Goal: Task Accomplishment & Management: Complete application form

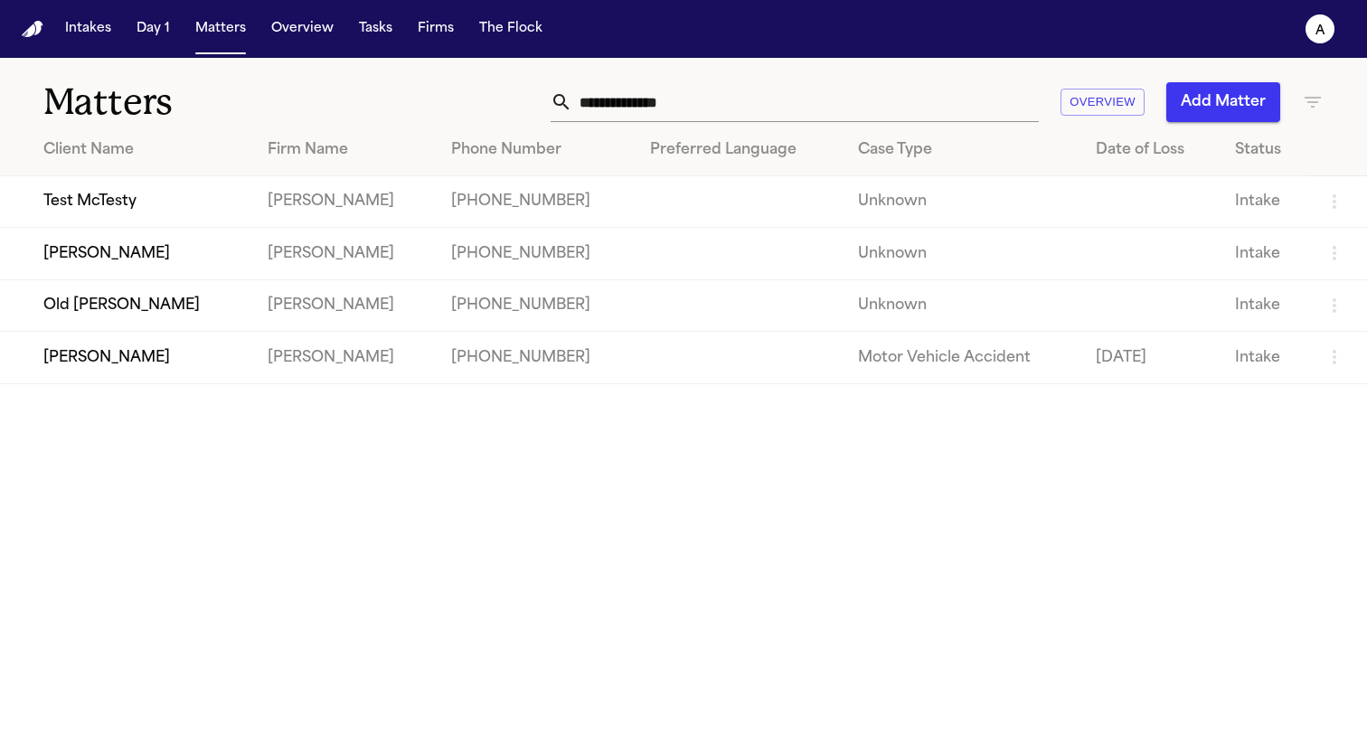
click at [134, 348] on td "[PERSON_NAME]" at bounding box center [126, 358] width 253 height 52
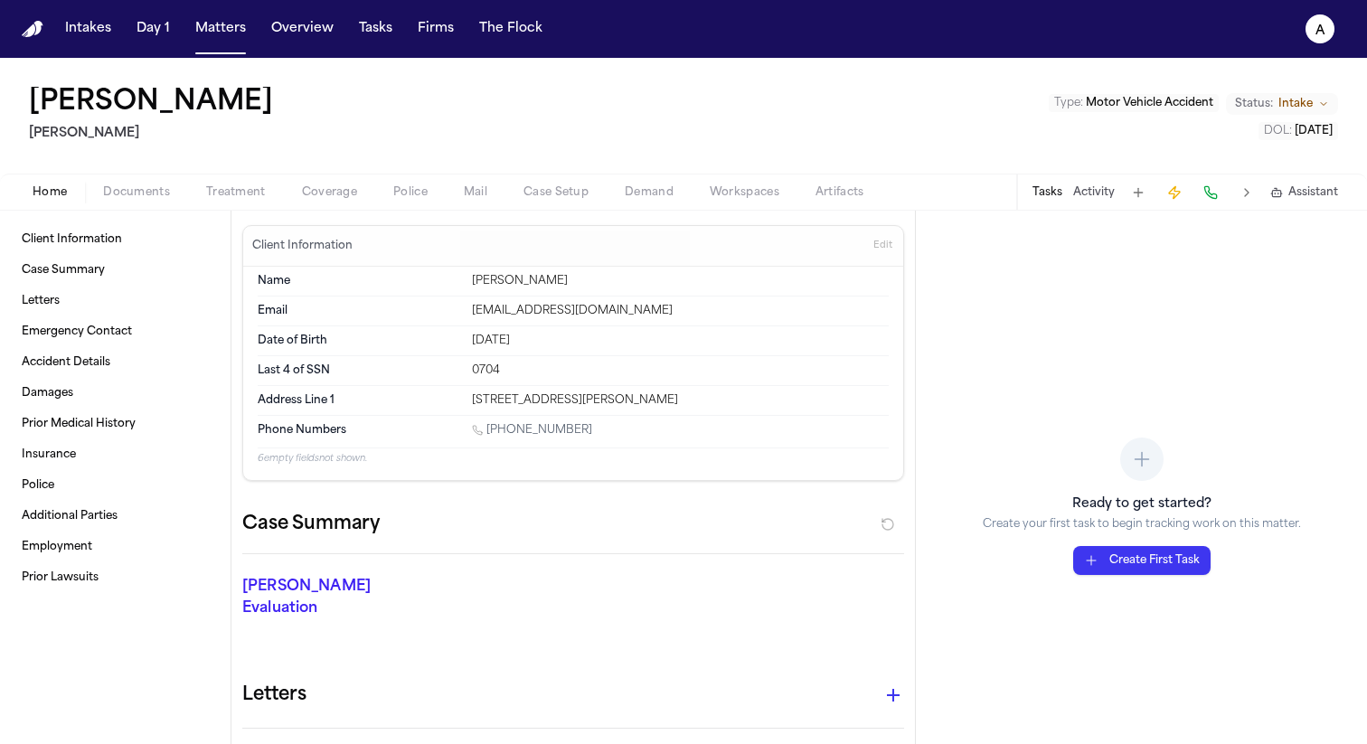
click at [239, 190] on span "Treatment" at bounding box center [236, 192] width 60 height 14
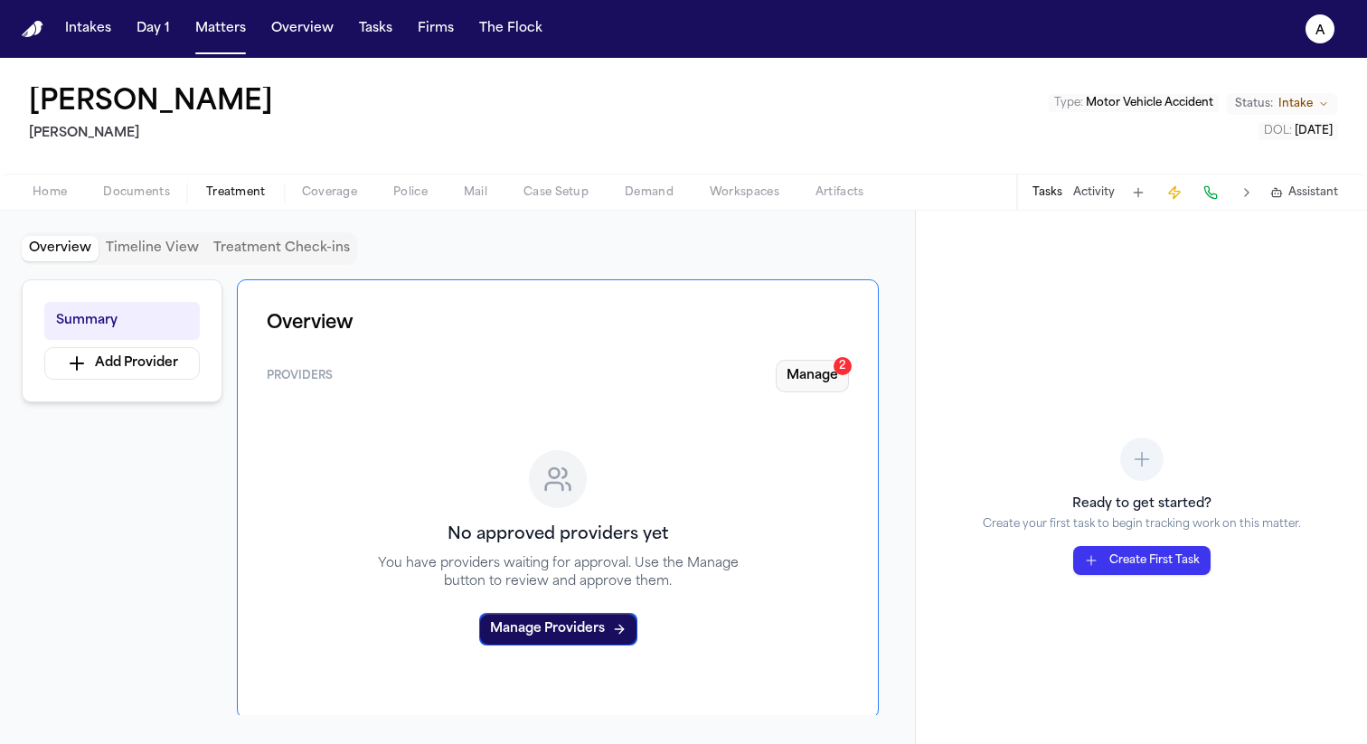
click at [828, 378] on button "Manage 2" at bounding box center [811, 376] width 73 height 33
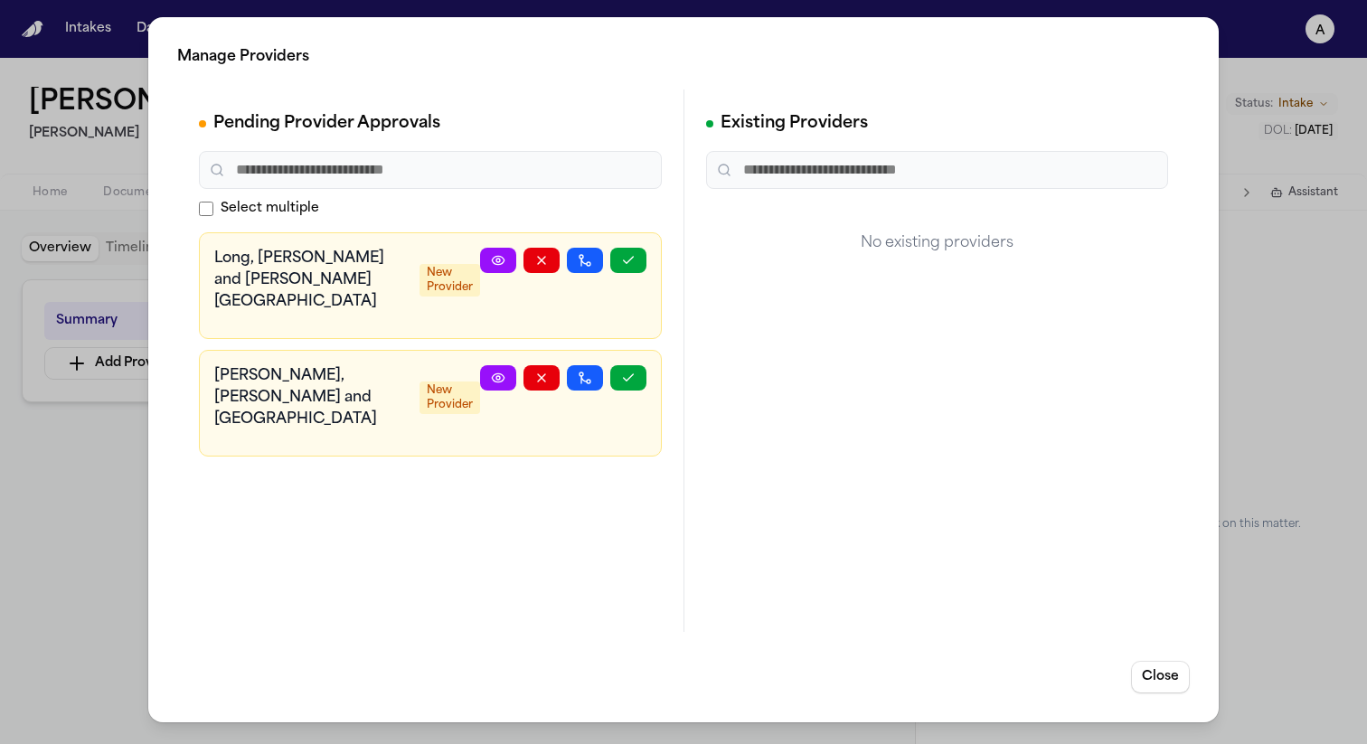
click at [357, 266] on h3 "Long, Smith and Pacheco Medical Center" at bounding box center [311, 280] width 194 height 65
click at [630, 264] on icon "button" at bounding box center [628, 260] width 14 height 14
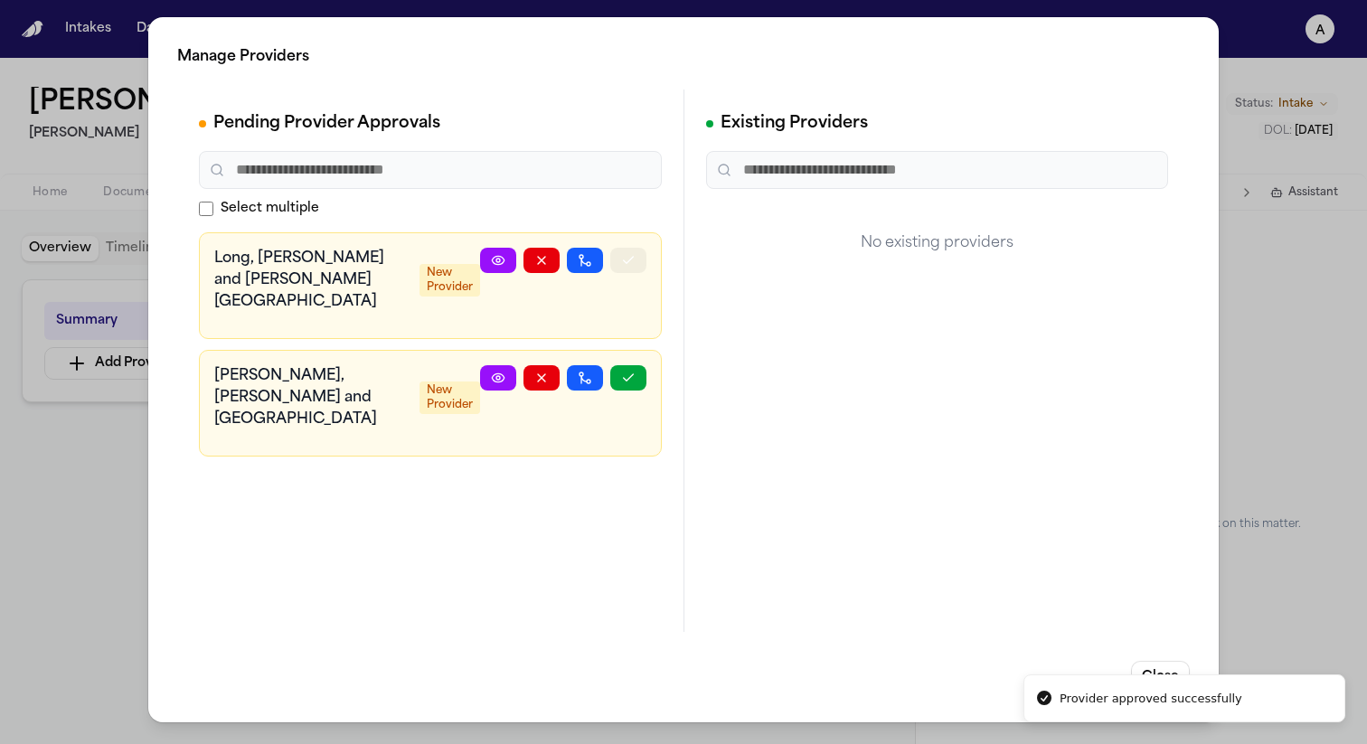
click at [634, 371] on icon "button" at bounding box center [628, 378] width 14 height 14
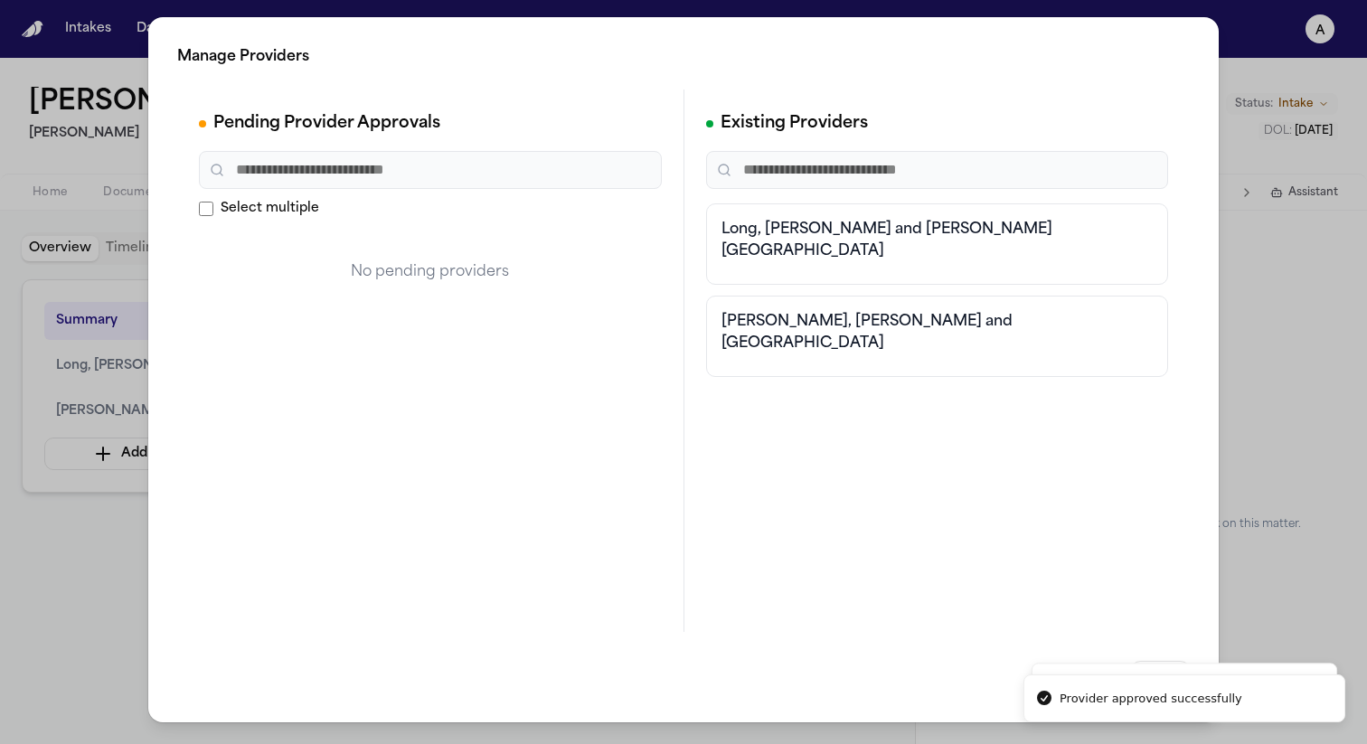
click at [630, 258] on div "No pending providers" at bounding box center [430, 272] width 463 height 80
click at [906, 202] on div "Existing Providers Long, Smith and Pacheco Medical Center Hernandez, Chapman an…" at bounding box center [937, 360] width 506 height 542
click at [898, 239] on h3 "Long, Smith and Pacheco Medical Center" at bounding box center [937, 240] width 432 height 43
drag, startPoint x: 1089, startPoint y: 697, endPoint x: 1123, endPoint y: 743, distance: 56.9
click at [1123, 743] on div "Manage Providers Pending Provider Approvals Select multiple No pending provider…" at bounding box center [683, 372] width 1367 height 744
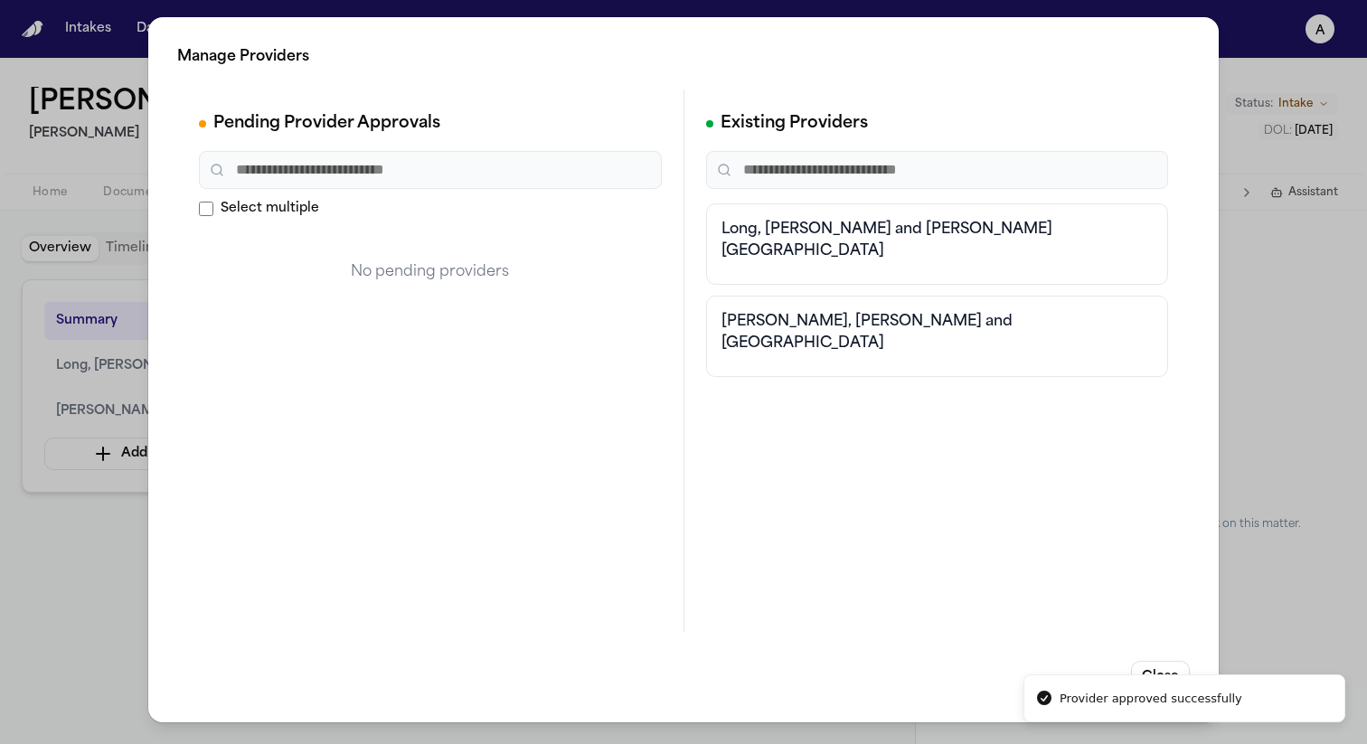
drag, startPoint x: 1132, startPoint y: 702, endPoint x: 1132, endPoint y: 743, distance: 40.7
click at [1132, 743] on div "Manage Providers Pending Provider Approvals Select multiple No pending provider…" at bounding box center [683, 372] width 1367 height 744
click at [1166, 678] on button "Close" at bounding box center [1160, 677] width 59 height 33
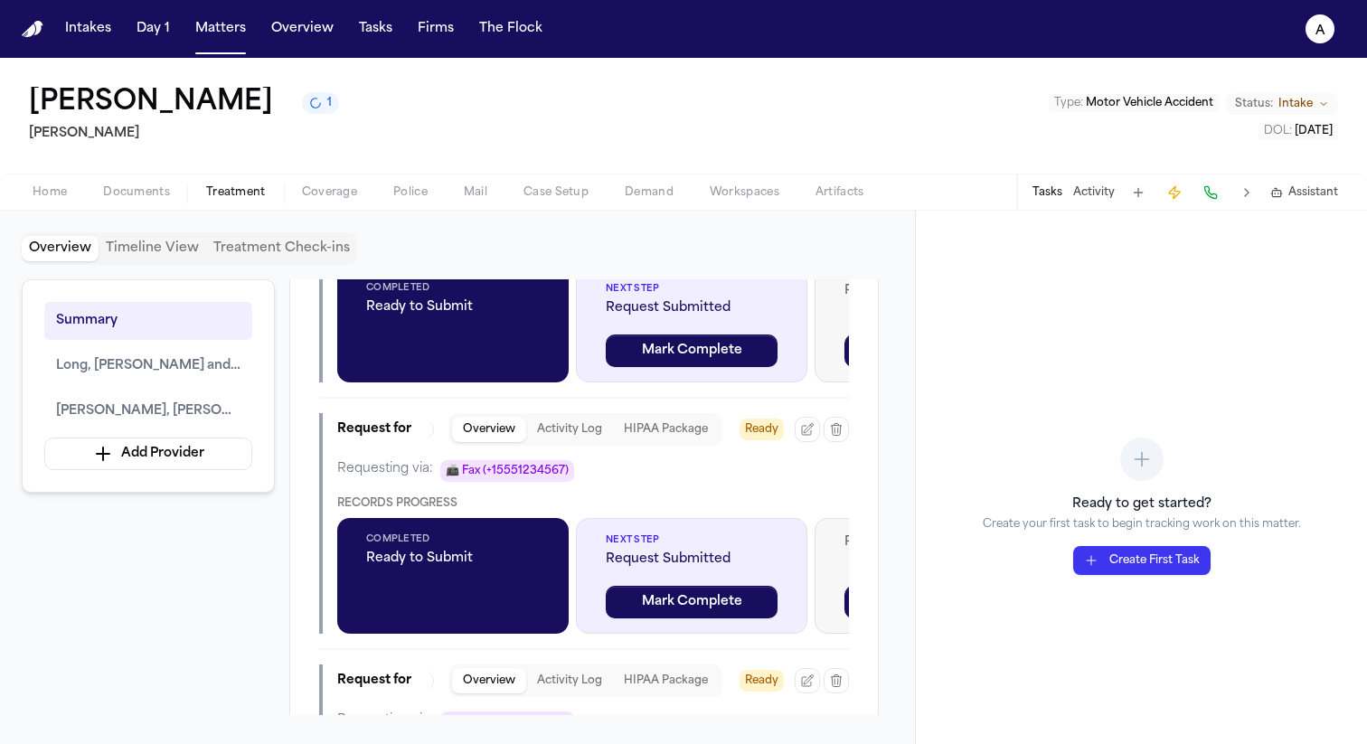
scroll to position [2486, 0]
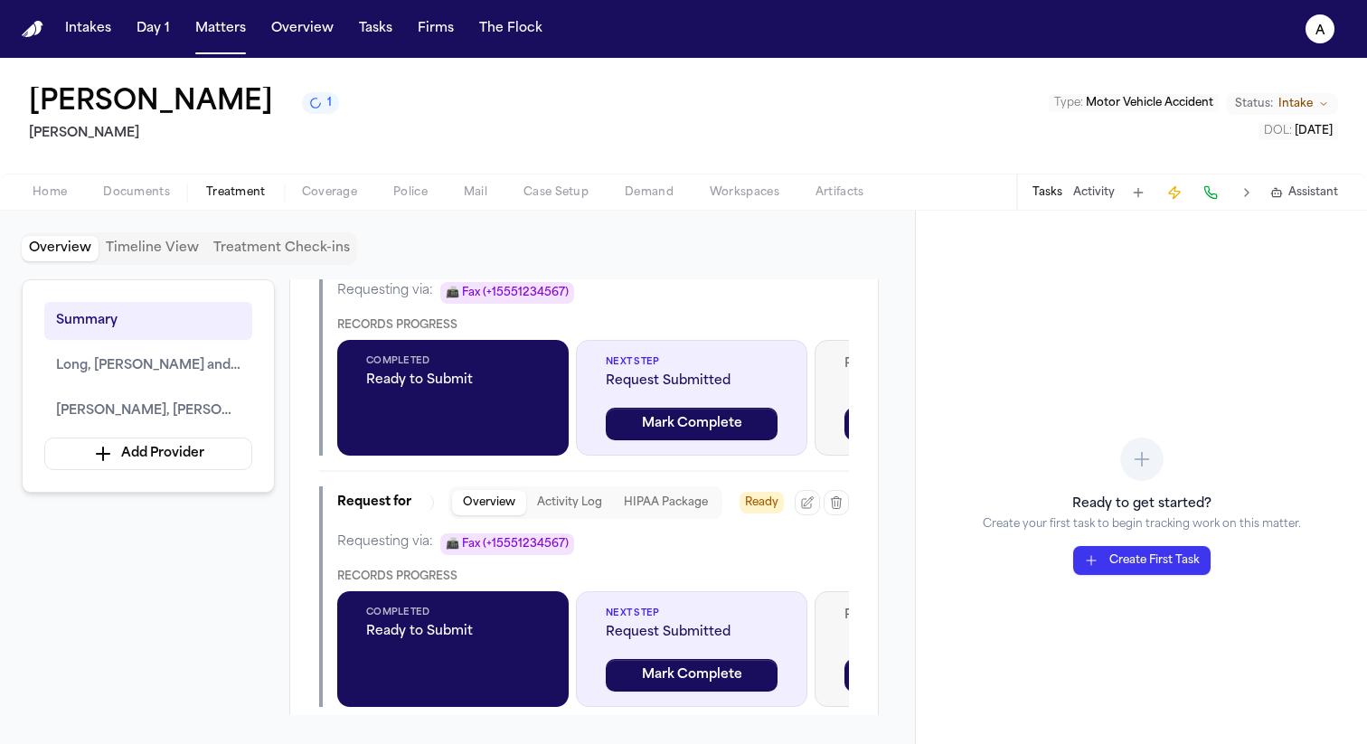
click at [499, 533] on span "📠 Fax (+15551234567)" at bounding box center [507, 544] width 134 height 22
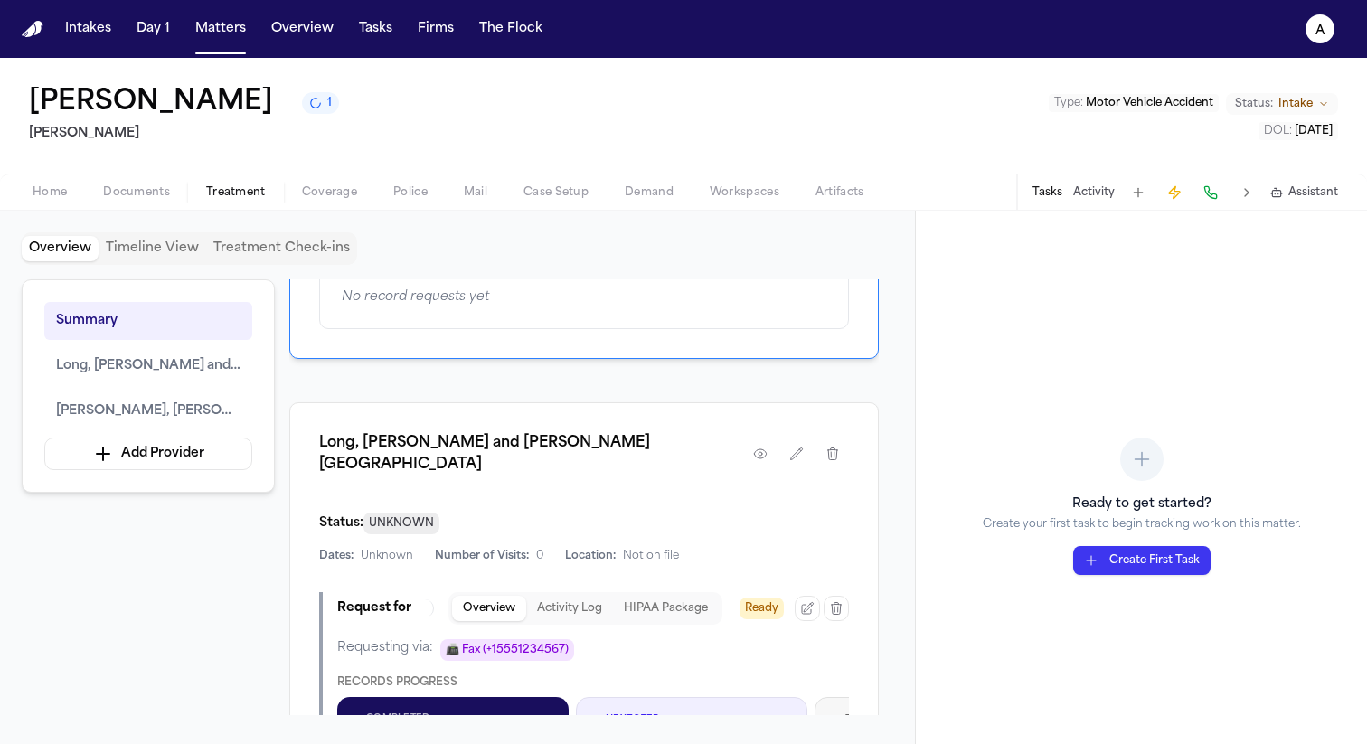
scroll to position [1925, 0]
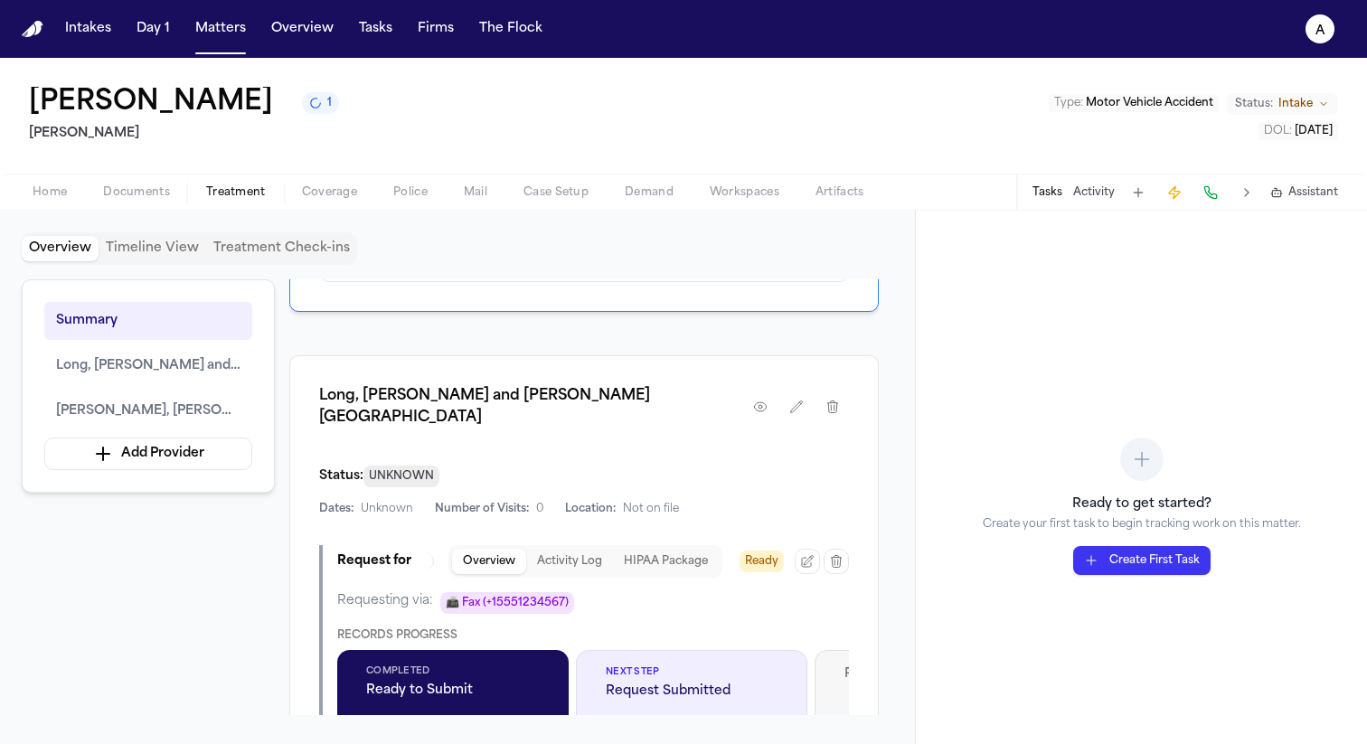
click at [628, 549] on button "HIPAA Package" at bounding box center [666, 561] width 106 height 25
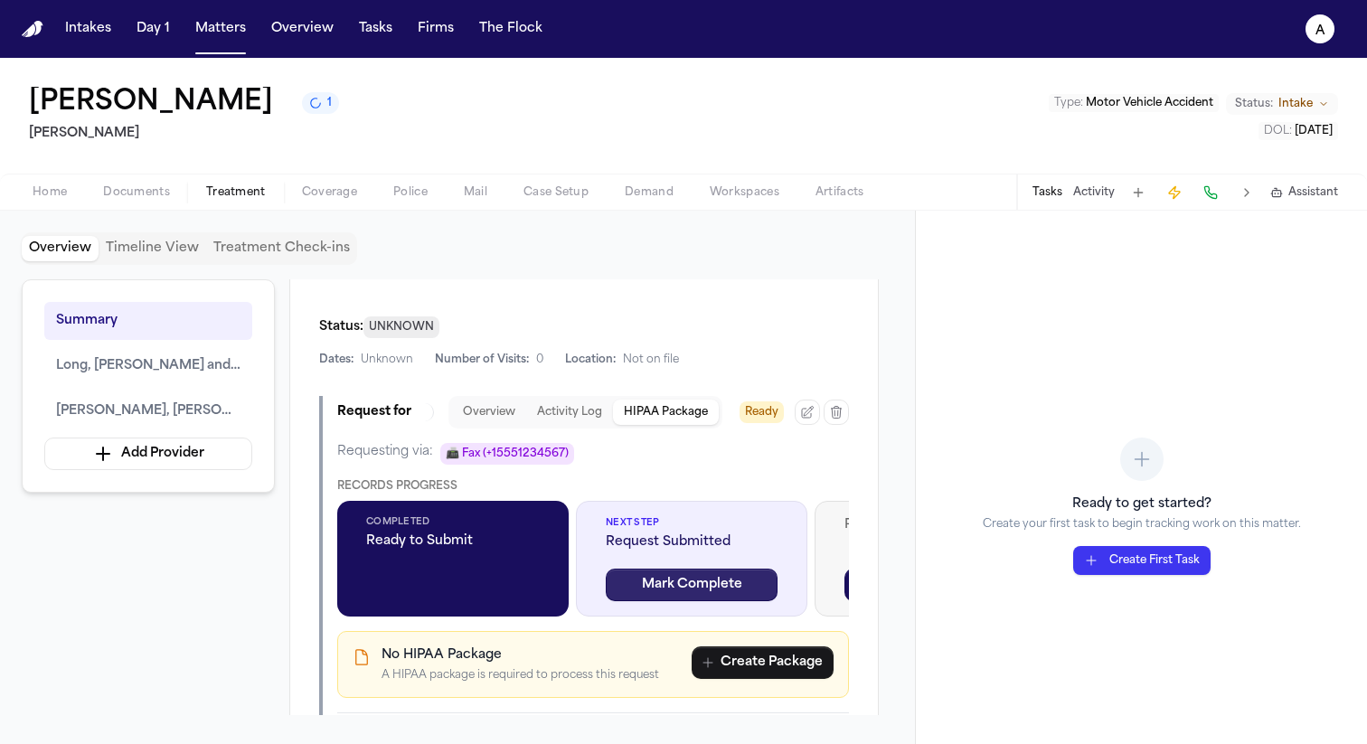
scroll to position [2078, 0]
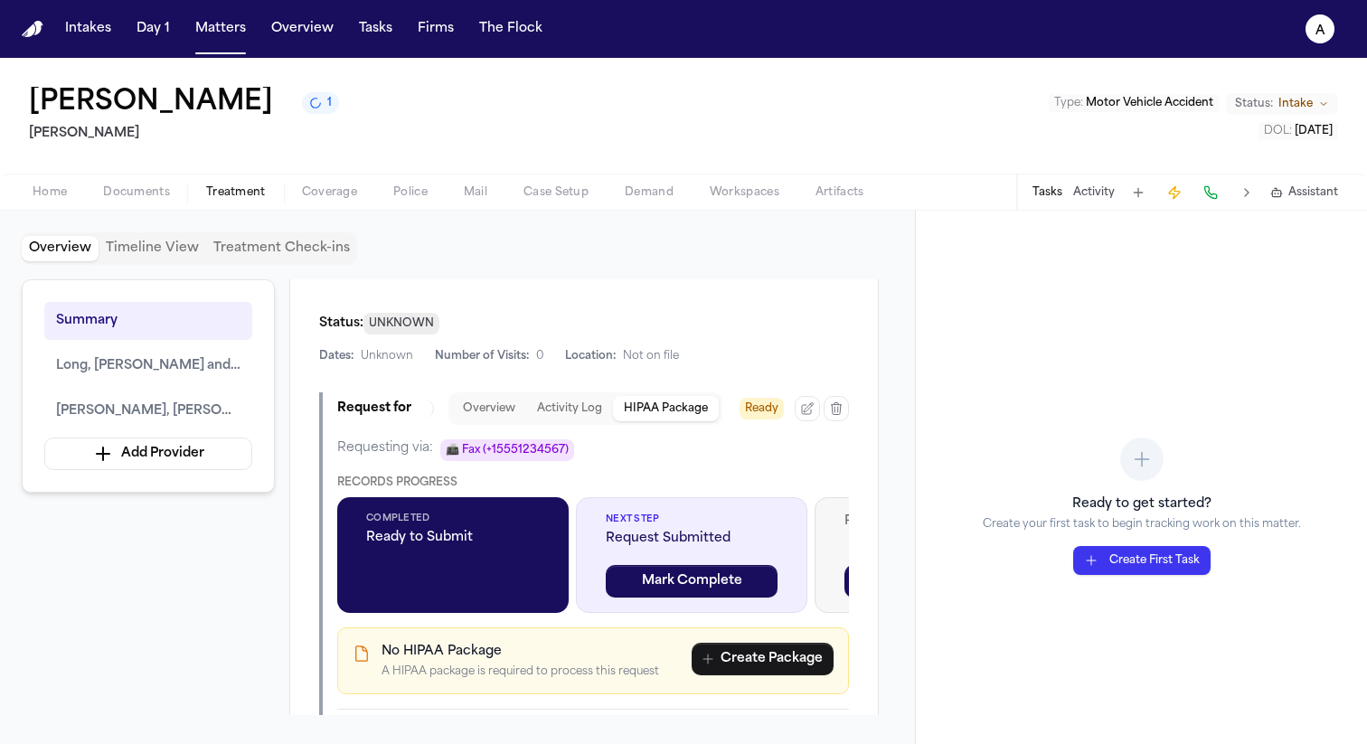
click at [383, 529] on span "Ready to Submit" at bounding box center [453, 538] width 174 height 18
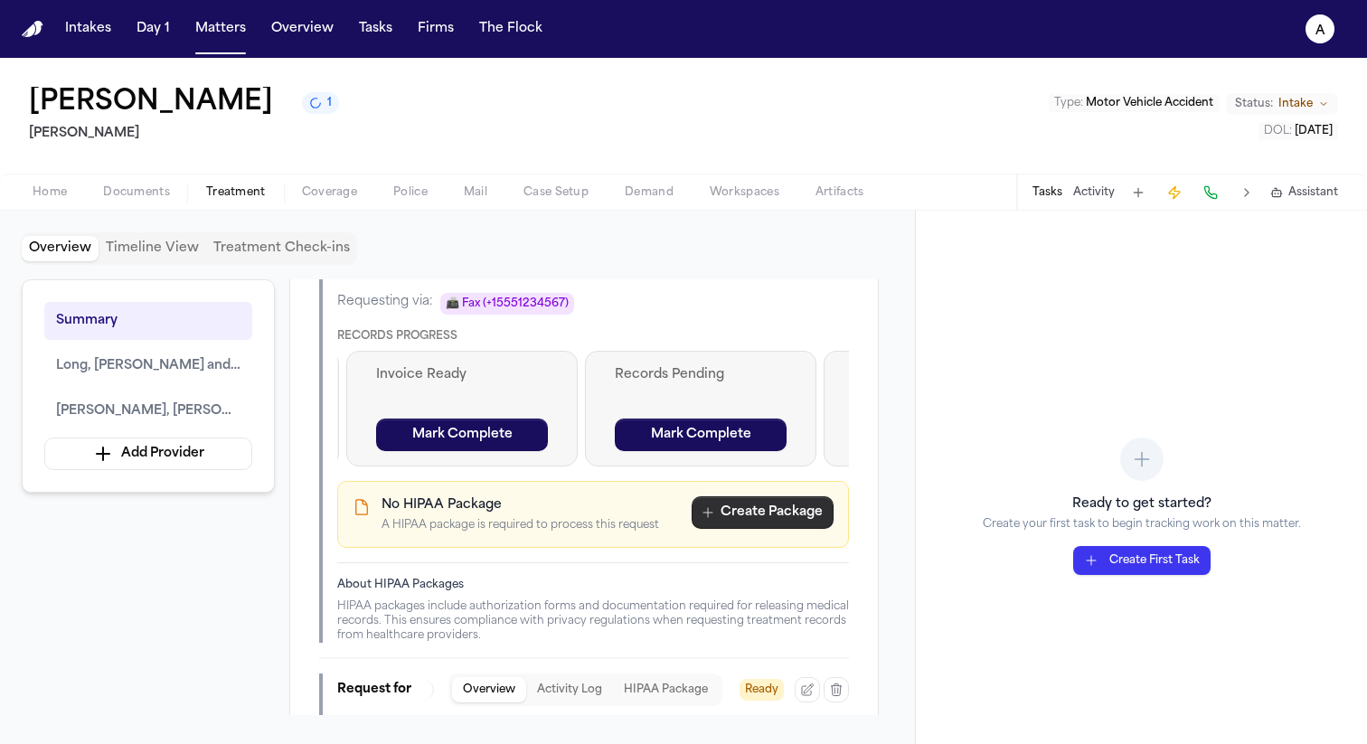
scroll to position [2227, 0]
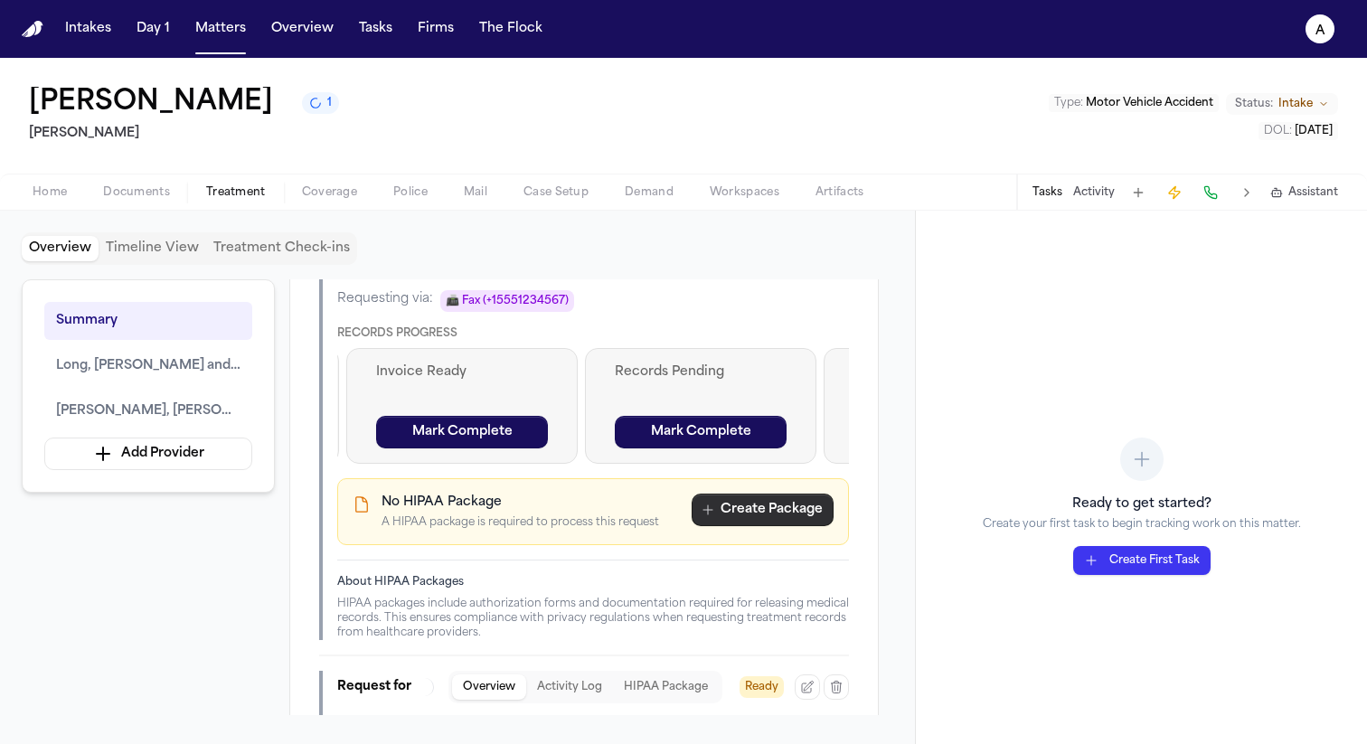
click at [763, 493] on button "Create Package" at bounding box center [762, 509] width 142 height 33
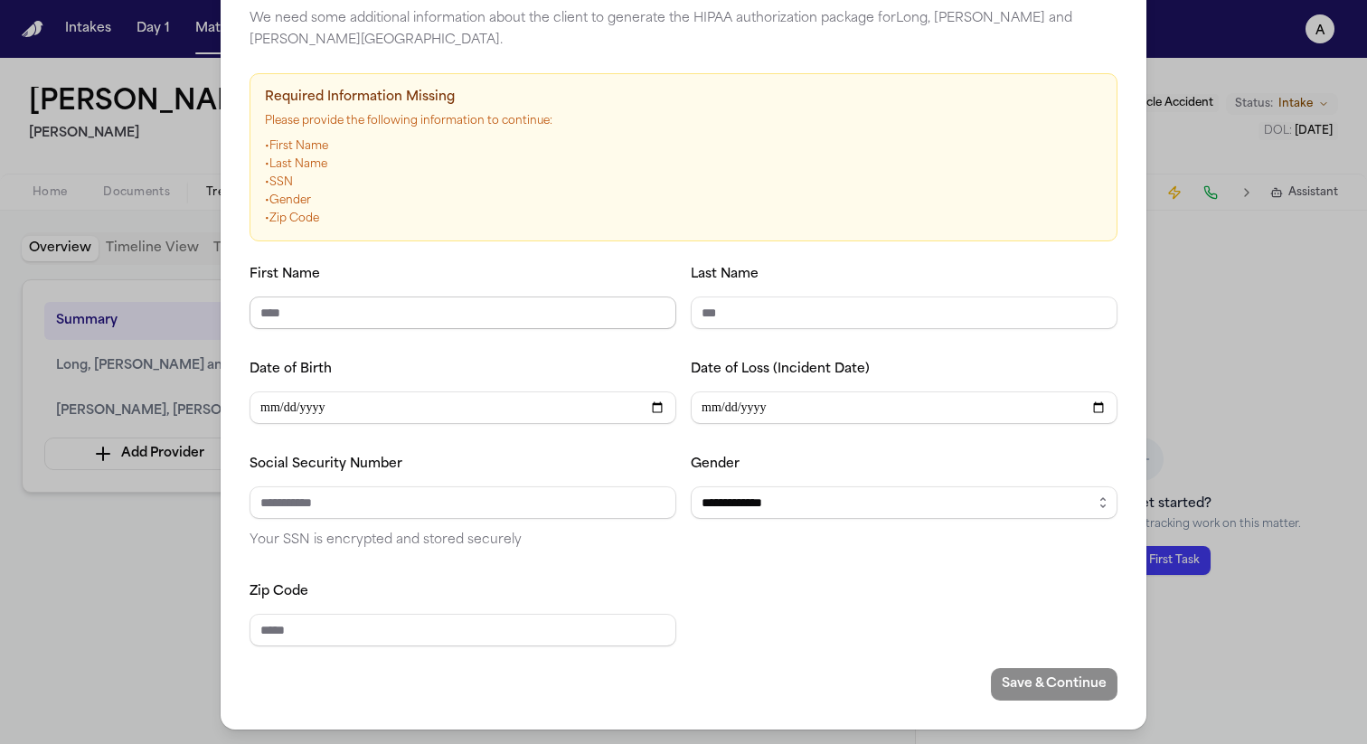
scroll to position [0, 0]
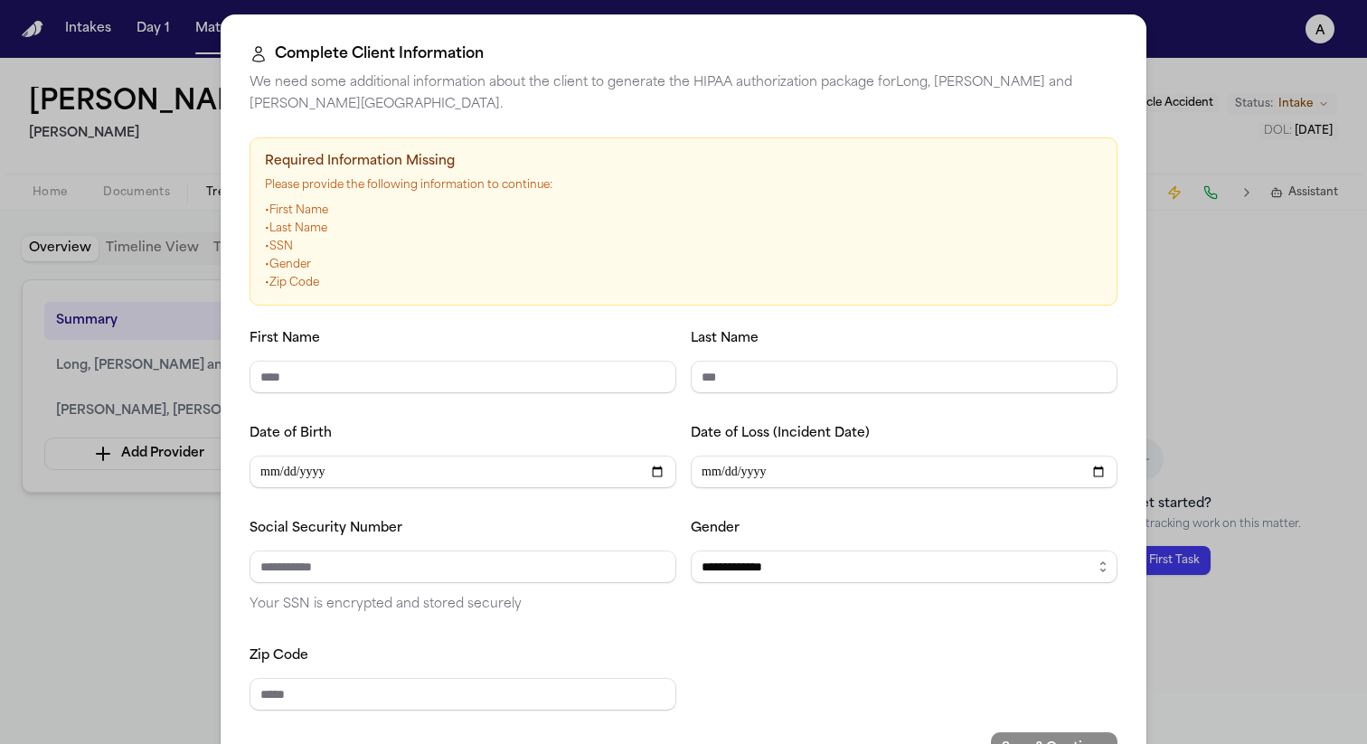
click at [1348, 308] on div "**********" at bounding box center [683, 404] width 1367 height 808
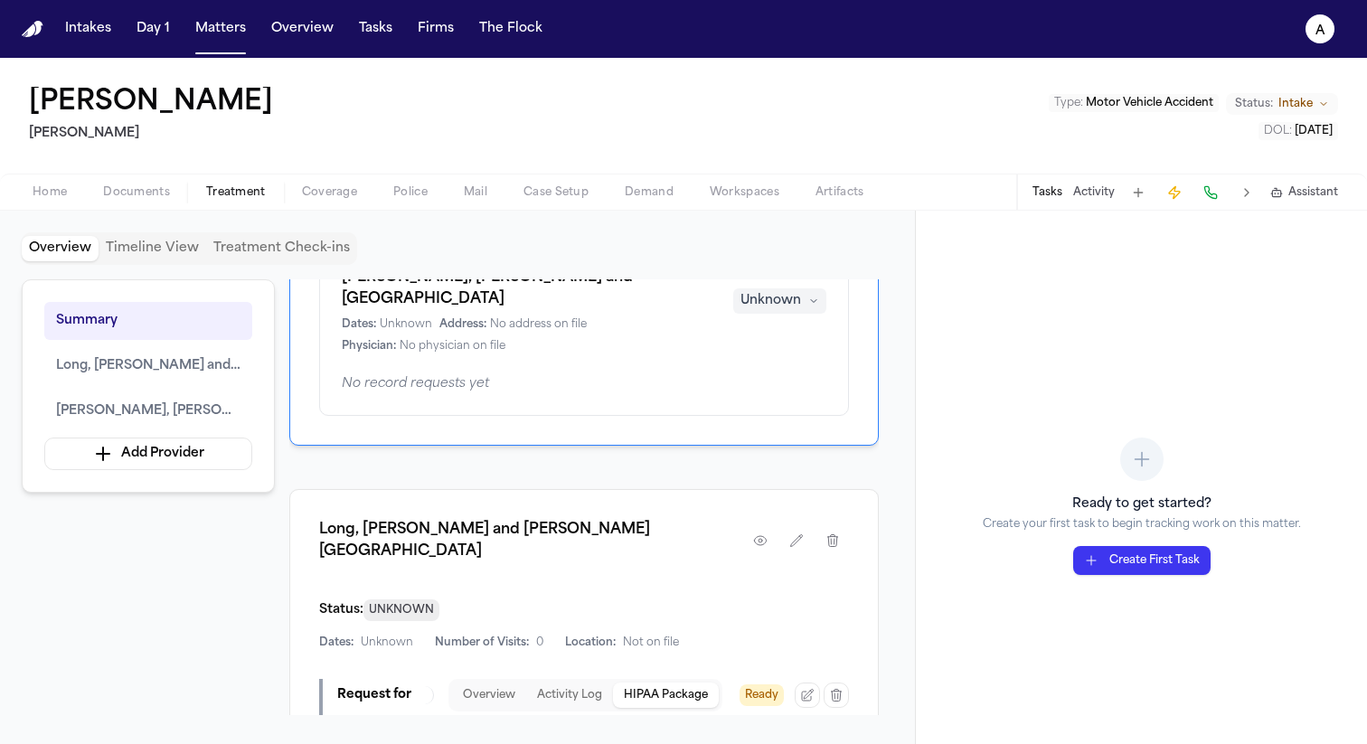
scroll to position [1873, 0]
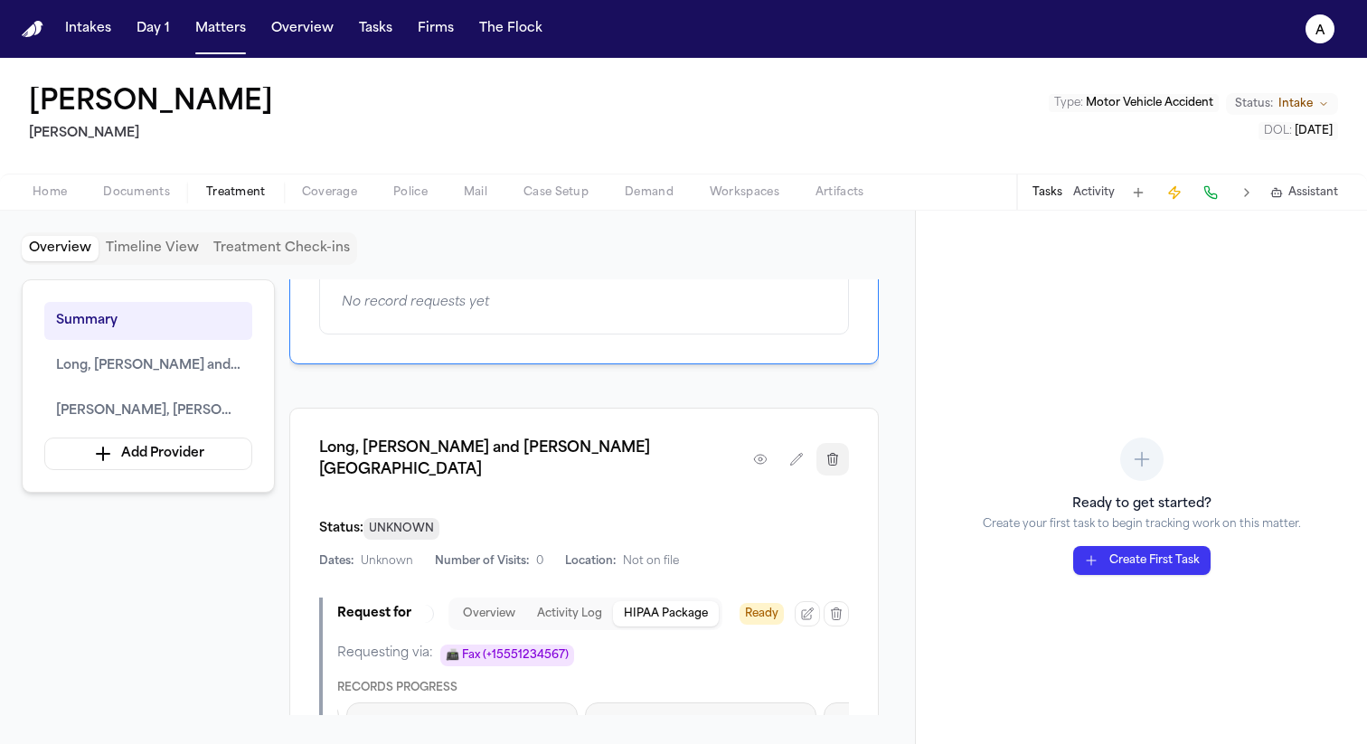
click at [828, 453] on icon "button" at bounding box center [833, 459] width 10 height 12
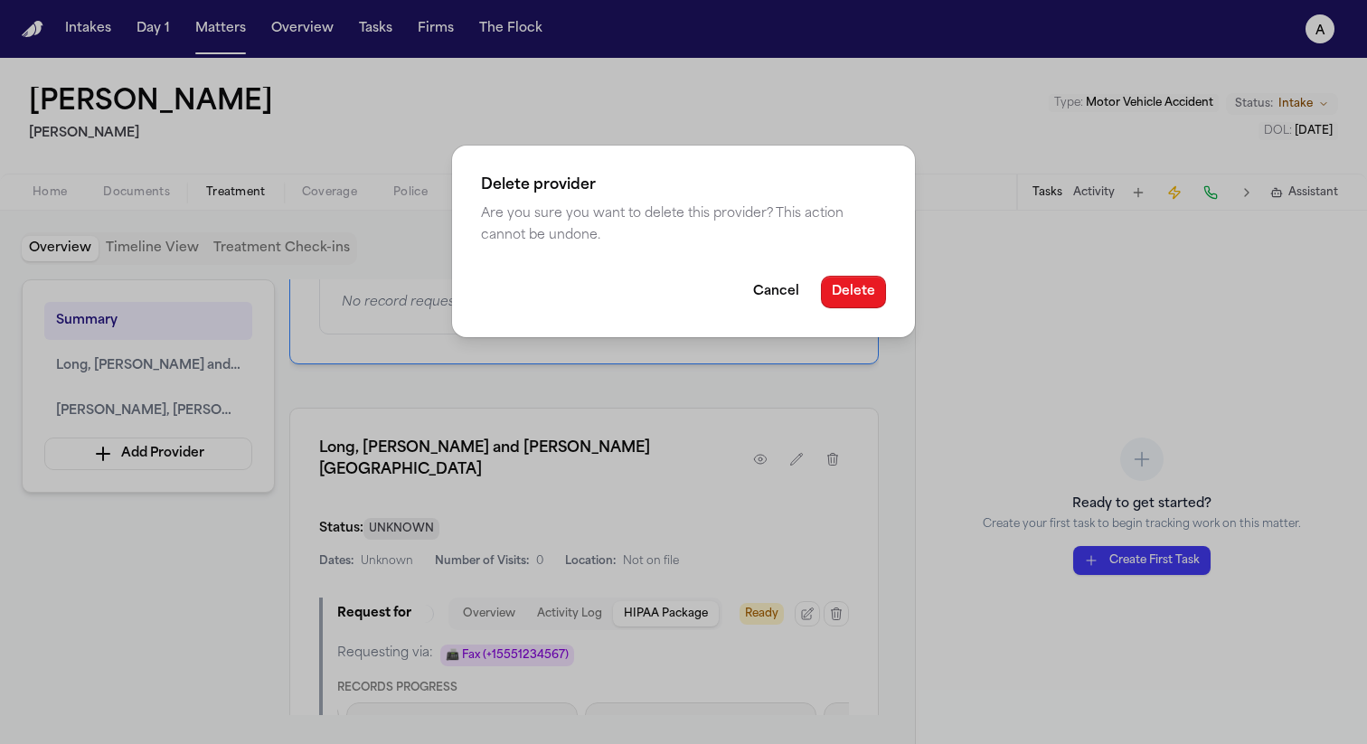
click at [850, 283] on button "Delete" at bounding box center [853, 292] width 65 height 33
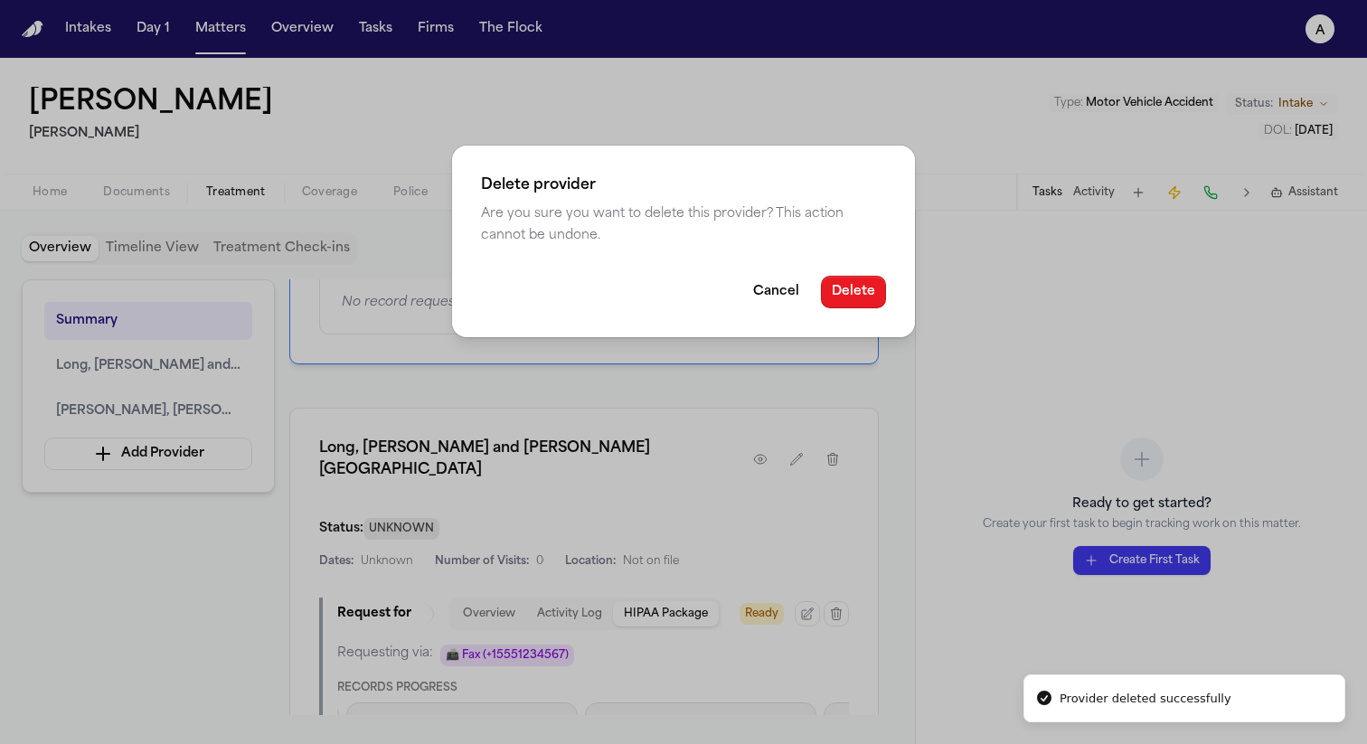
scroll to position [266, 0]
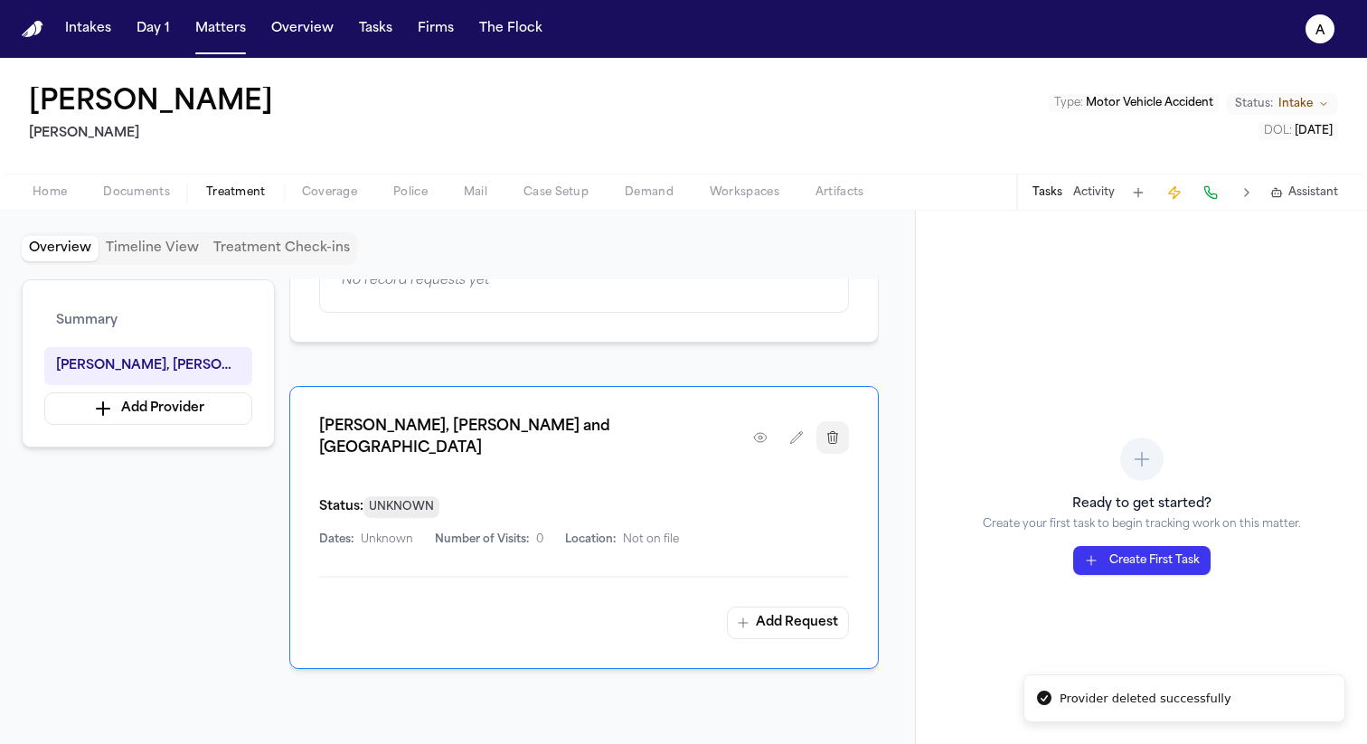
click at [829, 430] on icon "button" at bounding box center [832, 437] width 14 height 14
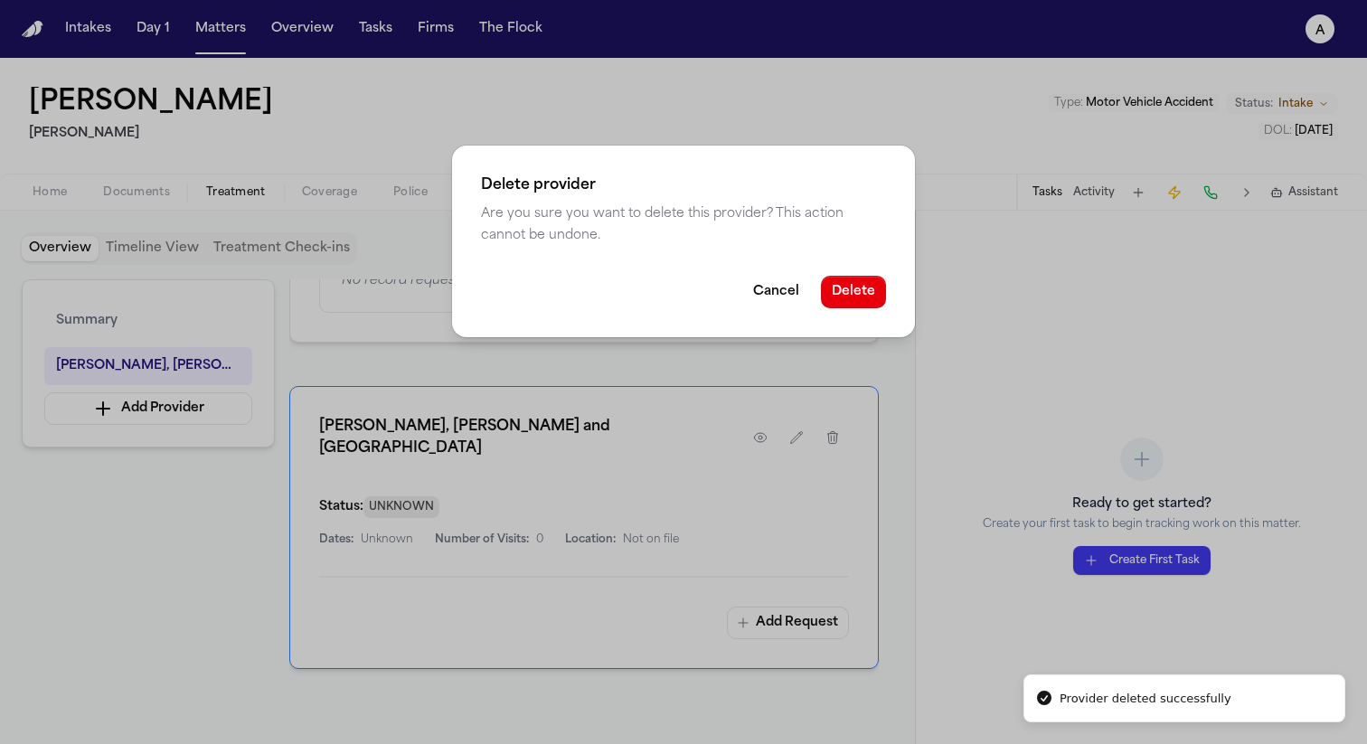
click at [788, 277] on button "Cancel" at bounding box center [776, 292] width 68 height 33
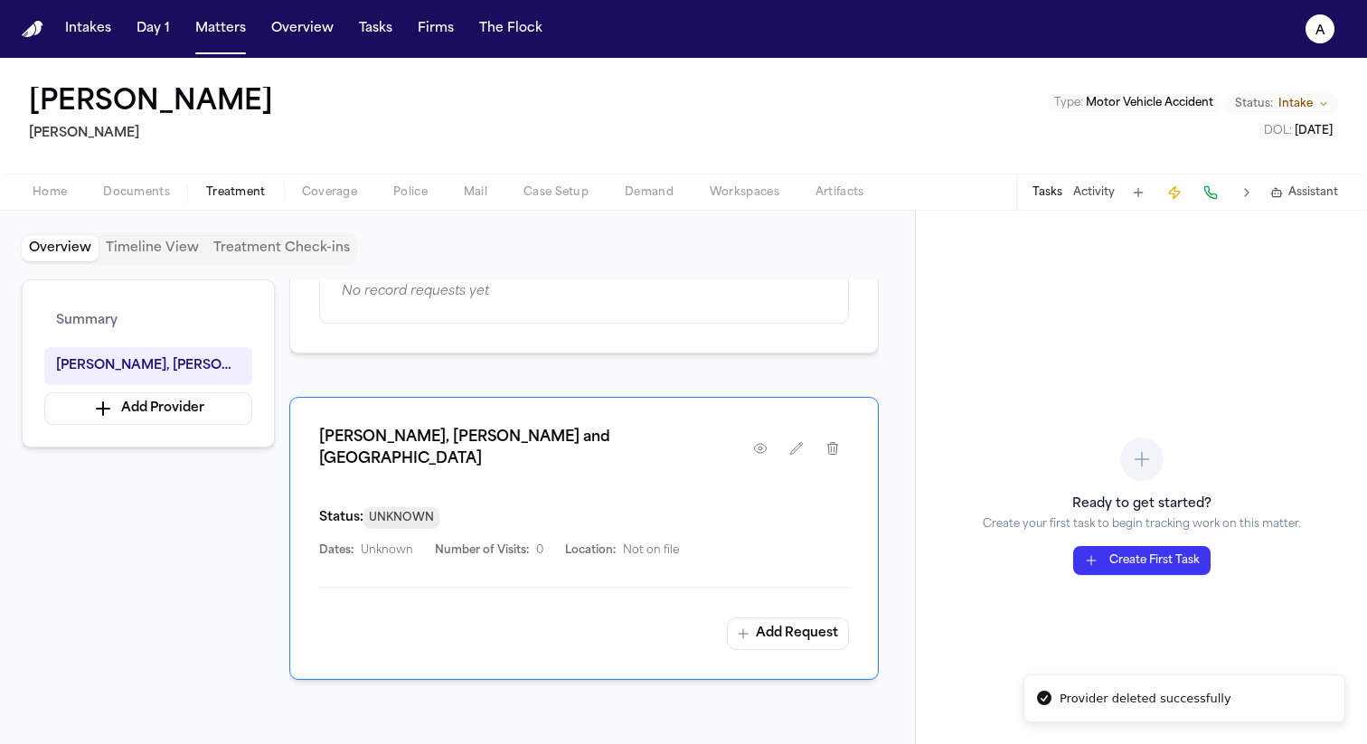
scroll to position [315, 0]
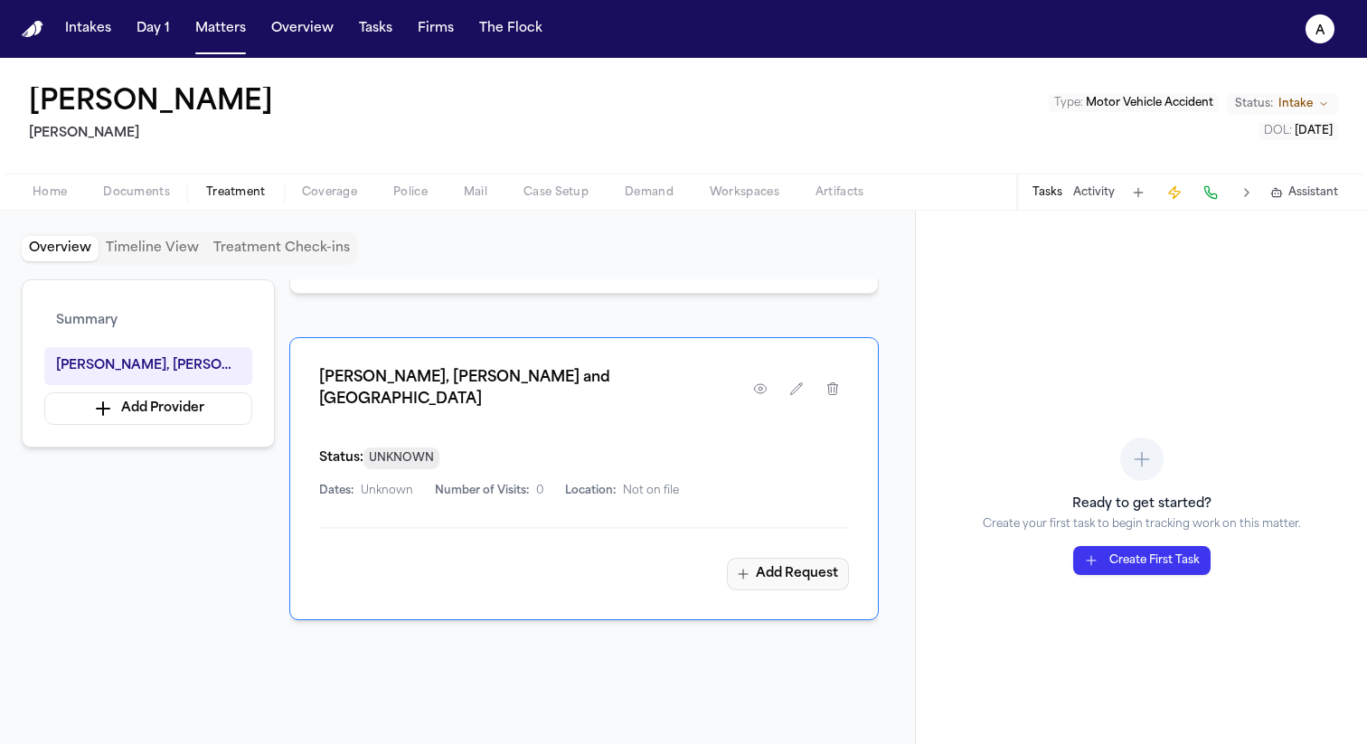
click at [755, 558] on button "Add Request" at bounding box center [788, 574] width 122 height 33
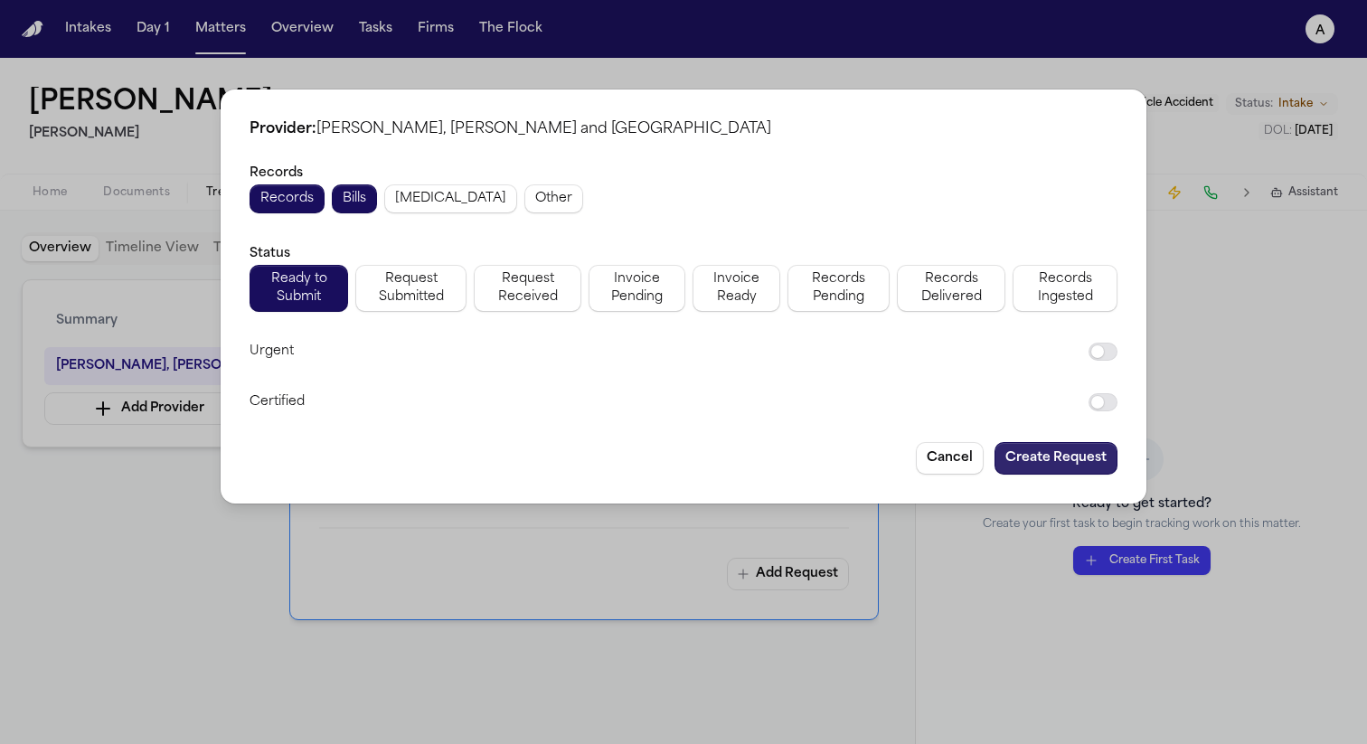
click at [1015, 450] on button "Create Request" at bounding box center [1055, 458] width 123 height 33
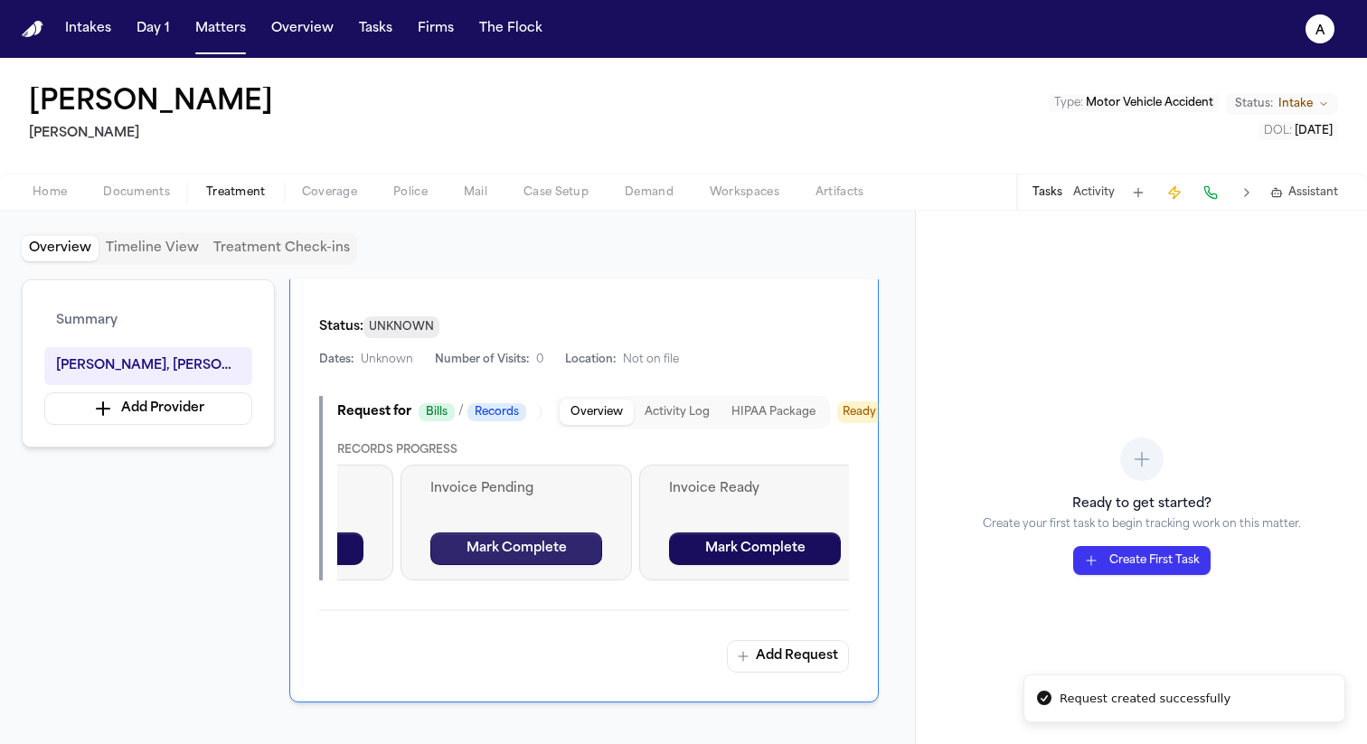
scroll to position [0, 660]
click at [765, 399] on button "HIPAA Package" at bounding box center [773, 411] width 106 height 25
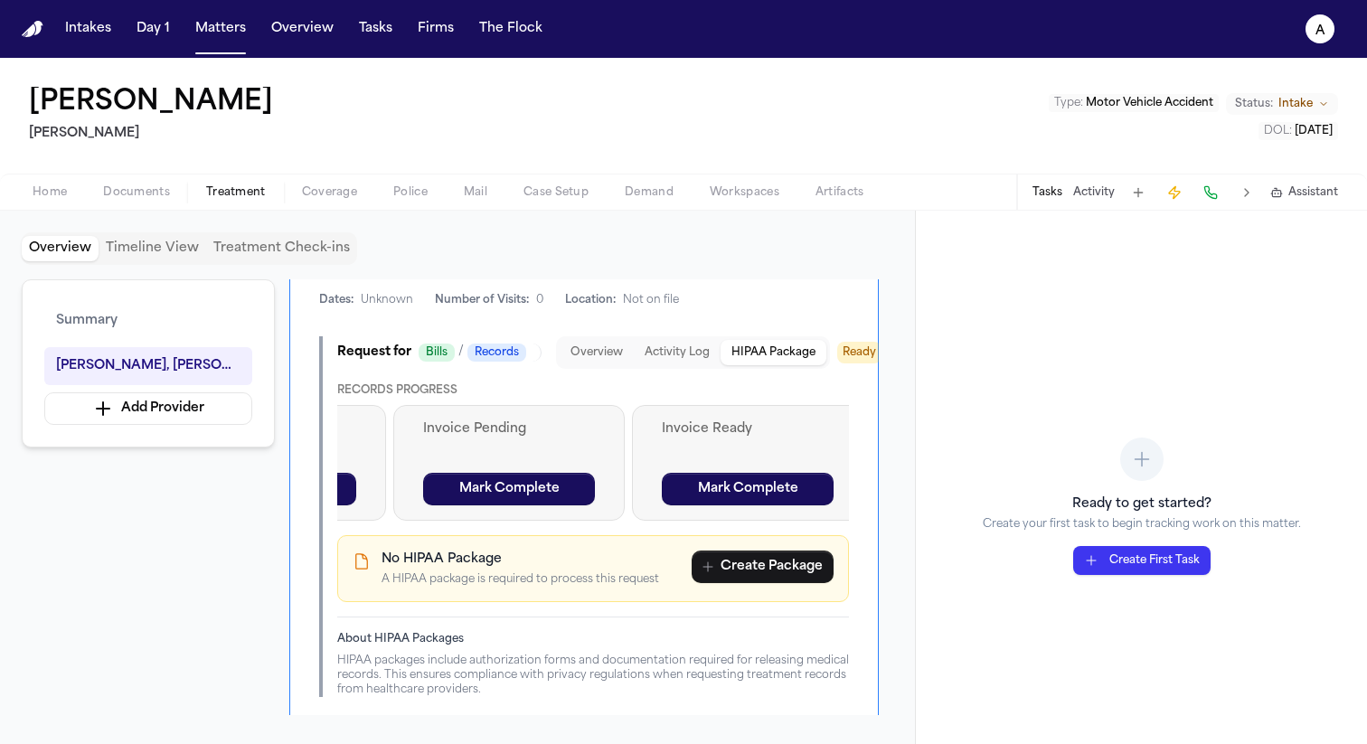
scroll to position [575, 0]
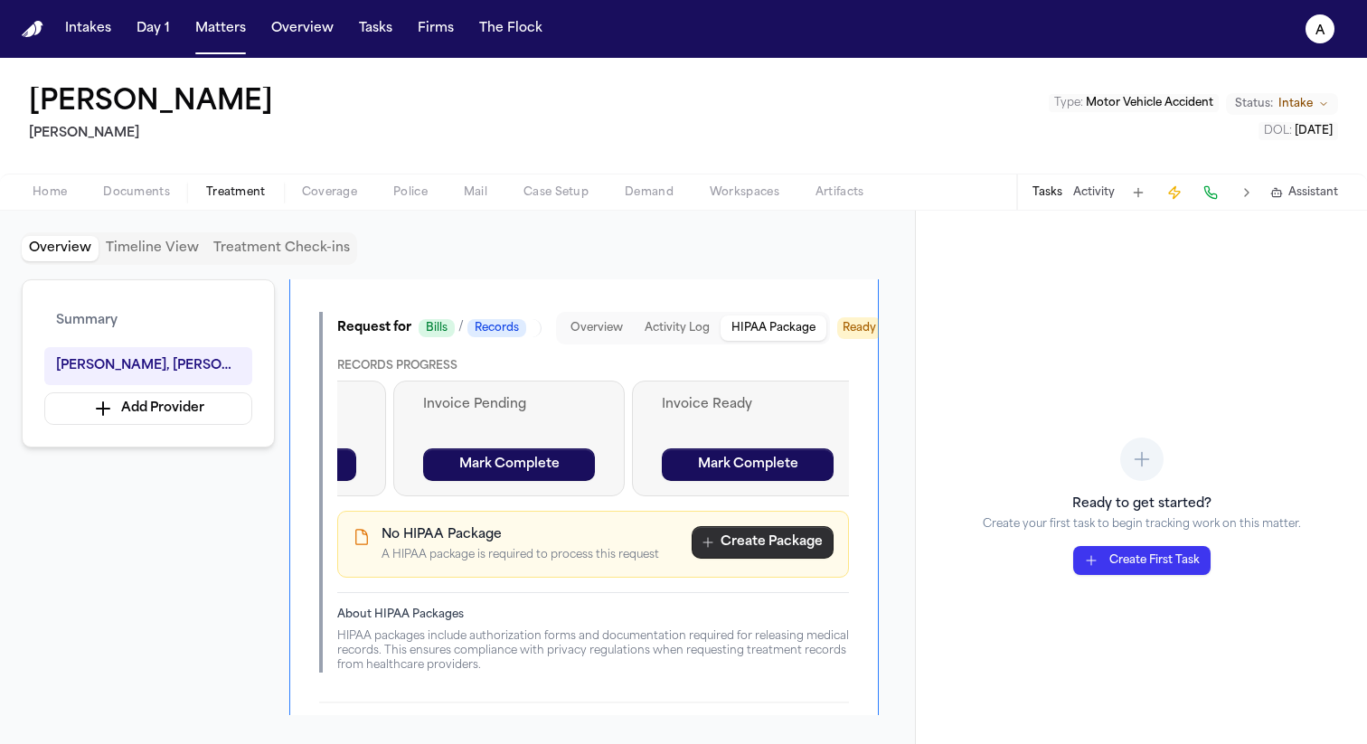
click at [738, 526] on button "Create Package" at bounding box center [762, 542] width 142 height 33
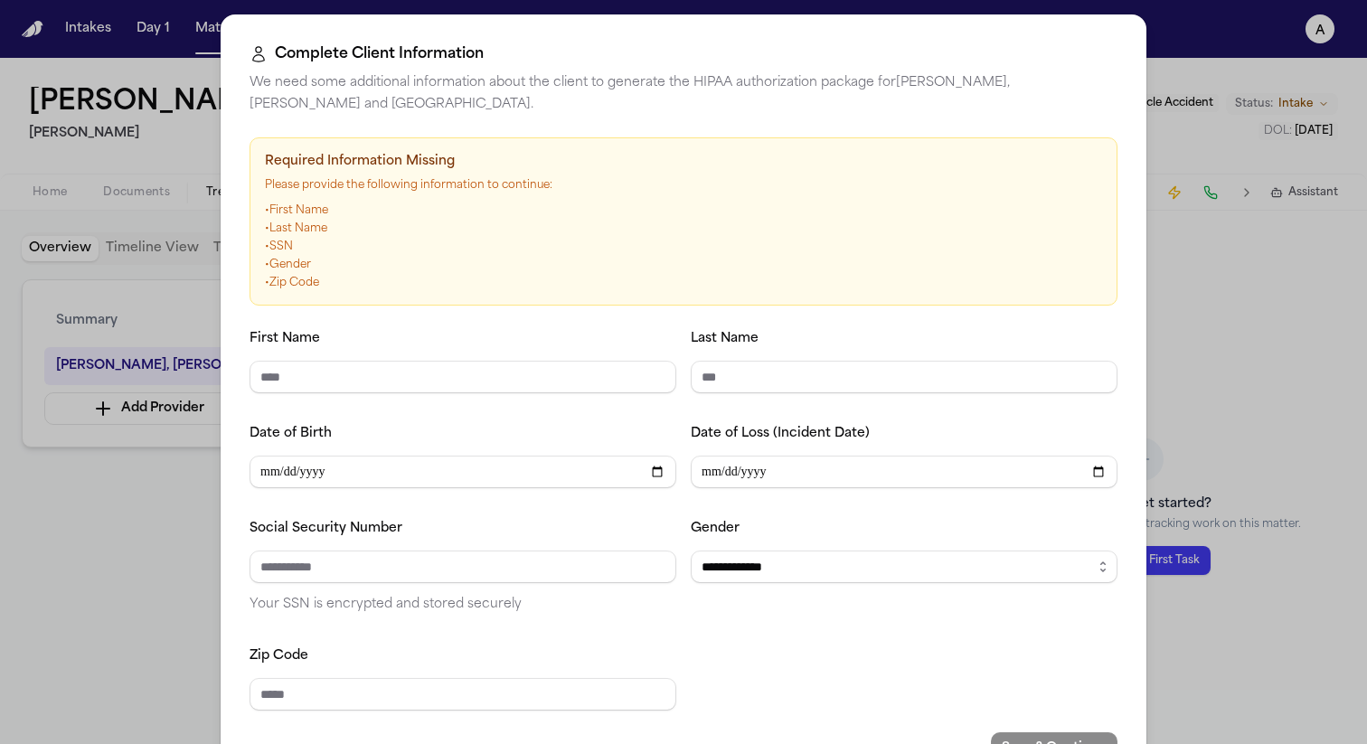
scroll to position [64, 0]
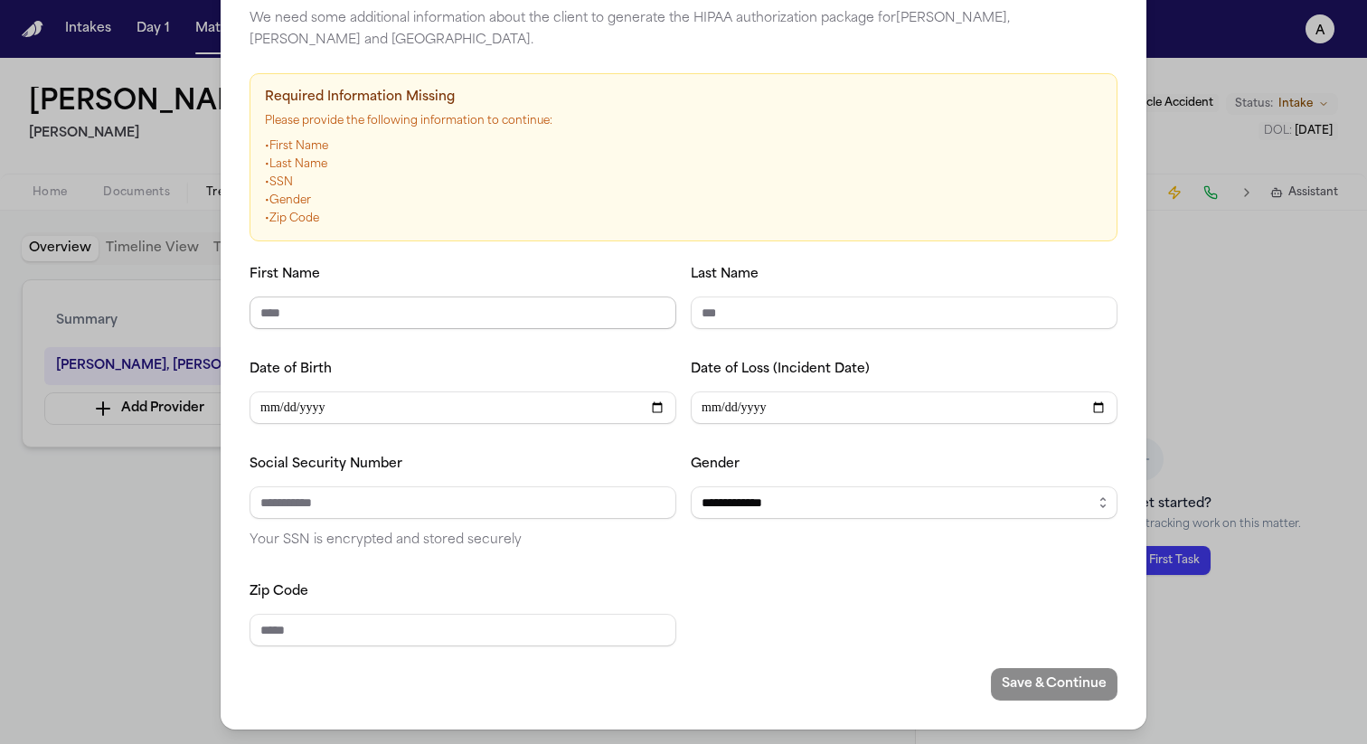
click at [502, 315] on input "First Name" at bounding box center [462, 312] width 427 height 33
click at [1282, 403] on div "**********" at bounding box center [683, 340] width 1367 height 808
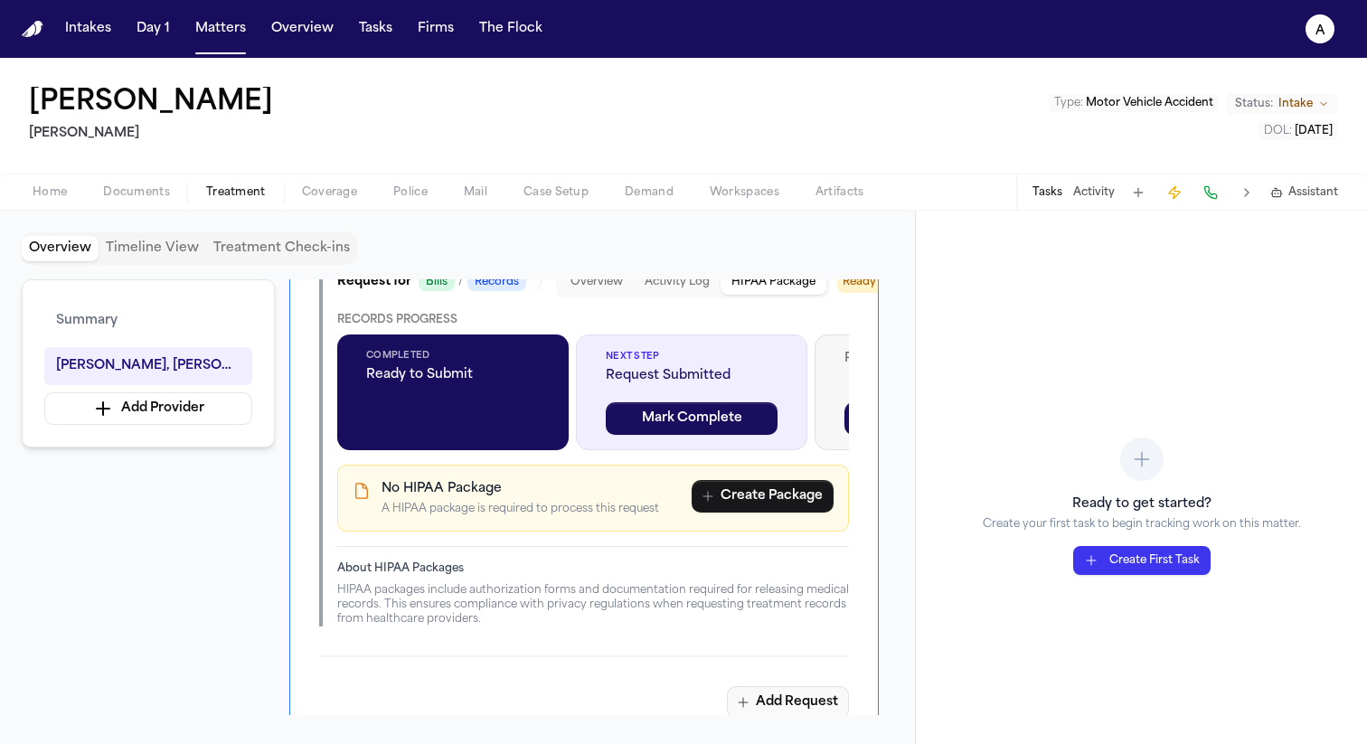
scroll to position [512, 0]
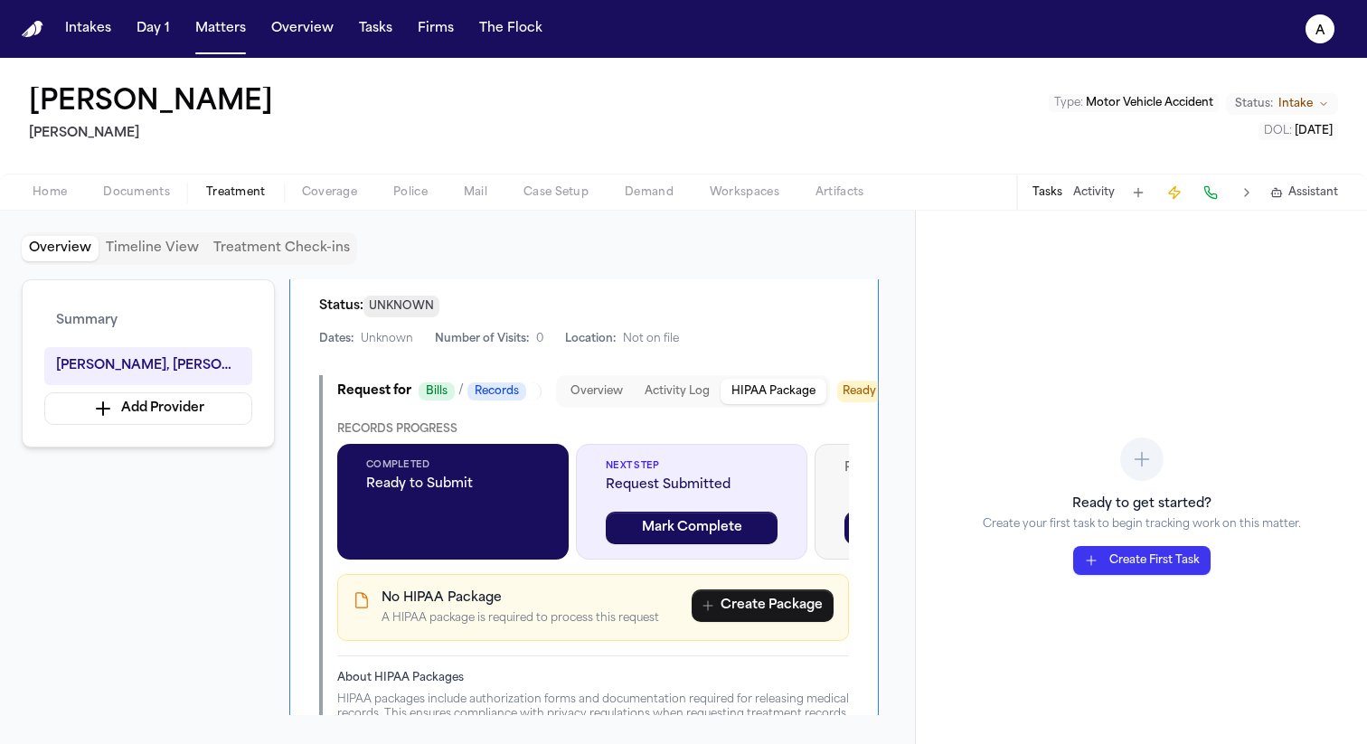
click at [492, 478] on div "Completed Ready to Submit" at bounding box center [452, 502] width 231 height 116
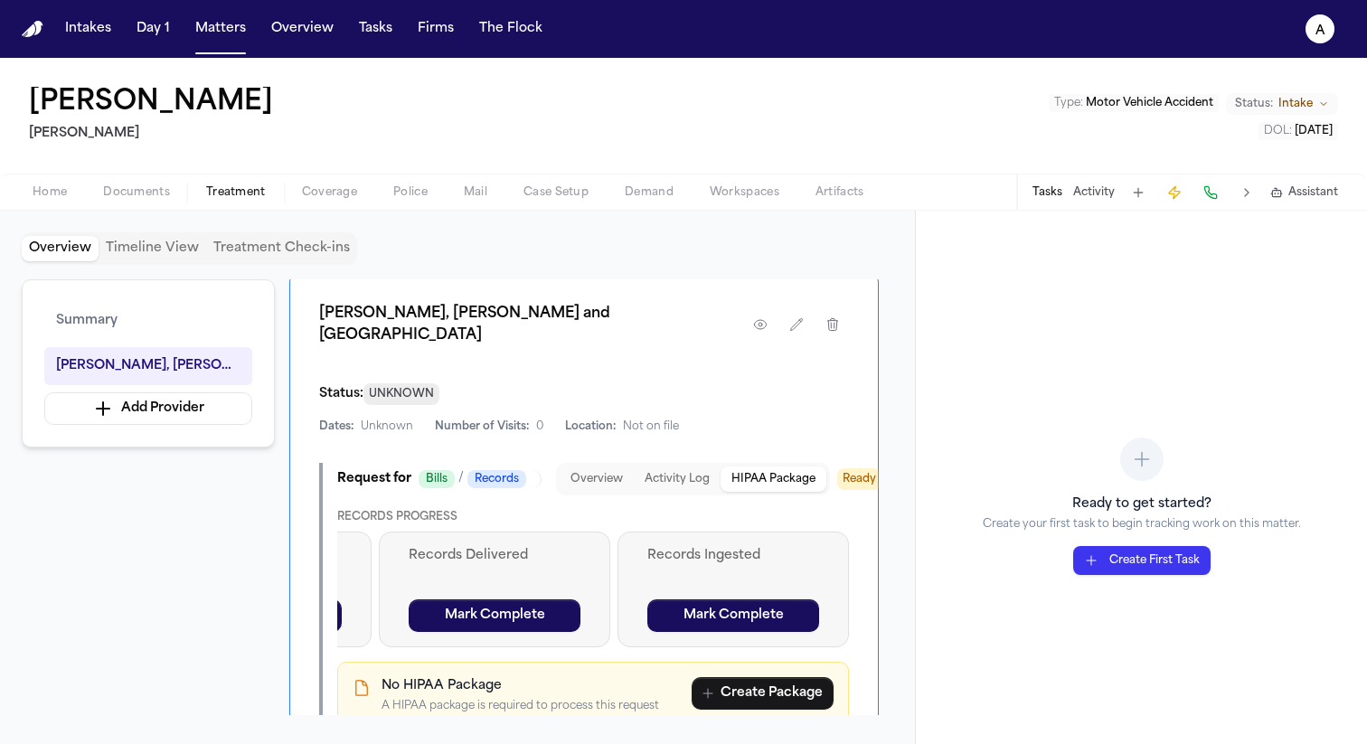
scroll to position [423, 0]
click at [794, 319] on icon "button" at bounding box center [797, 325] width 12 height 12
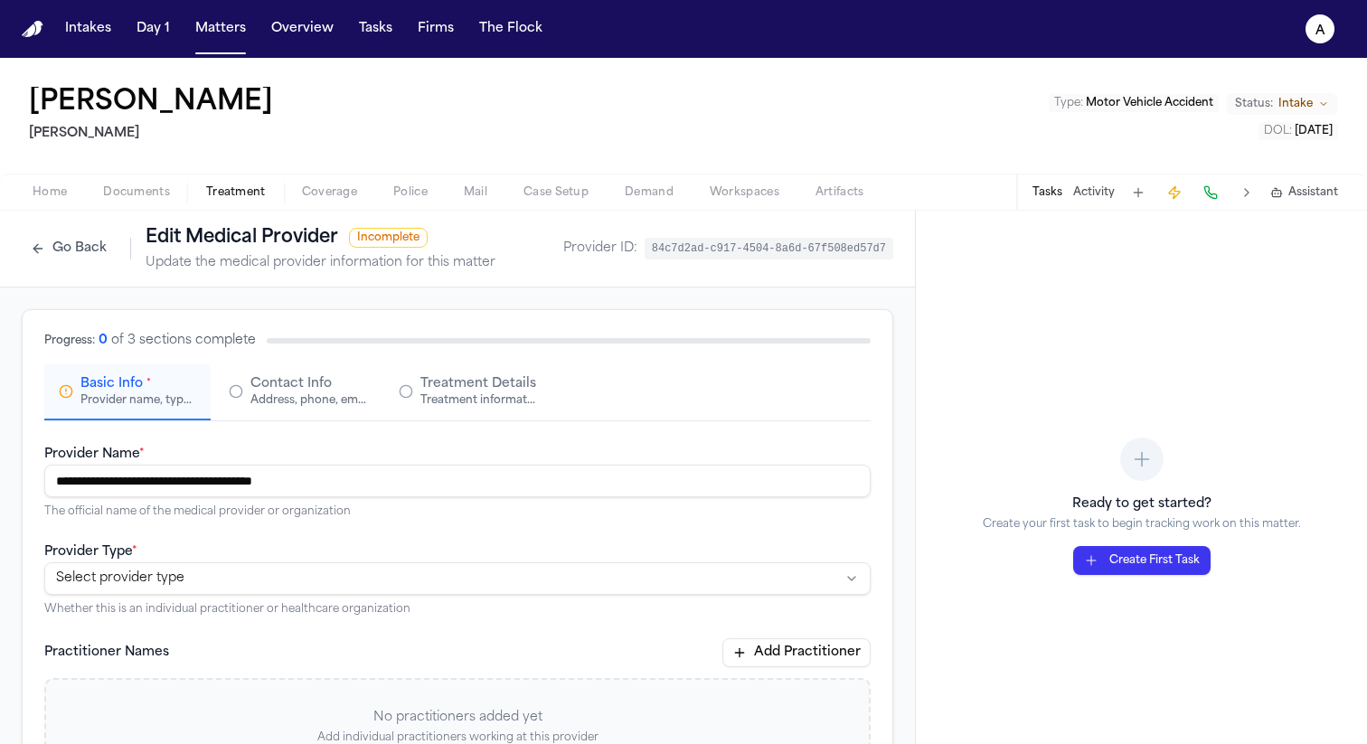
click at [293, 430] on div "**********" at bounding box center [457, 752] width 869 height 884
click at [295, 385] on span "Contact Info" at bounding box center [290, 384] width 81 height 18
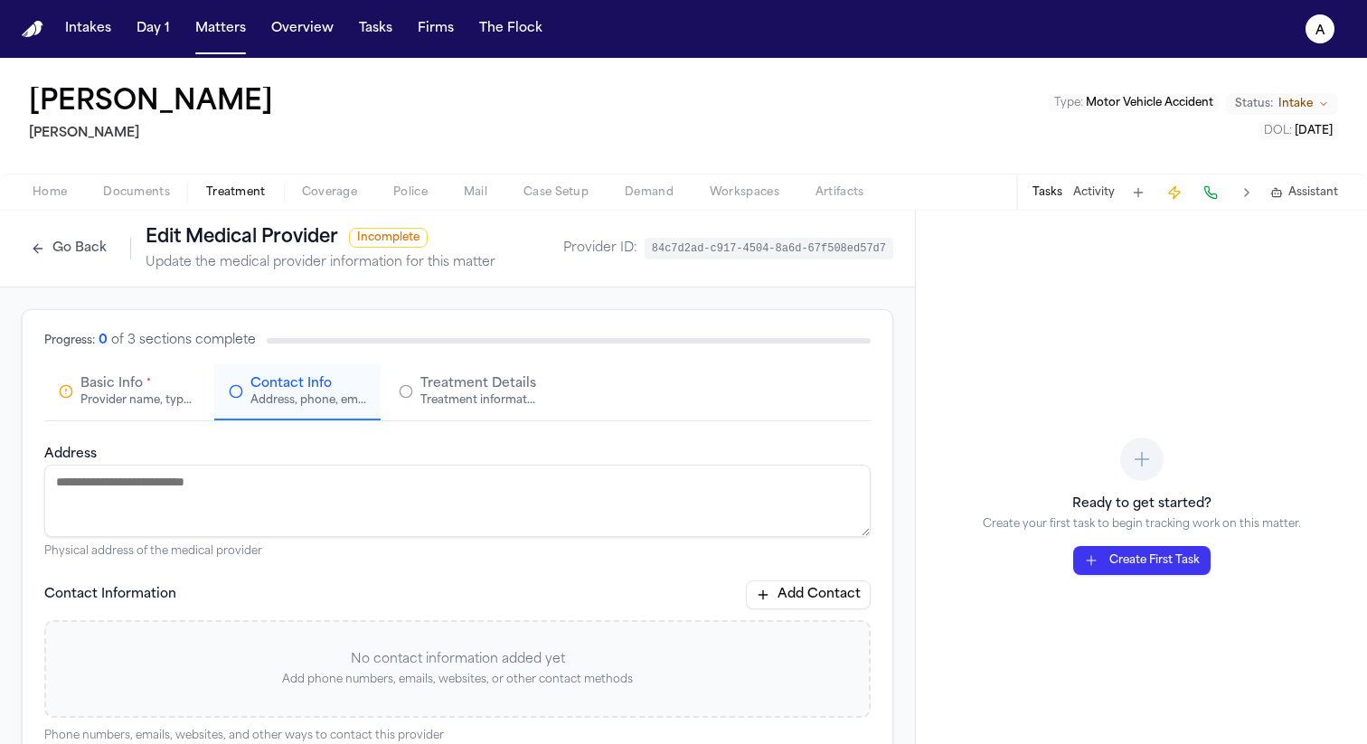
click at [480, 393] on div "Treatment information, practitioners, and dates" at bounding box center [478, 400] width 116 height 14
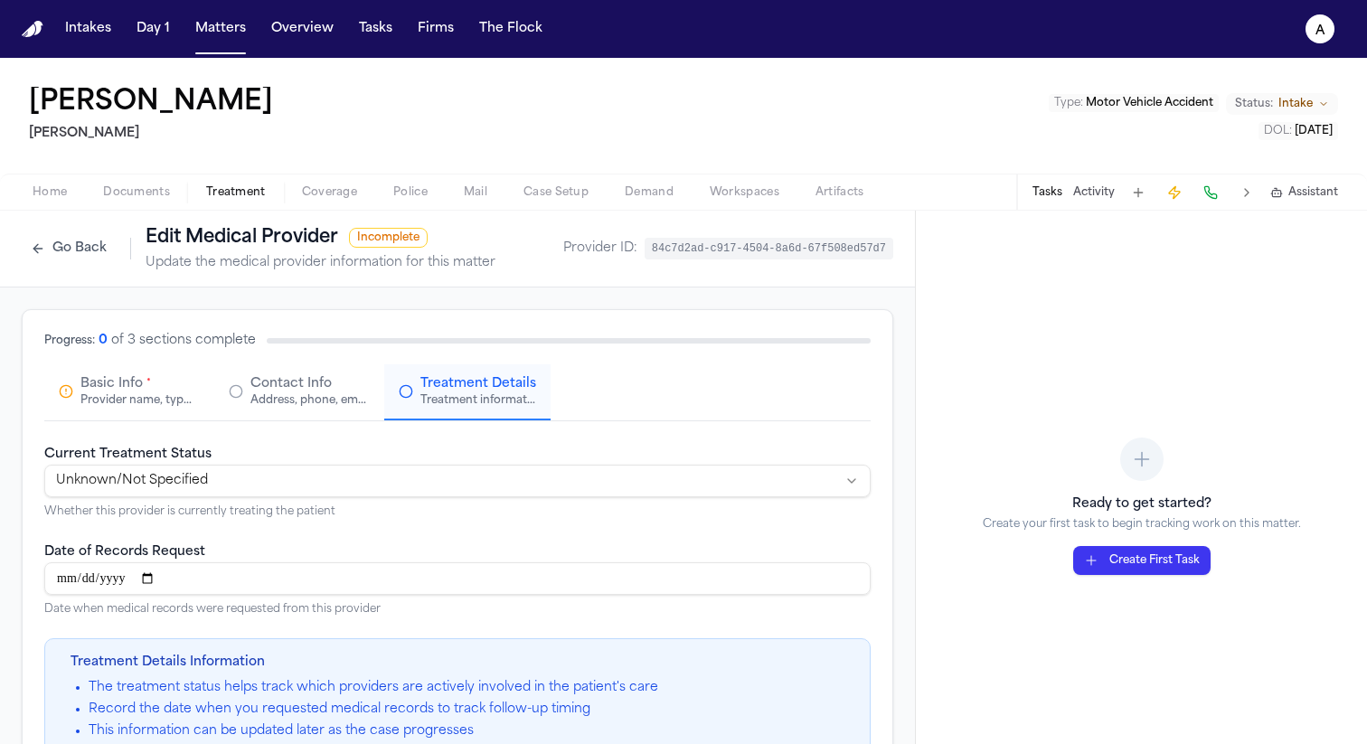
click at [69, 257] on button "Go Back" at bounding box center [69, 248] width 94 height 29
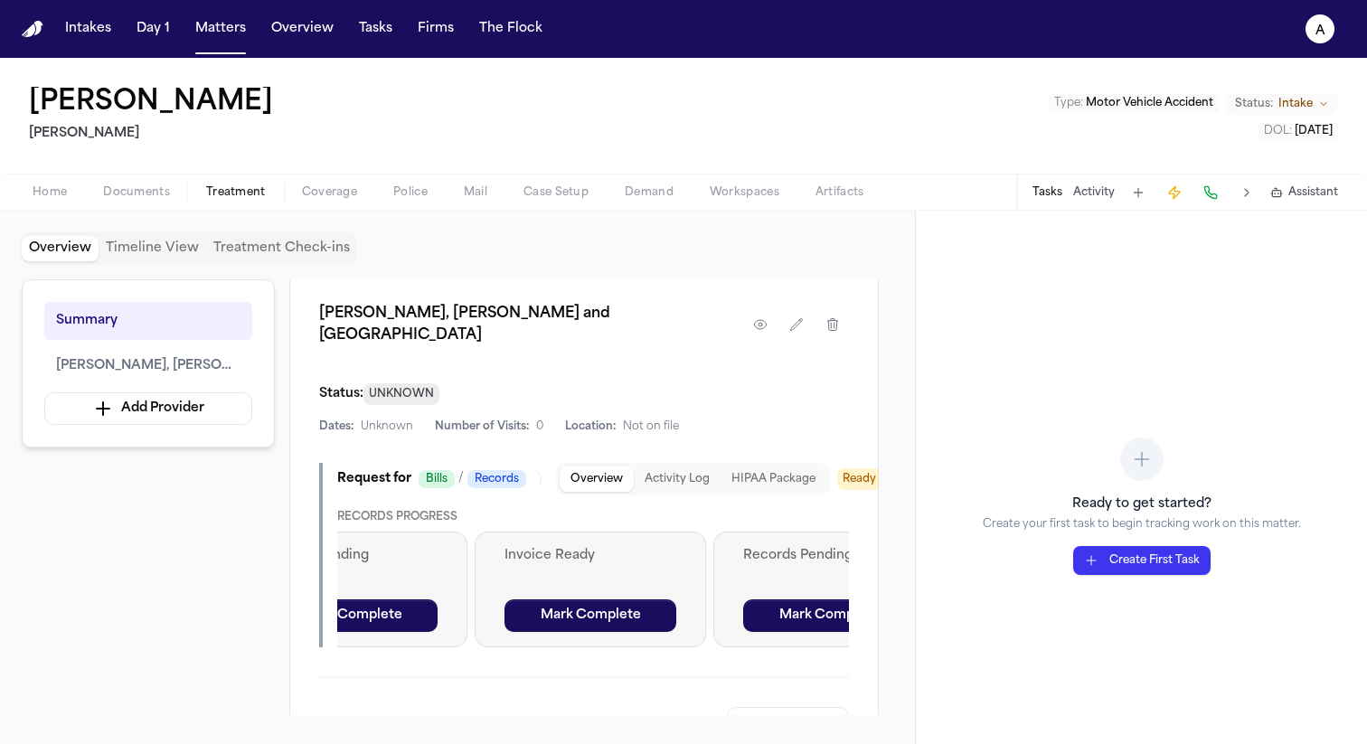
scroll to position [0, 865]
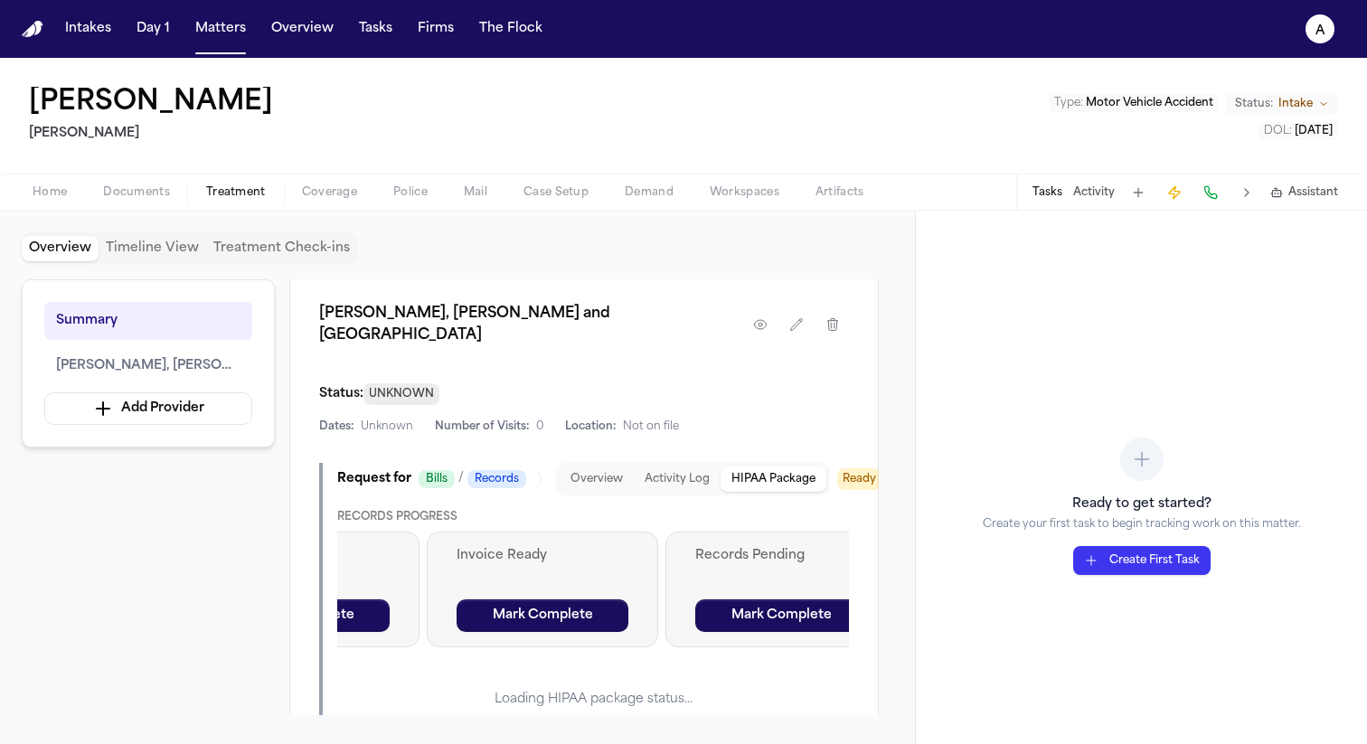
click at [772, 466] on button "HIPAA Package" at bounding box center [773, 478] width 106 height 25
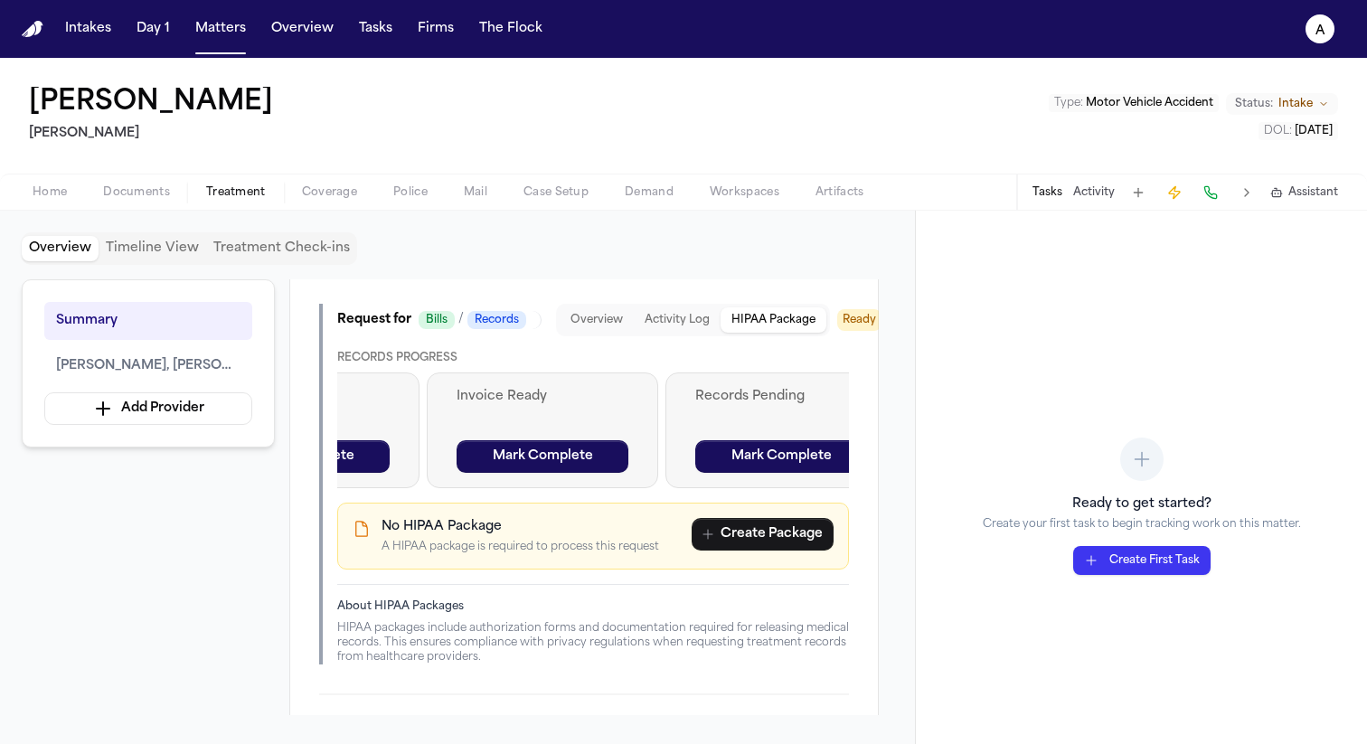
scroll to position [752, 0]
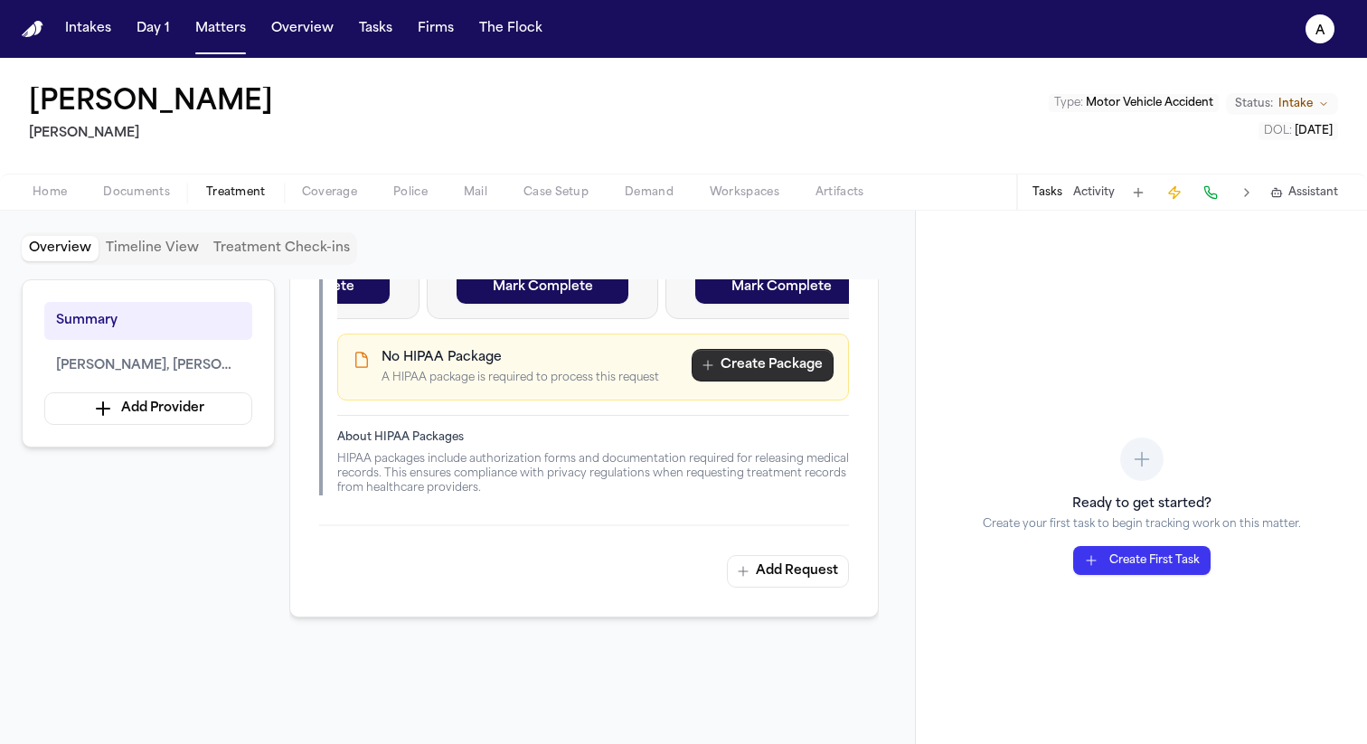
click at [768, 349] on button "Create Package" at bounding box center [762, 365] width 142 height 33
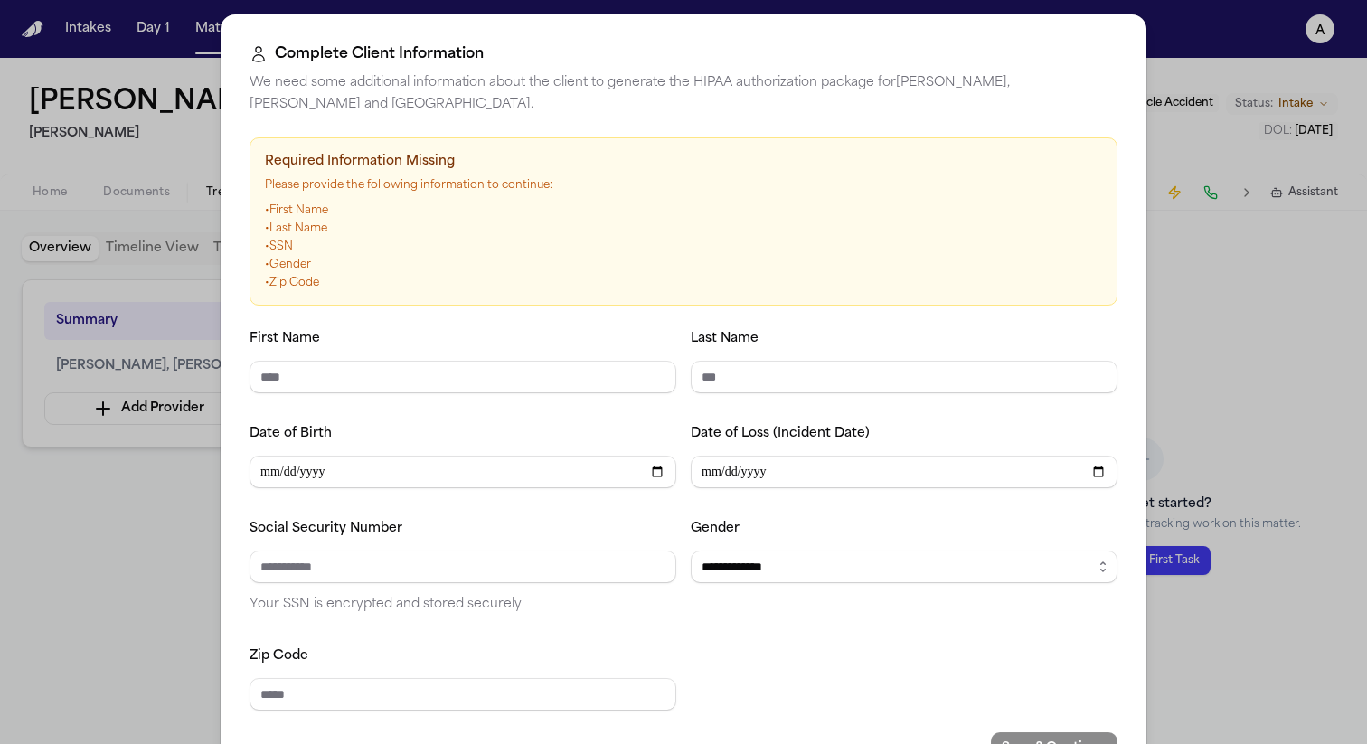
scroll to position [64, 0]
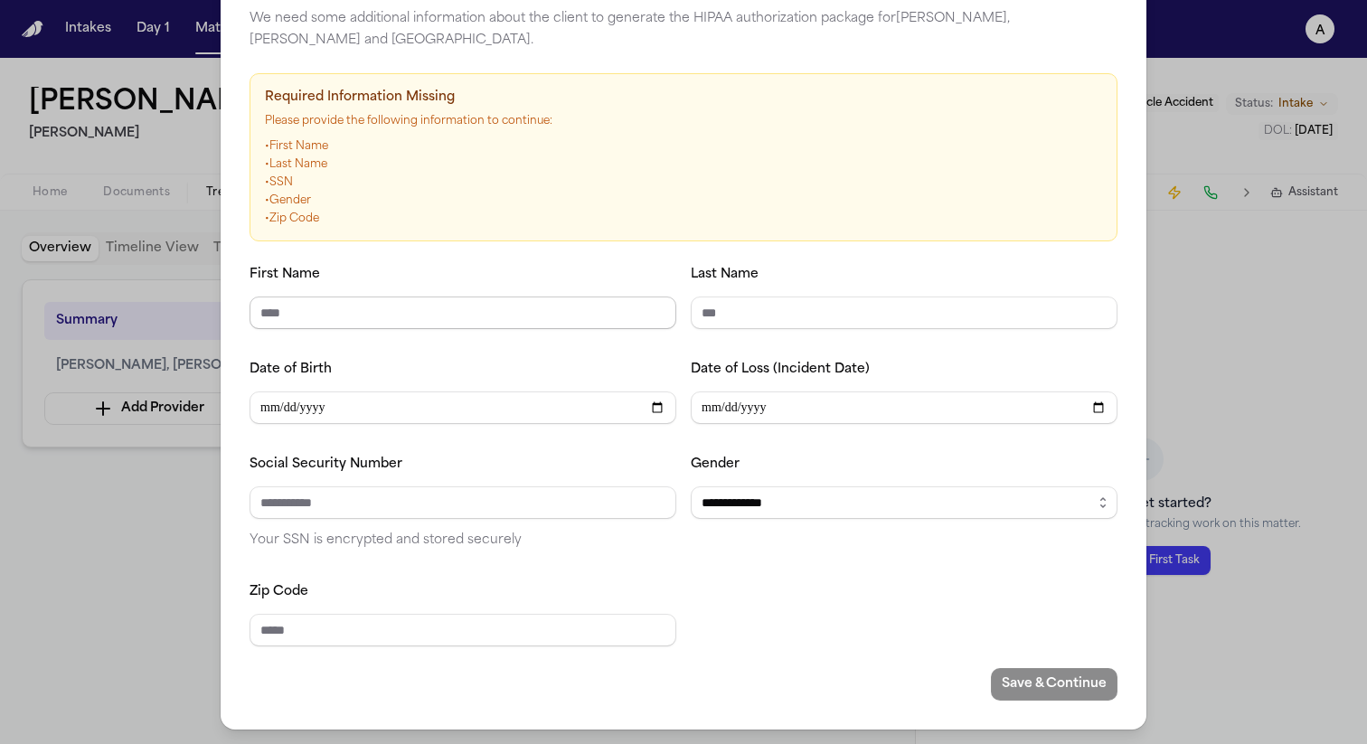
click at [465, 316] on input "First Name" at bounding box center [462, 312] width 427 height 33
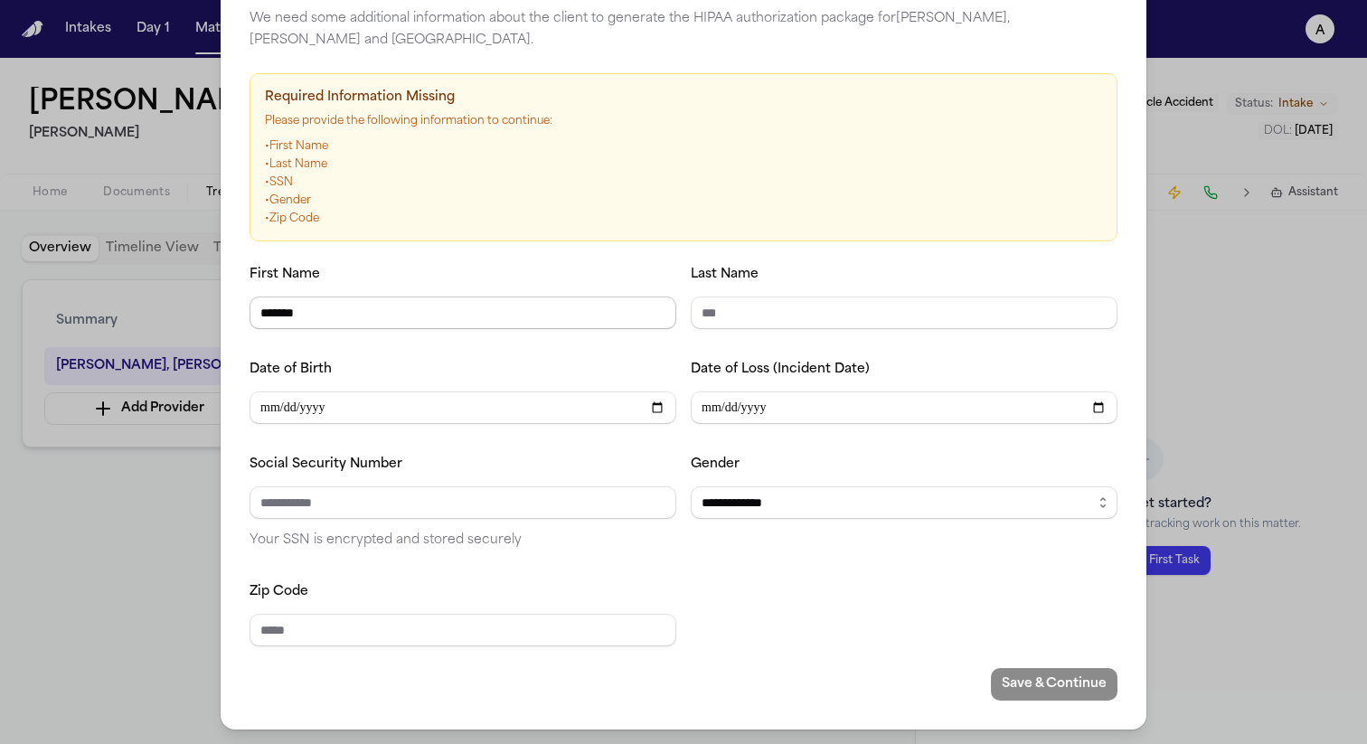
type input "*******"
type input "********"
click at [341, 502] on input "Social Security Number" at bounding box center [462, 502] width 427 height 33
type input "**********"
click at [769, 503] on select "**********" at bounding box center [903, 502] width 427 height 33
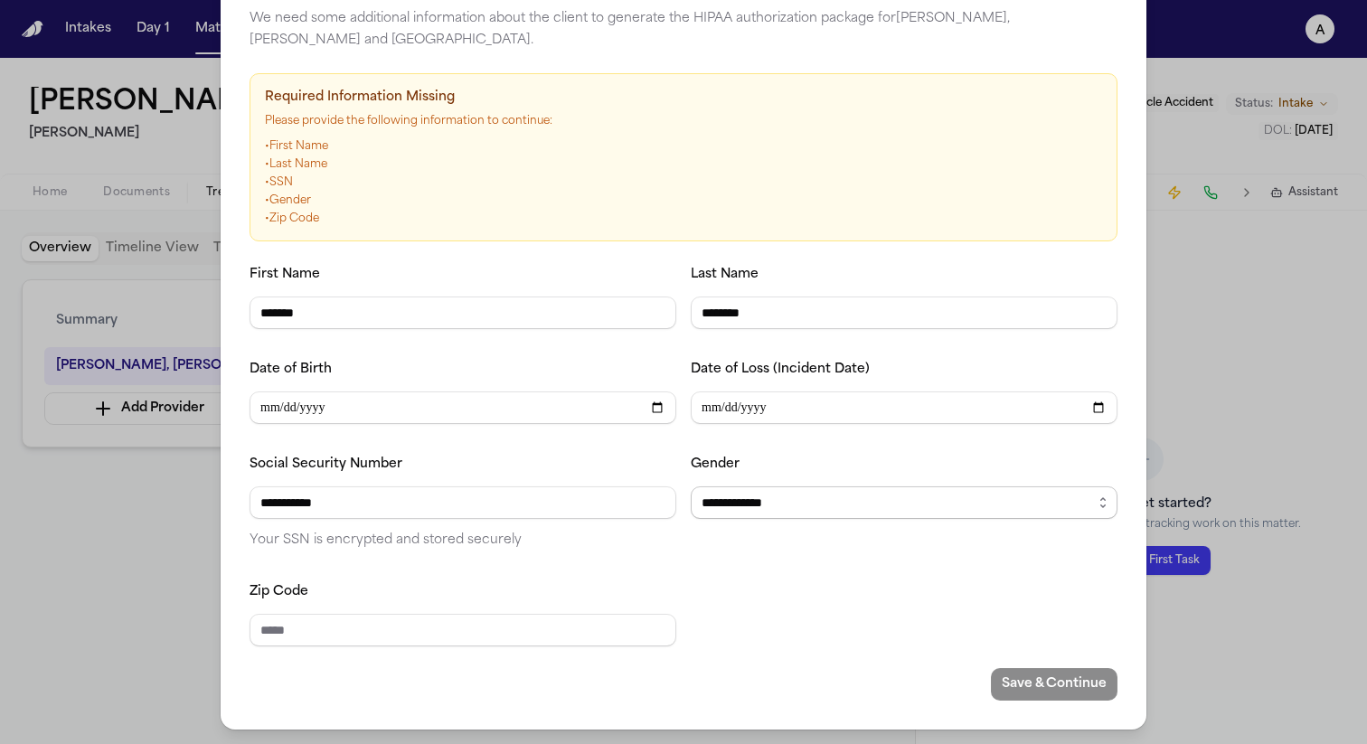
select select "****"
click at [501, 630] on input "Zip Code" at bounding box center [462, 630] width 427 height 33
type input "*****"
click at [1020, 681] on button "Save & Continue" at bounding box center [1054, 684] width 127 height 33
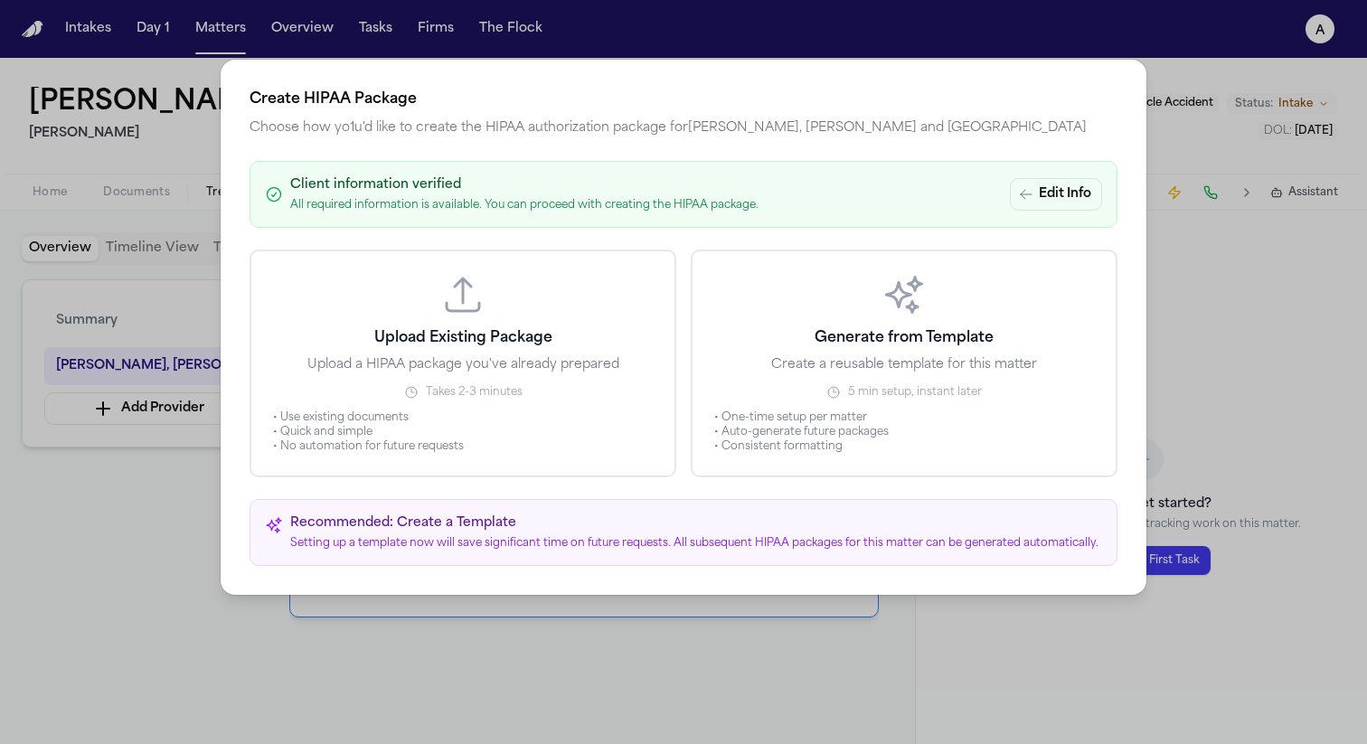
click at [639, 350] on button "Upload Existing Package Upload a HIPAA package you've already prepared Takes 2-…" at bounding box center [462, 363] width 427 height 228
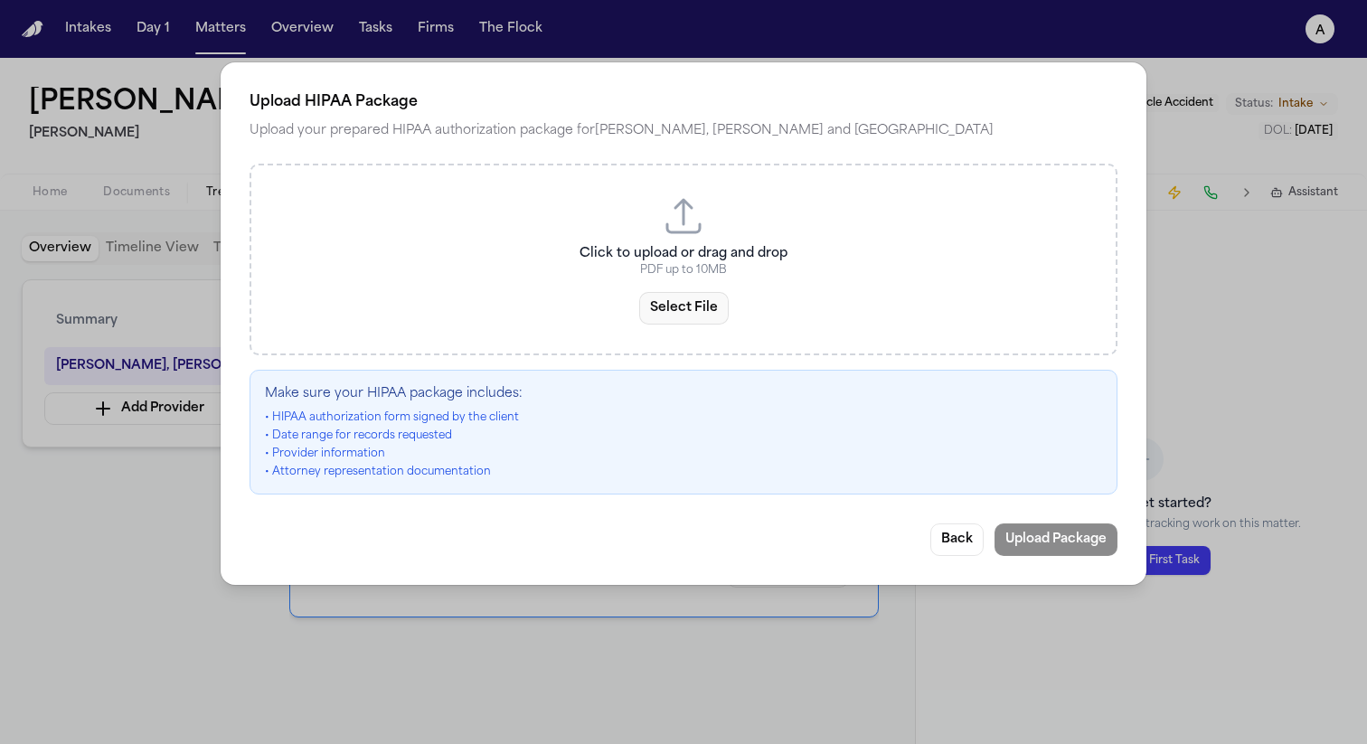
click at [680, 311] on button "Select File" at bounding box center [683, 308] width 89 height 33
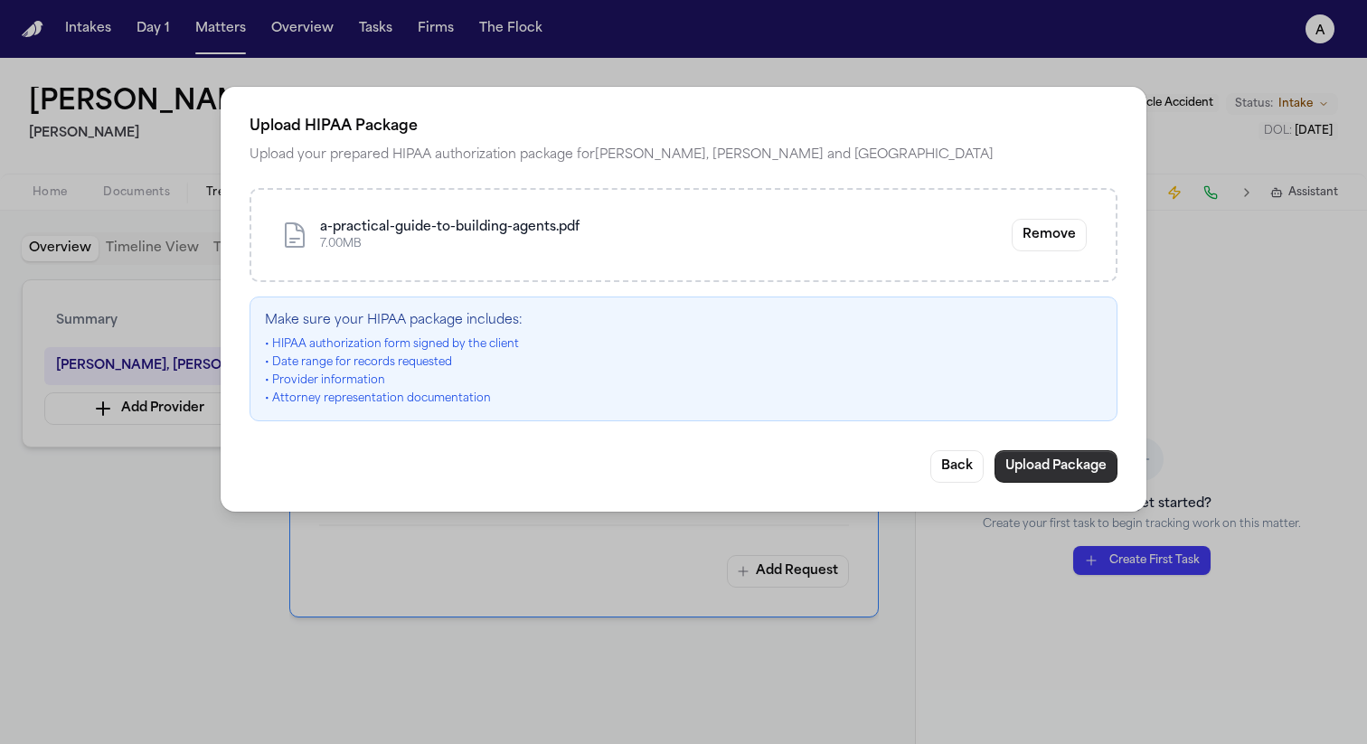
click at [1015, 457] on button "Upload Package" at bounding box center [1055, 466] width 123 height 33
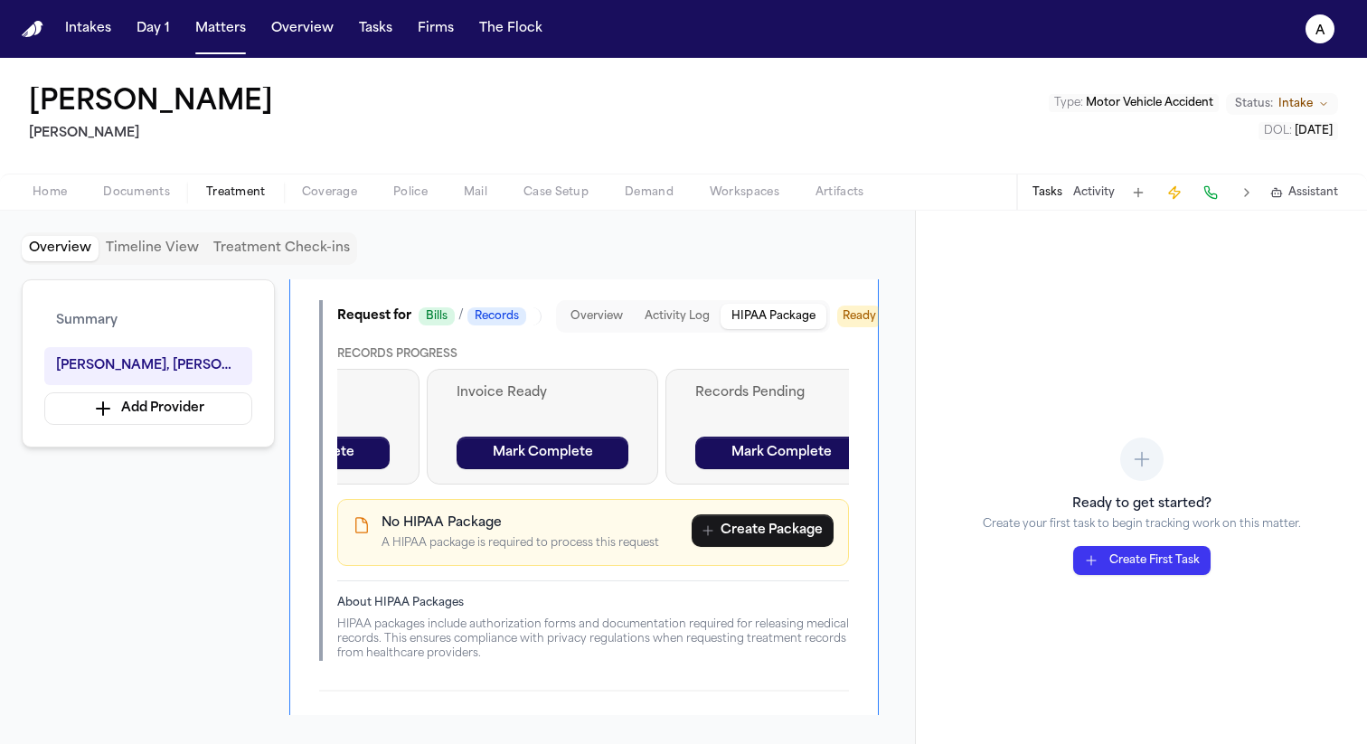
scroll to position [654, 0]
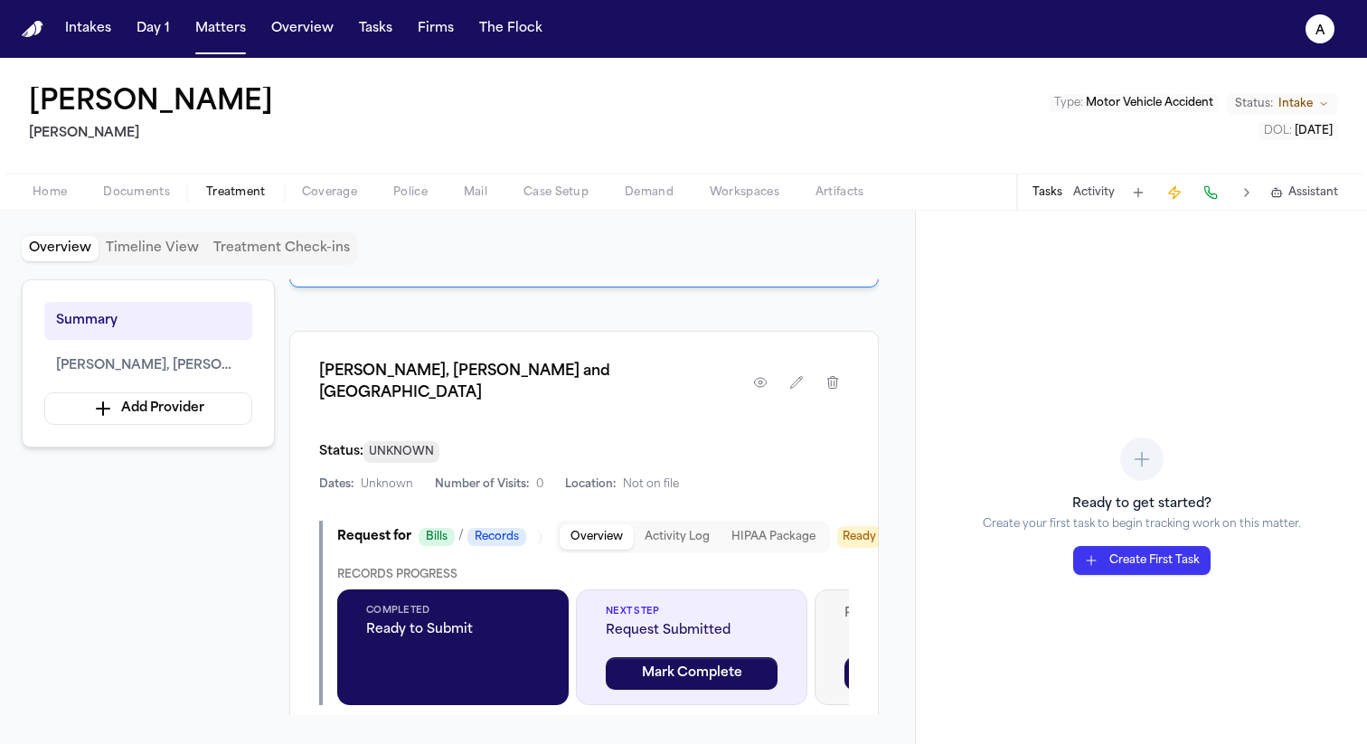
scroll to position [468, 0]
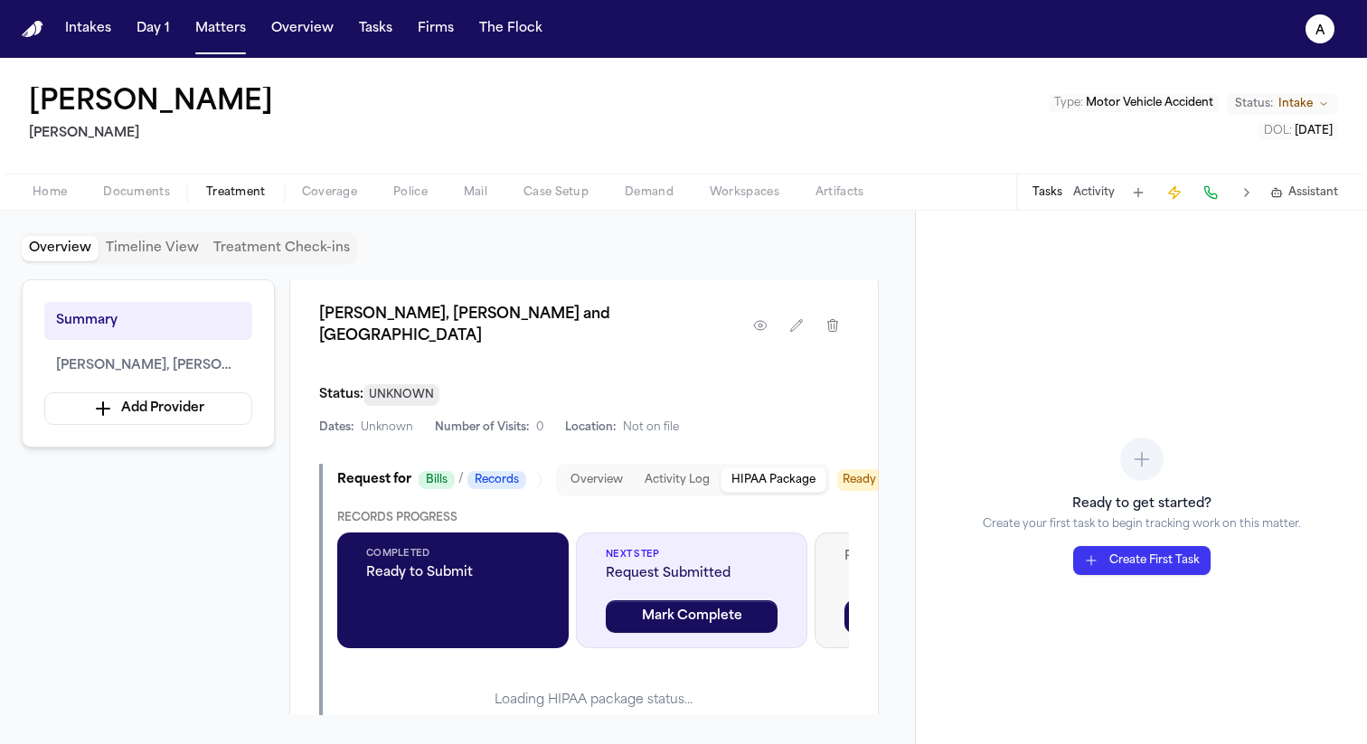
click at [779, 467] on button "HIPAA Package" at bounding box center [773, 479] width 106 height 25
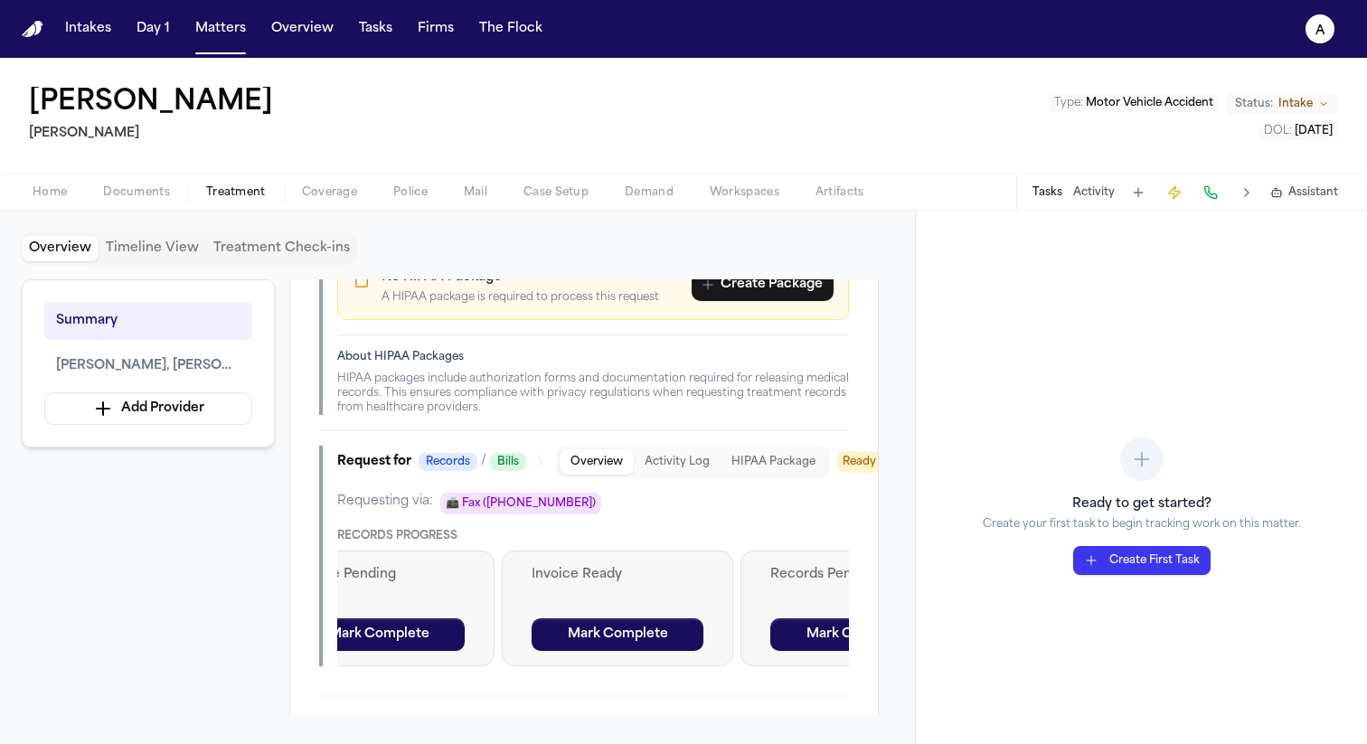
scroll to position [0, 861]
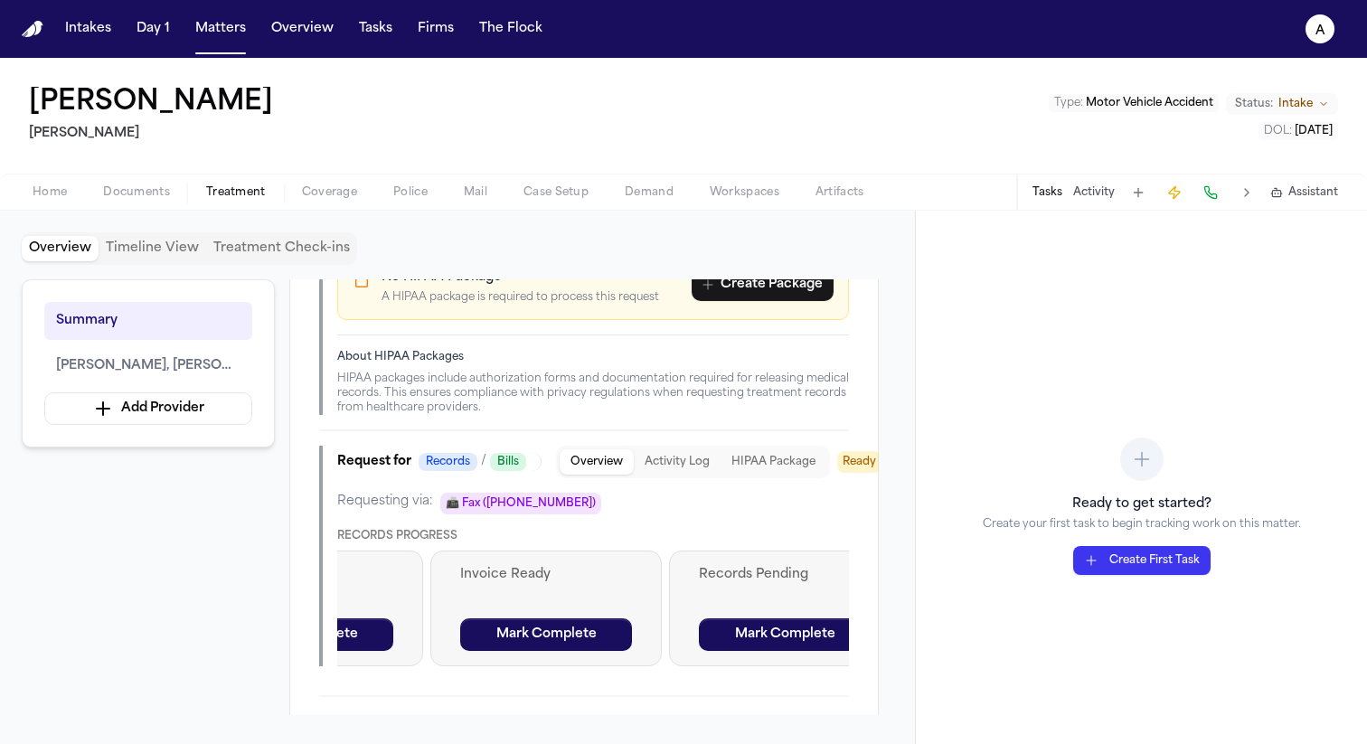
click at [779, 449] on button "HIPAA Package" at bounding box center [773, 461] width 106 height 25
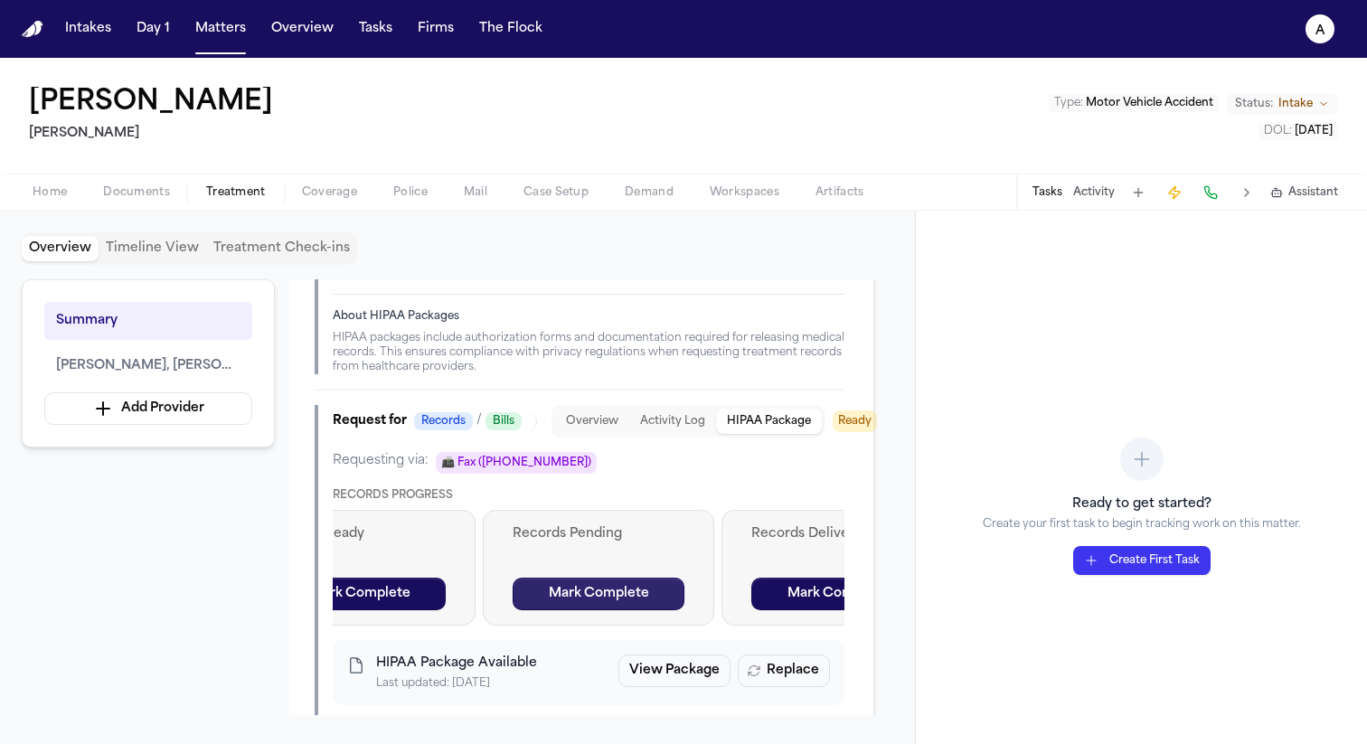
scroll to position [0, 1207]
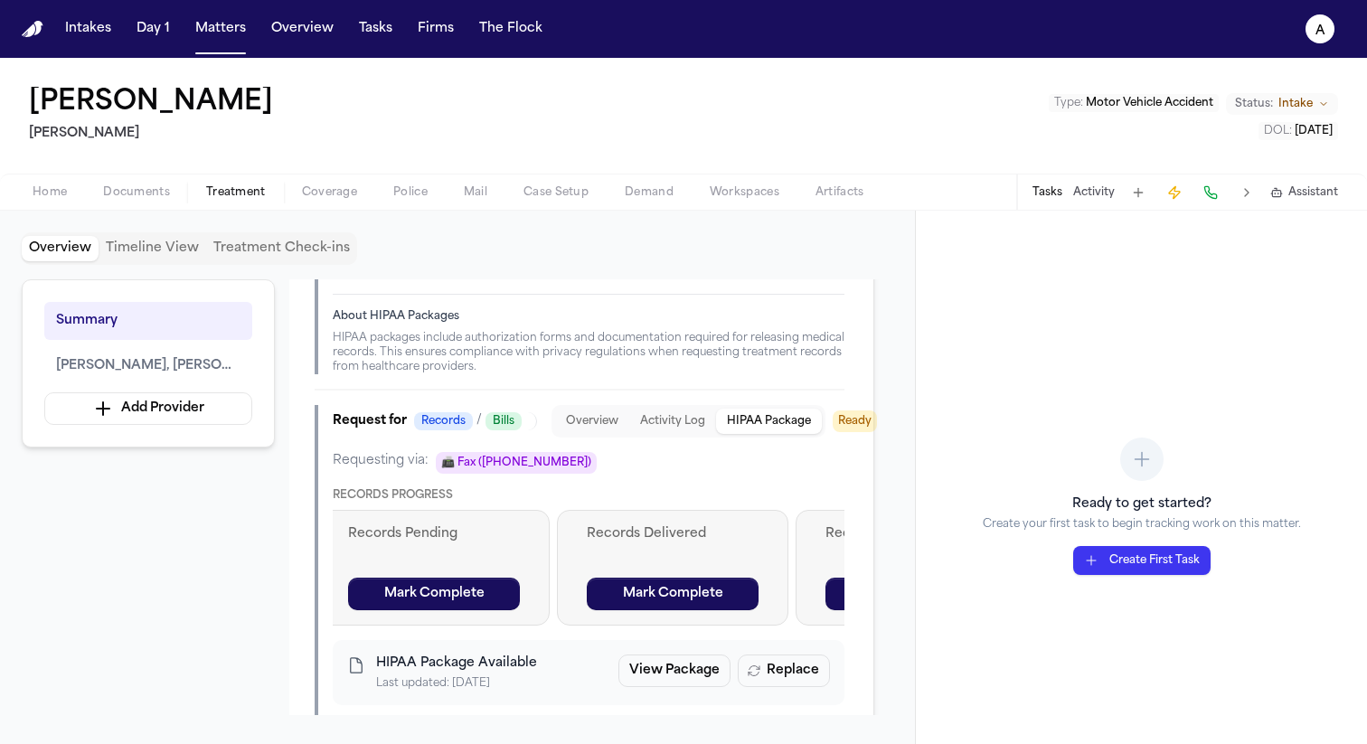
click at [518, 452] on span "📠 Fax (+15554444444)" at bounding box center [516, 463] width 161 height 22
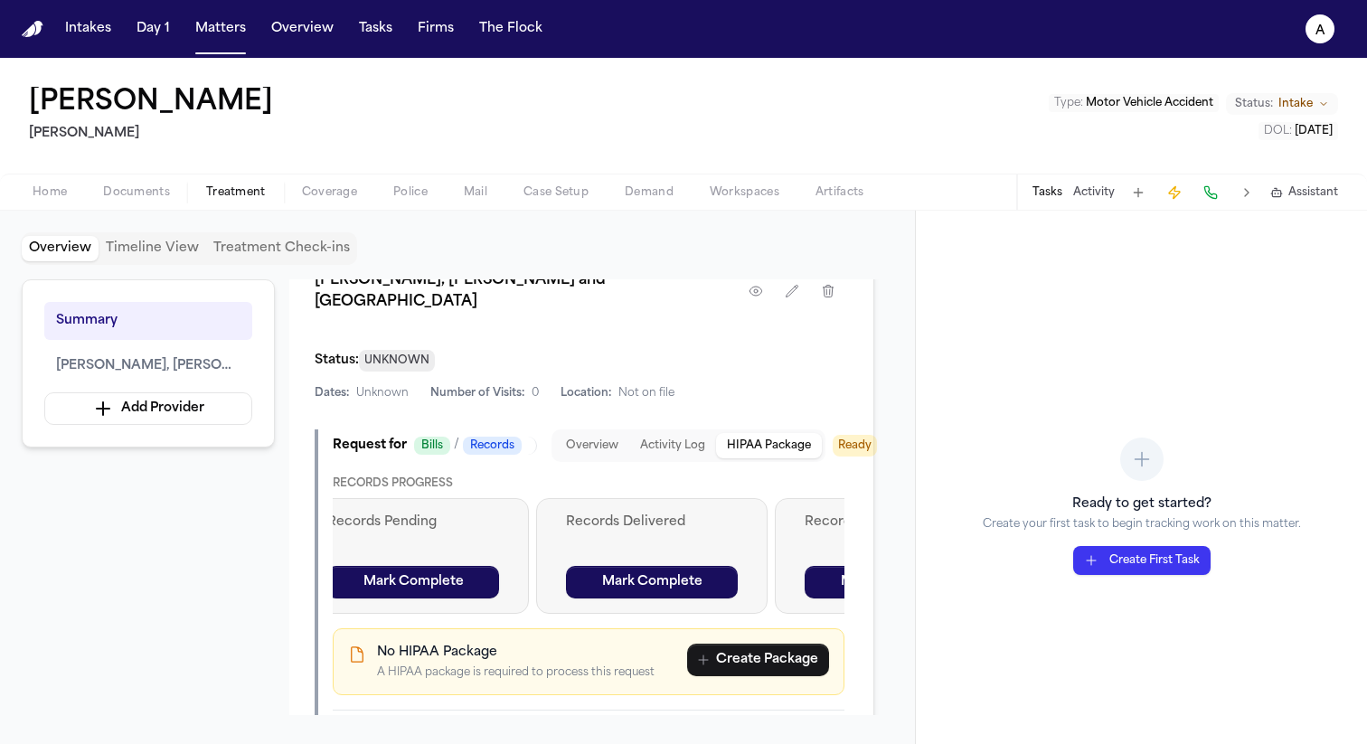
scroll to position [0, 1234]
click at [739, 643] on button "Create Package" at bounding box center [758, 659] width 142 height 33
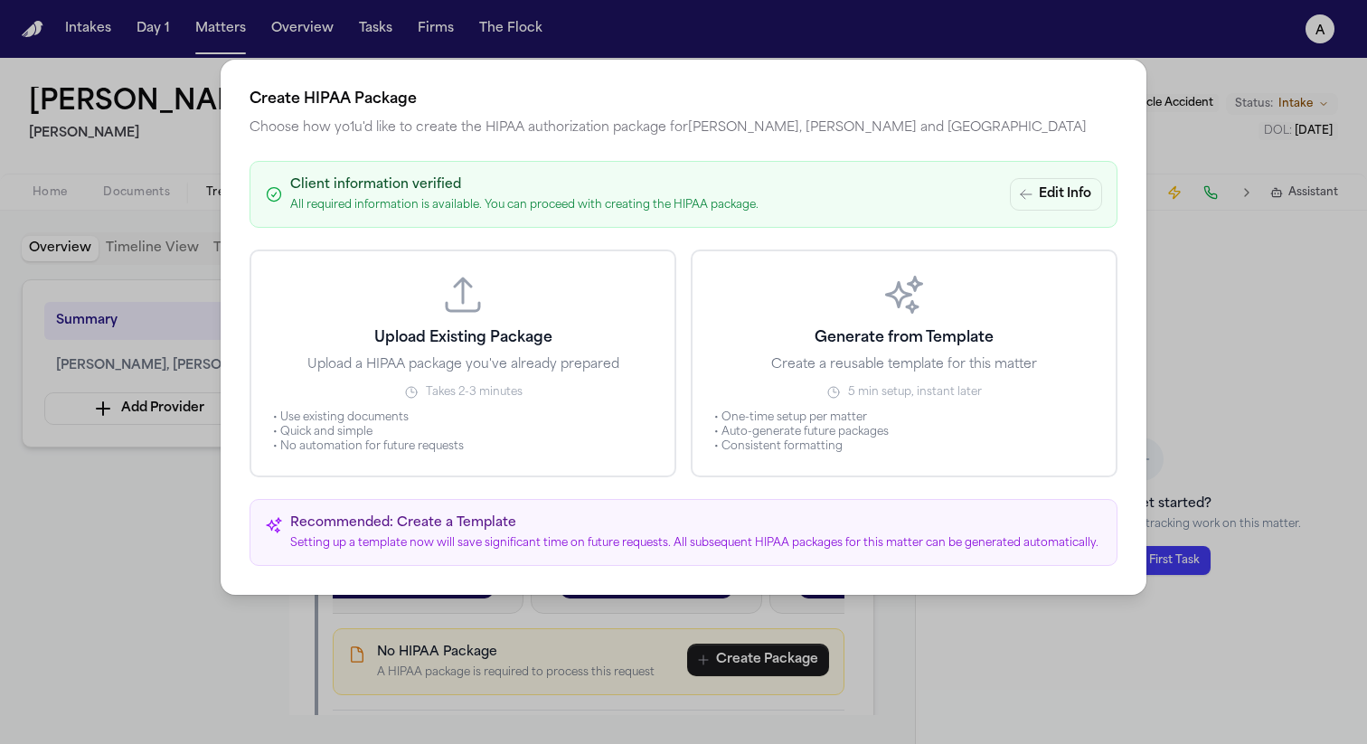
click at [455, 363] on p "Upload a HIPAA package you've already prepared" at bounding box center [463, 365] width 312 height 18
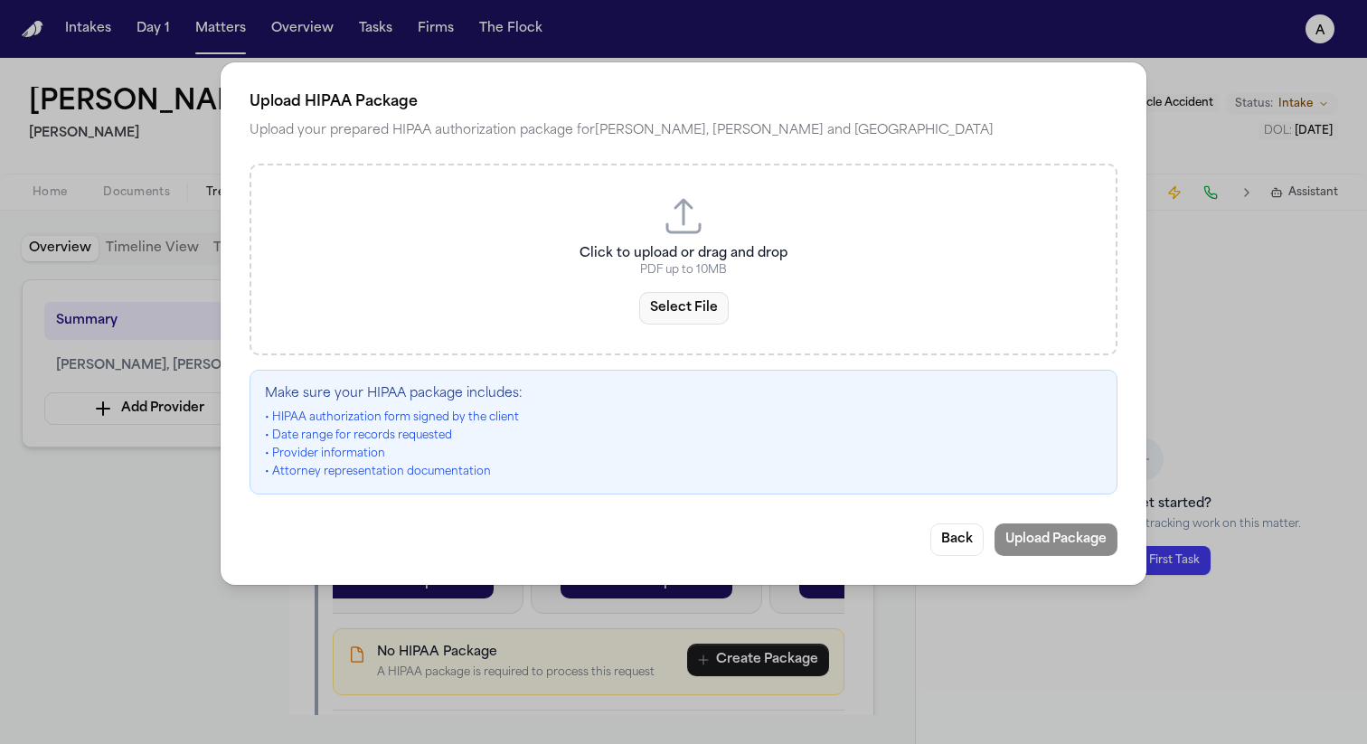
click at [703, 308] on button "Select File" at bounding box center [683, 308] width 89 height 33
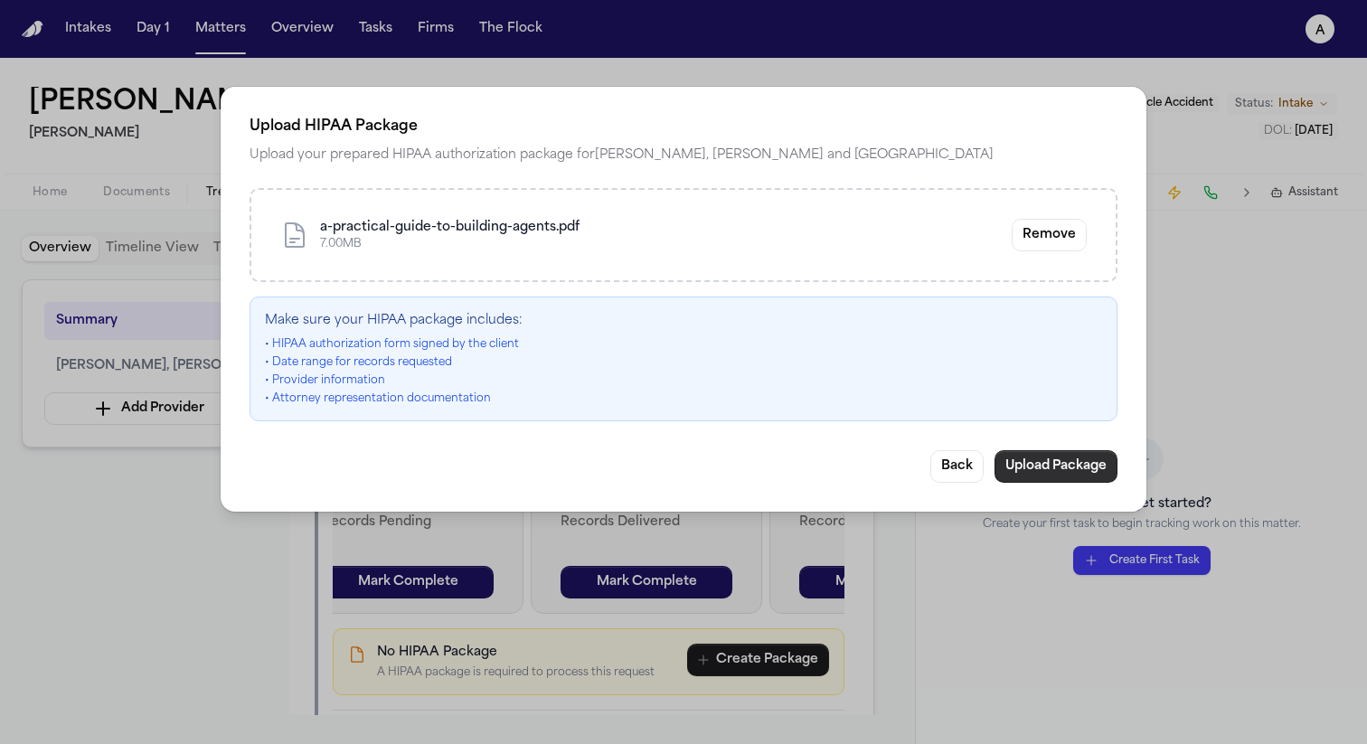
click at [1055, 464] on button "Upload Package" at bounding box center [1055, 466] width 123 height 33
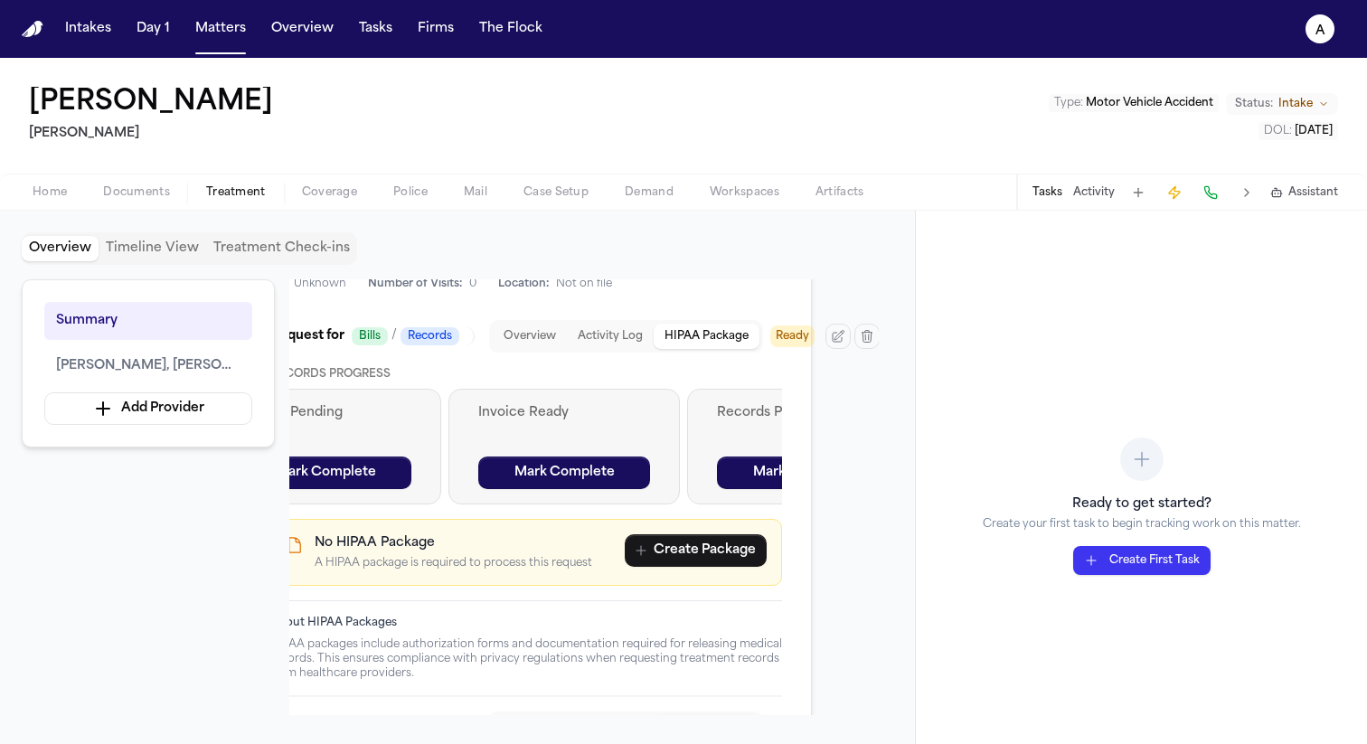
scroll to position [0, 0]
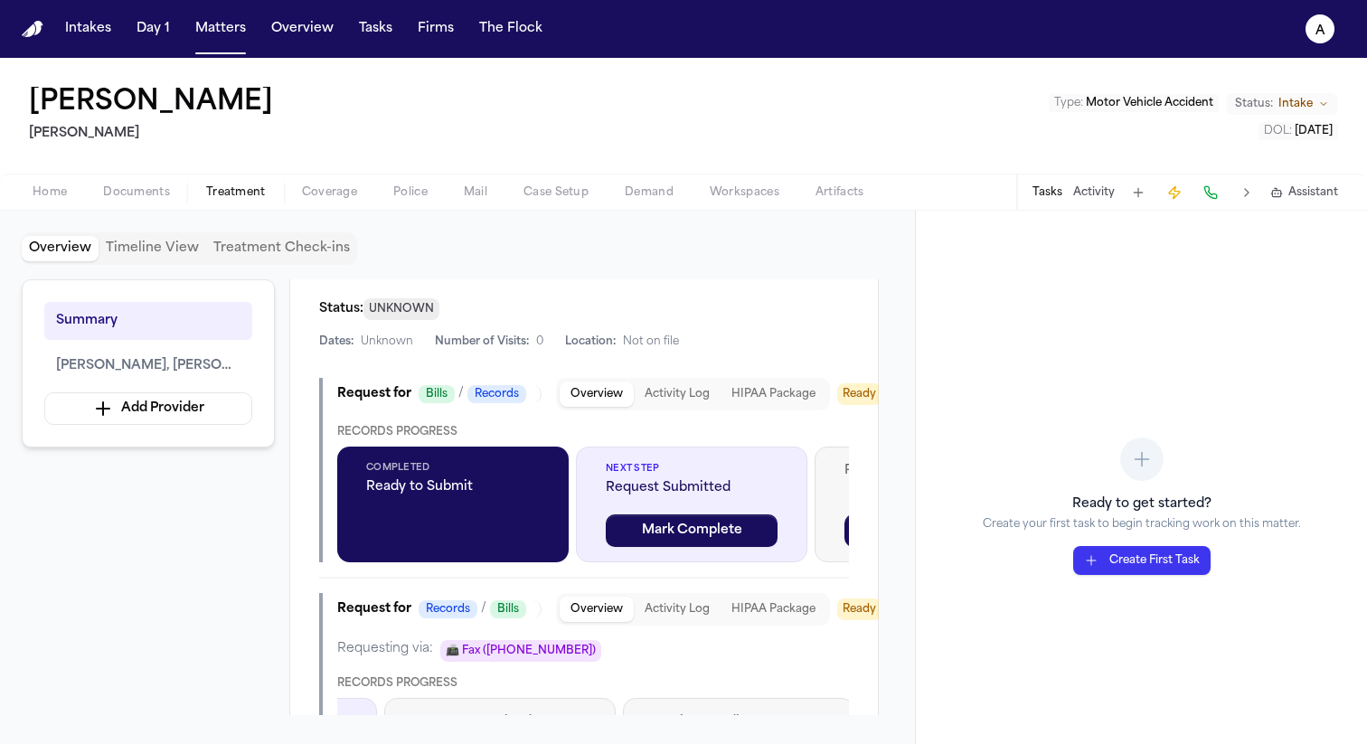
scroll to position [531, 0]
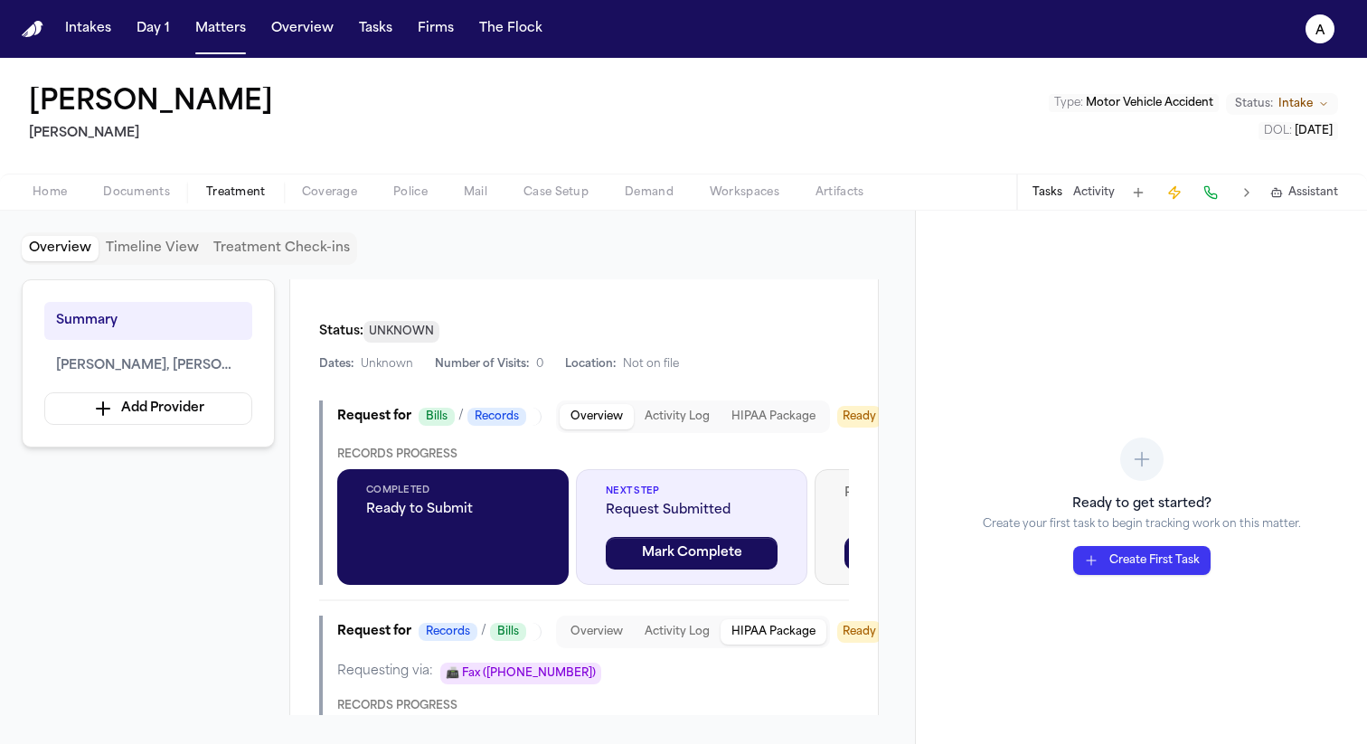
click at [760, 619] on button "HIPAA Package" at bounding box center [773, 631] width 106 height 25
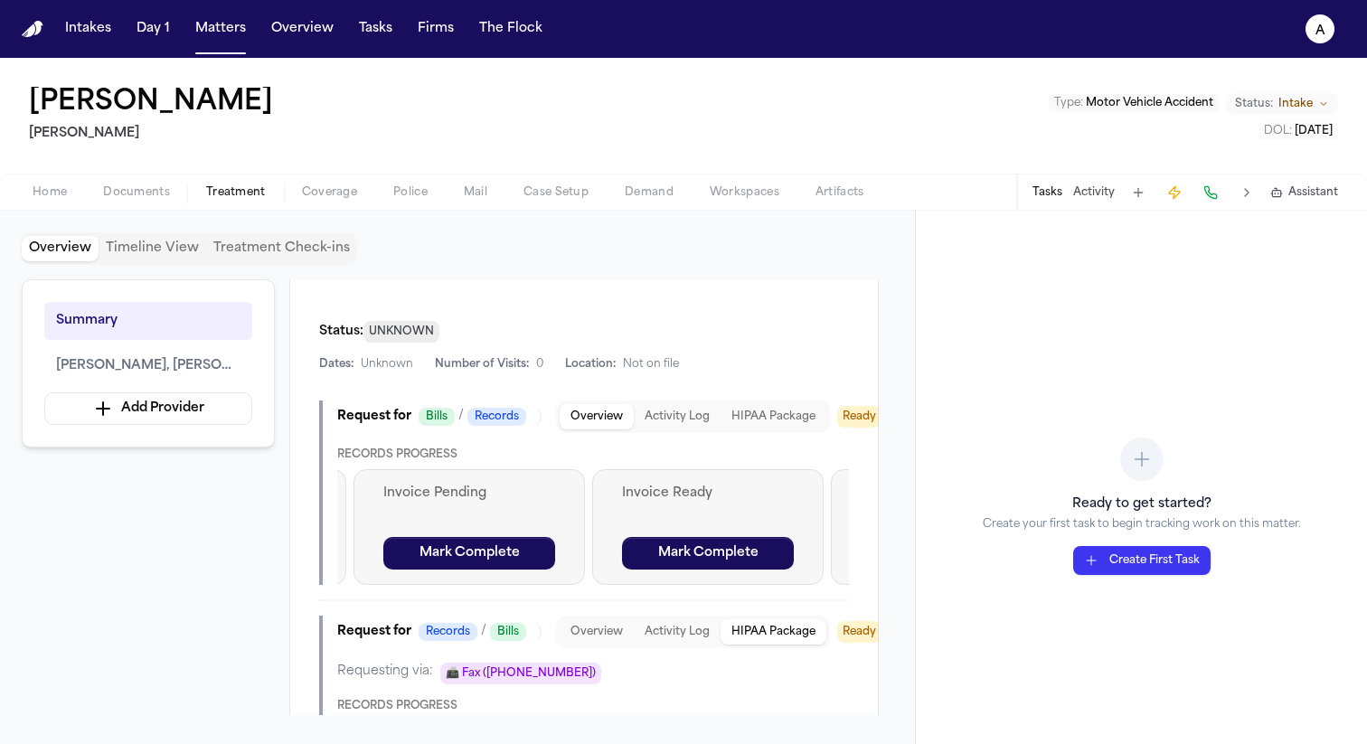
scroll to position [0, 0]
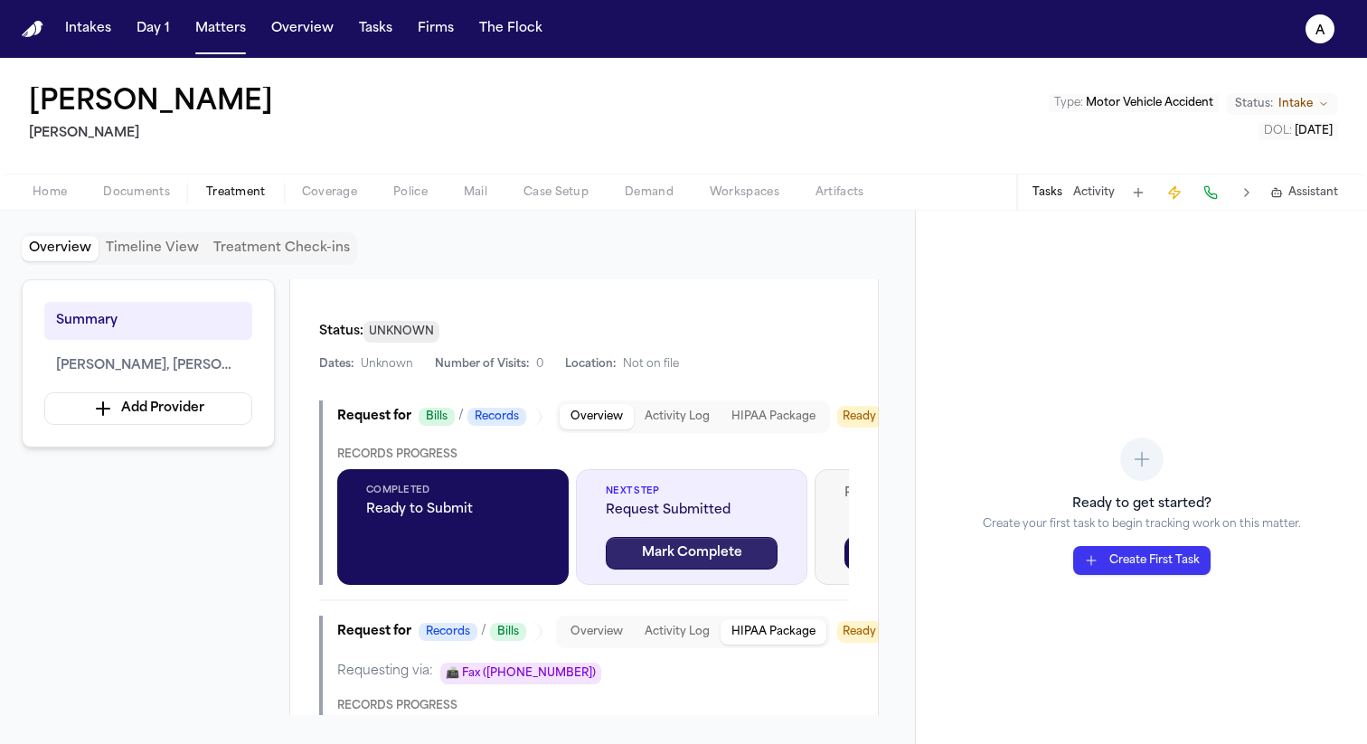
click at [699, 499] on div "Next Step Request Submitted Mark Complete" at bounding box center [691, 527] width 231 height 116
click at [432, 501] on span "Ready to Submit" at bounding box center [453, 510] width 174 height 18
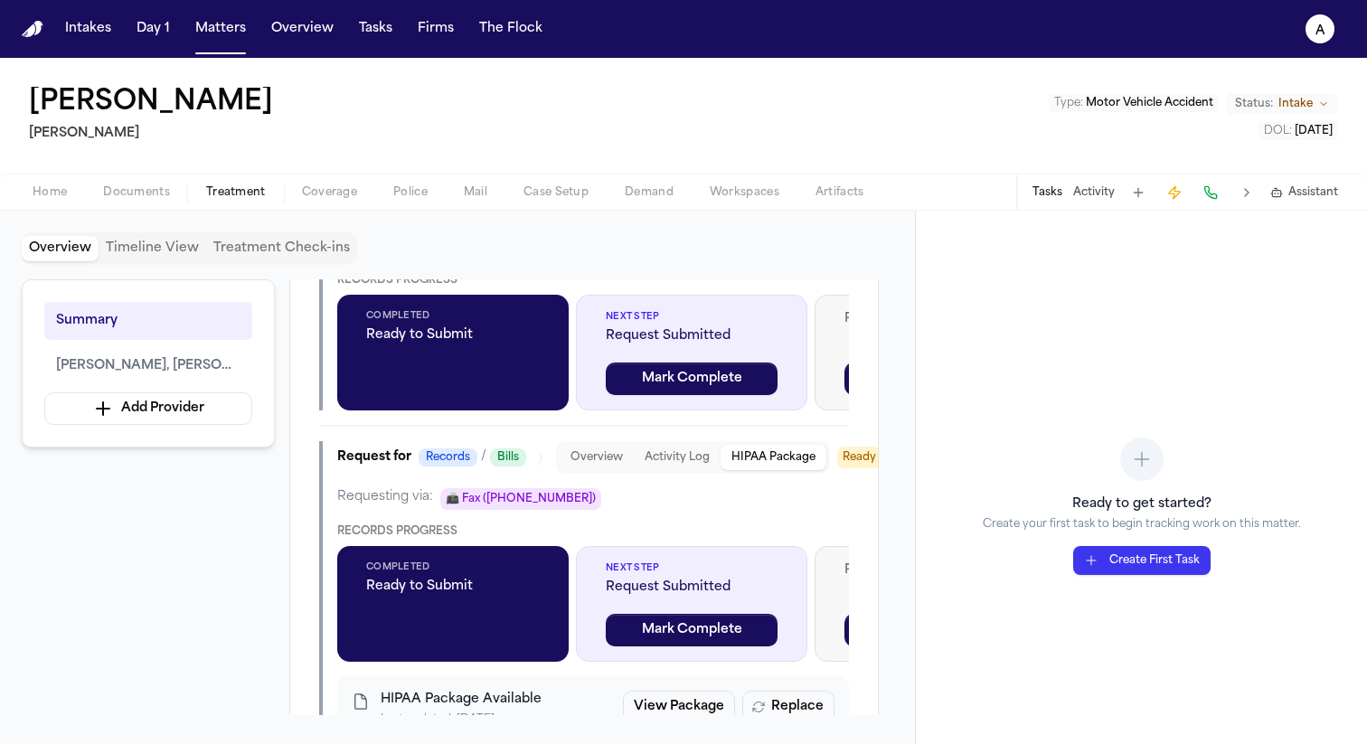
click at [494, 578] on span "Ready to Submit" at bounding box center [453, 587] width 174 height 18
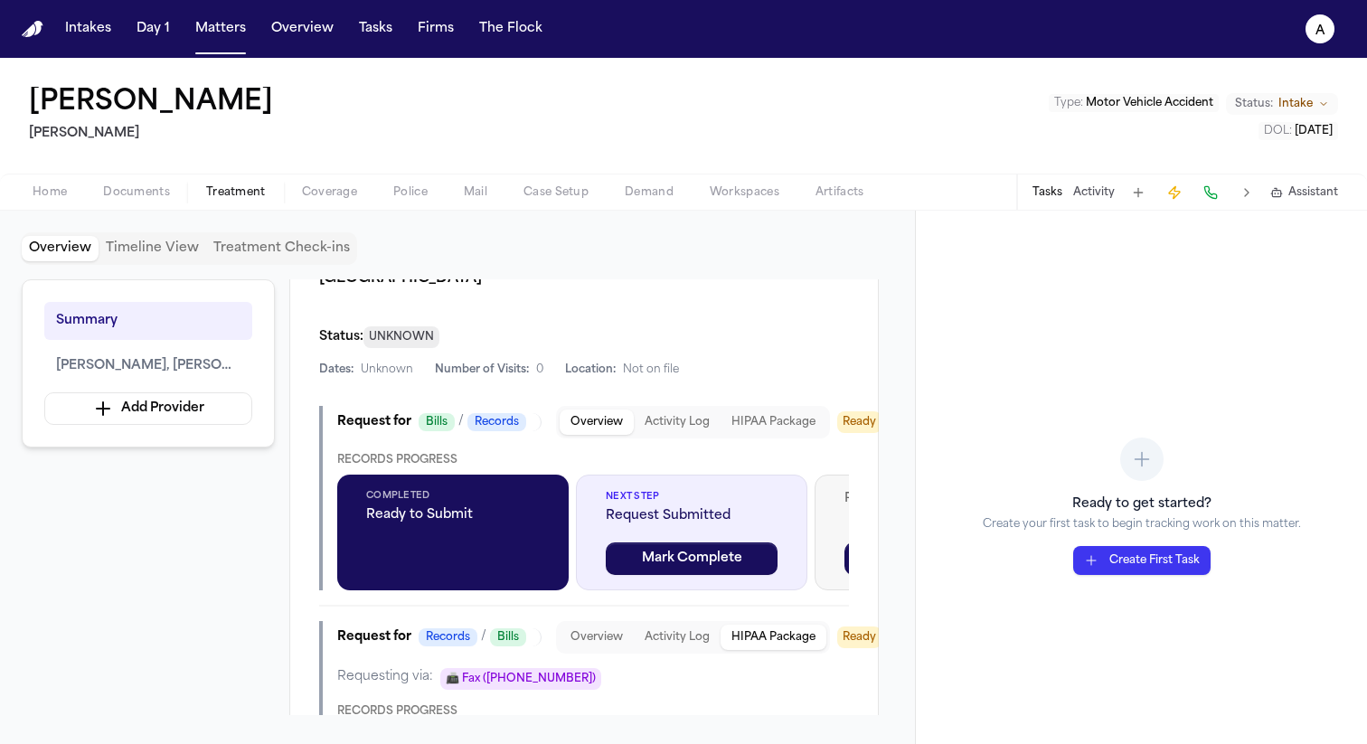
scroll to position [520, 0]
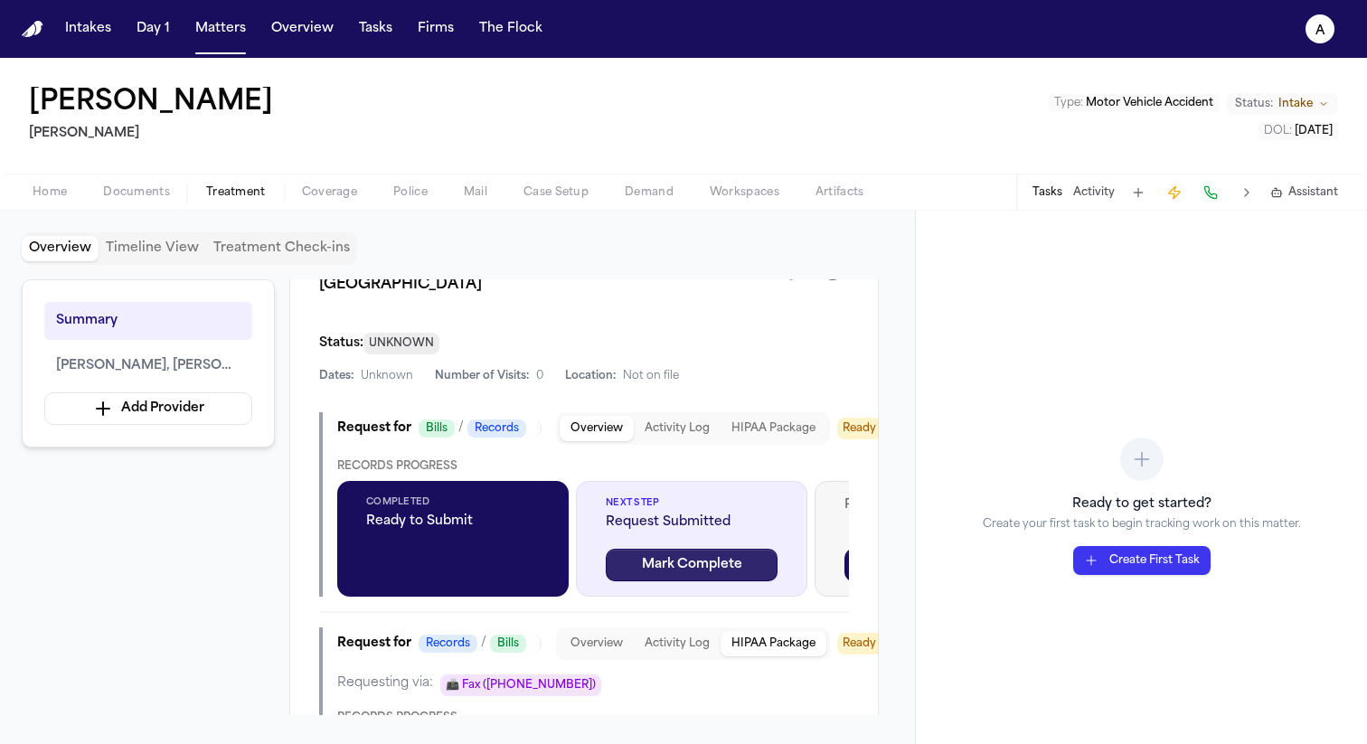
click at [661, 549] on button "Mark Complete" at bounding box center [692, 565] width 172 height 33
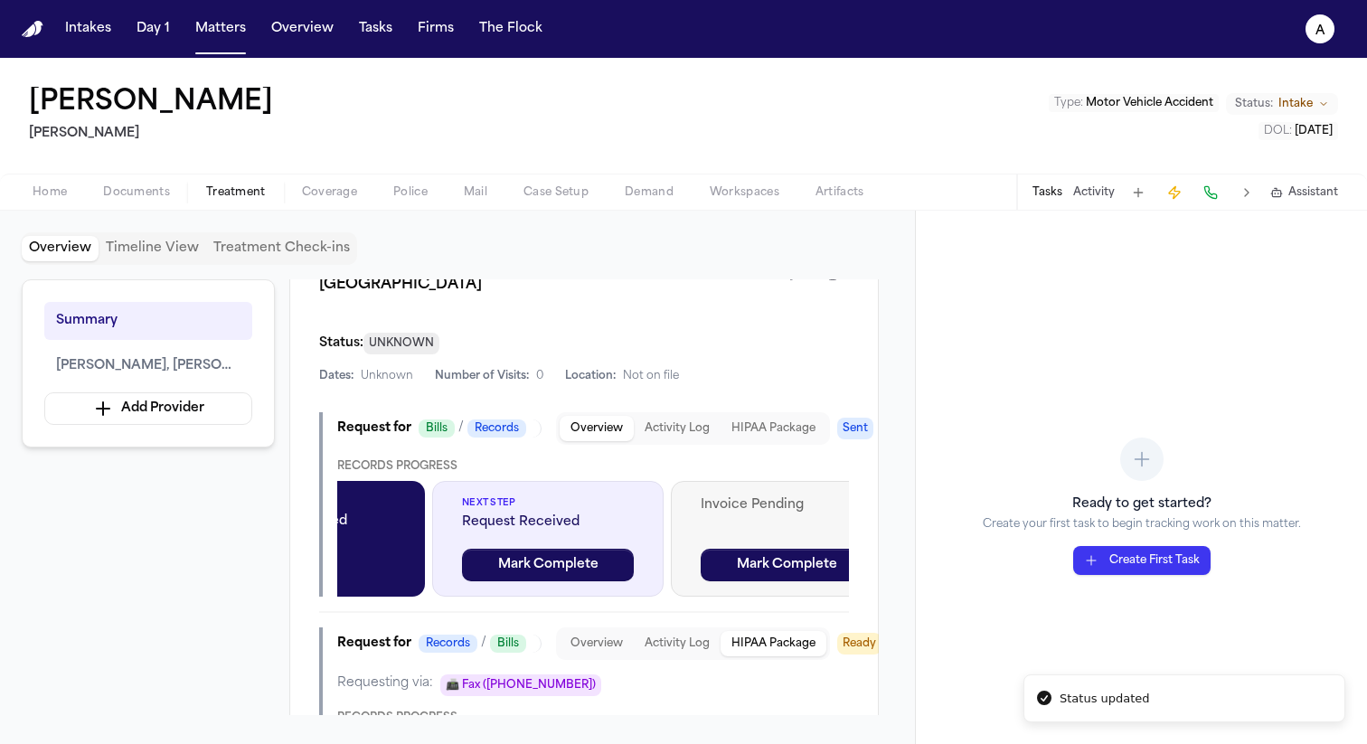
scroll to position [0, 461]
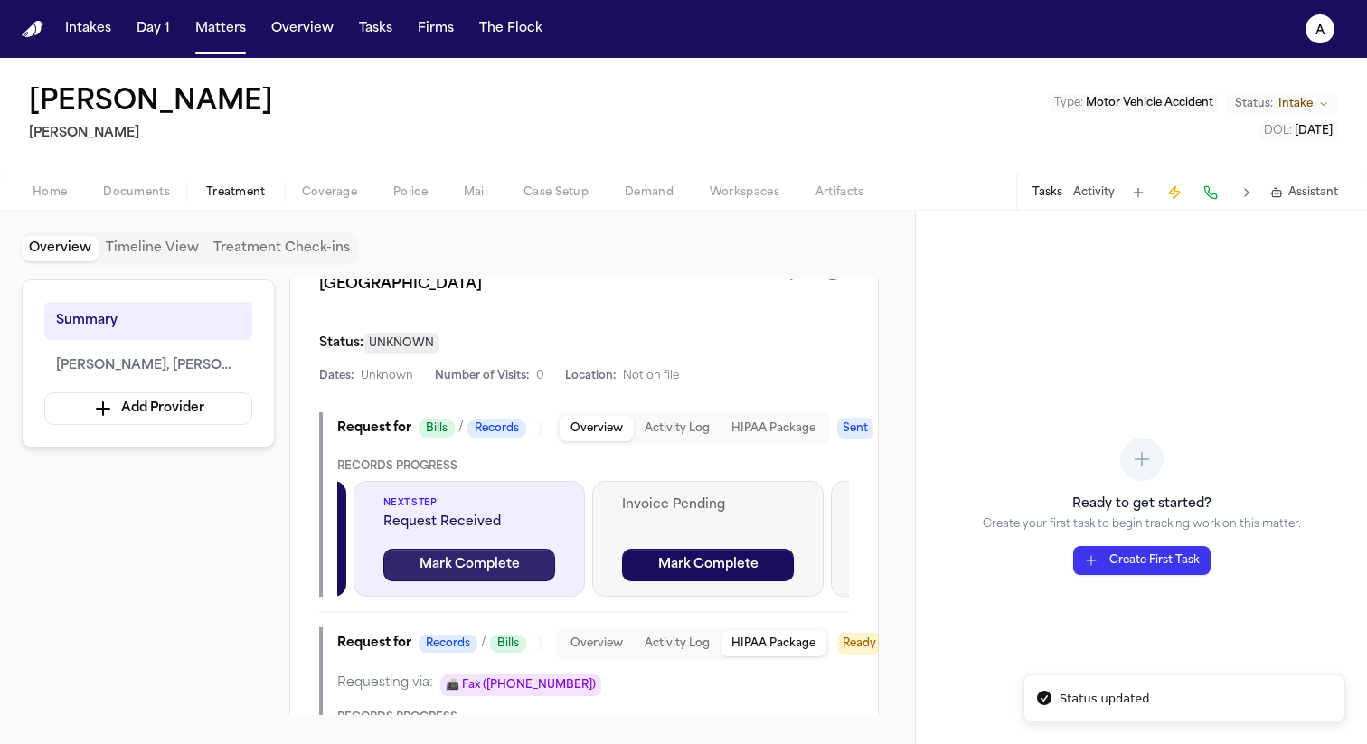
click at [522, 549] on button "Mark Complete" at bounding box center [469, 565] width 172 height 33
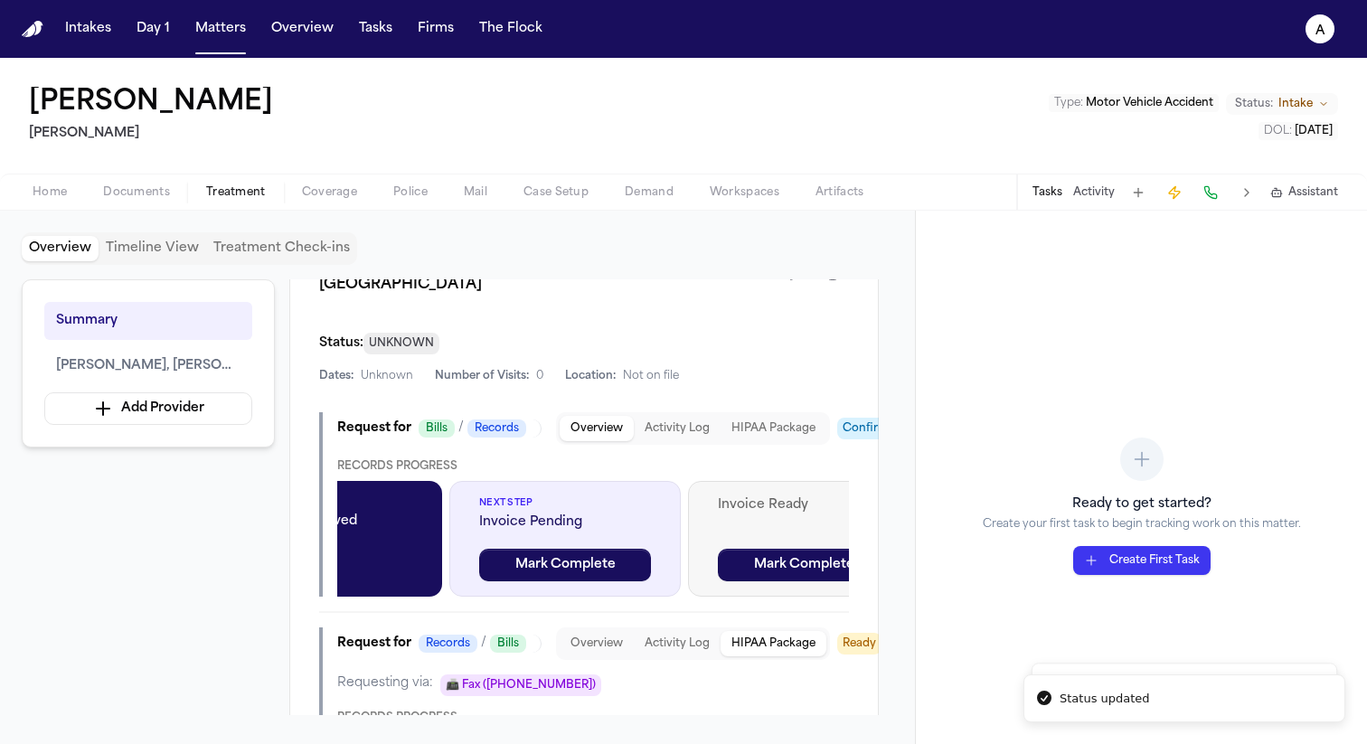
scroll to position [0, 751]
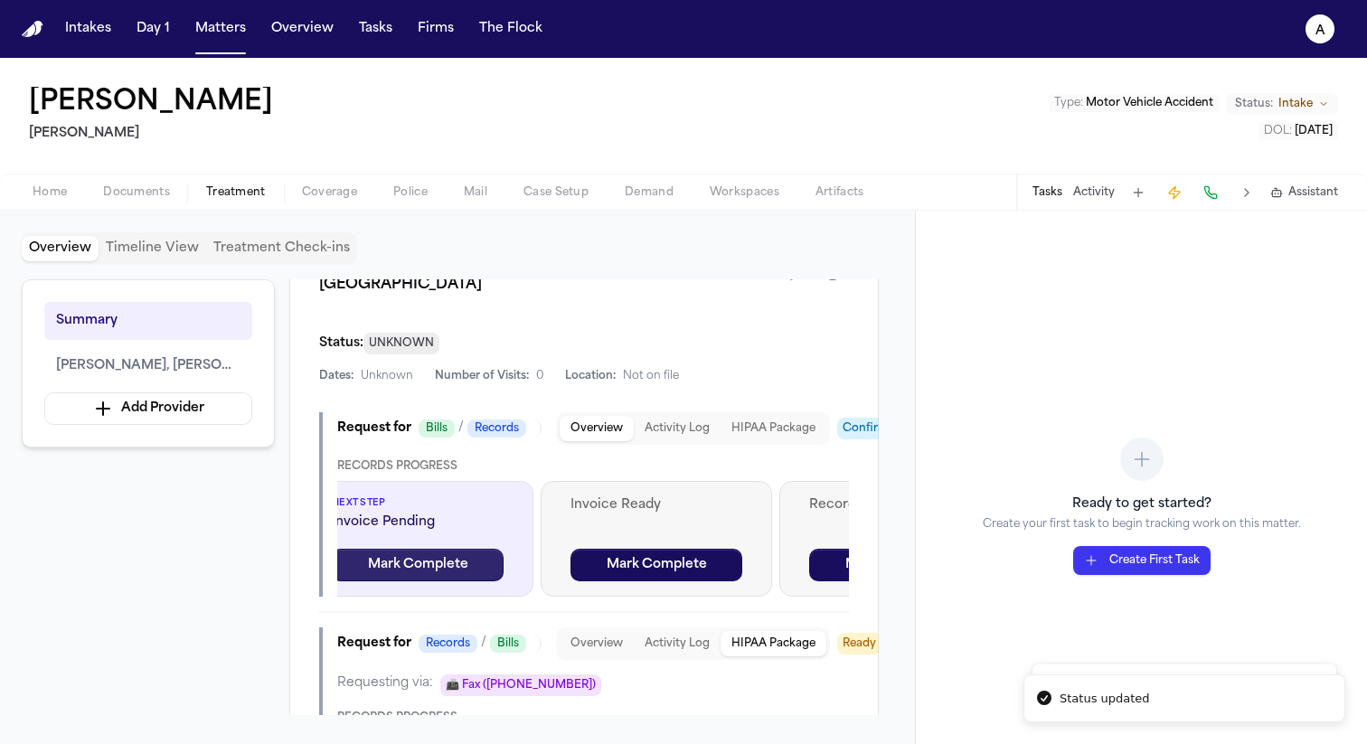
click at [461, 549] on button "Mark Complete" at bounding box center [418, 565] width 172 height 33
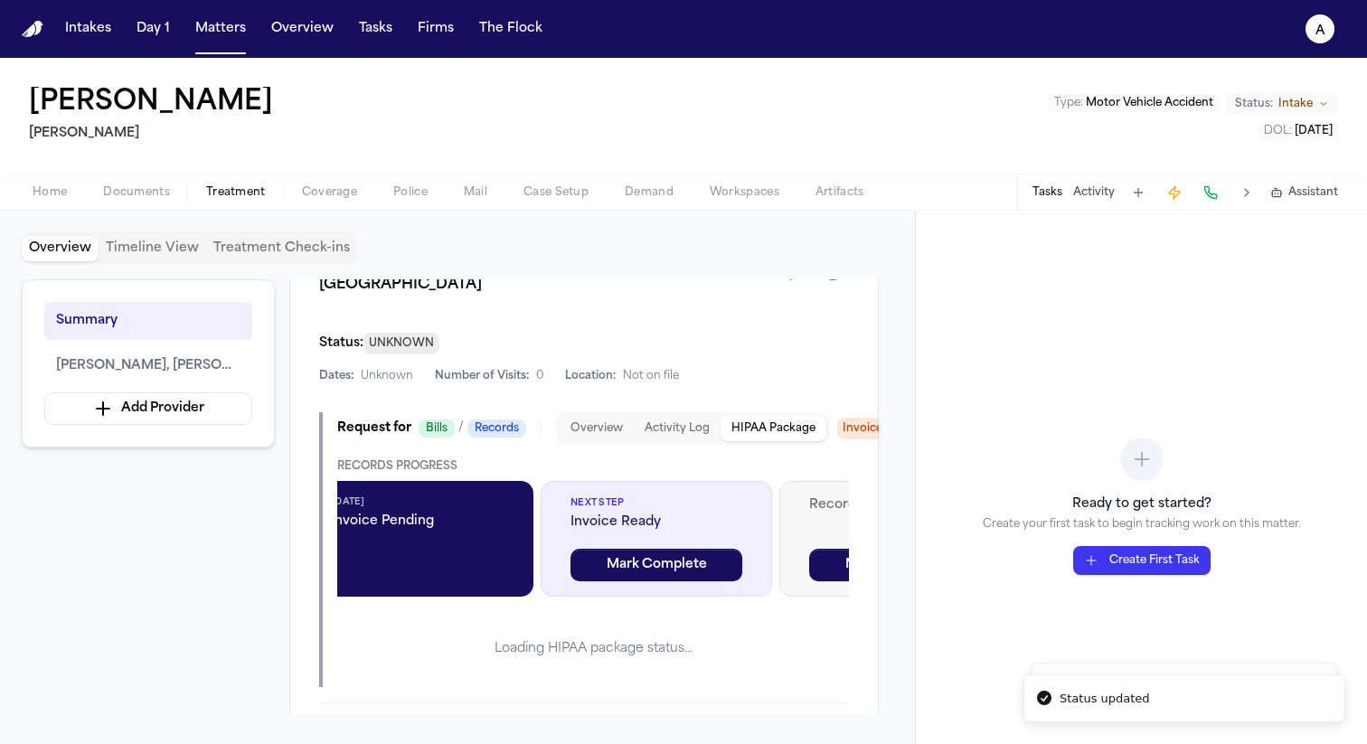
click at [780, 416] on button "HIPAA Package" at bounding box center [773, 428] width 106 height 25
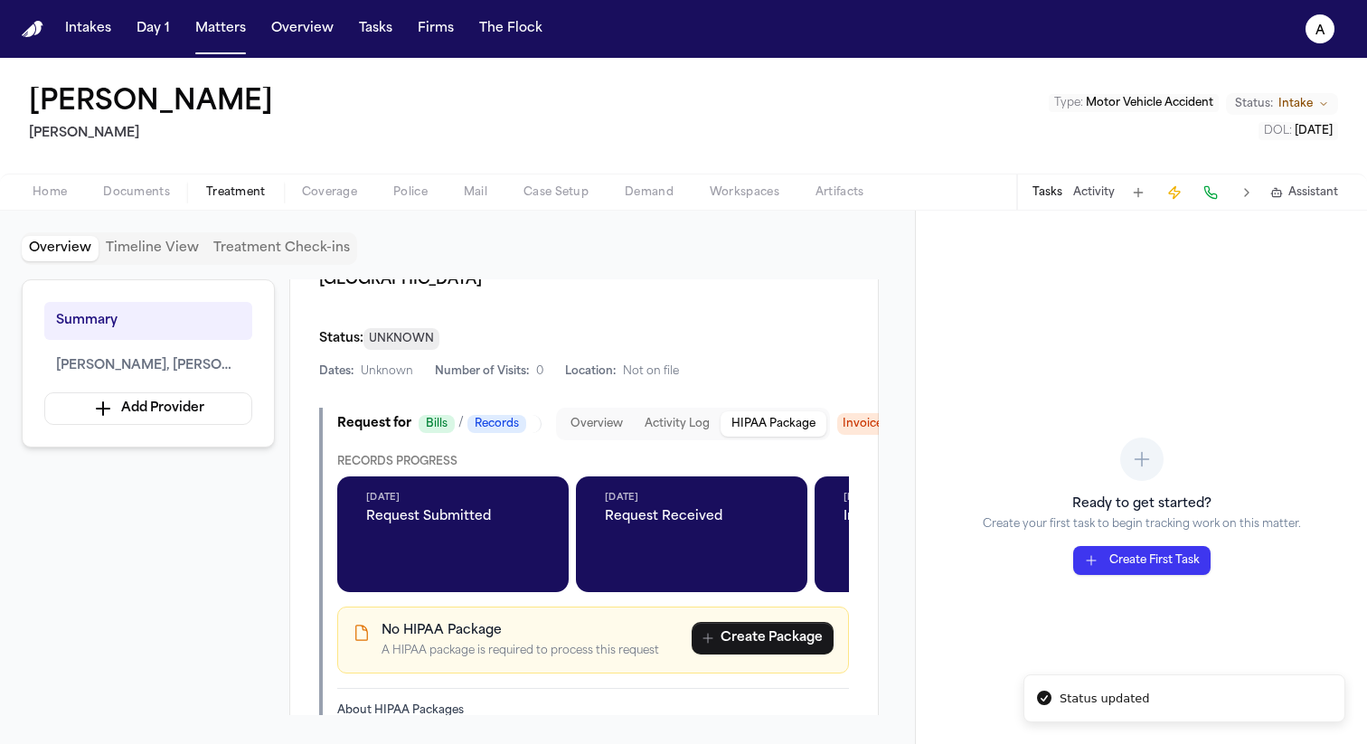
scroll to position [0, 0]
click at [441, 508] on span "Ready to Submit" at bounding box center [453, 517] width 174 height 18
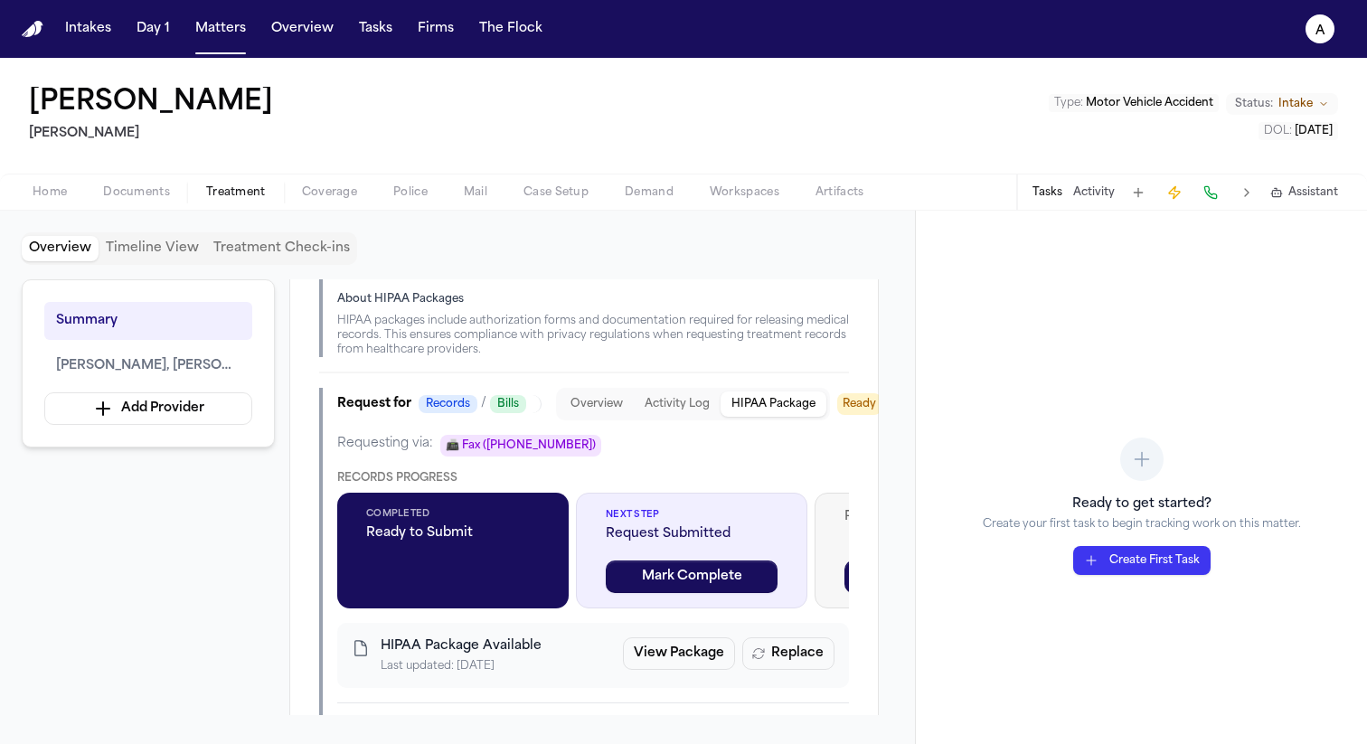
scroll to position [943, 0]
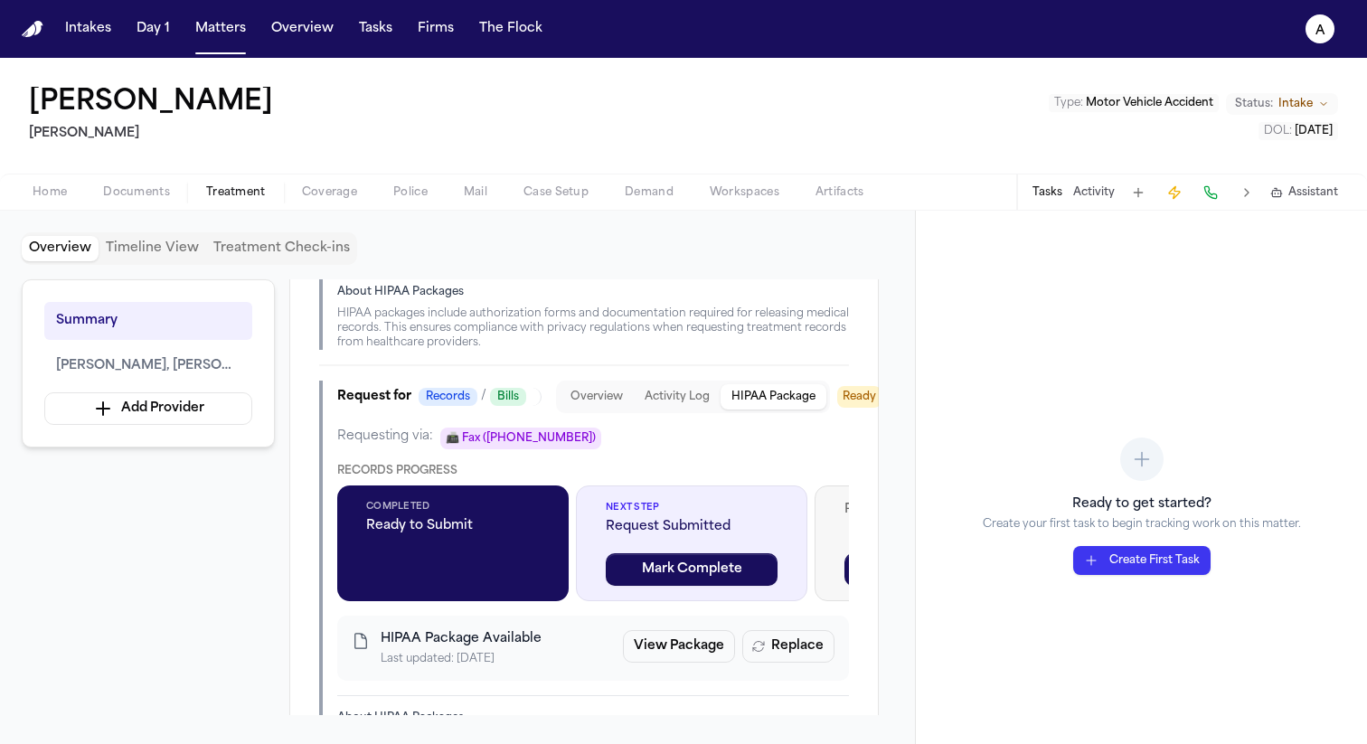
click at [441, 500] on span "Completed" at bounding box center [453, 507] width 174 height 14
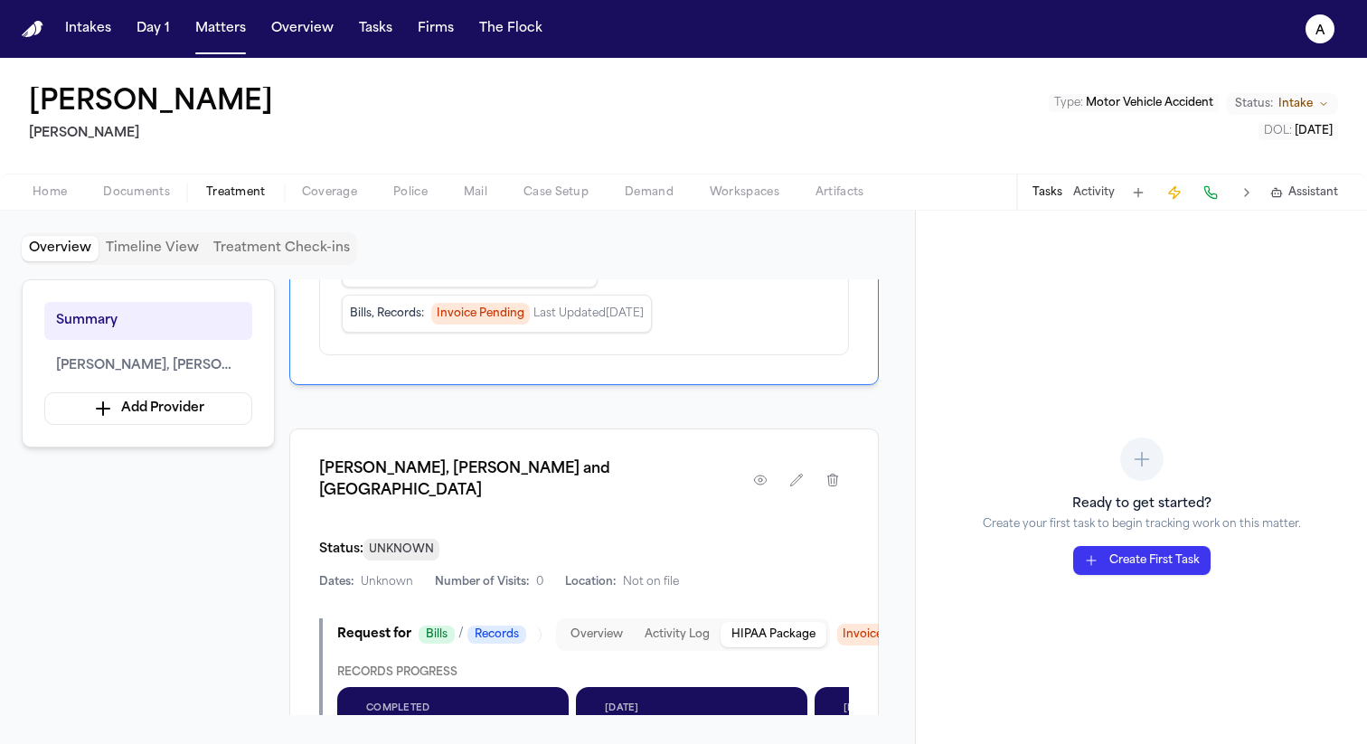
scroll to position [278, 0]
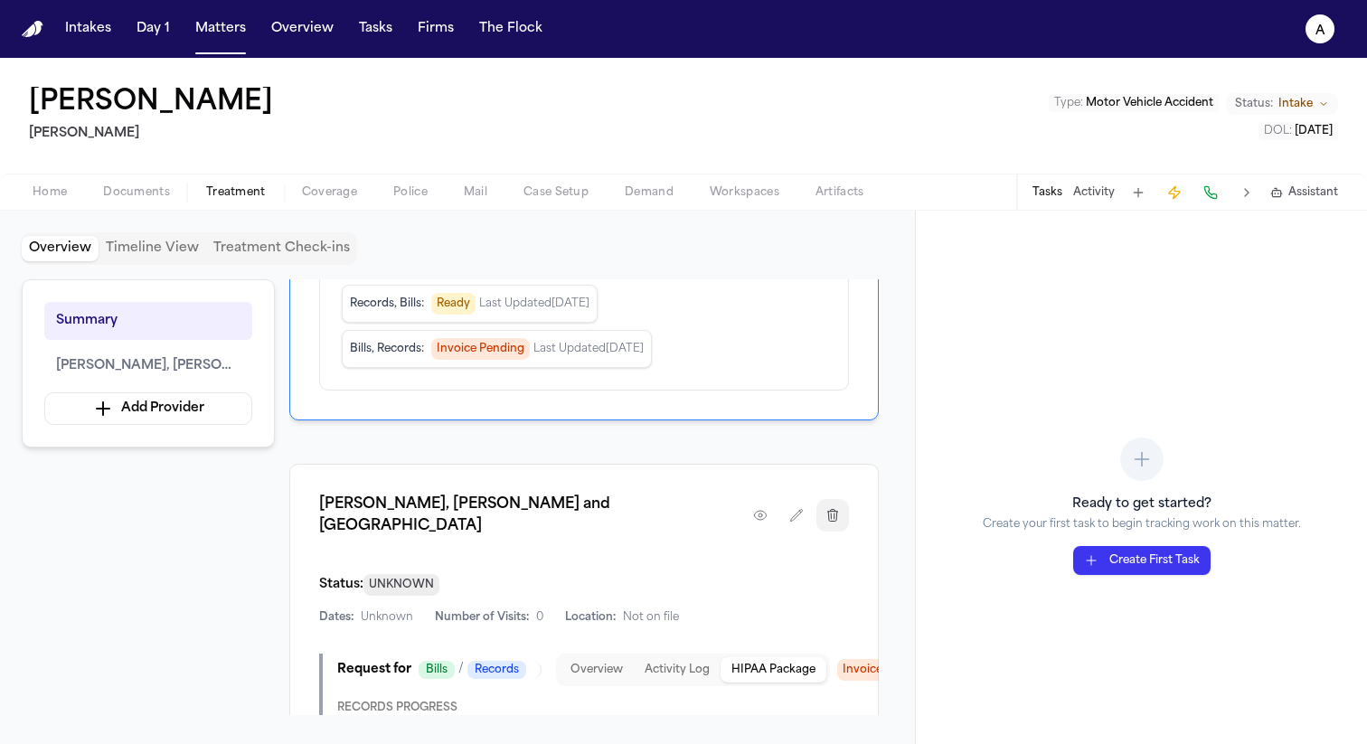
click at [832, 508] on icon "button" at bounding box center [832, 515] width 14 height 14
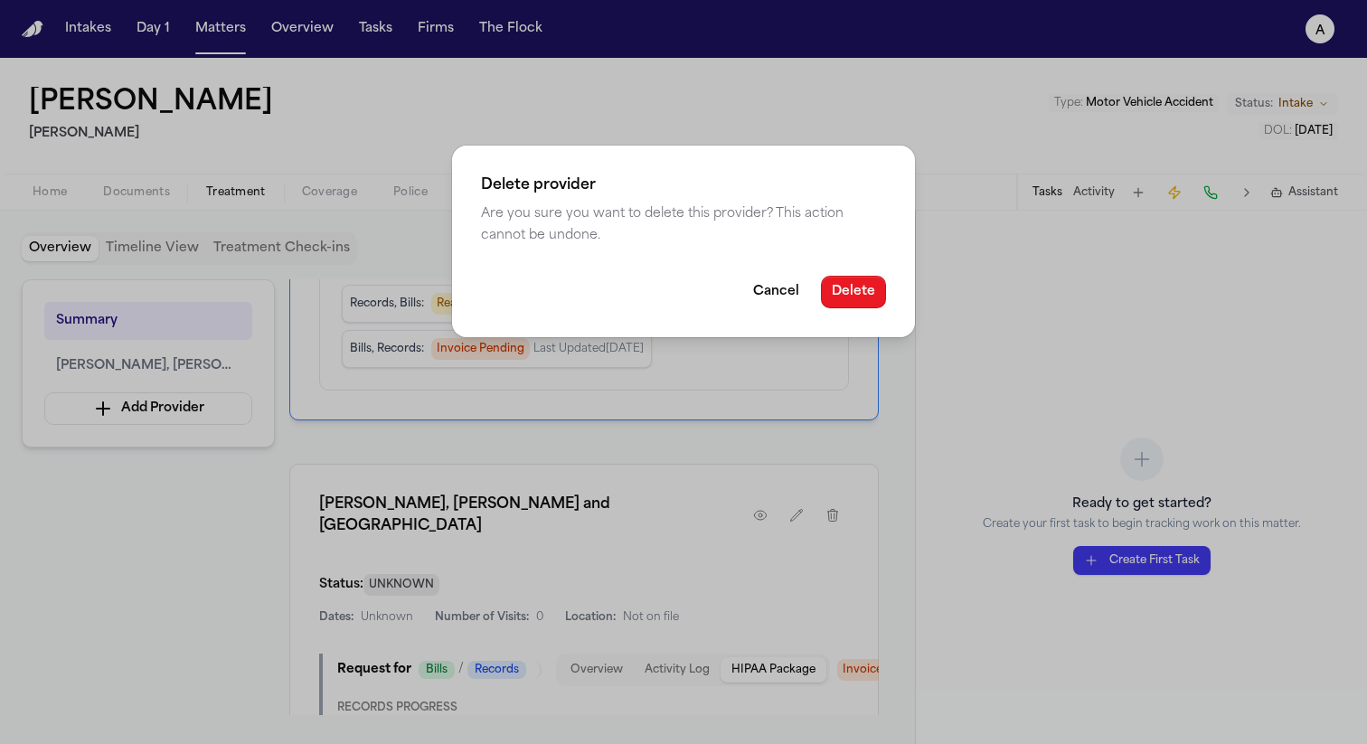
click at [871, 294] on button "Delete" at bounding box center [853, 292] width 65 height 33
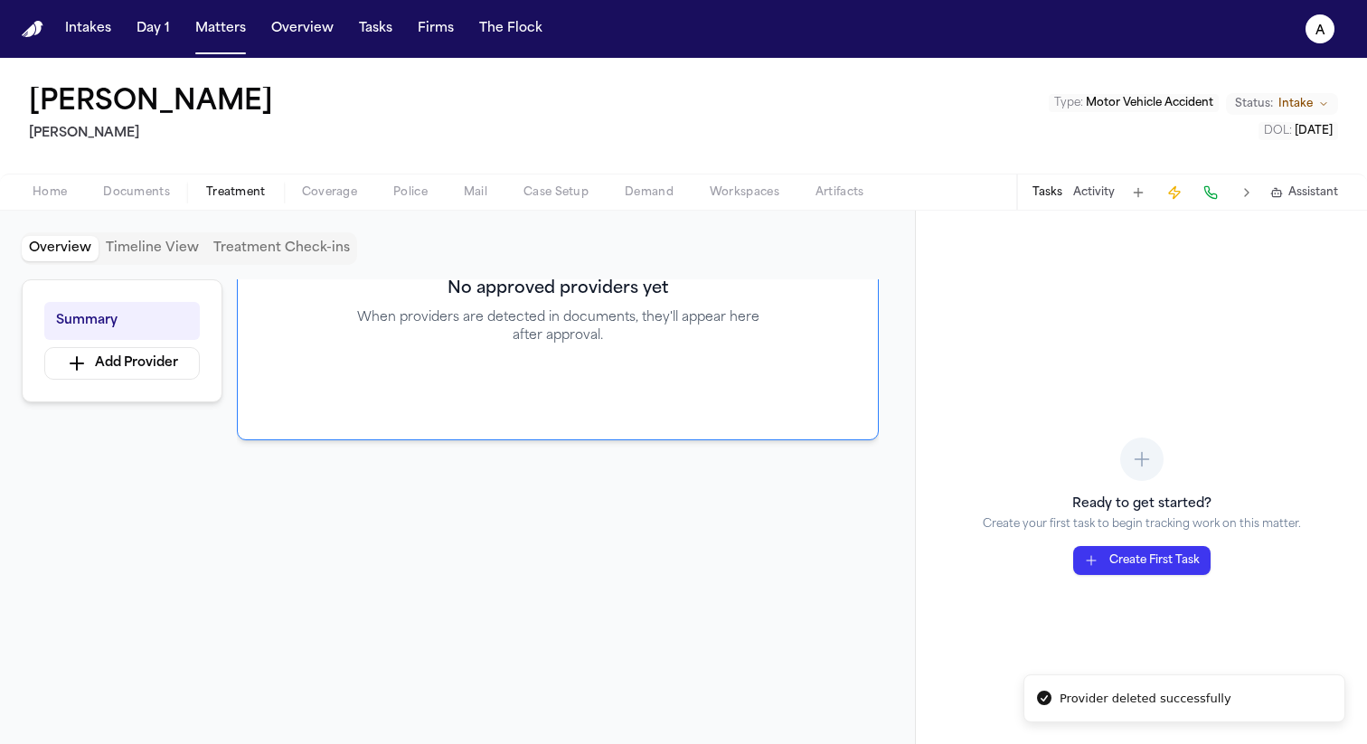
scroll to position [0, 0]
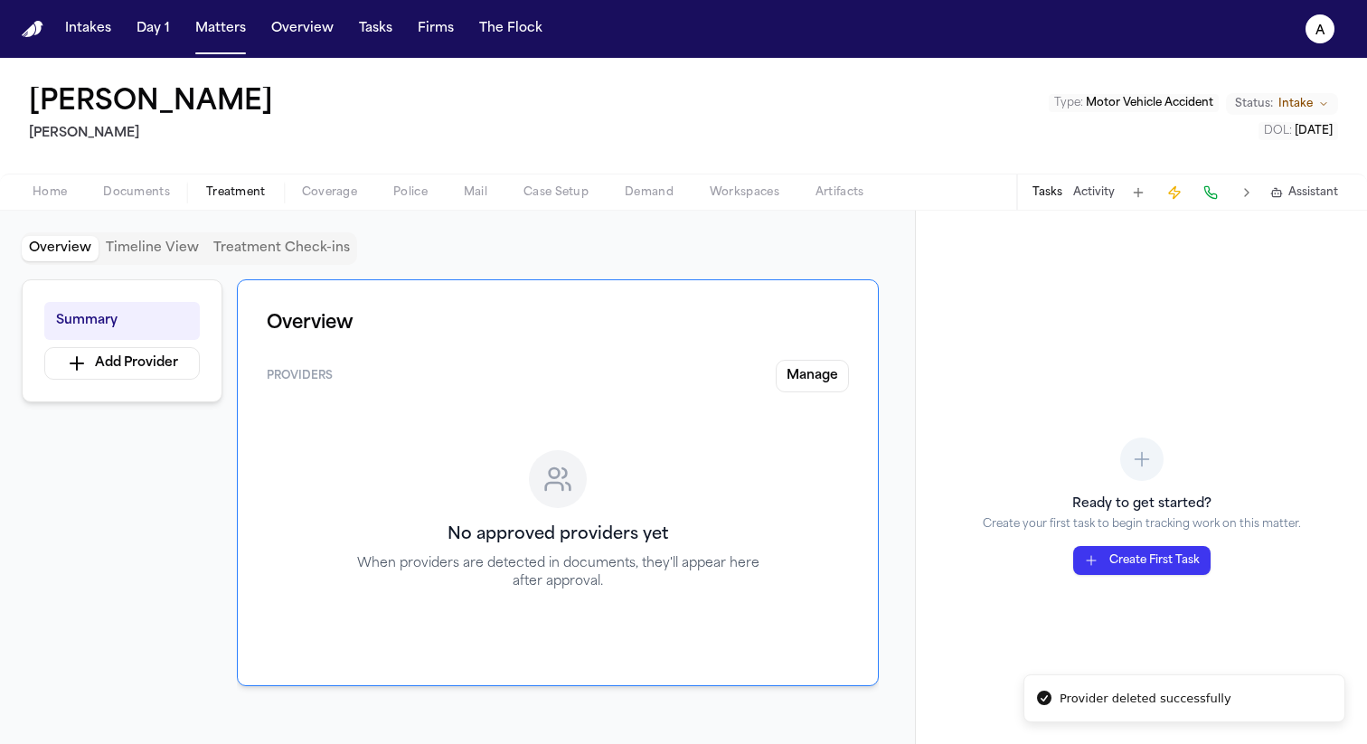
click at [800, 389] on button "Manage" at bounding box center [811, 376] width 73 height 33
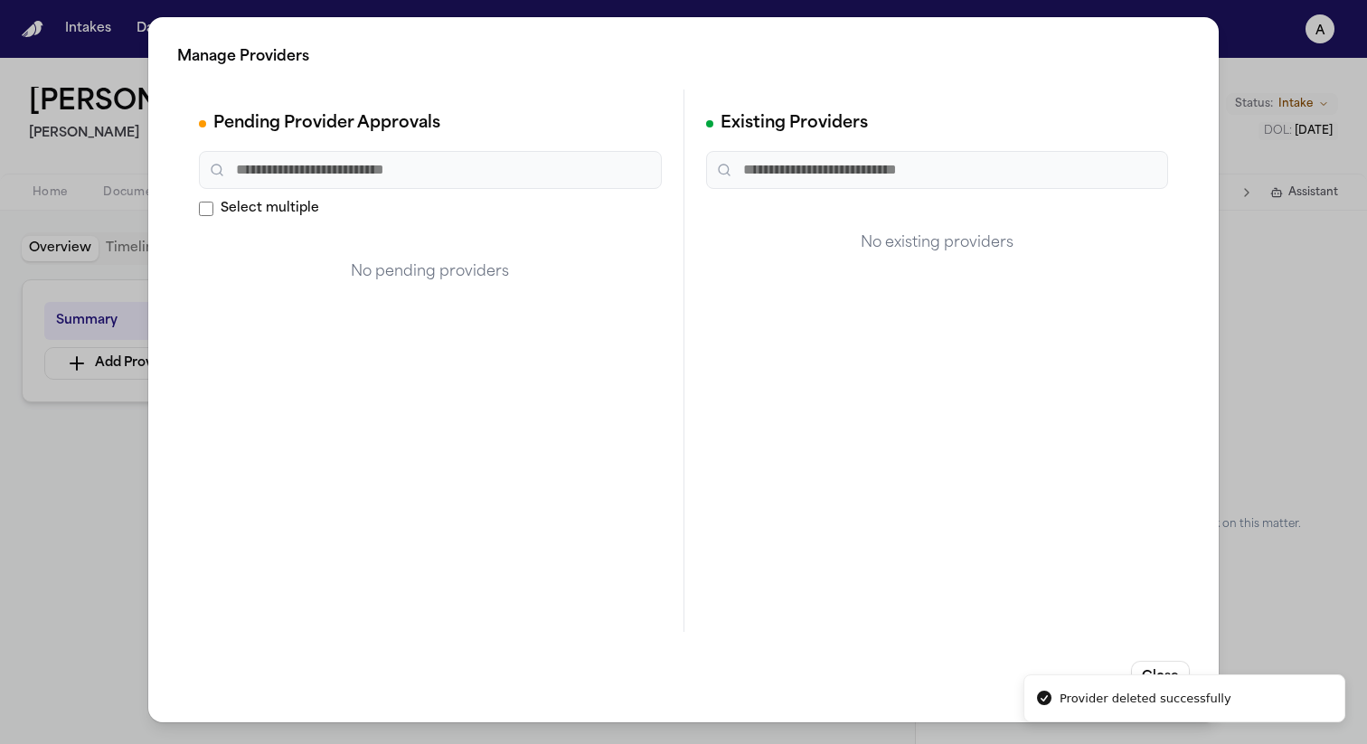
click at [399, 209] on div "Select multiple" at bounding box center [430, 209] width 463 height 18
click at [1256, 232] on div "Manage Providers Pending Provider Approvals Select multiple No pending provider…" at bounding box center [683, 372] width 1367 height 744
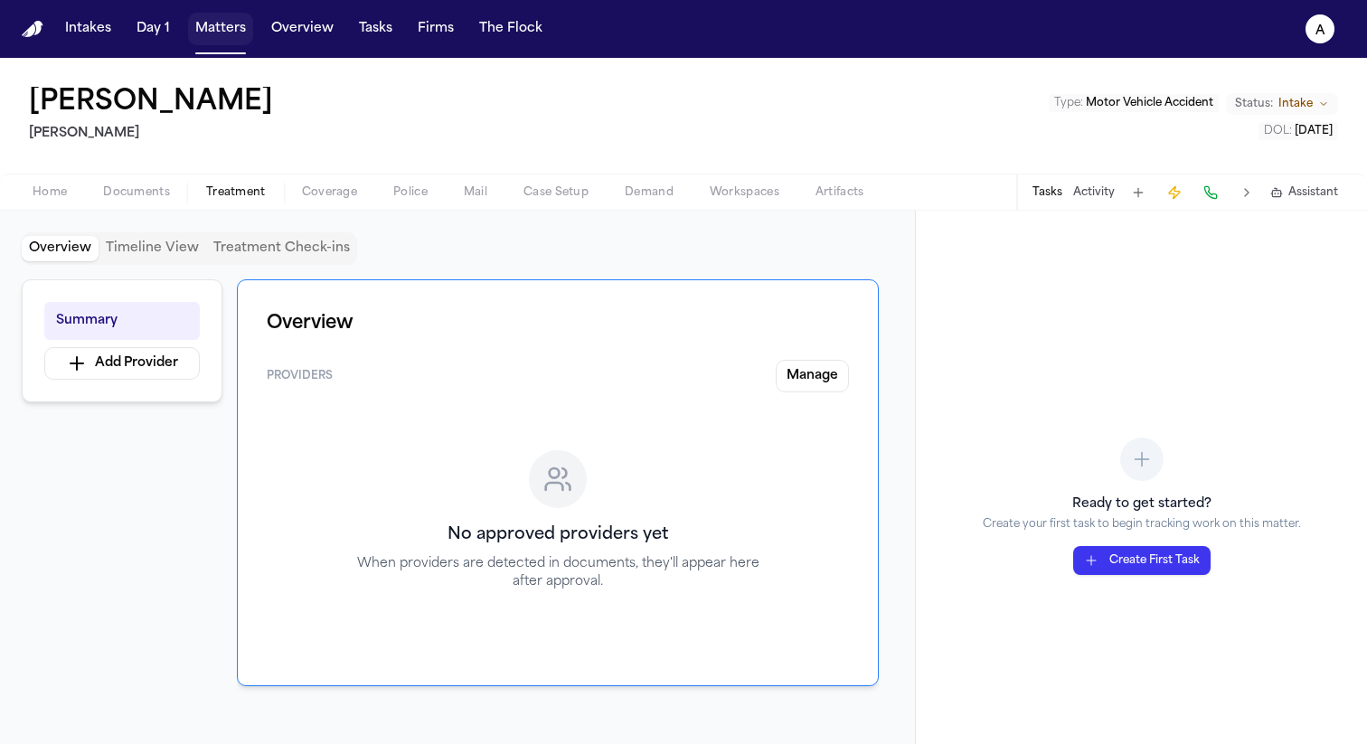
click at [226, 22] on button "Matters" at bounding box center [220, 29] width 65 height 33
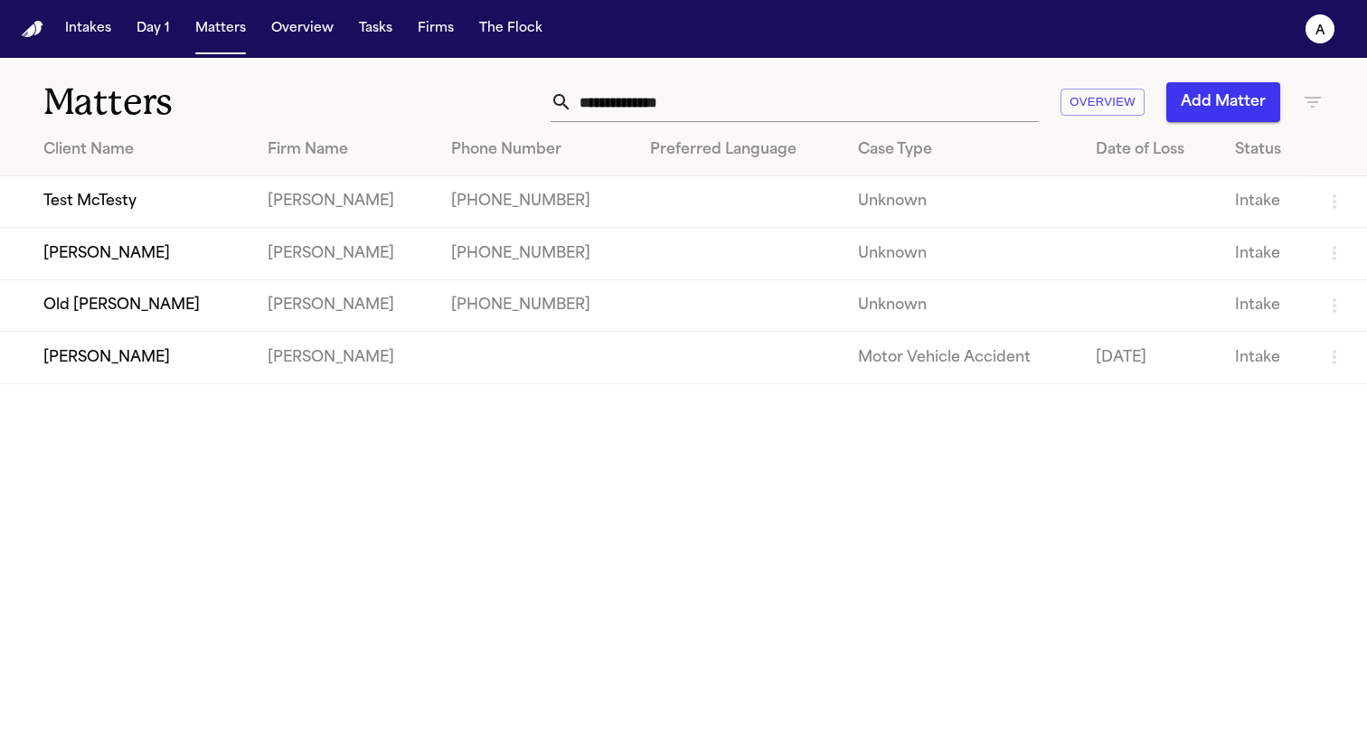
click at [127, 269] on td "[PERSON_NAME]" at bounding box center [126, 254] width 253 height 52
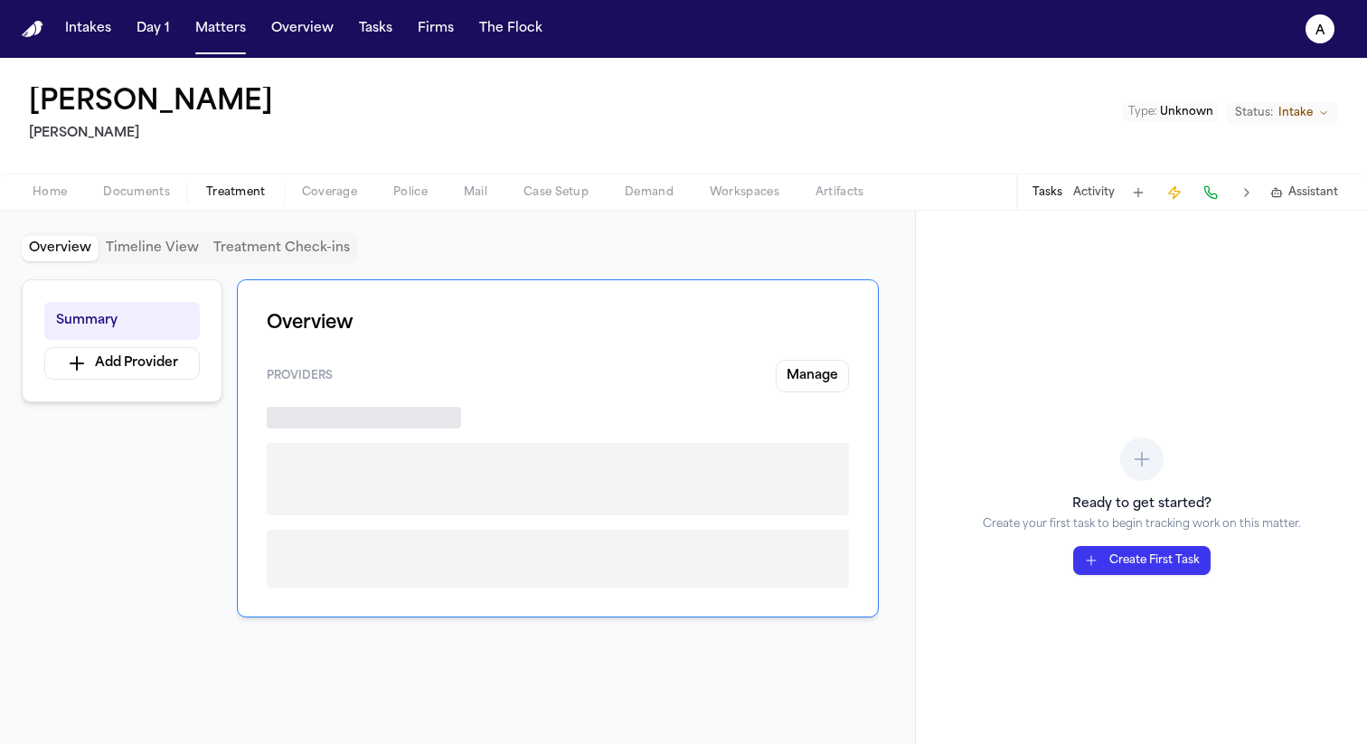
click at [241, 202] on span "button" at bounding box center [235, 203] width 81 height 2
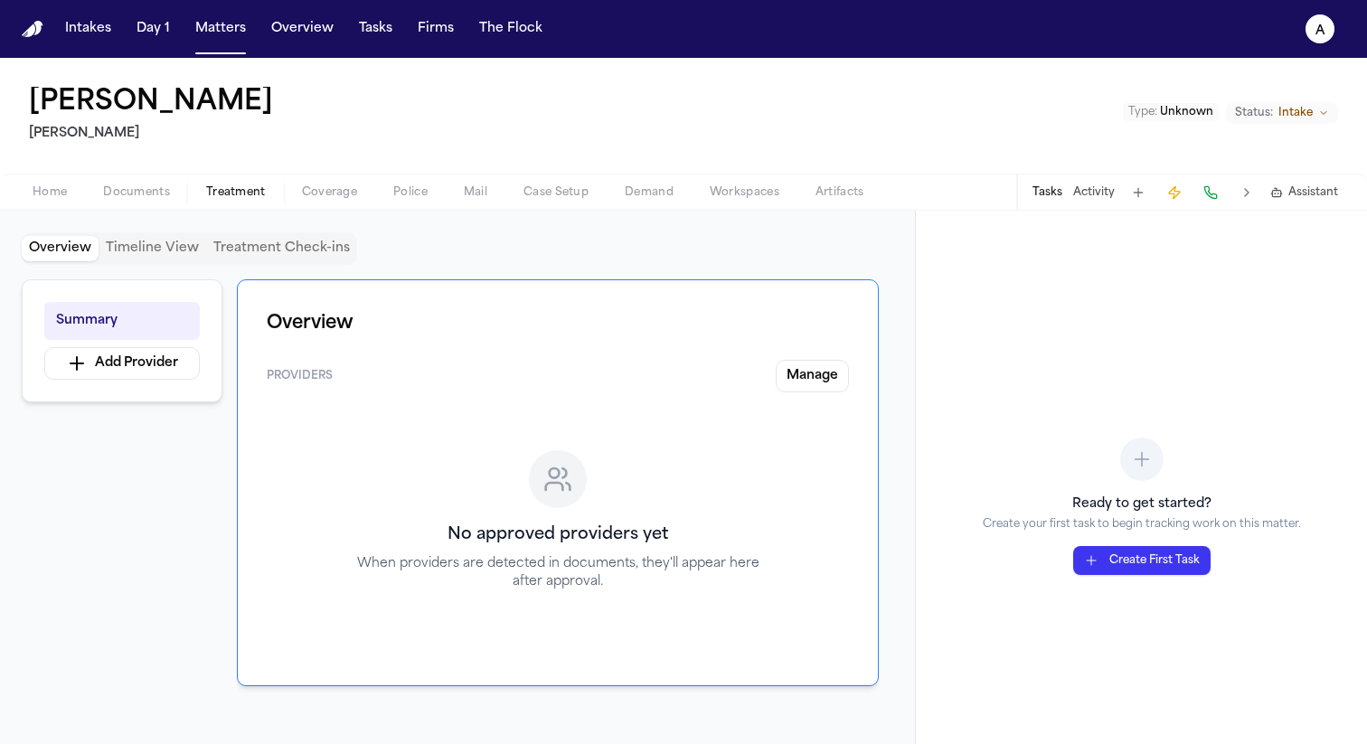
click at [345, 182] on button "Coverage" at bounding box center [329, 193] width 91 height 22
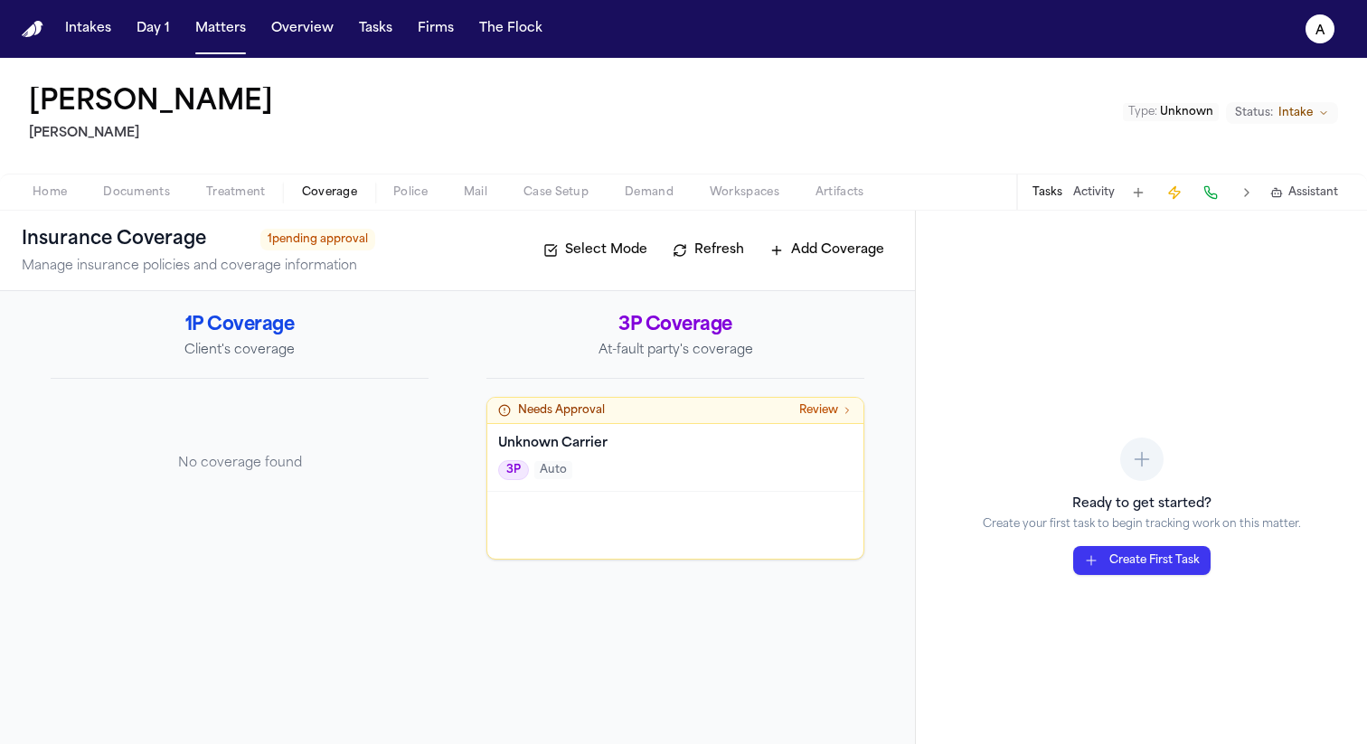
click at [253, 193] on span "Treatment" at bounding box center [236, 192] width 60 height 14
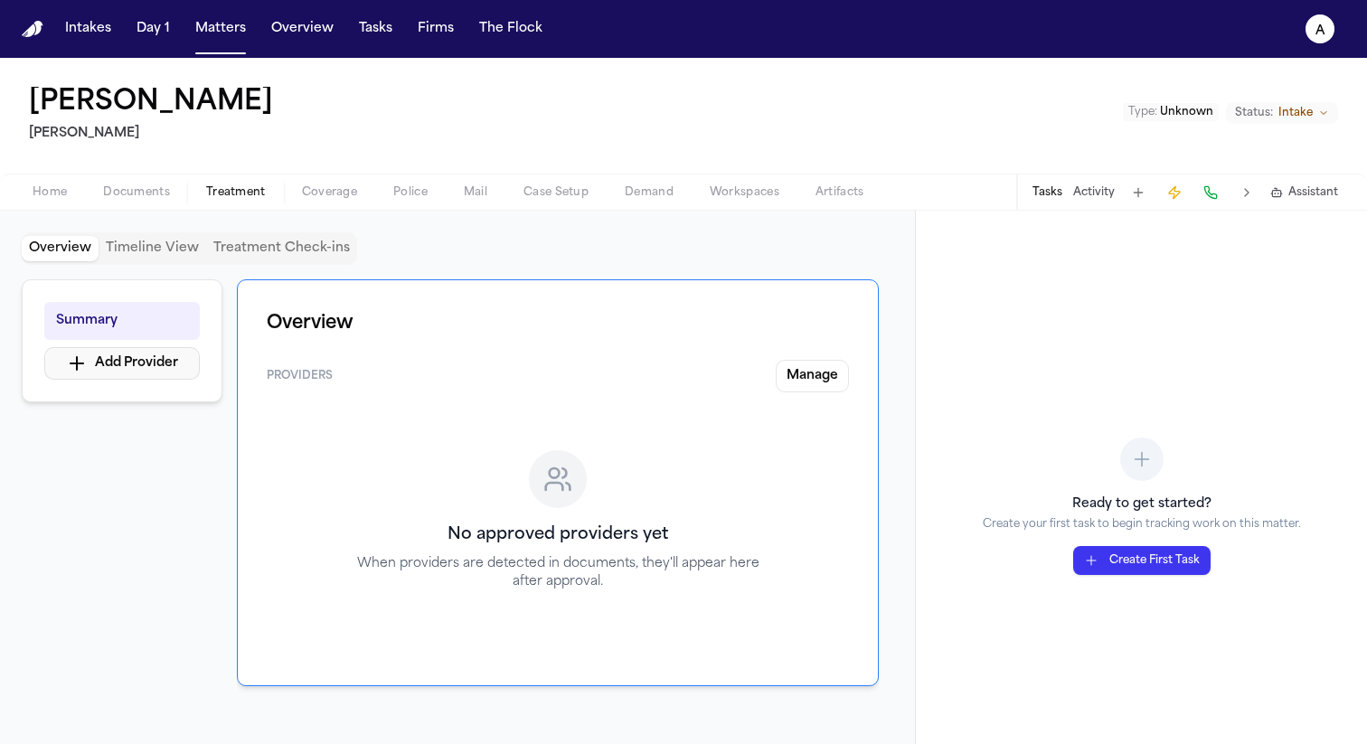
click at [174, 369] on button "Add Provider" at bounding box center [121, 363] width 155 height 33
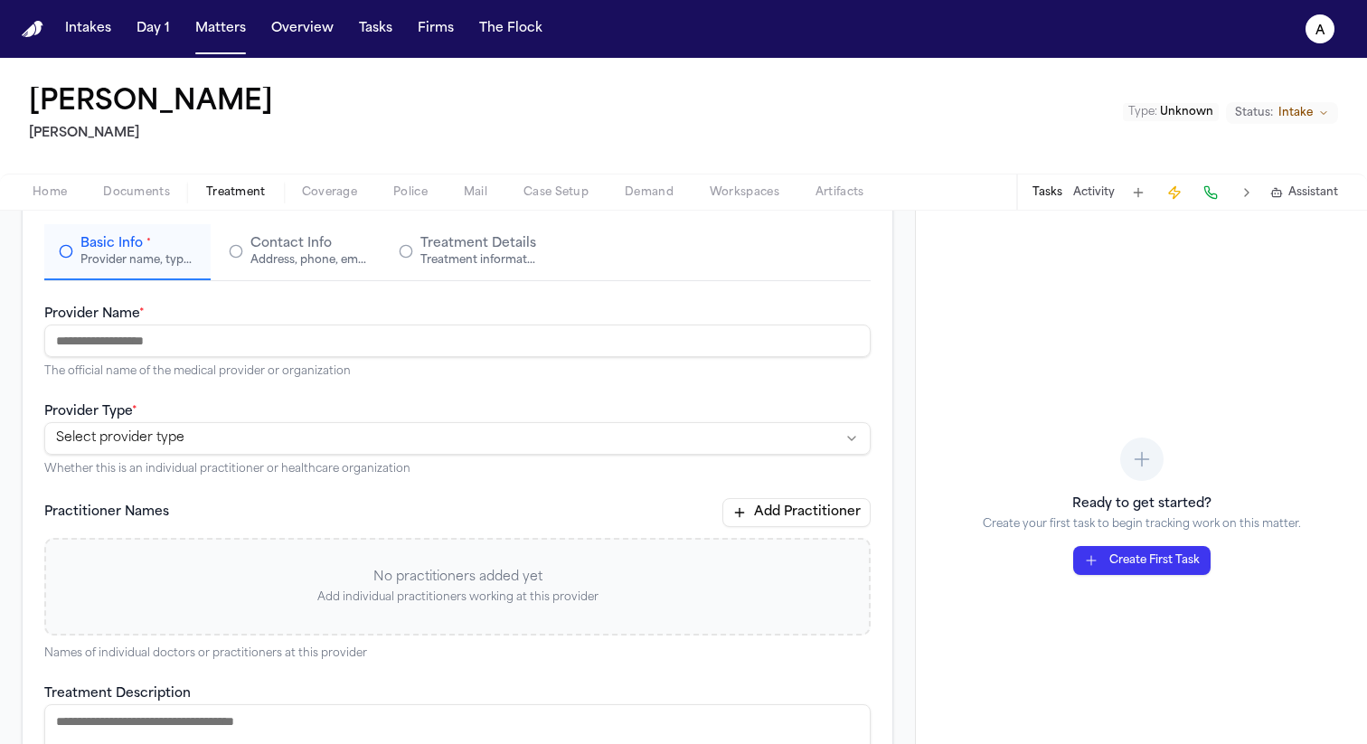
scroll to position [118, 0]
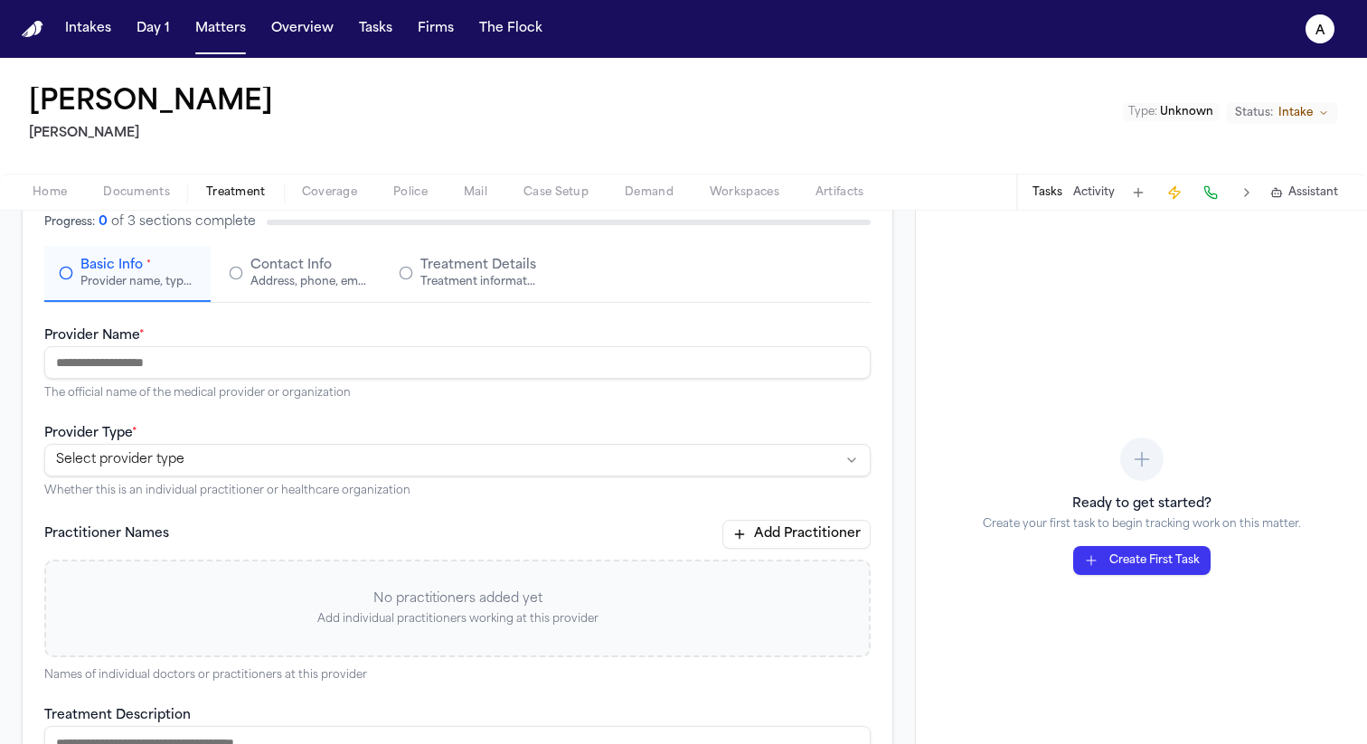
click at [437, 357] on input "Provider Name *" at bounding box center [457, 362] width 826 height 33
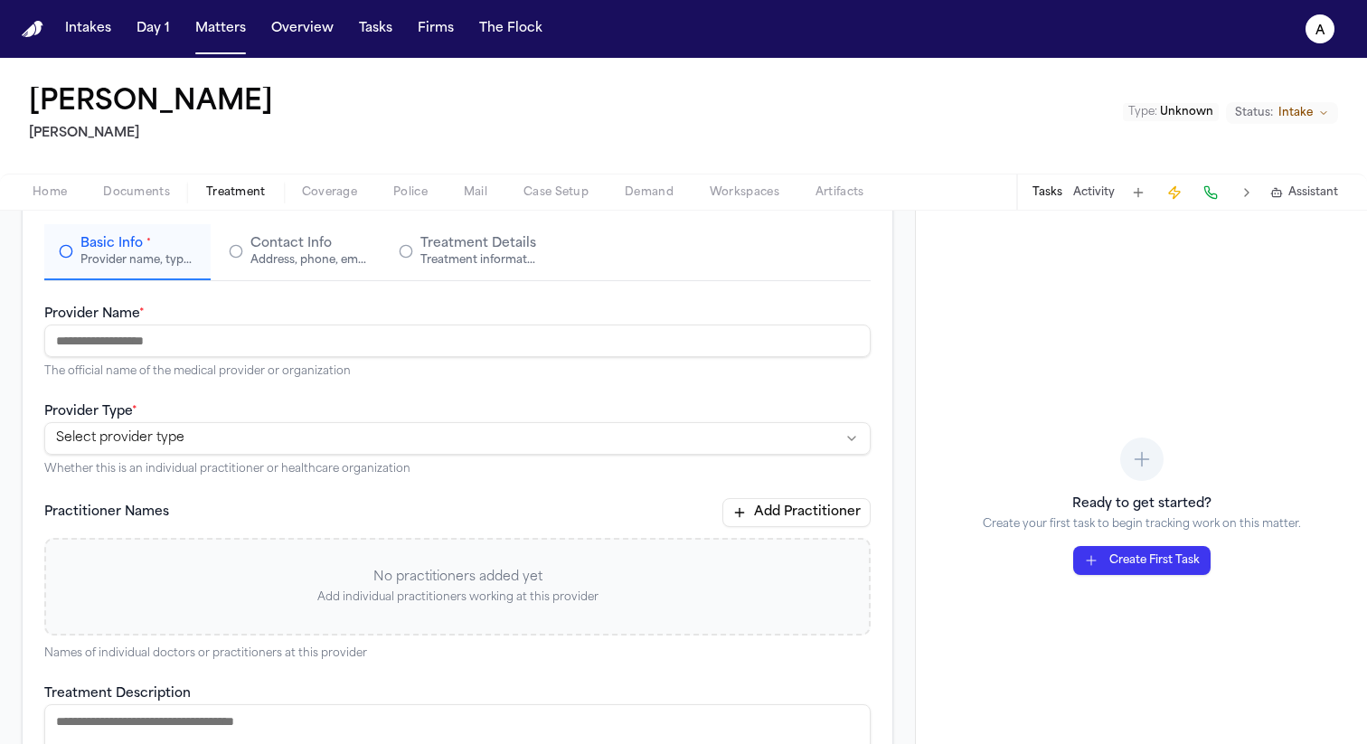
scroll to position [143, 0]
type input "**********"
click at [404, 417] on div "**********" at bounding box center [457, 436] width 826 height 76
click at [395, 429] on html "**********" at bounding box center [683, 372] width 1367 height 744
select select "**********"
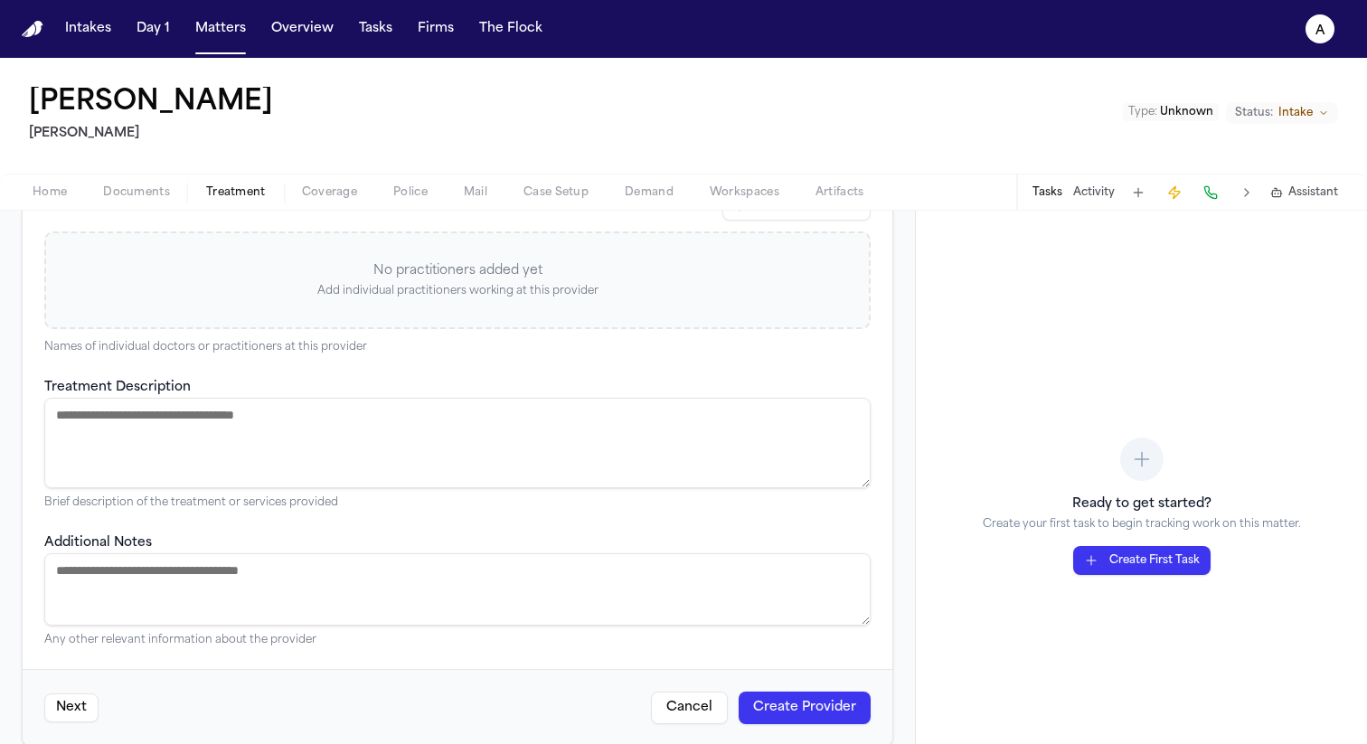
scroll to position [471, 0]
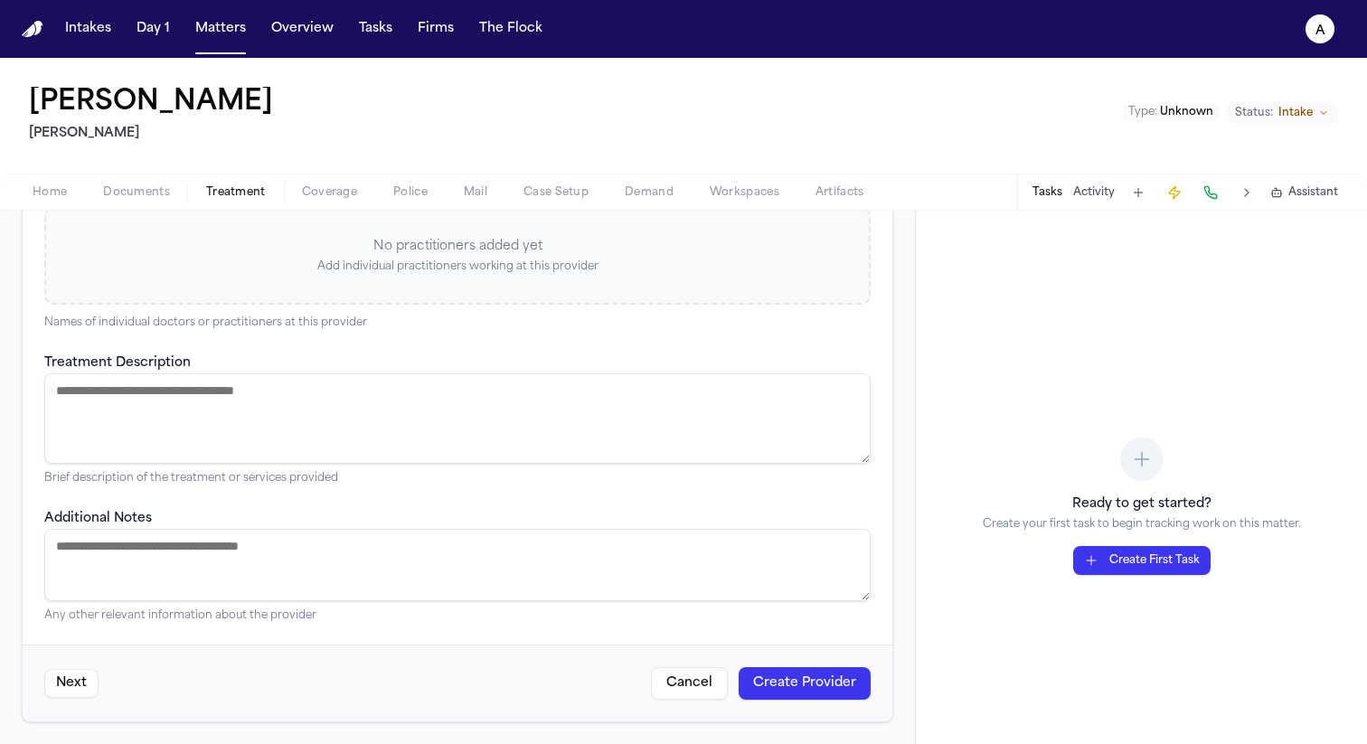
click at [789, 688] on button "Create Provider" at bounding box center [804, 683] width 132 height 33
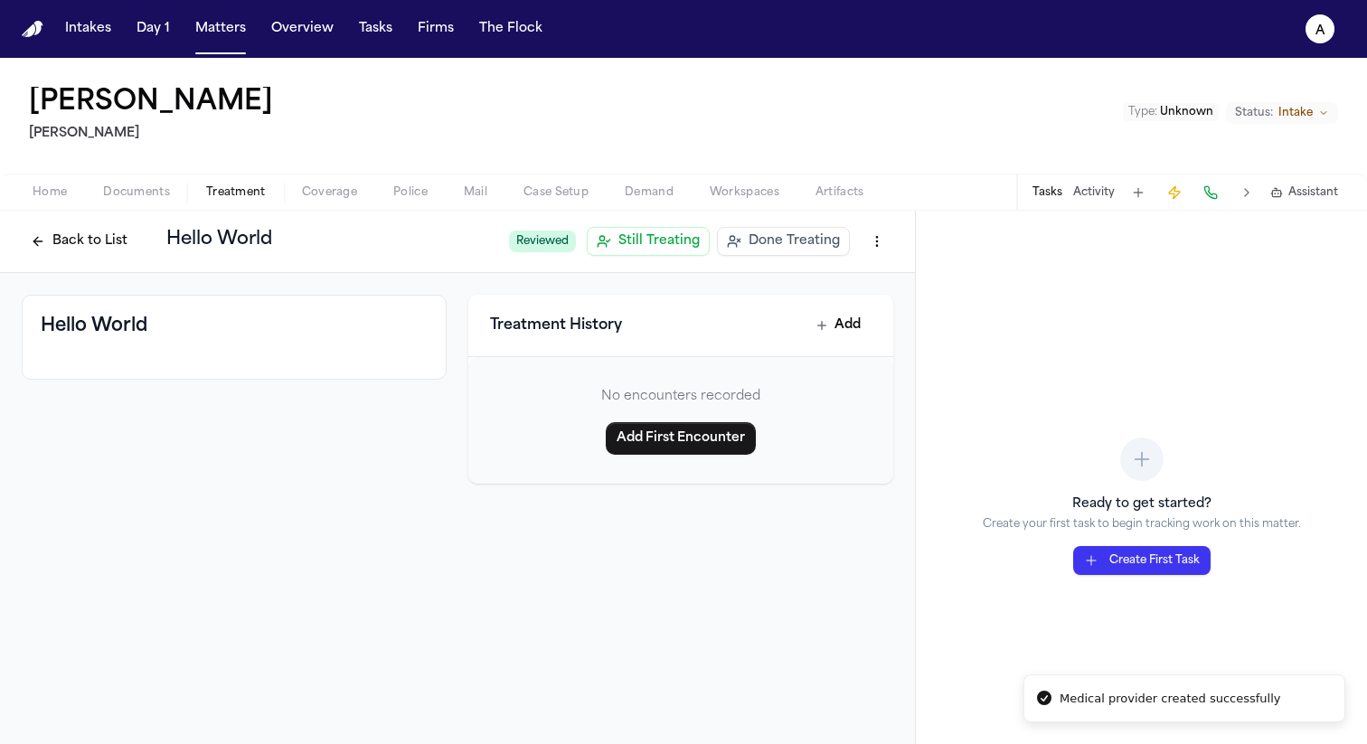
click at [326, 185] on span "Coverage" at bounding box center [329, 192] width 55 height 14
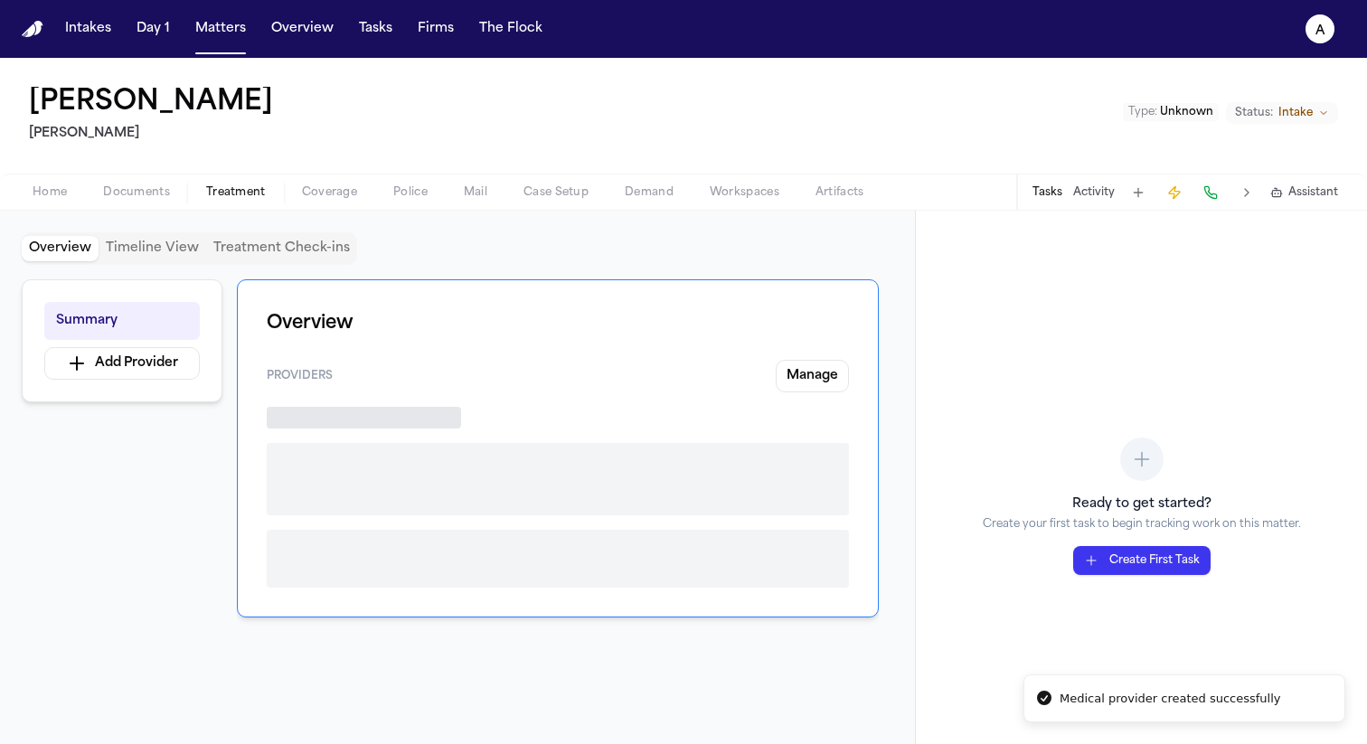
click at [267, 191] on button "Treatment" at bounding box center [236, 193] width 96 height 22
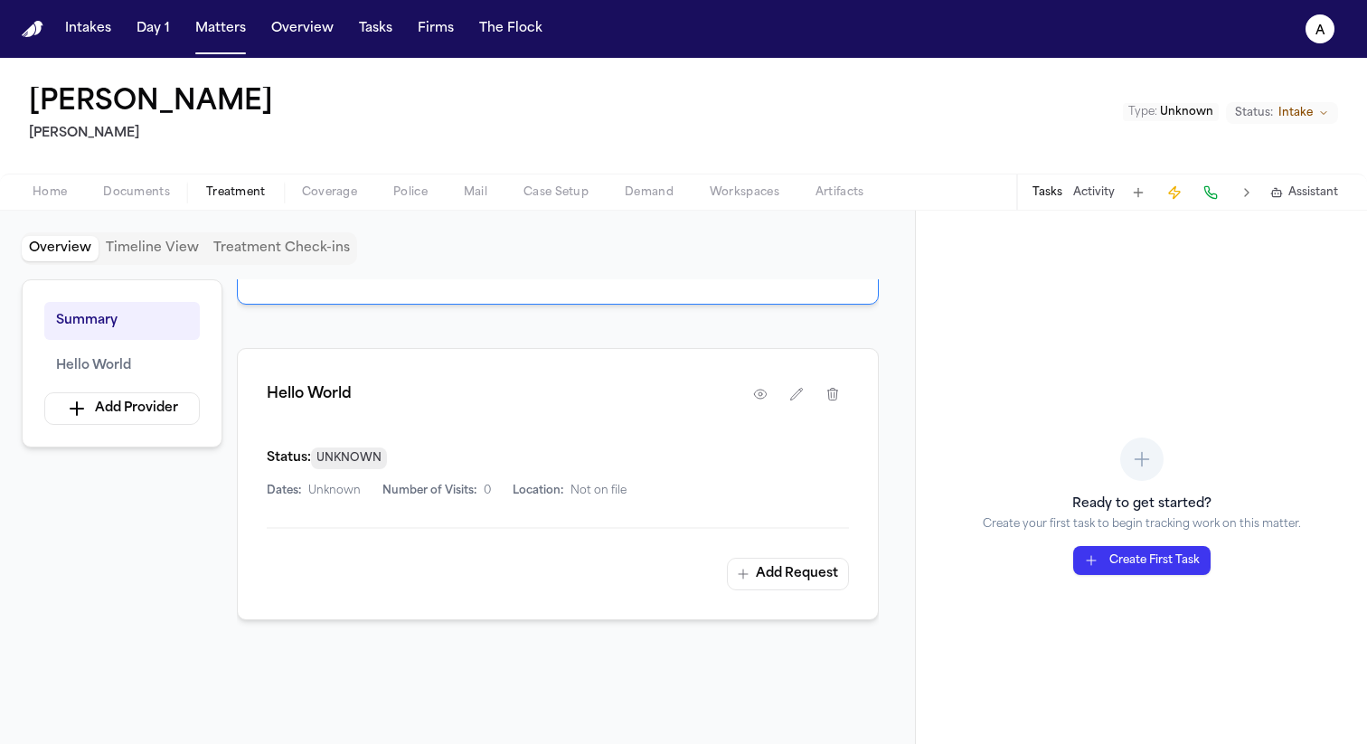
scroll to position [268, 0]
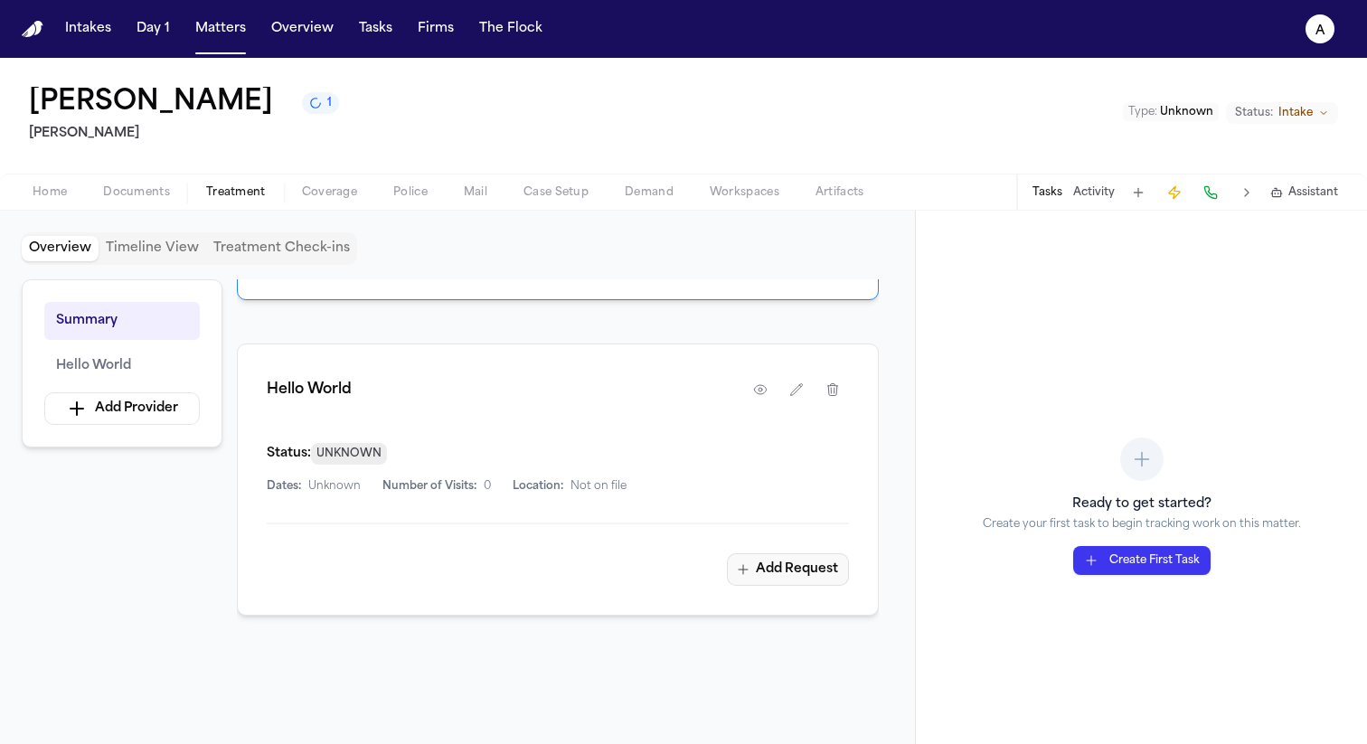
click at [764, 570] on button "Add Request" at bounding box center [788, 569] width 122 height 33
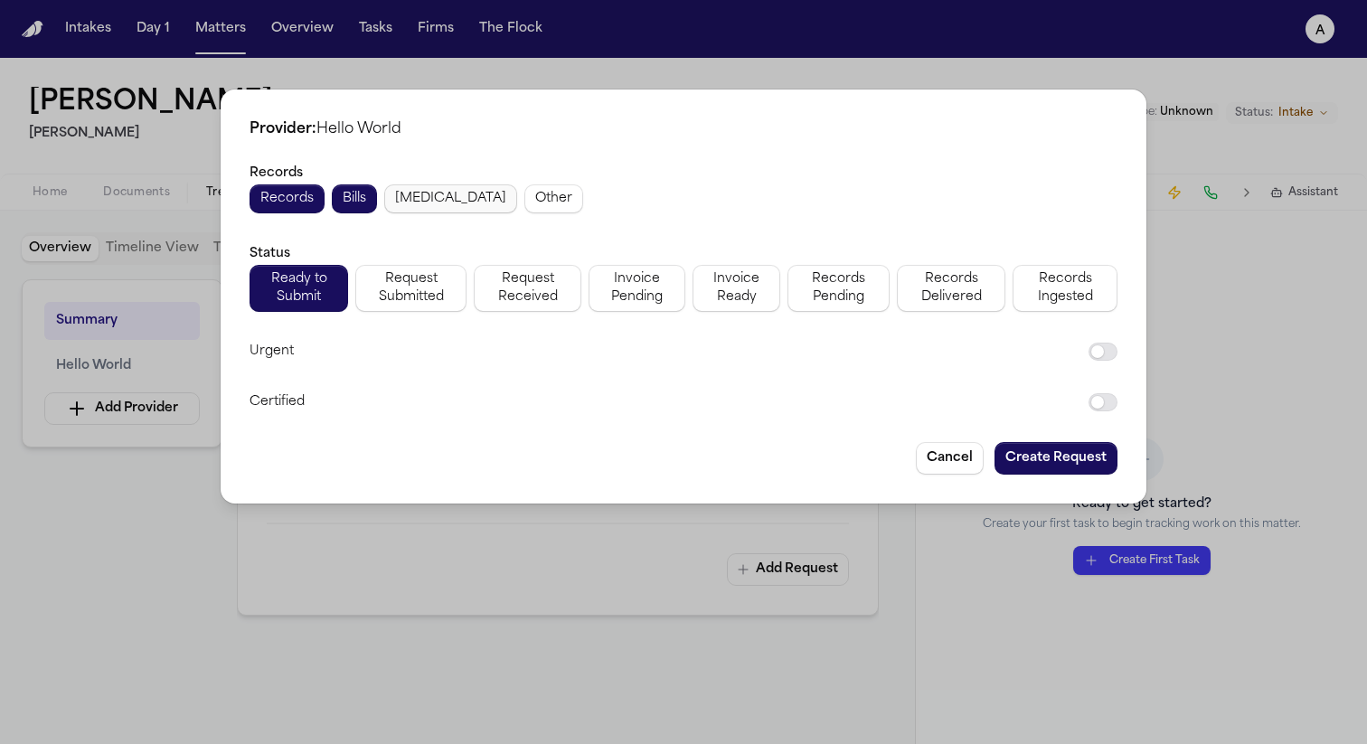
click at [444, 208] on span "Radiology" at bounding box center [450, 199] width 111 height 18
click at [1073, 463] on button "Create Request" at bounding box center [1055, 458] width 123 height 33
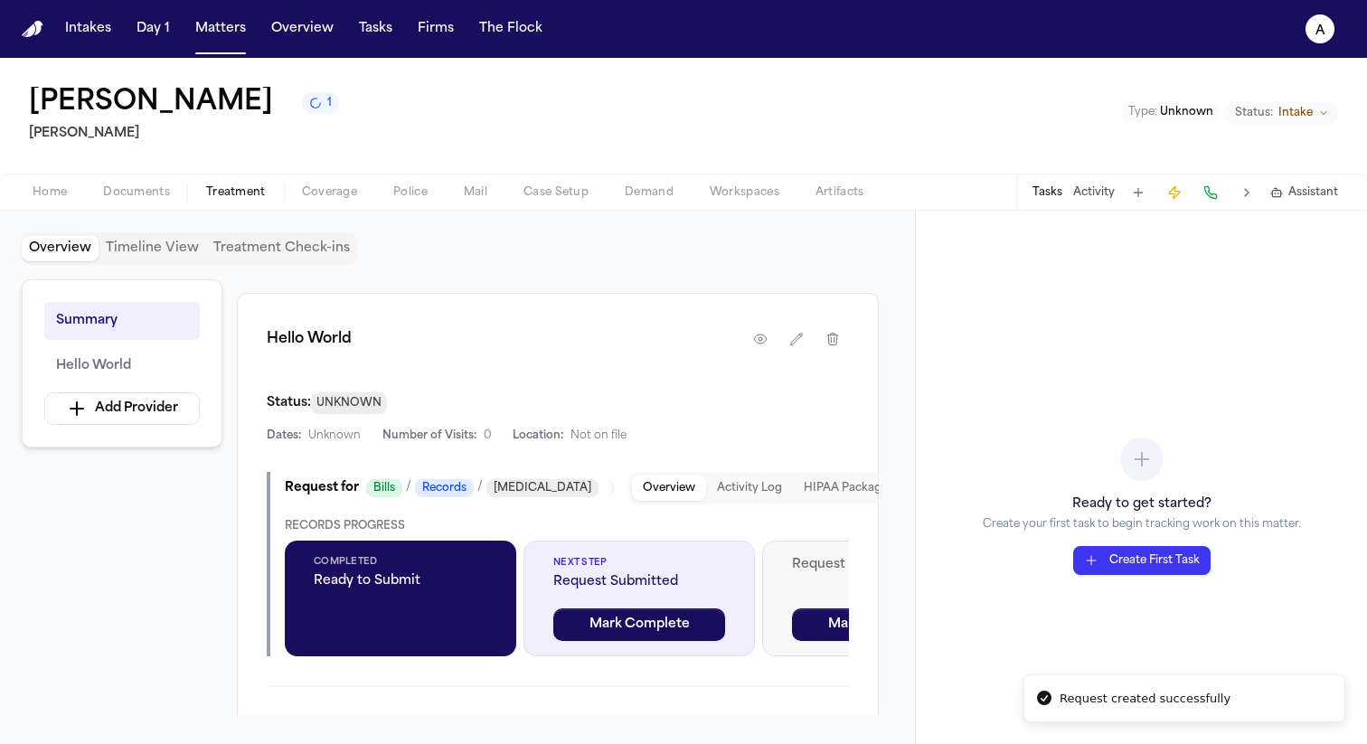
scroll to position [366, 0]
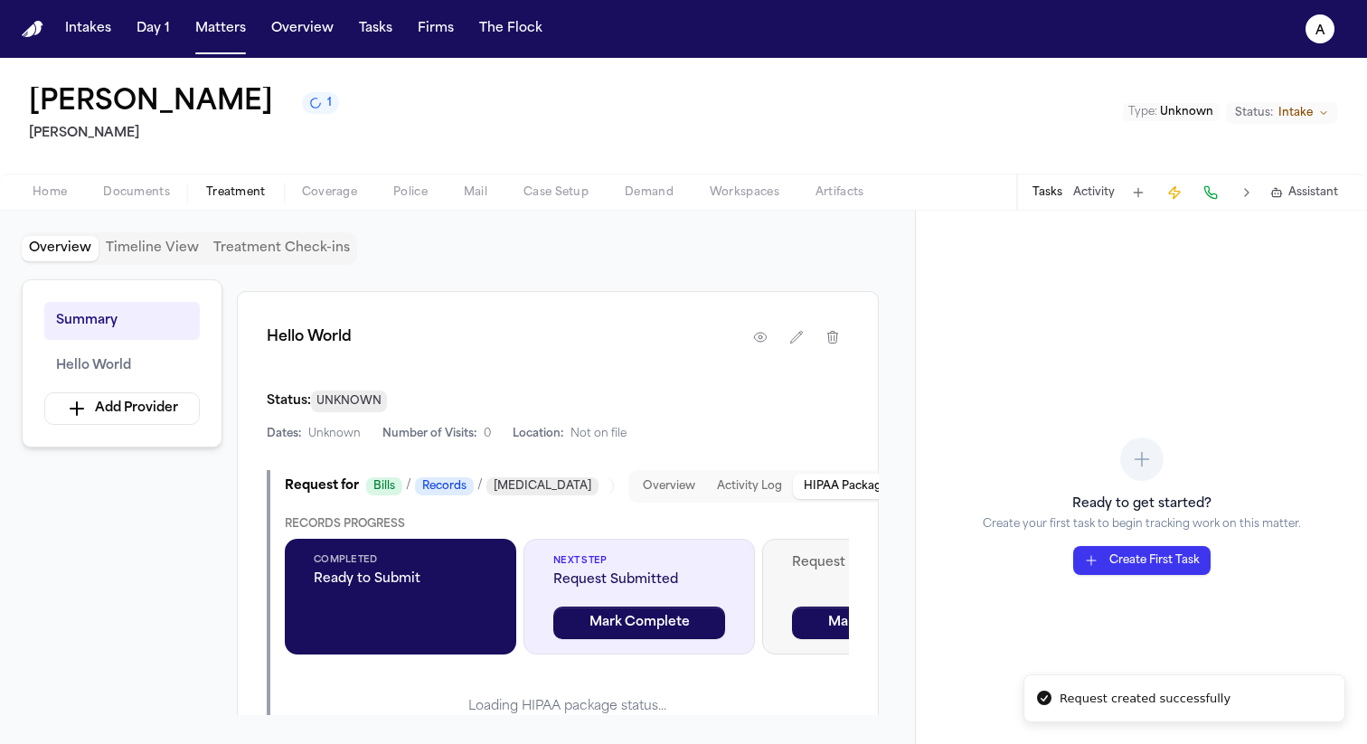
click at [823, 484] on button "HIPAA Package" at bounding box center [846, 486] width 106 height 25
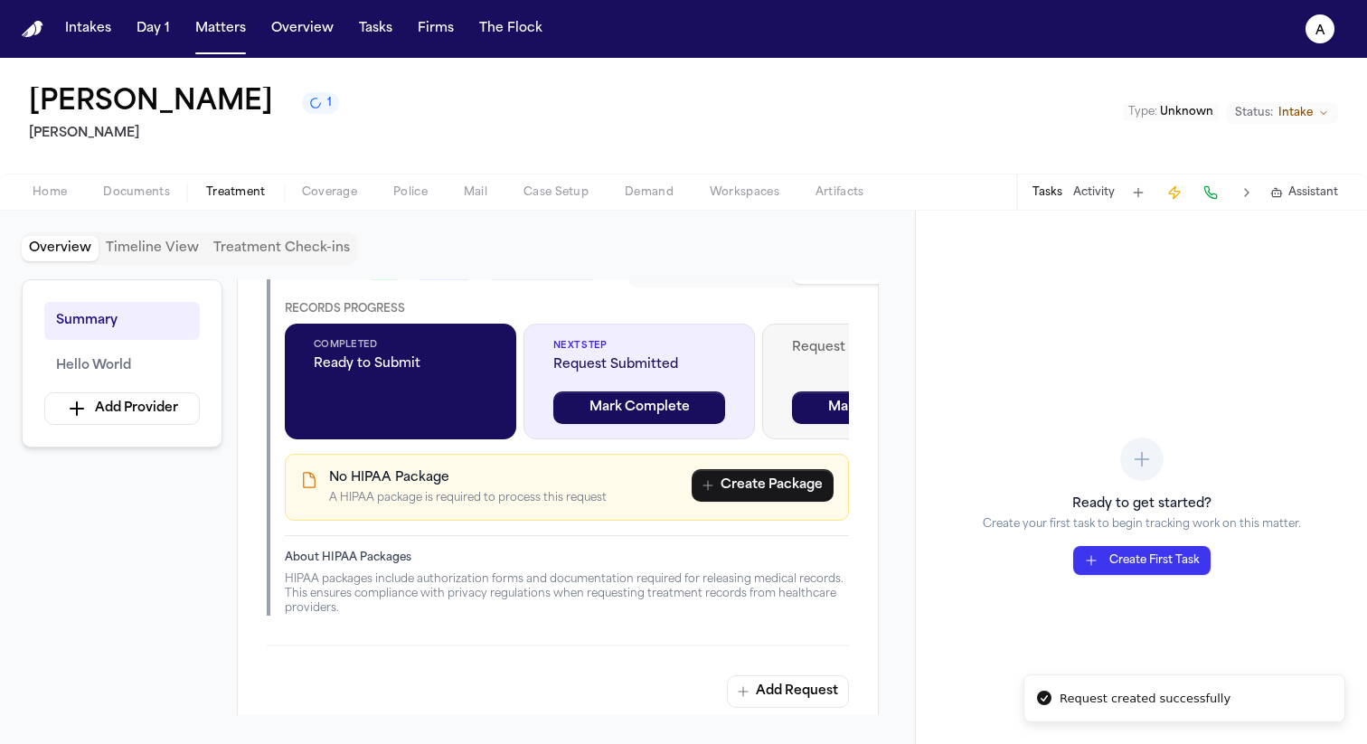
scroll to position [643, 0]
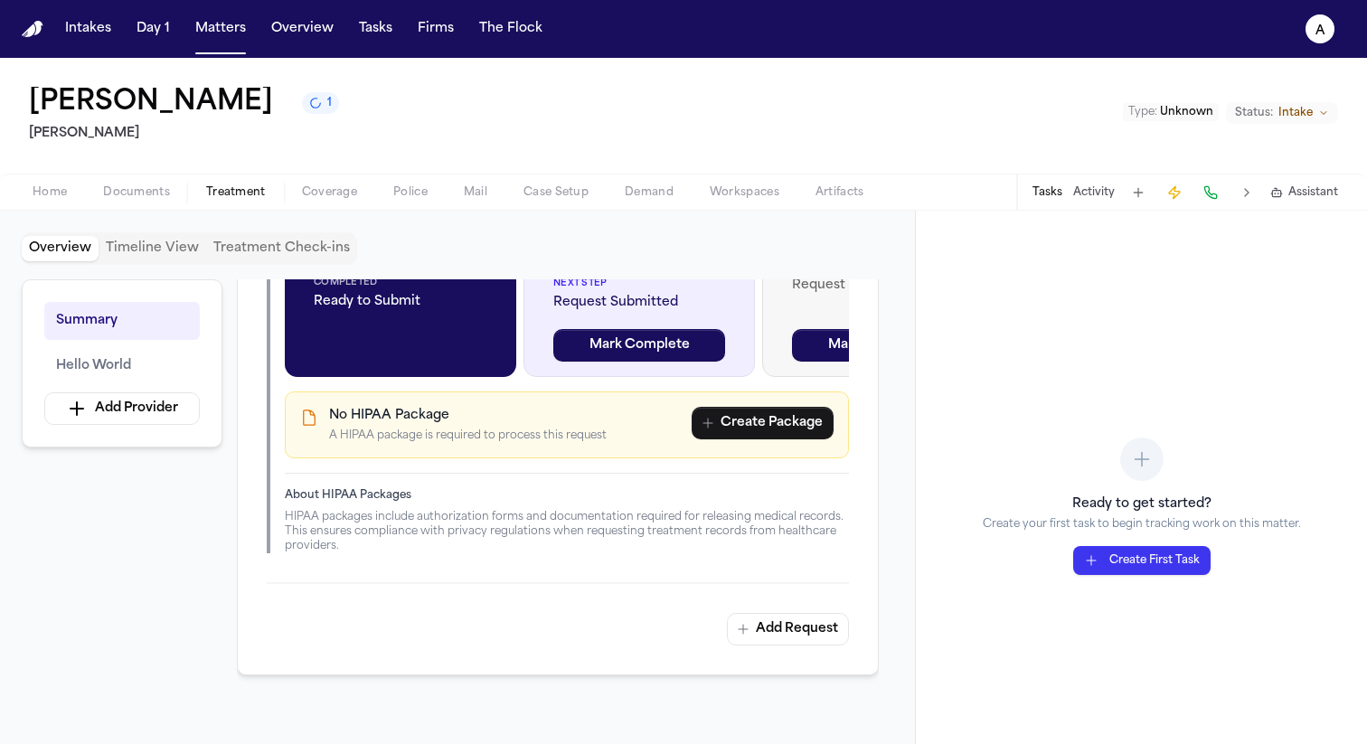
click at [775, 442] on div "No HIPAA Package A HIPAA package is required to process this request Create Pac…" at bounding box center [566, 425] width 533 height 36
click at [766, 427] on button "Create Package" at bounding box center [762, 423] width 142 height 33
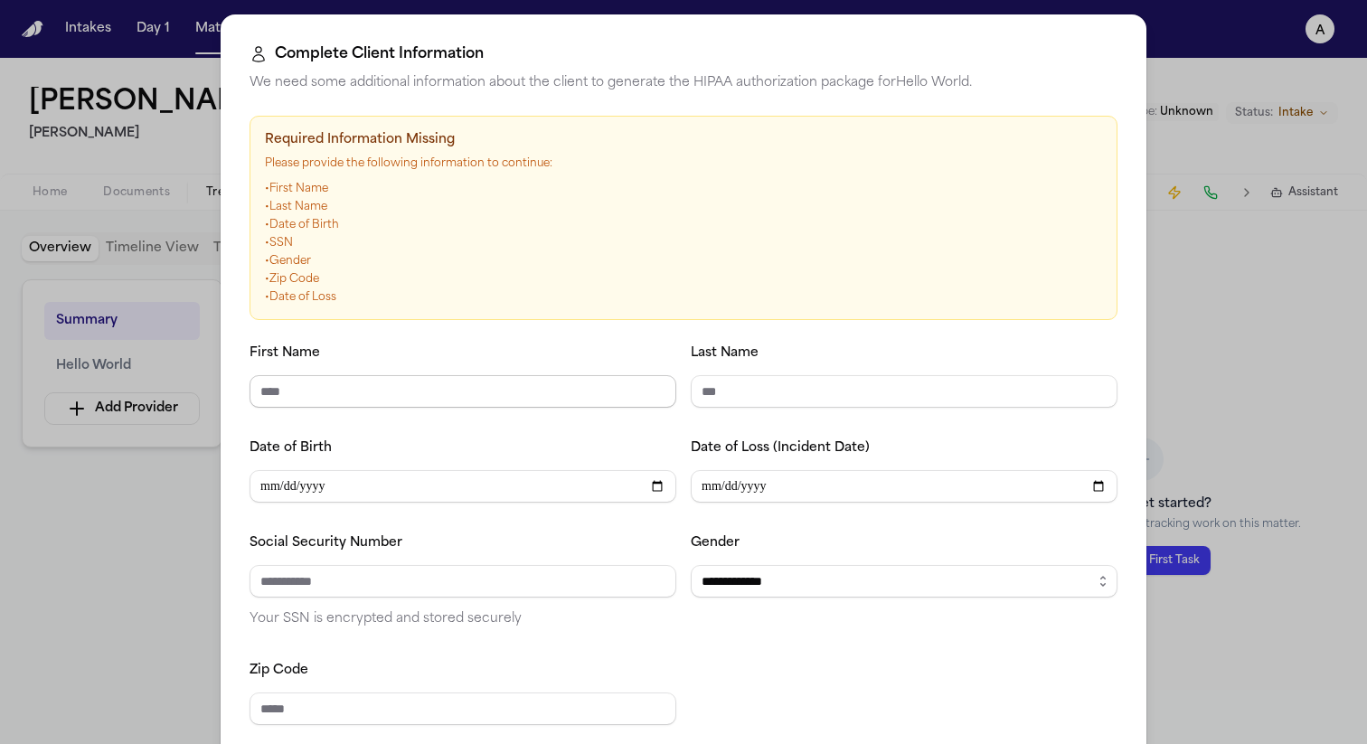
scroll to position [79, 0]
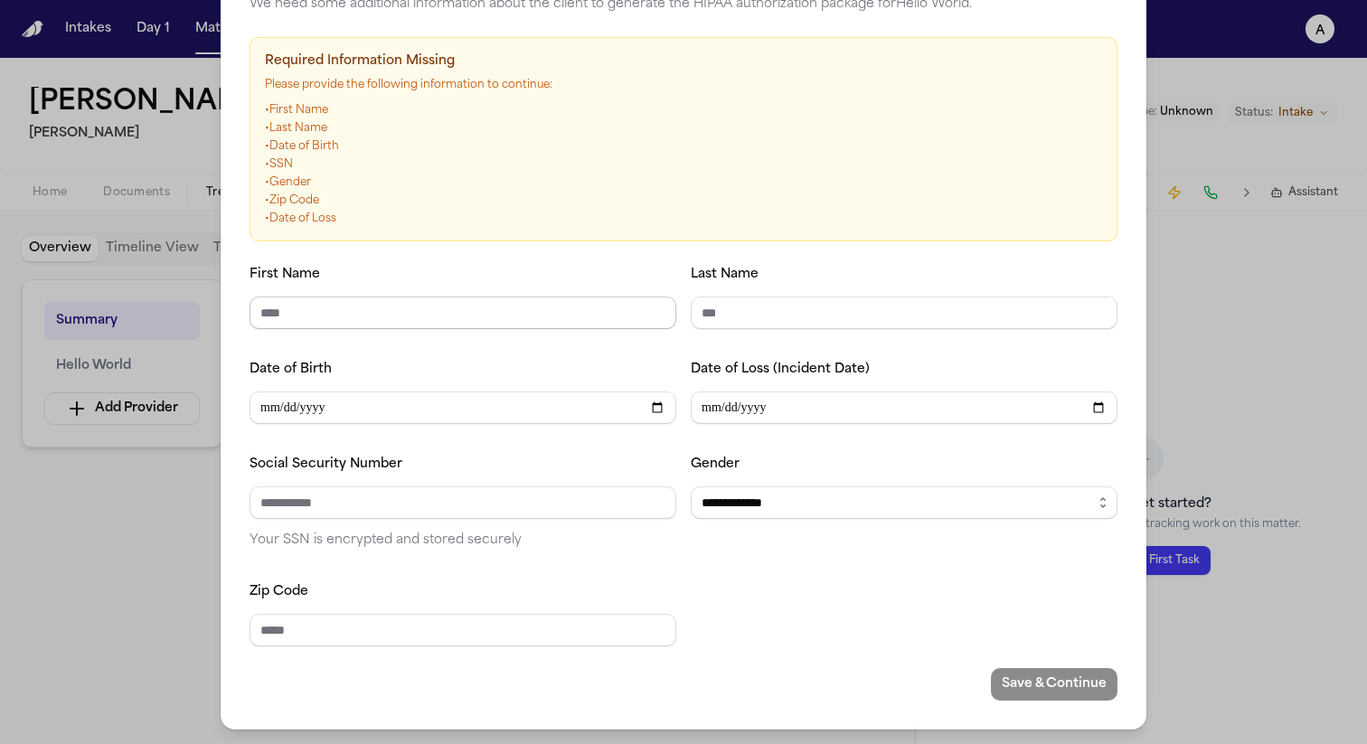
click at [544, 314] on input "First Name" at bounding box center [462, 312] width 427 height 33
type input "****"
type input "***"
click at [524, 493] on input "Social Security Number" at bounding box center [462, 502] width 427 height 33
click at [396, 401] on input "Date of Birth" at bounding box center [462, 407] width 427 height 33
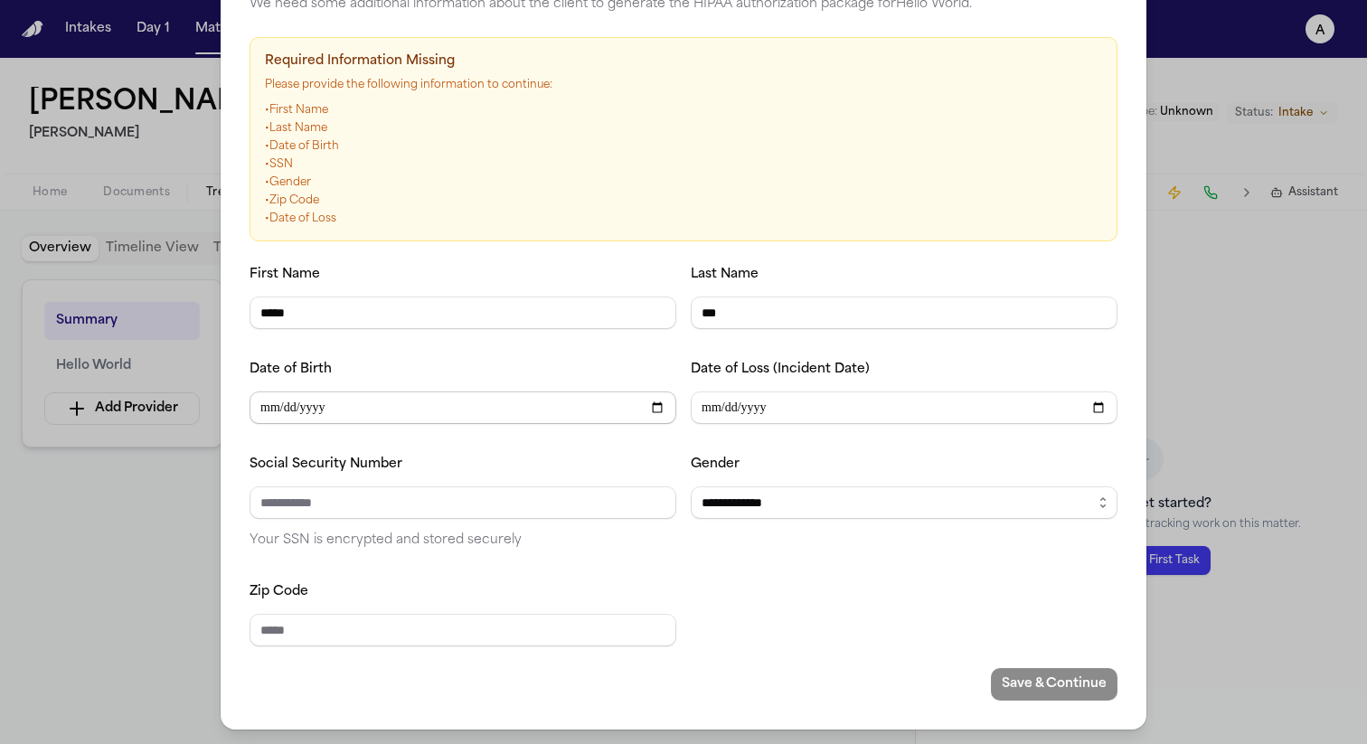
type input "**********"
click at [702, 403] on input "Date of Loss (Incident Date)" at bounding box center [903, 407] width 427 height 33
type input "**********"
click at [550, 510] on input "Social Security Number" at bounding box center [462, 502] width 427 height 33
type input "**********"
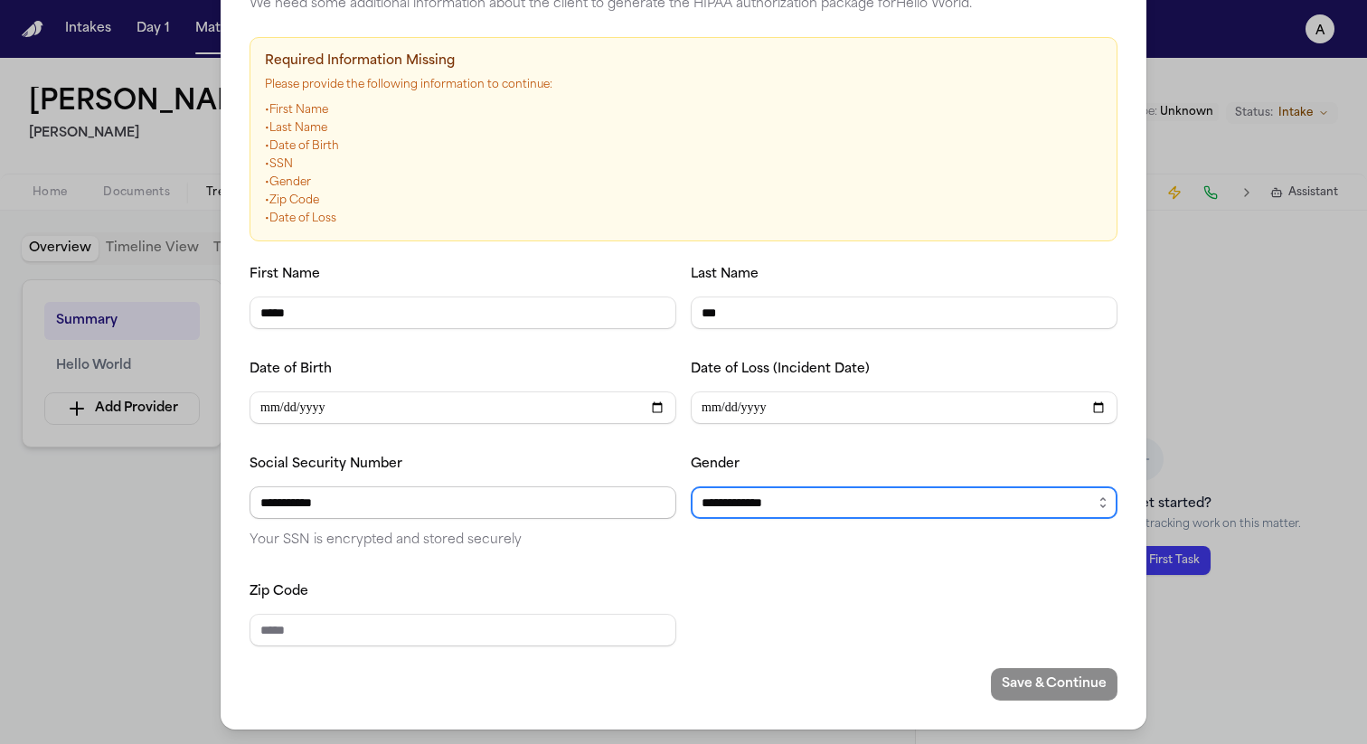
select select "****"
click at [533, 631] on input "Zip Code" at bounding box center [462, 630] width 427 height 33
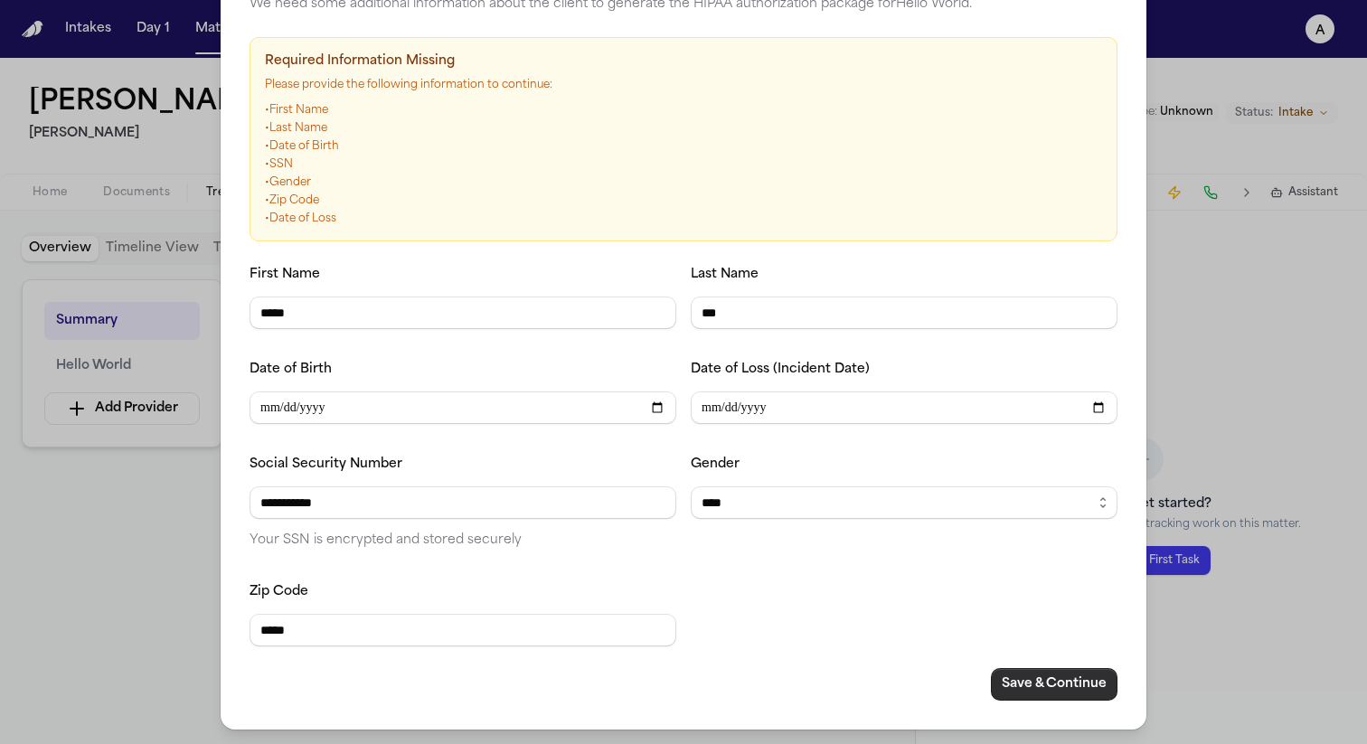
type input "*****"
click at [1025, 688] on button "Save & Continue" at bounding box center [1054, 684] width 127 height 33
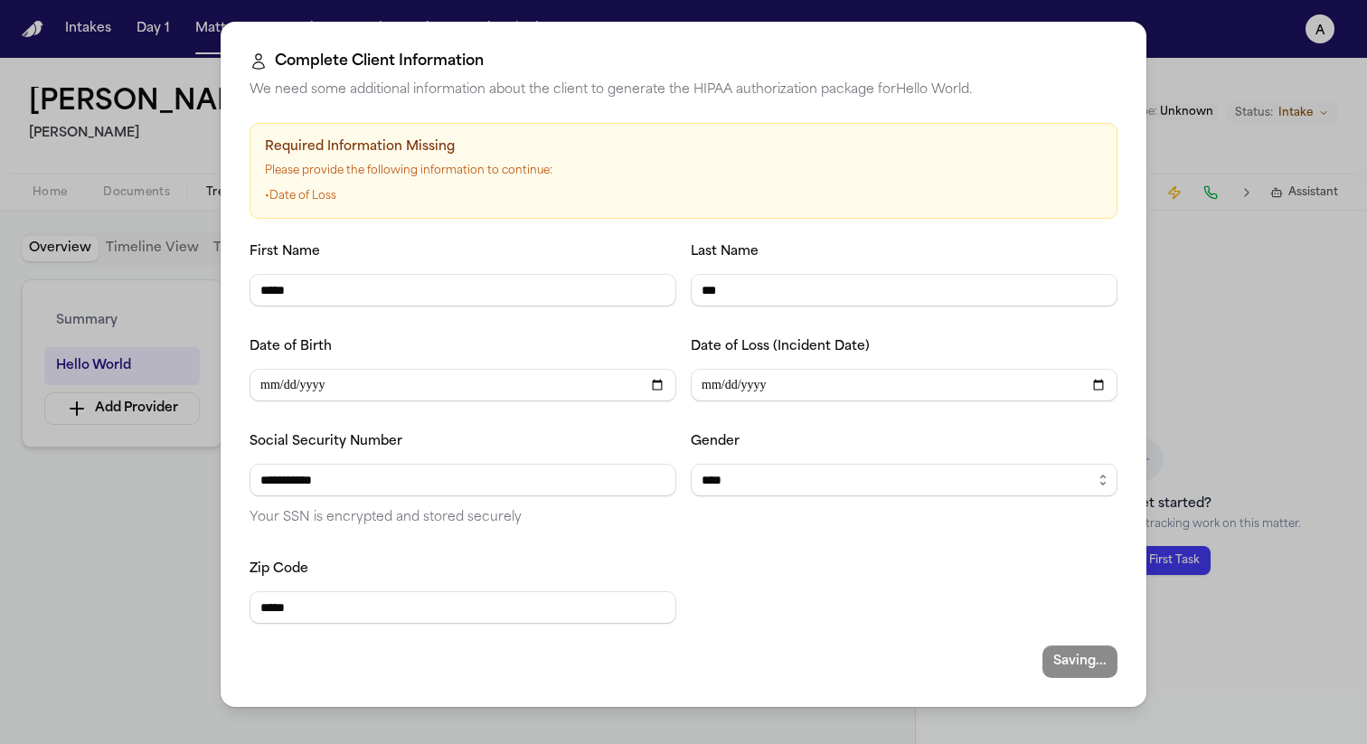
scroll to position [0, 0]
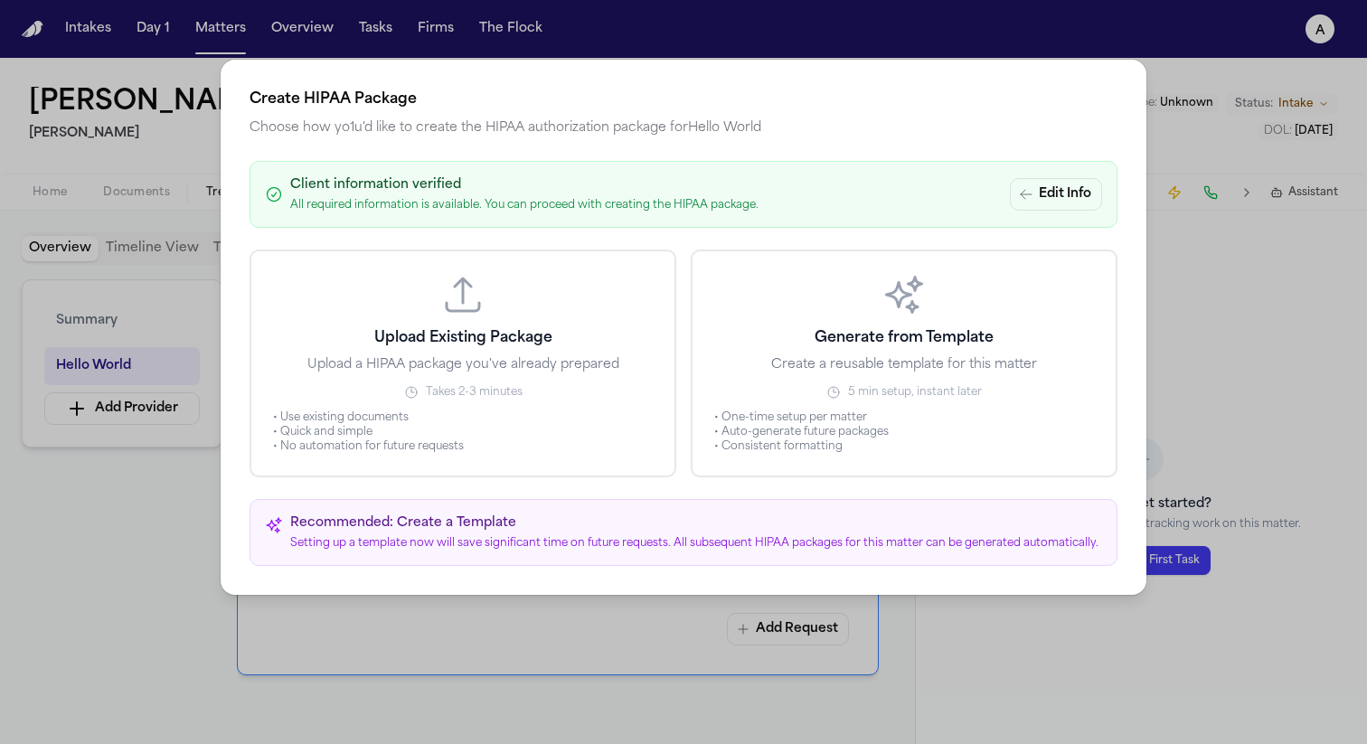
click at [537, 371] on p "Upload a HIPAA package you've already prepared" at bounding box center [463, 365] width 312 height 18
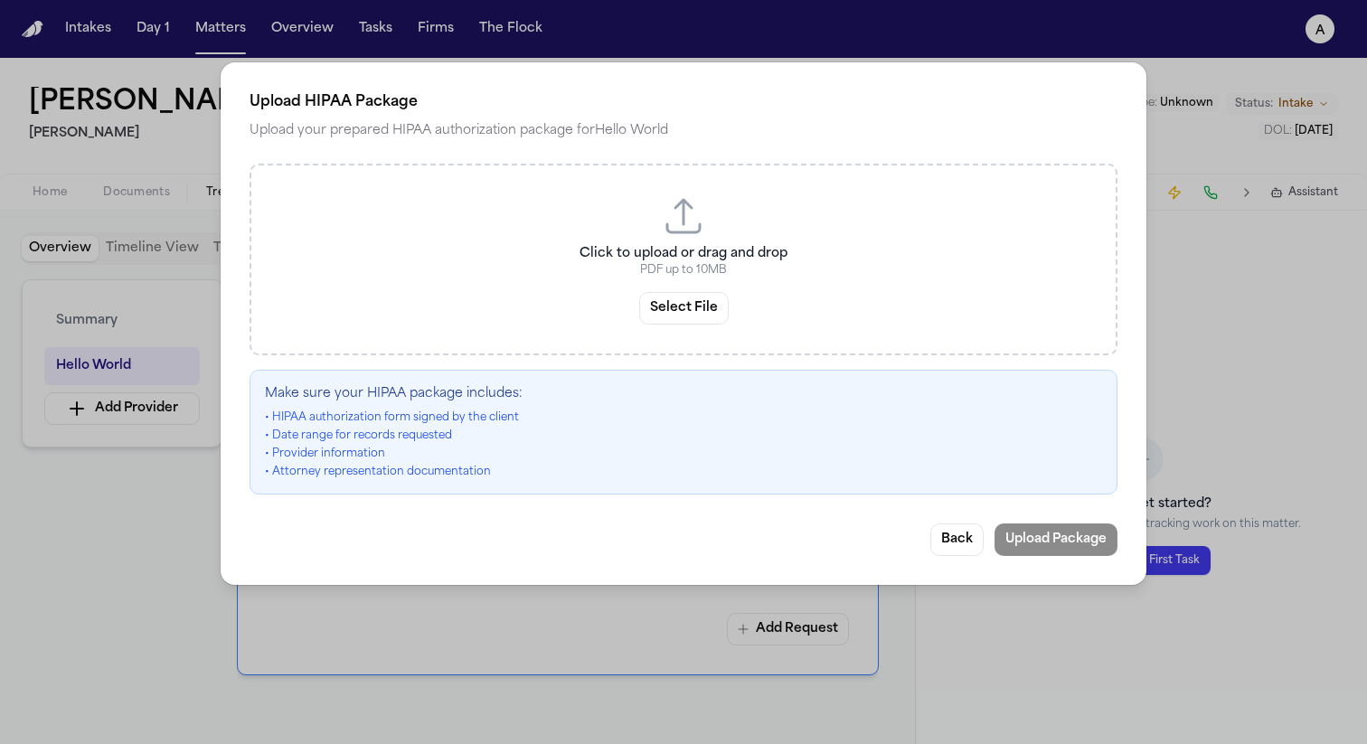
click at [700, 324] on button "Select File" at bounding box center [683, 308] width 89 height 33
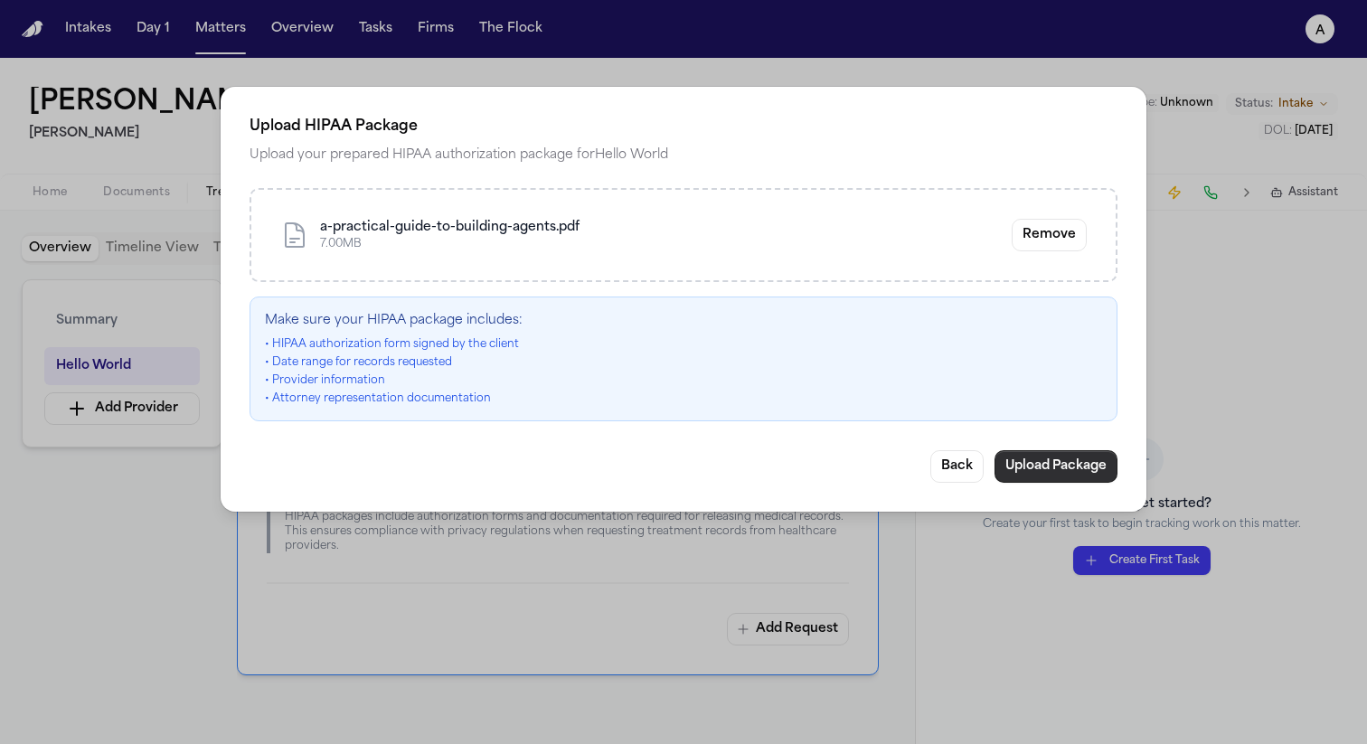
click at [1029, 474] on button "Upload Package" at bounding box center [1055, 466] width 123 height 33
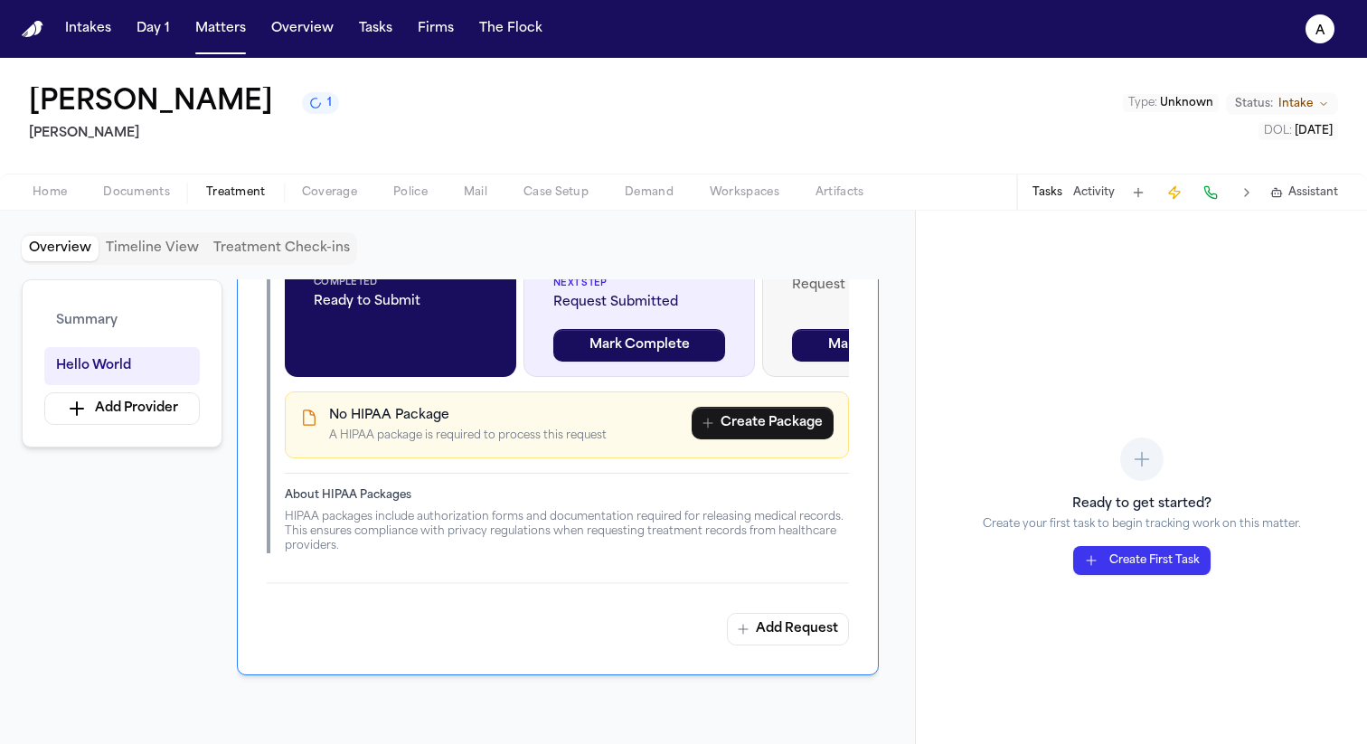
click at [328, 109] on button "1" at bounding box center [320, 103] width 37 height 22
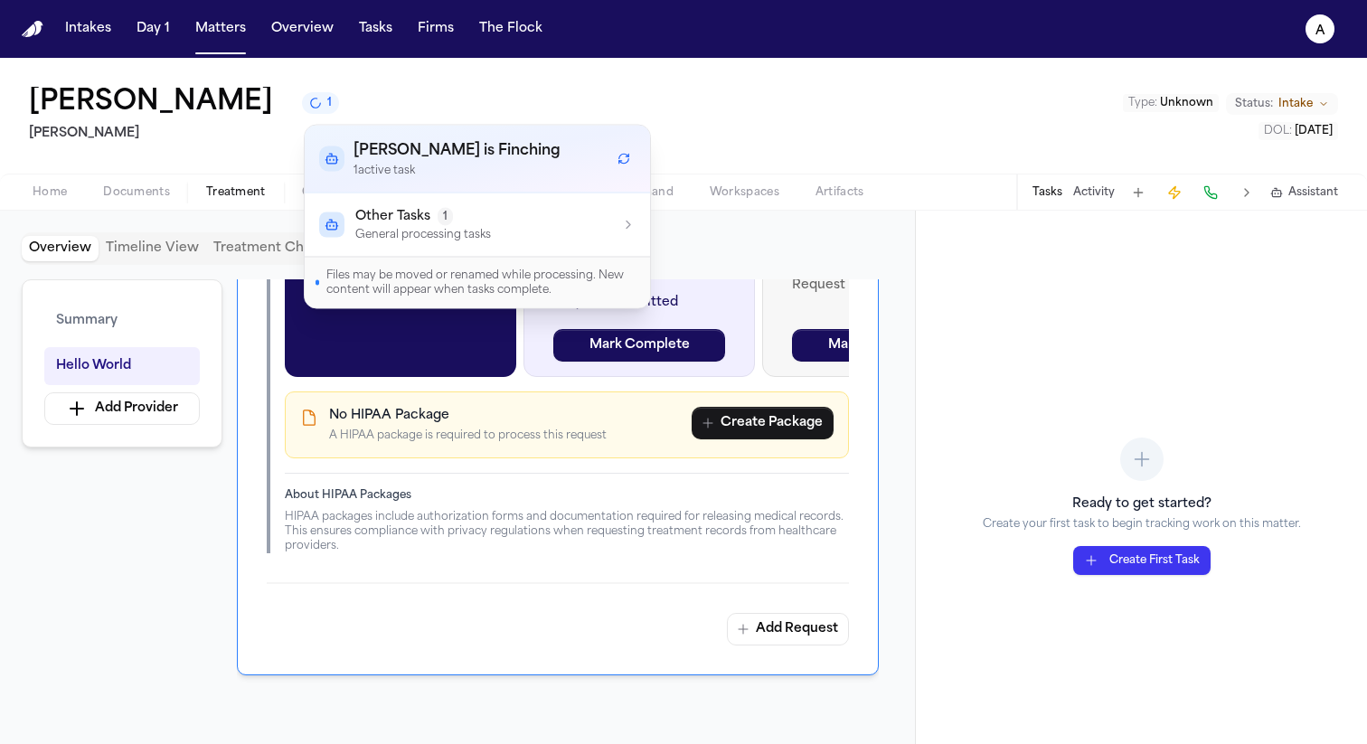
click at [525, 164] on div "Finch is Finching 1 active task" at bounding box center [477, 159] width 316 height 38
click at [604, 215] on div "Other Tasks 1 General processing tasks" at bounding box center [477, 225] width 316 height 34
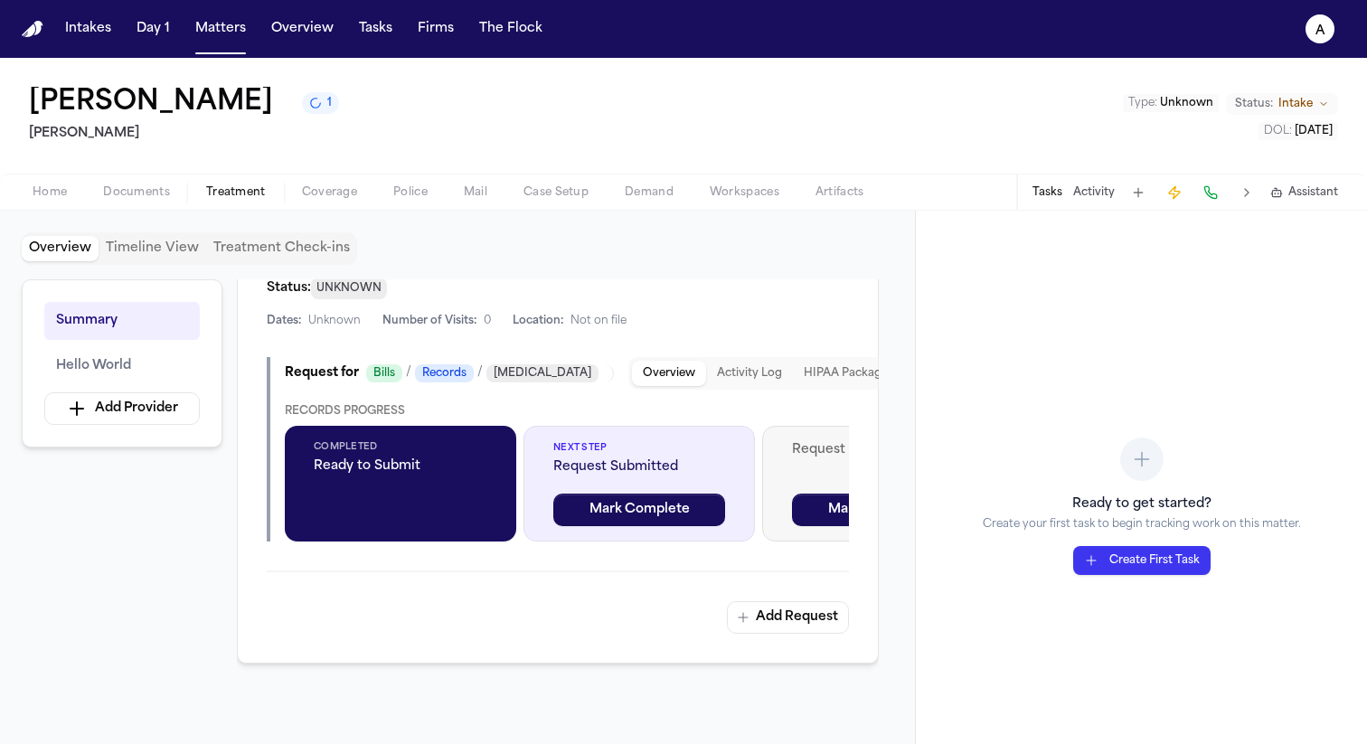
scroll to position [457, 0]
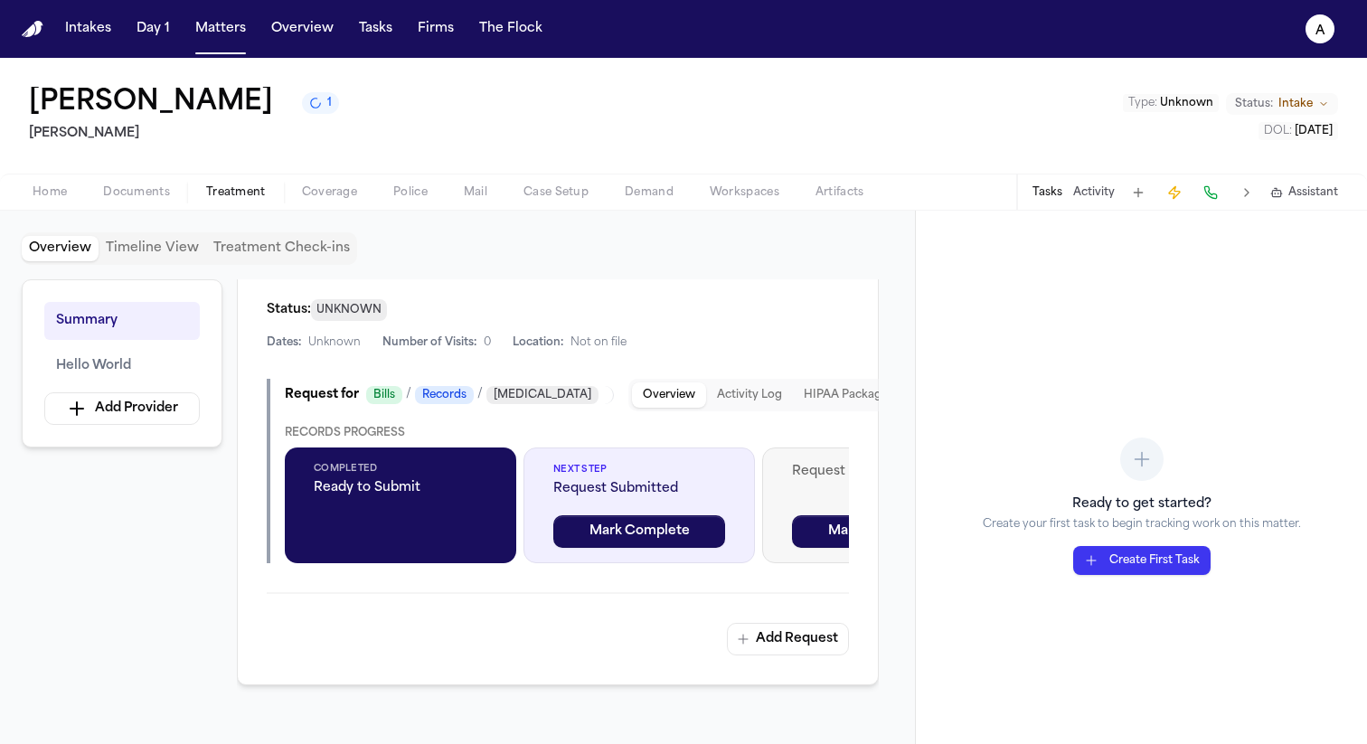
click at [839, 395] on button "HIPAA Package" at bounding box center [846, 394] width 106 height 25
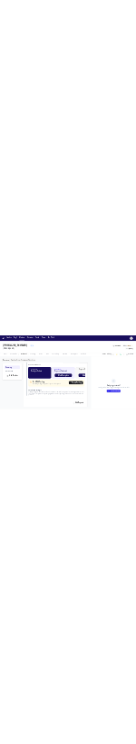
scroll to position [577, 0]
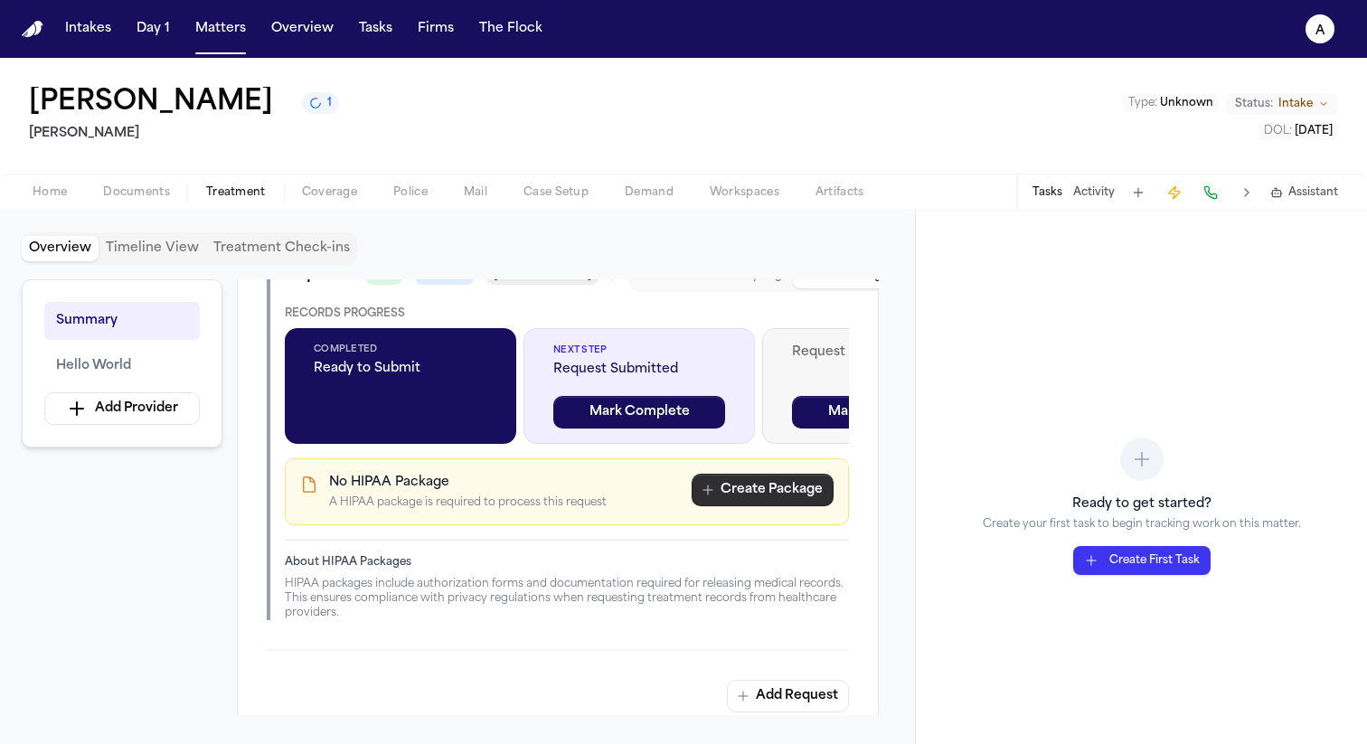
click at [755, 497] on button "Create Package" at bounding box center [762, 490] width 142 height 33
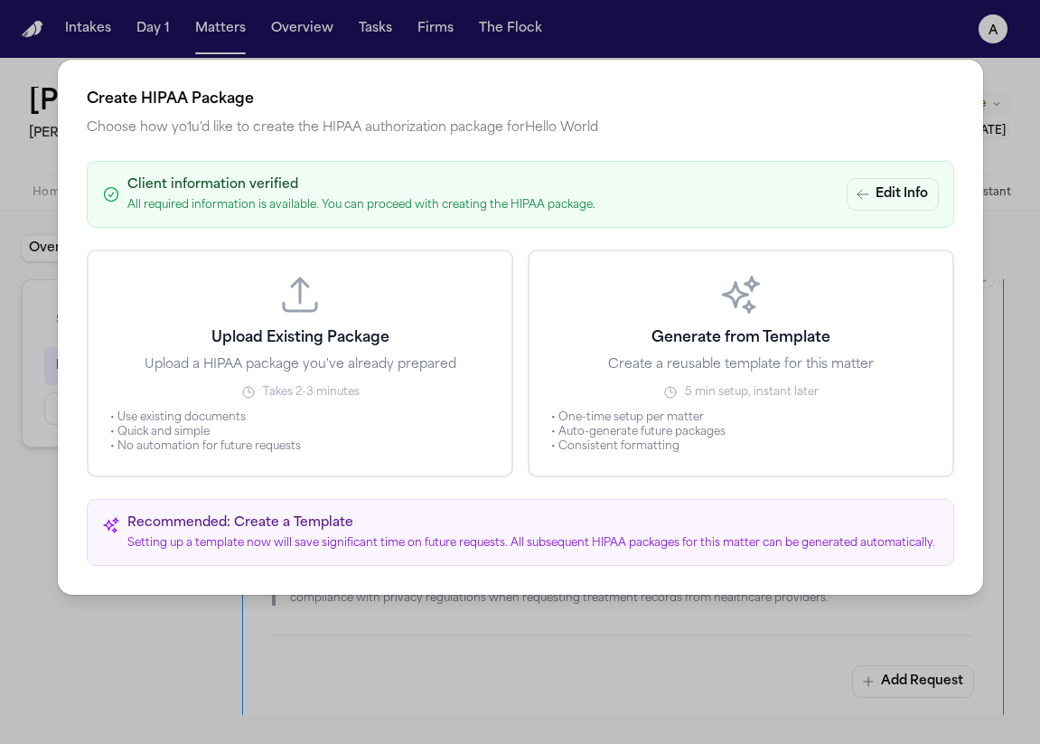
click at [318, 336] on h3 "Upload Existing Package" at bounding box center [300, 338] width 178 height 22
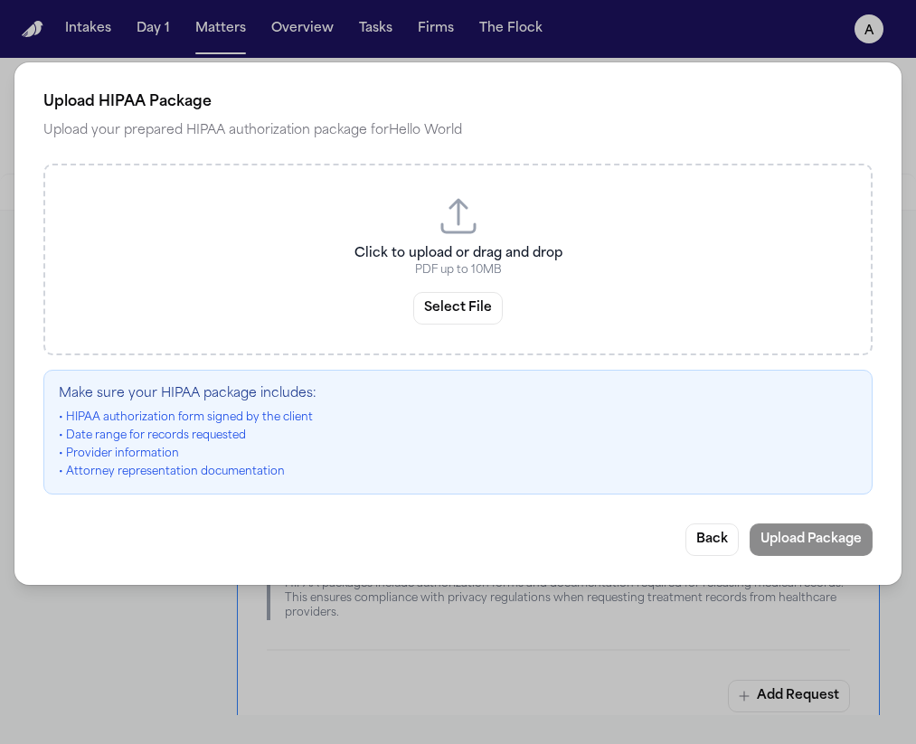
click at [452, 303] on button "Select File" at bounding box center [457, 308] width 89 height 33
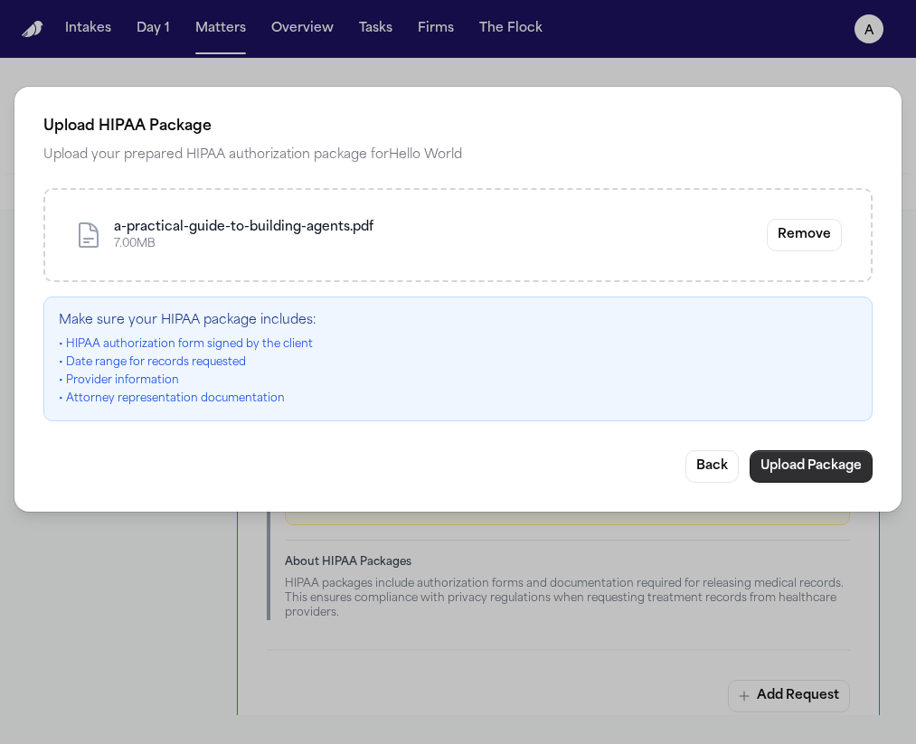
click at [858, 464] on button "Upload Package" at bounding box center [810, 466] width 123 height 33
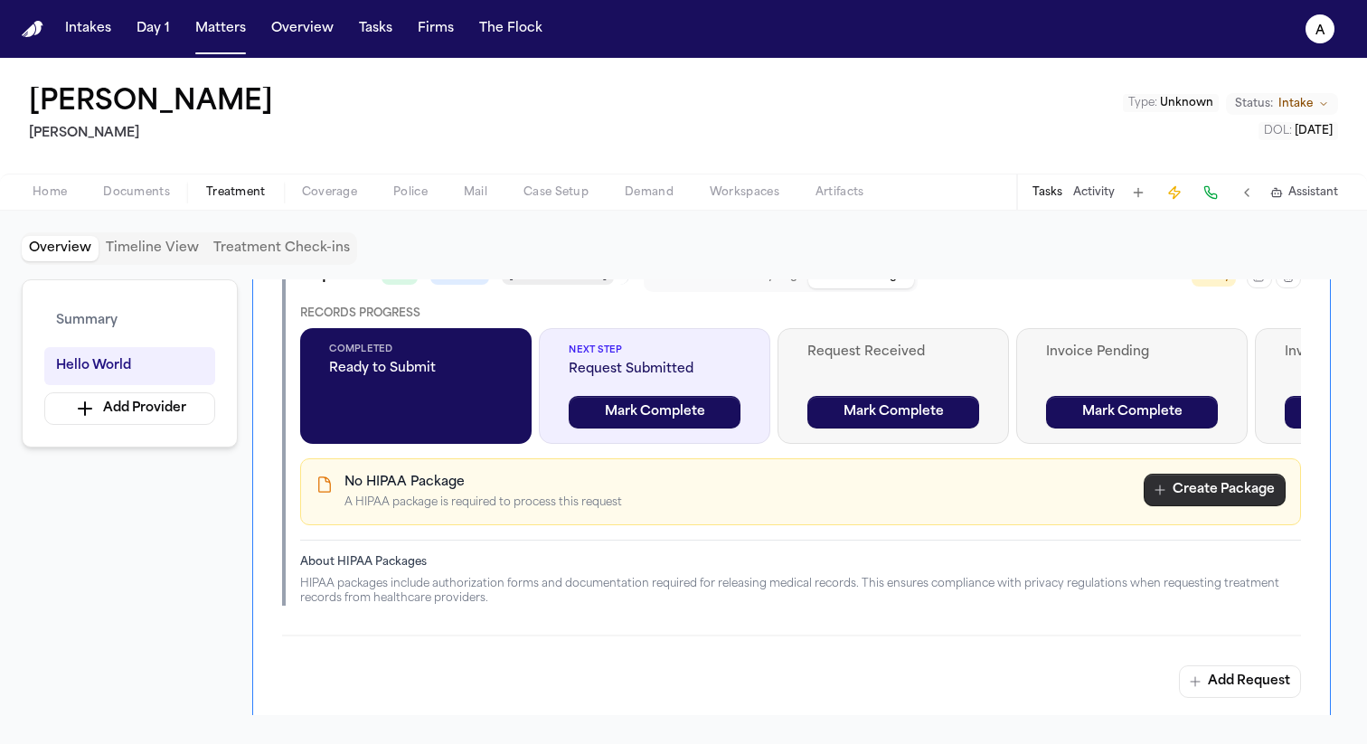
click at [1199, 496] on button "Create Package" at bounding box center [1214, 490] width 142 height 33
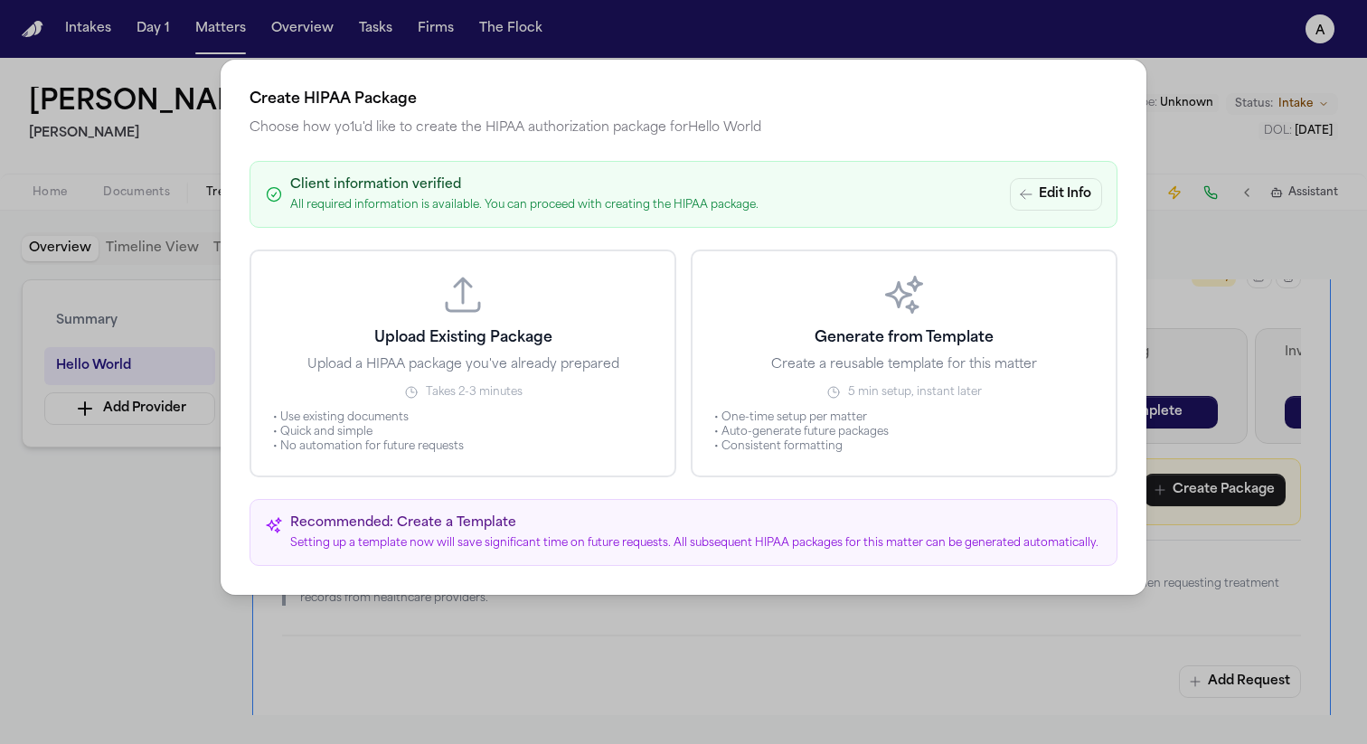
click at [531, 346] on h3 "Upload Existing Package" at bounding box center [463, 338] width 178 height 22
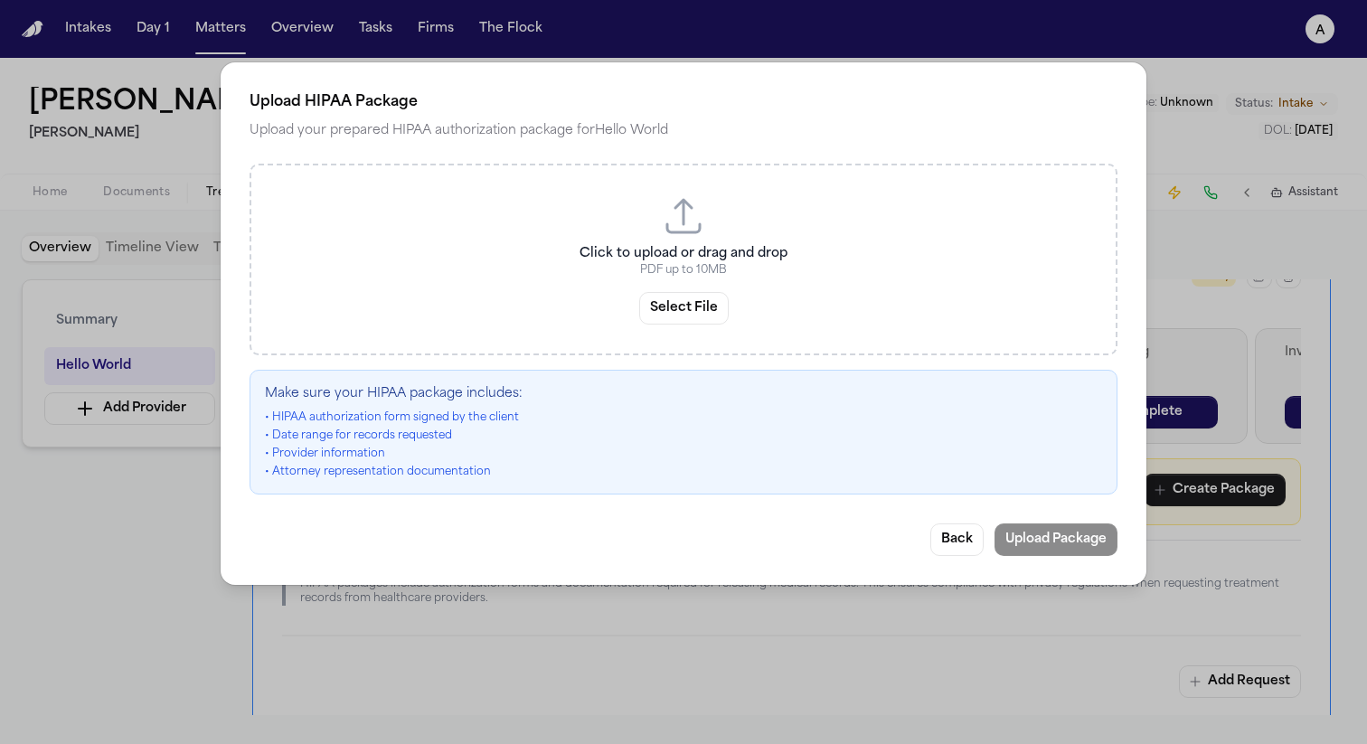
click at [693, 299] on button "Select File" at bounding box center [683, 308] width 89 height 33
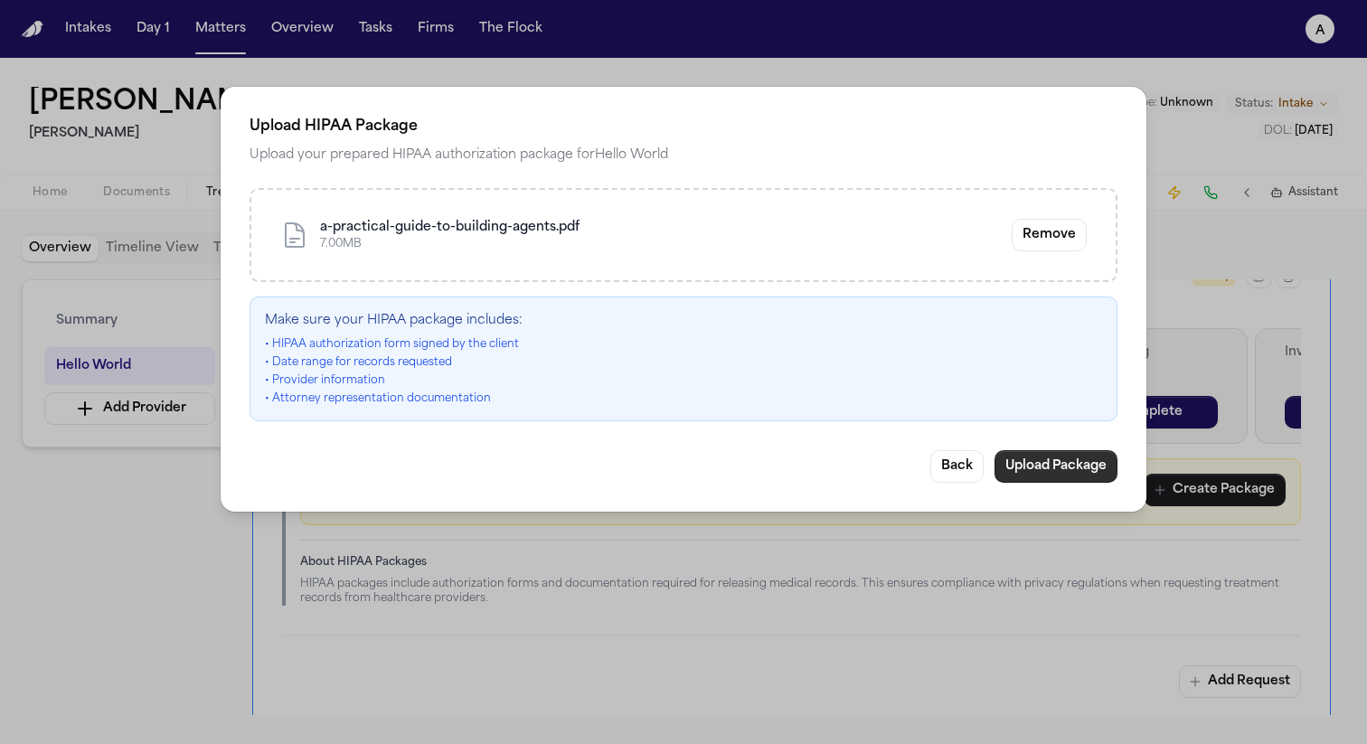
click at [1080, 462] on button "Upload Package" at bounding box center [1055, 466] width 123 height 33
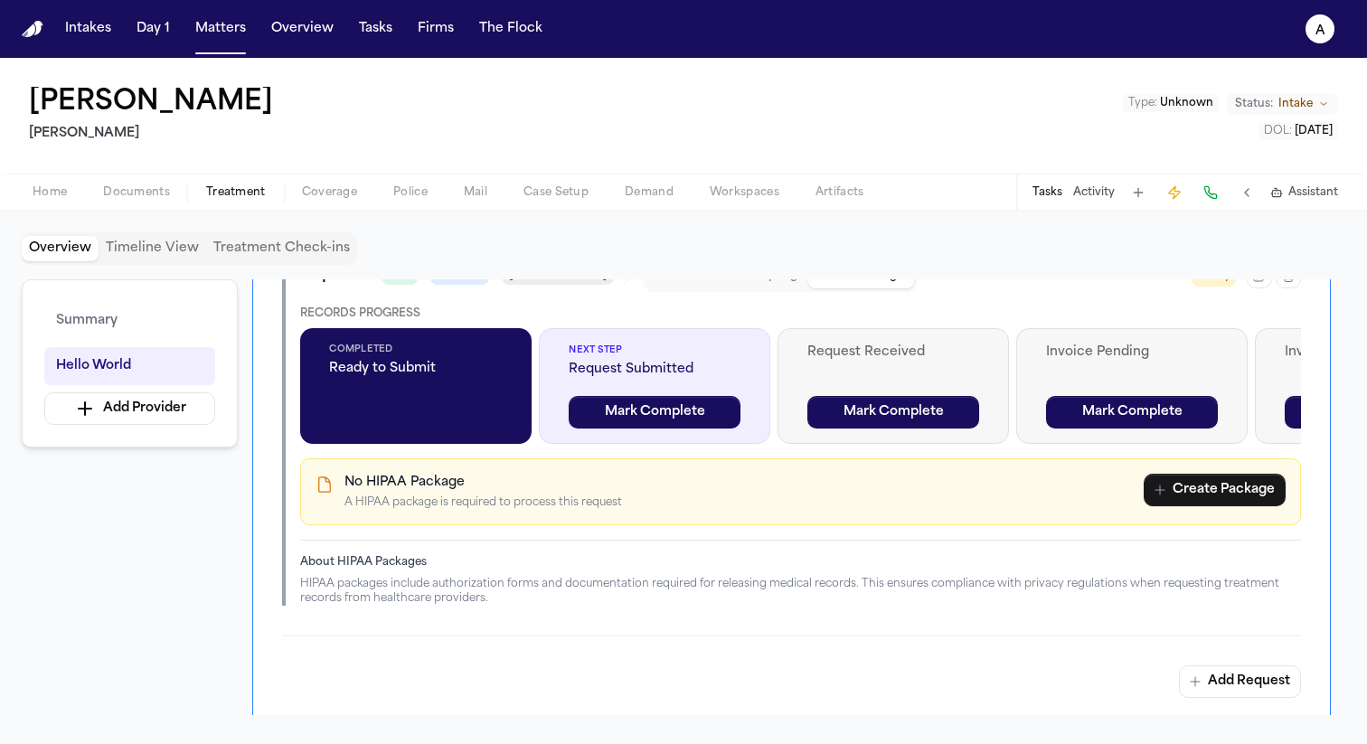
click at [1166, 483] on button "Create Package" at bounding box center [1214, 490] width 142 height 33
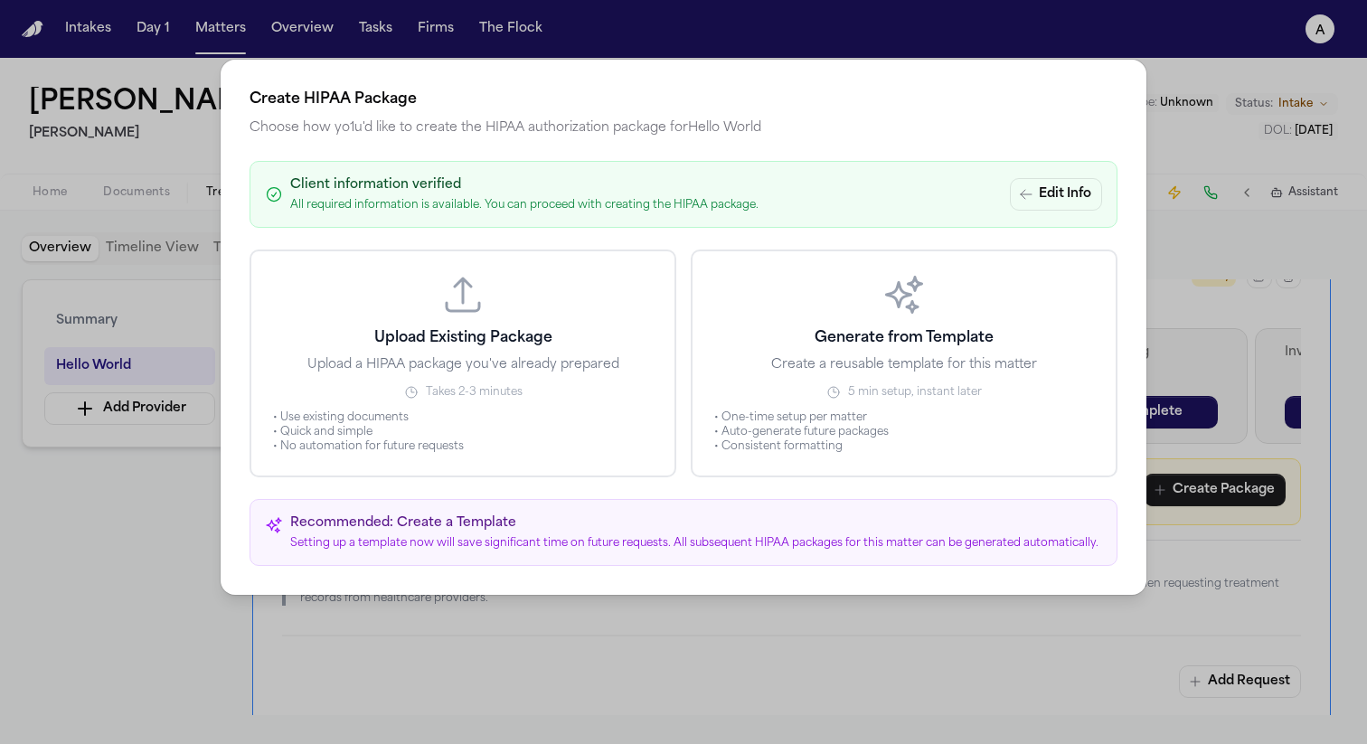
click at [815, 296] on button "Generate from Template Create a reusable template for this matter 5 min setup, …" at bounding box center [903, 363] width 427 height 228
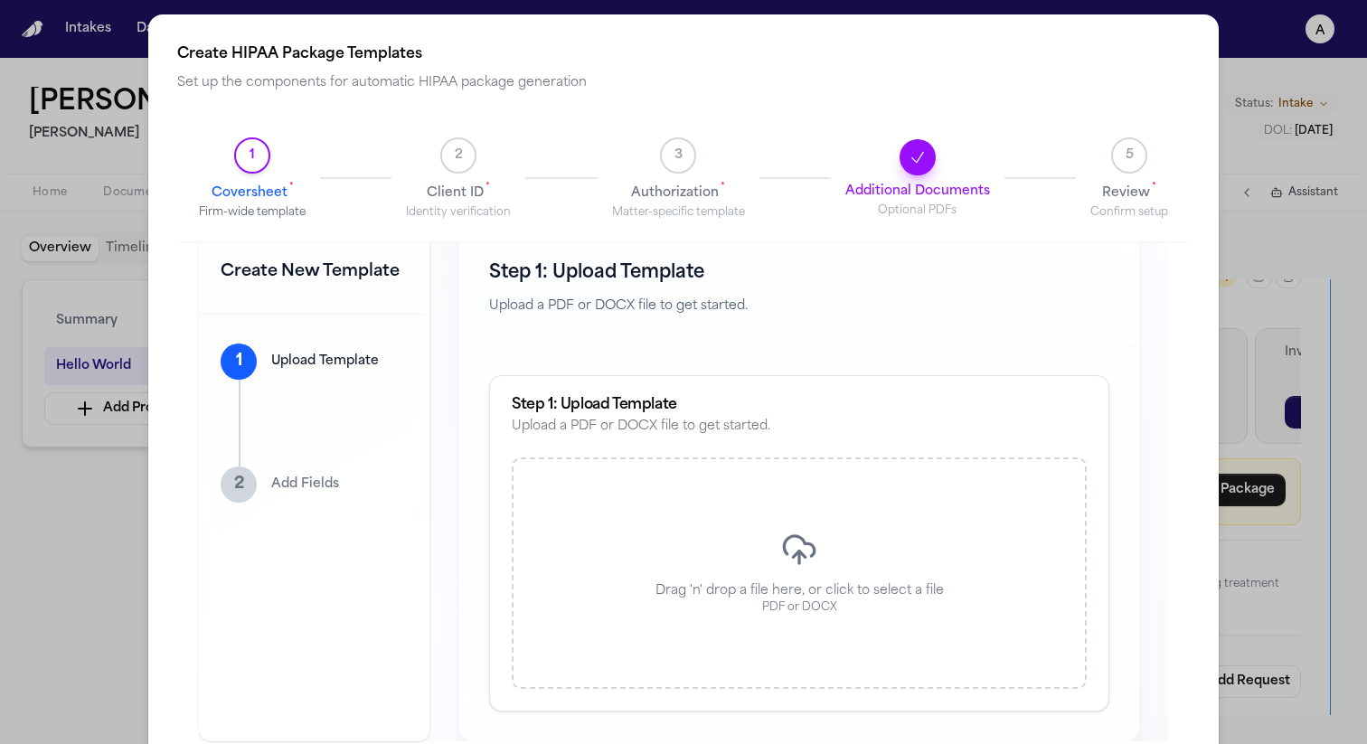
scroll to position [61, 0]
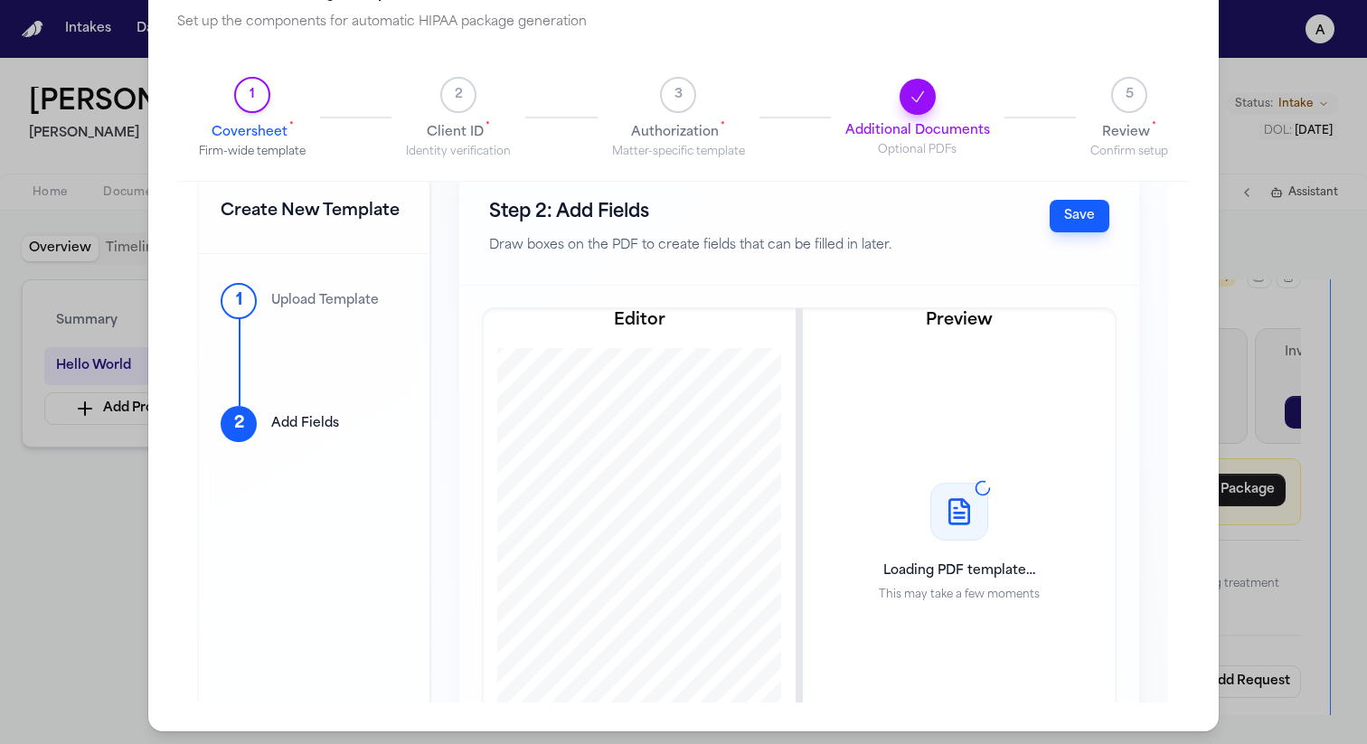
click at [1079, 207] on button "Save" at bounding box center [1079, 216] width 60 height 33
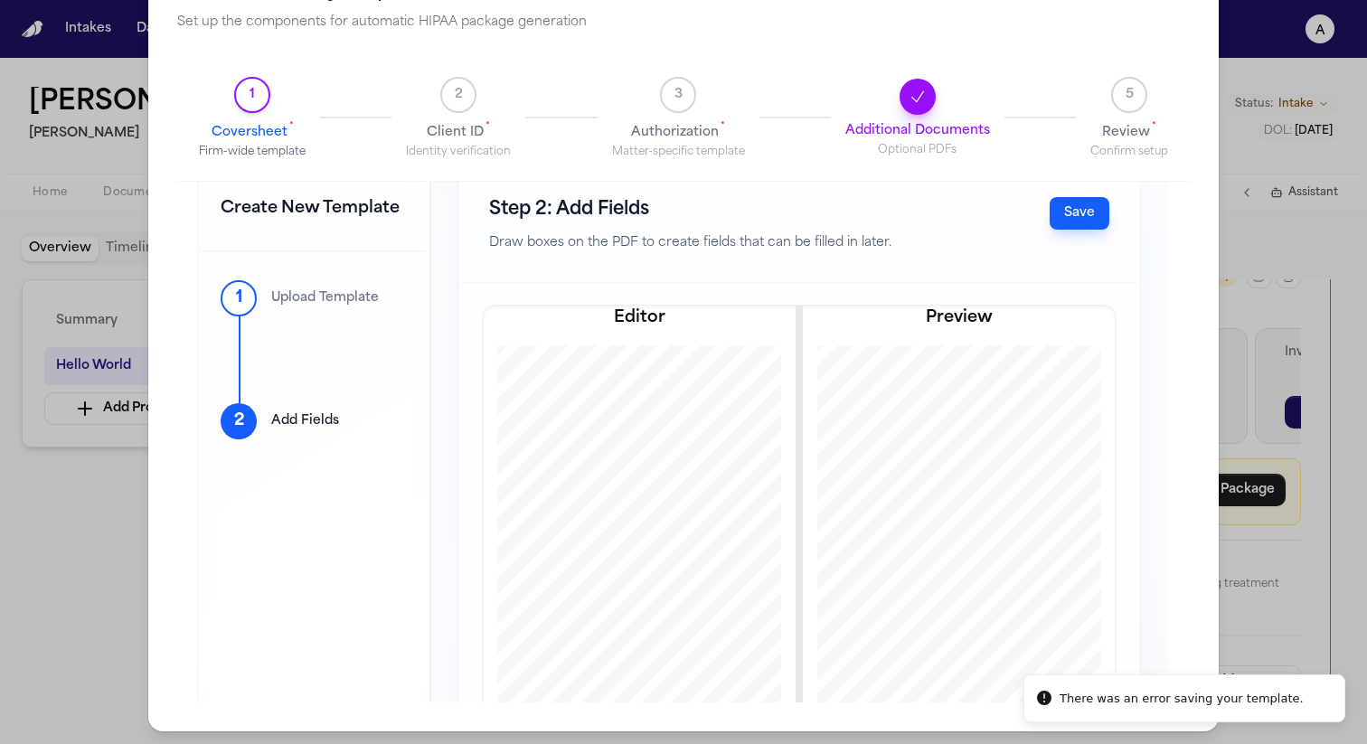
scroll to position [2075, 0]
click at [1049, 212] on button "Save" at bounding box center [1079, 213] width 60 height 33
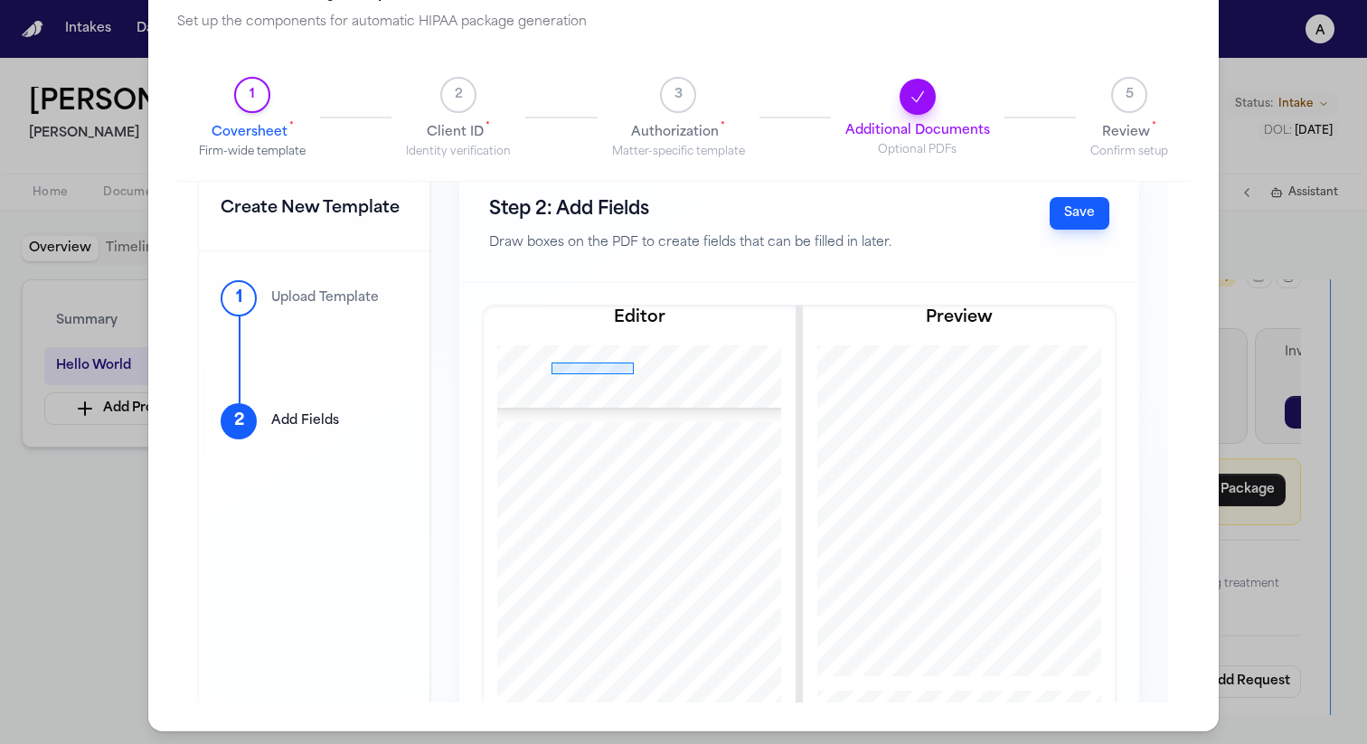
drag, startPoint x: 537, startPoint y: 360, endPoint x: 619, endPoint y: 371, distance: 83.1
click at [619, 371] on div at bounding box center [639, 210] width 304 height 393
click at [692, 426] on button "Select a variable..." at bounding box center [660, 427] width 217 height 33
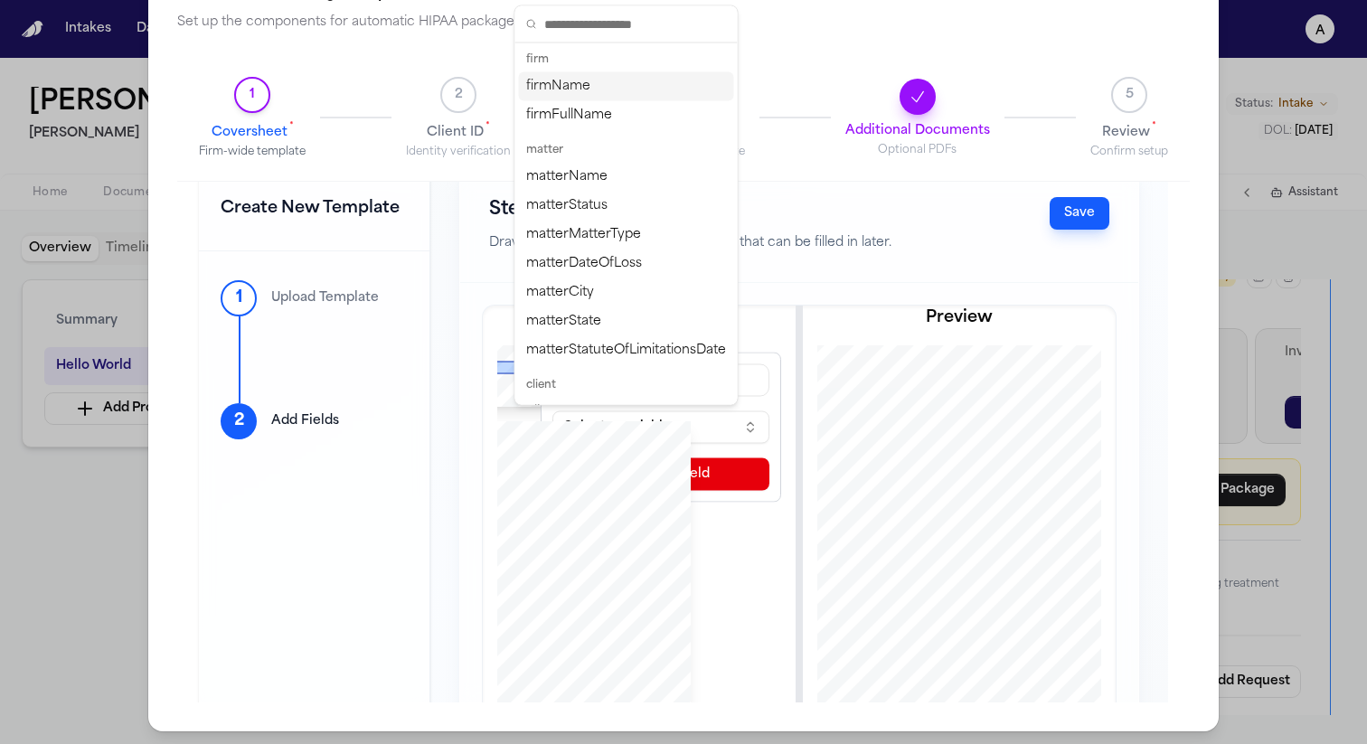
click at [599, 66] on div "firm" at bounding box center [626, 59] width 215 height 25
click at [602, 82] on div "firmName" at bounding box center [626, 86] width 215 height 29
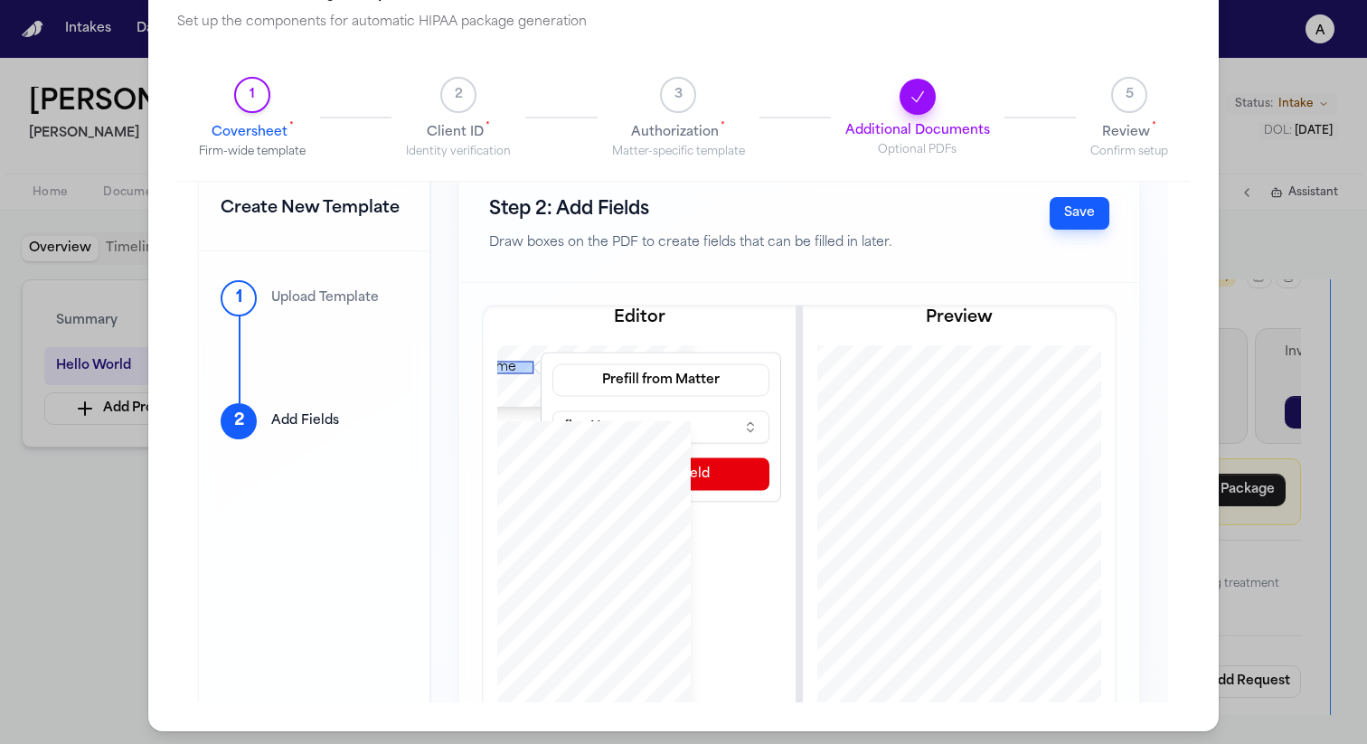
scroll to position [12160, 109]
click at [700, 515] on div "firmName Prefill from Matter firmName Delete Field" at bounding box center [639, 553] width 284 height 417
click at [1056, 211] on button "Save" at bounding box center [1079, 213] width 60 height 33
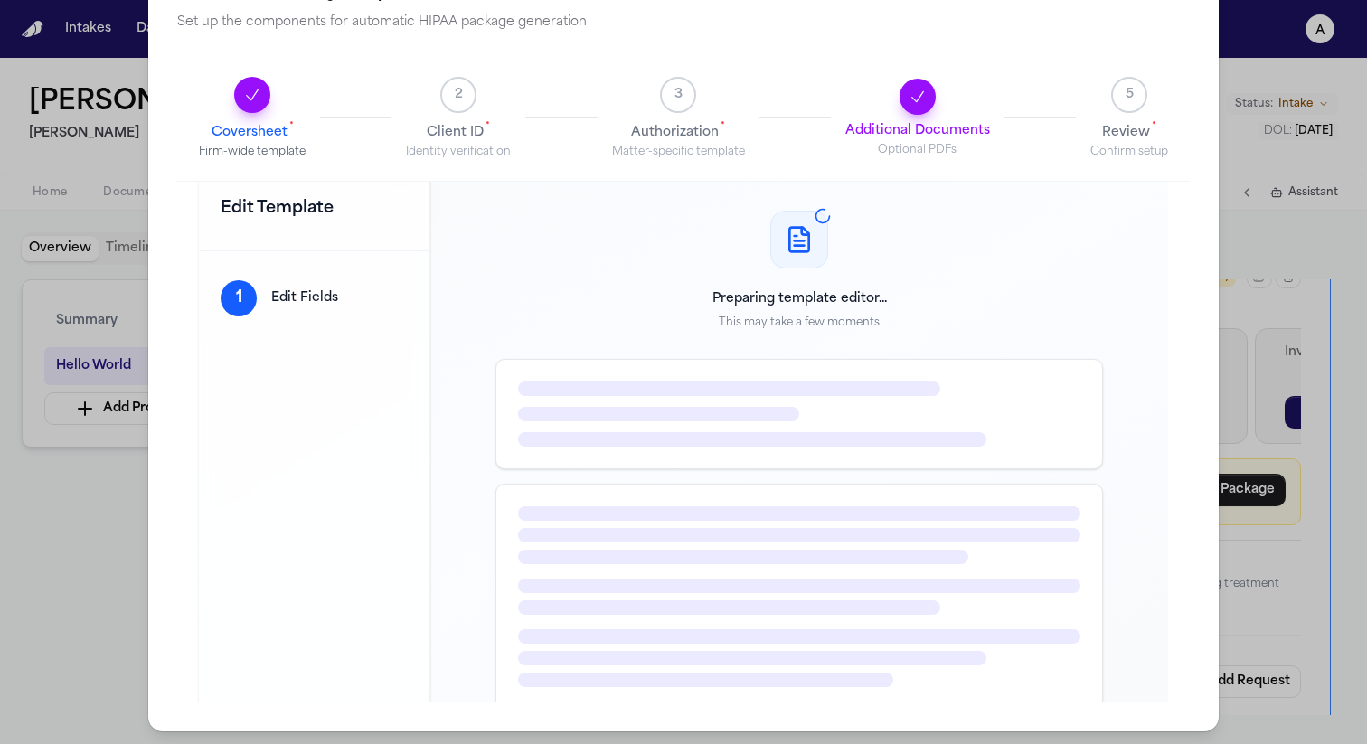
scroll to position [0, 0]
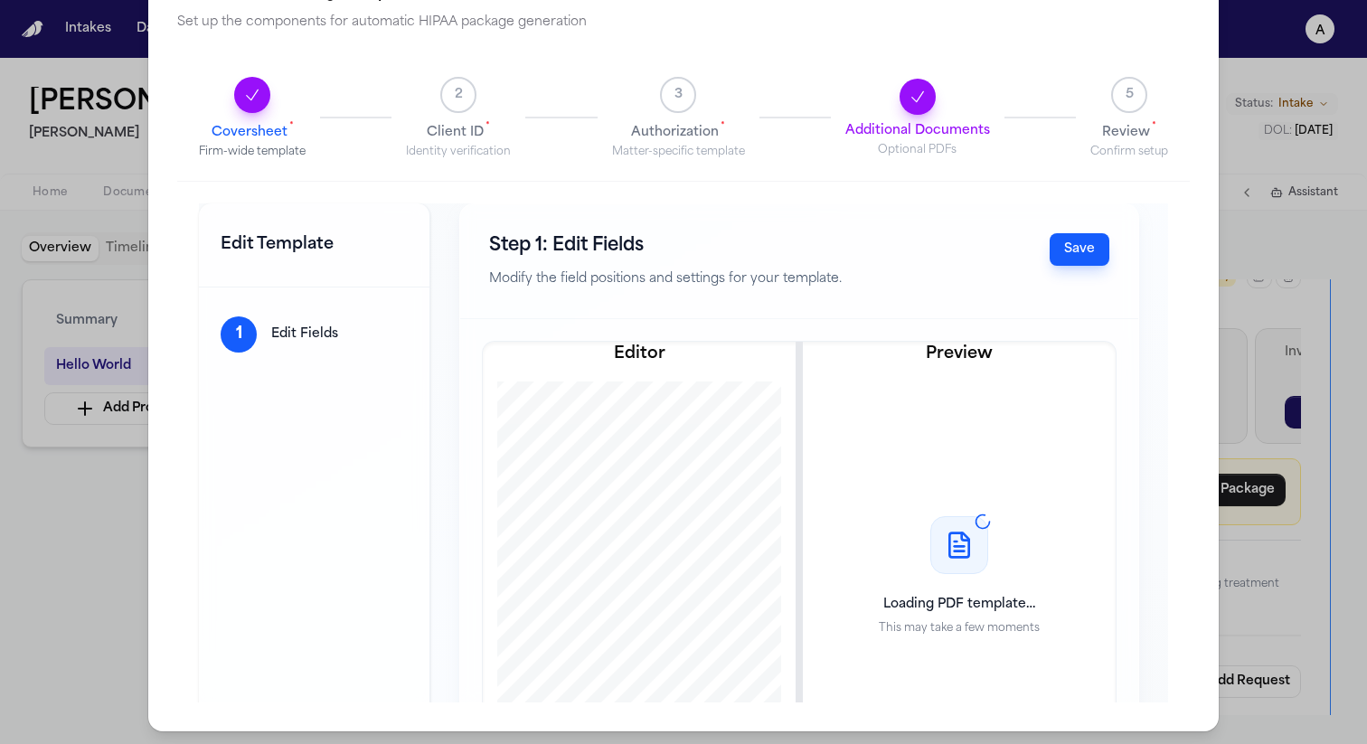
click at [1053, 244] on button "Save" at bounding box center [1079, 249] width 60 height 33
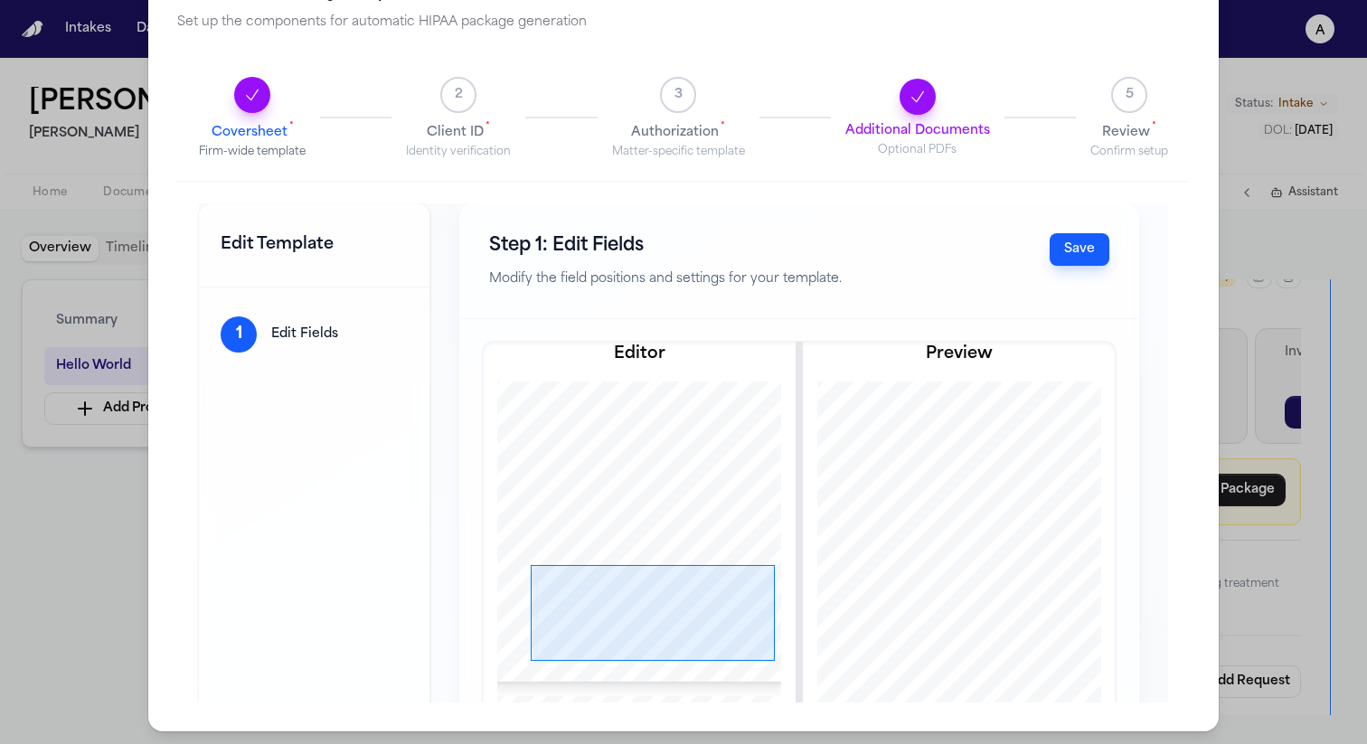
drag, startPoint x: 516, startPoint y: 563, endPoint x: 756, endPoint y: 657, distance: 257.3
click at [757, 658] on div at bounding box center [639, 484] width 304 height 393
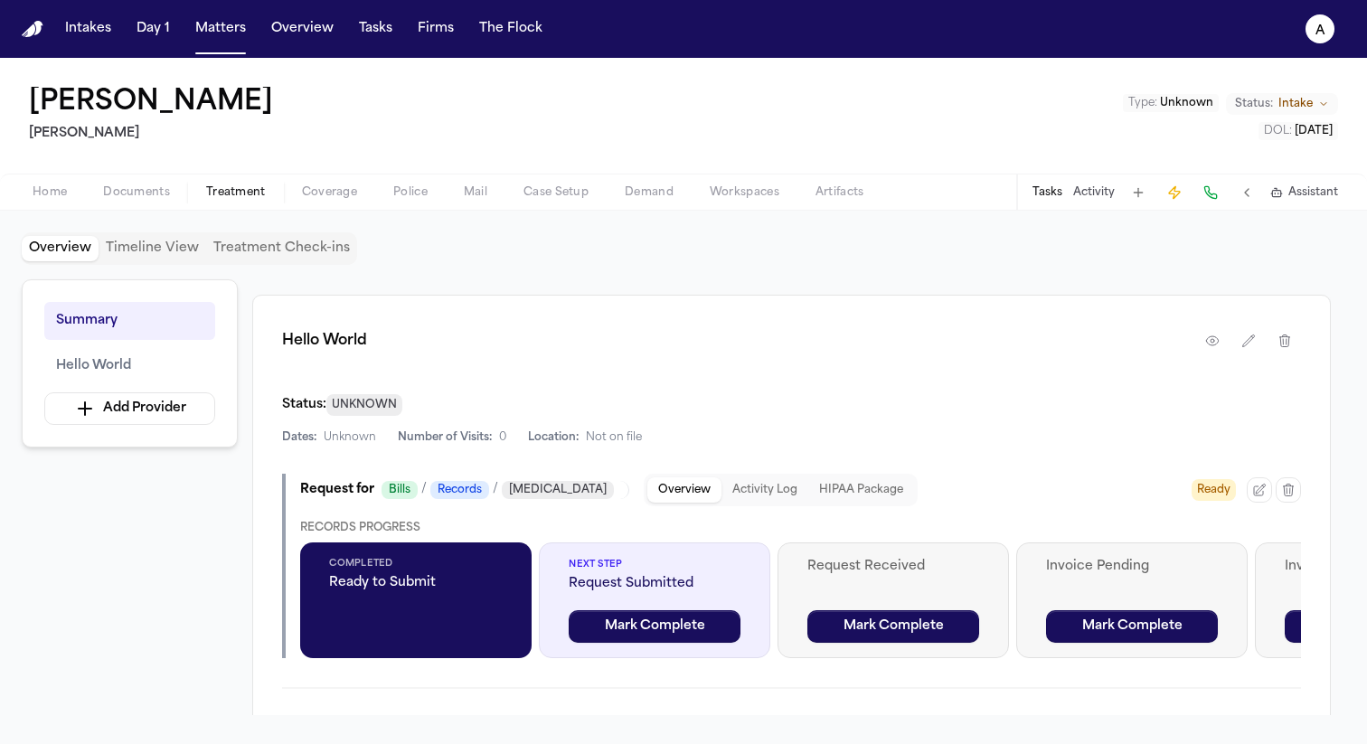
click at [839, 498] on button "HIPAA Package" at bounding box center [861, 489] width 106 height 25
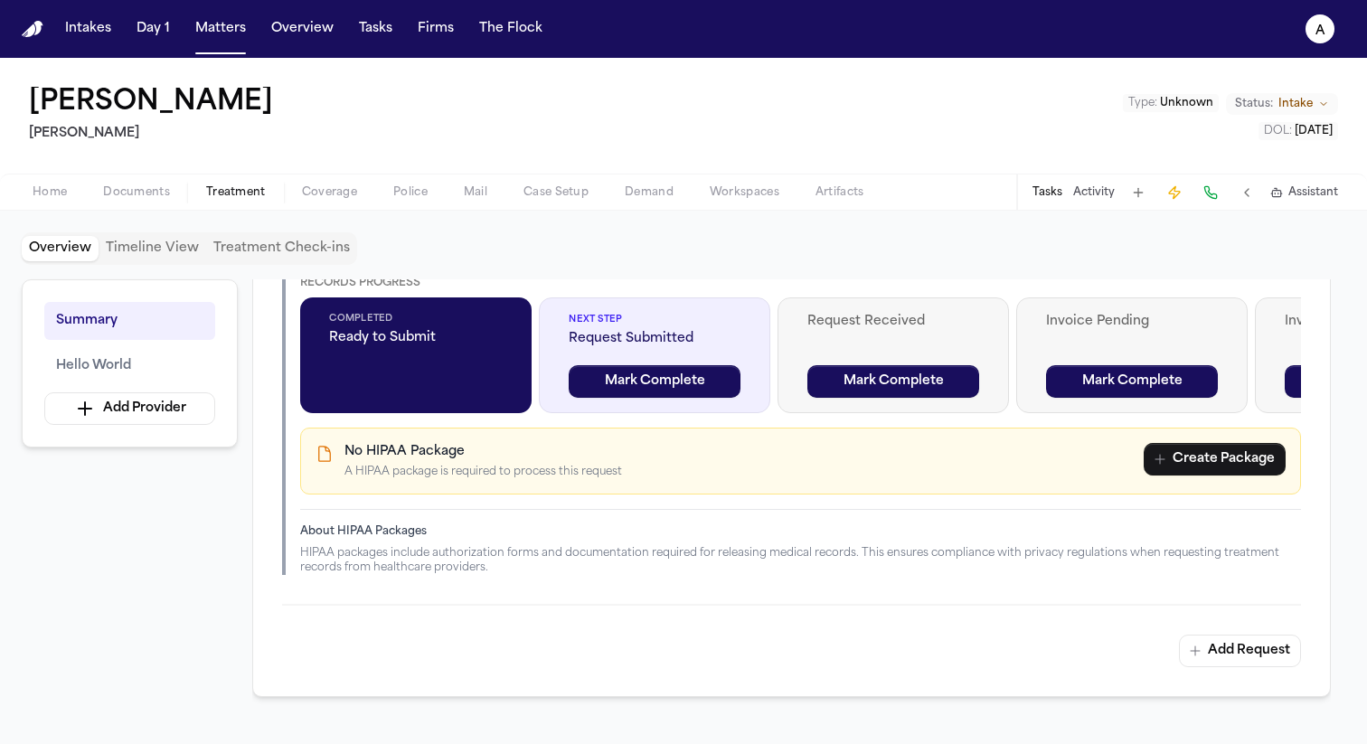
scroll to position [625, 0]
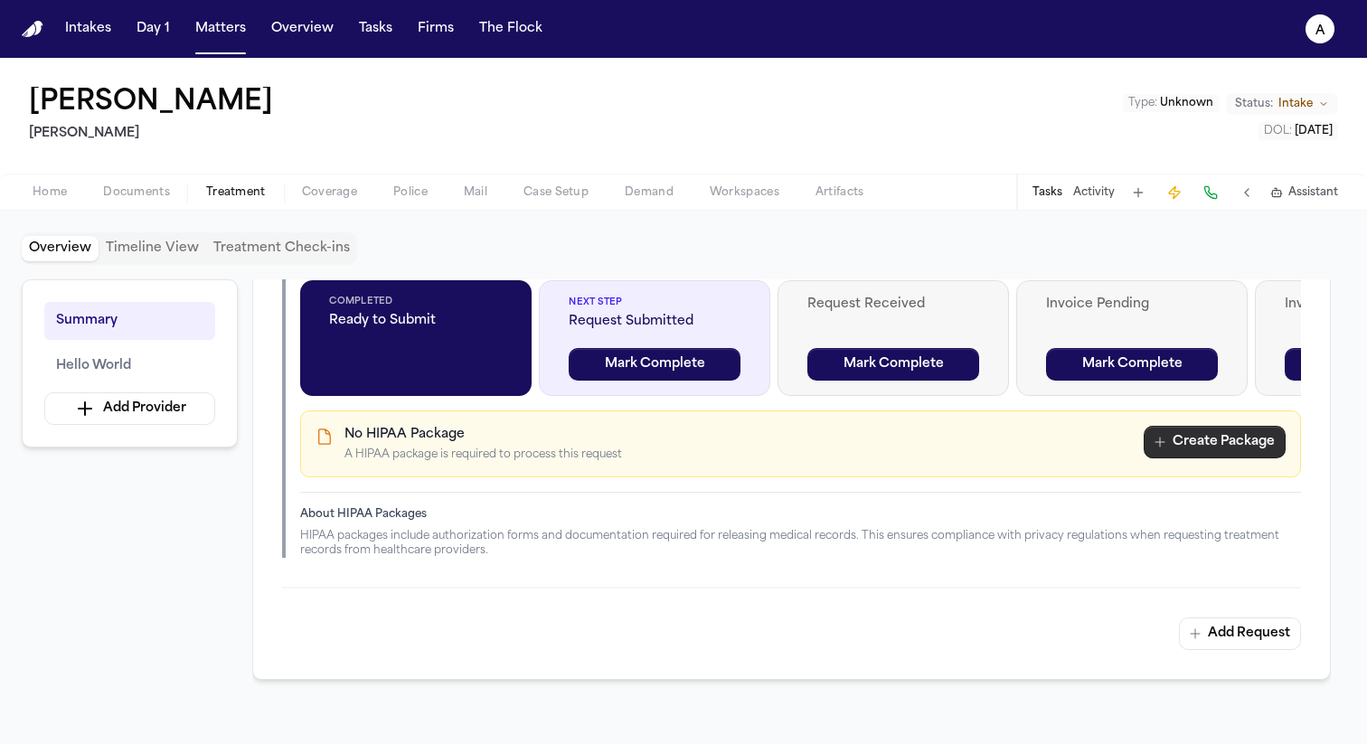
click at [1154, 433] on button "Create Package" at bounding box center [1214, 442] width 142 height 33
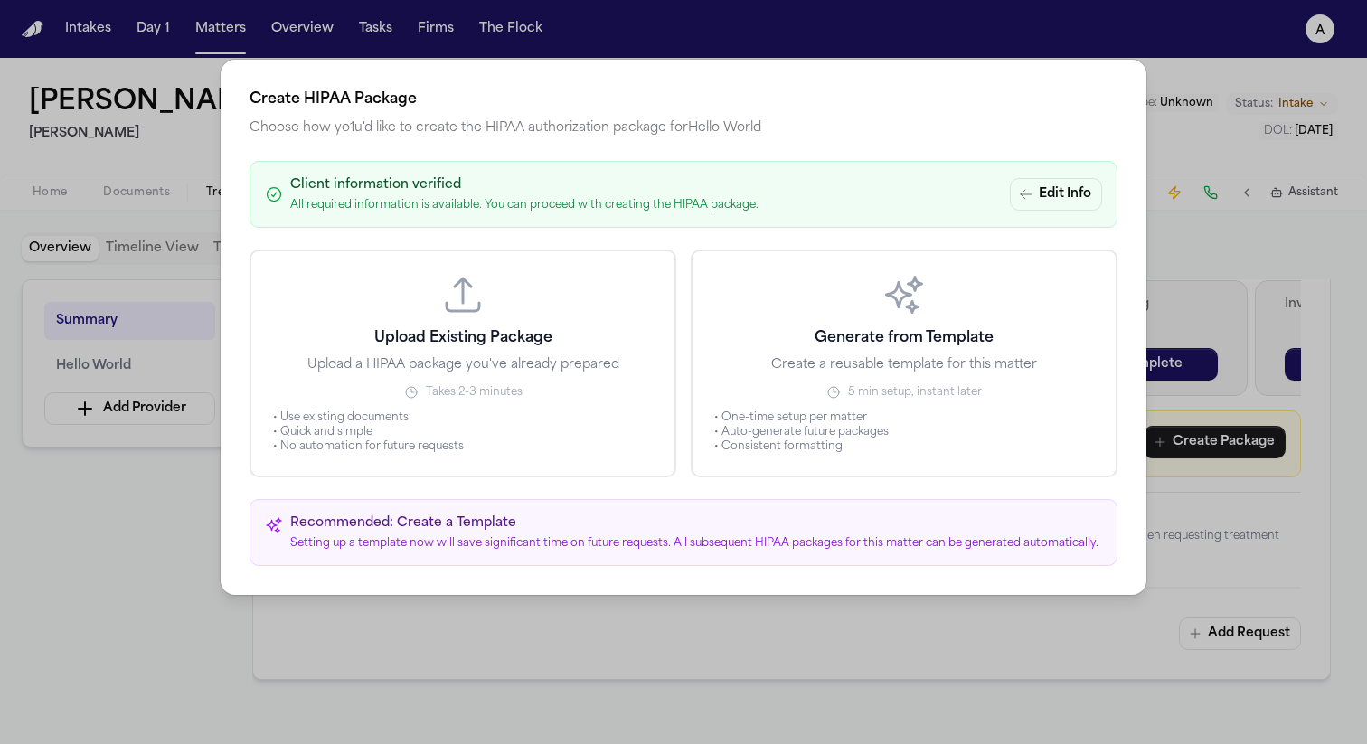
click at [787, 348] on button "Generate from Template Create a reusable template for this matter 5 min setup, …" at bounding box center [903, 363] width 427 height 228
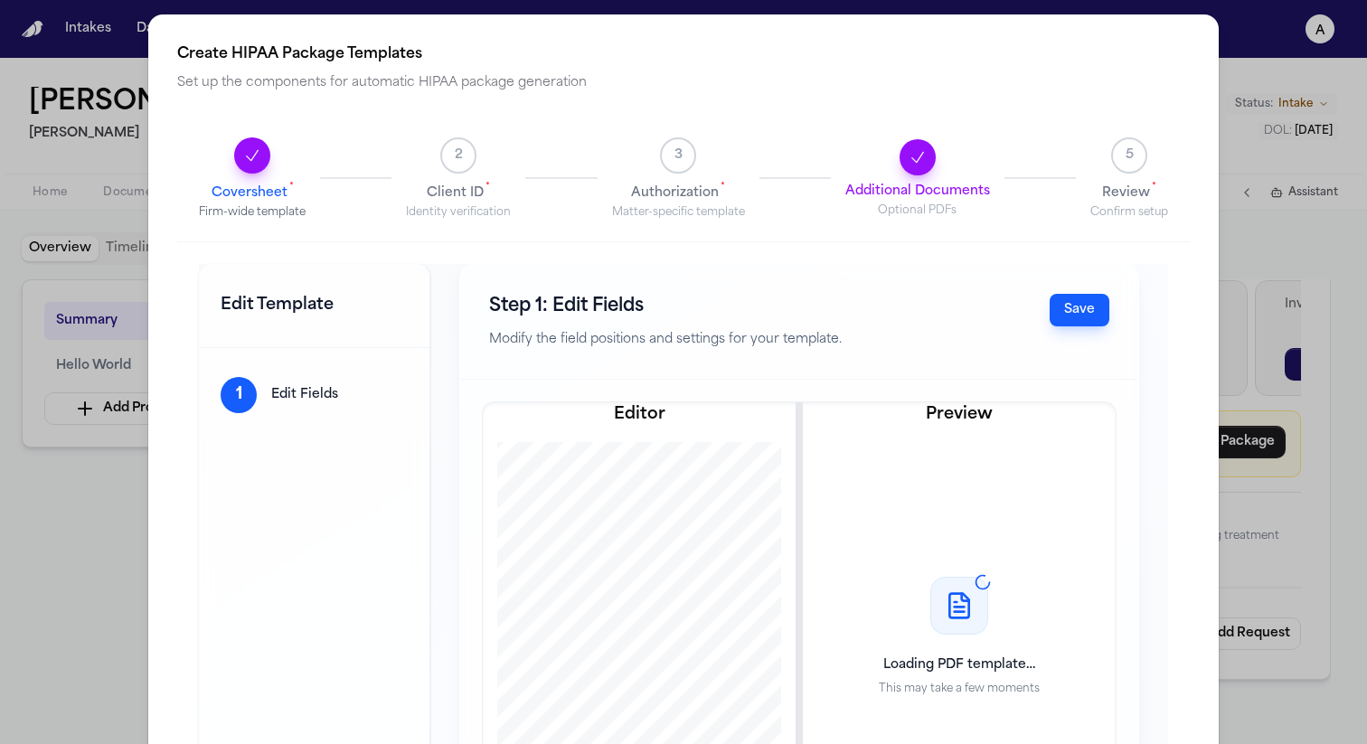
scroll to position [1, 0]
drag, startPoint x: 548, startPoint y: 458, endPoint x: 655, endPoint y: 485, distance: 110.9
click at [655, 485] on div at bounding box center [639, 637] width 304 height 393
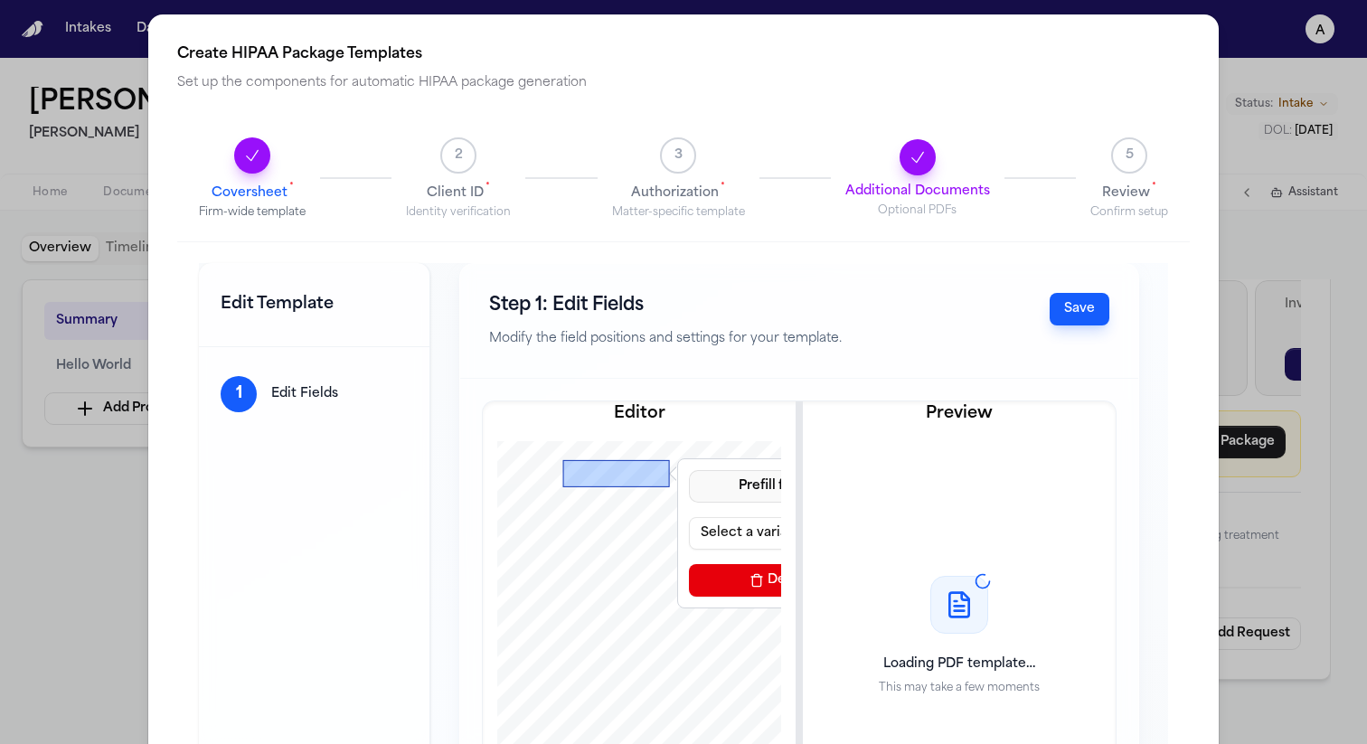
click at [719, 474] on button "Prefill from Matter" at bounding box center [797, 486] width 217 height 33
click at [689, 478] on button "Prefill from Matter" at bounding box center [797, 486] width 217 height 33
click at [697, 529] on button "Select a variable..." at bounding box center [797, 533] width 217 height 33
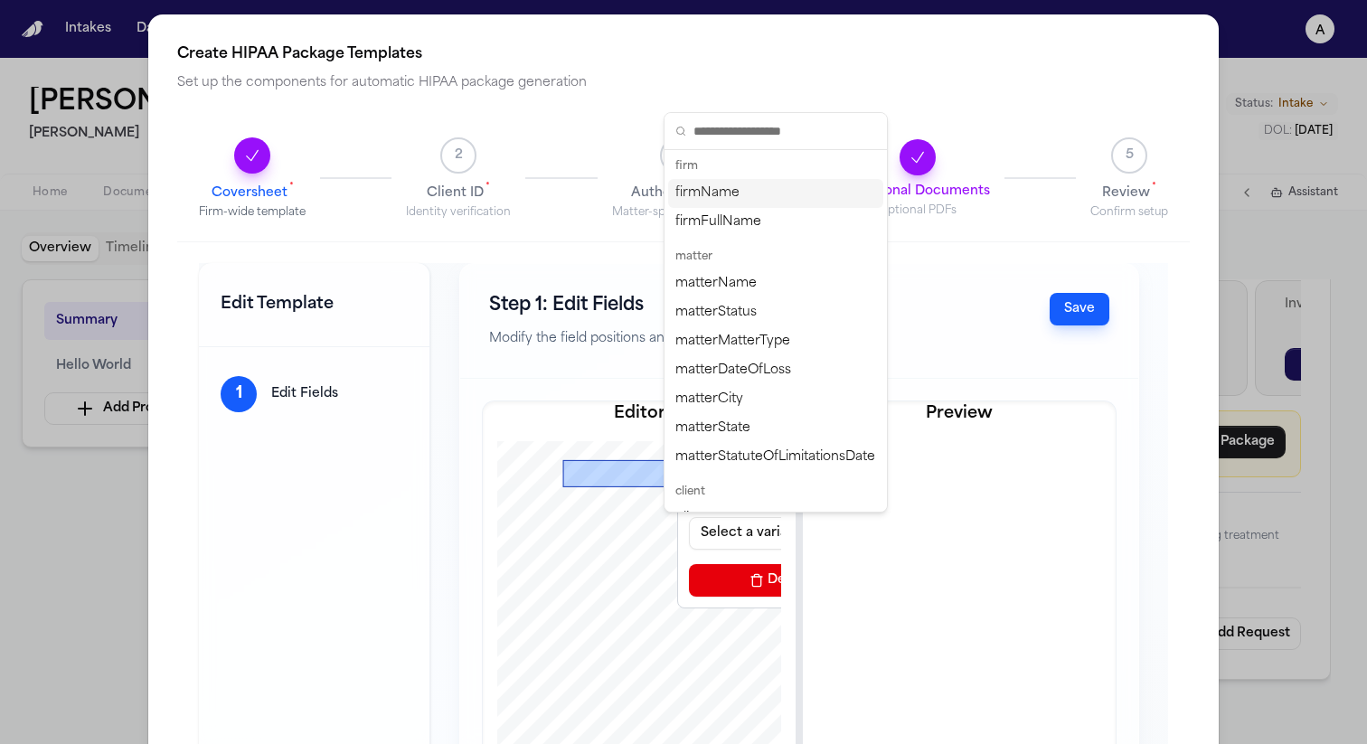
click at [738, 190] on div "firmName" at bounding box center [775, 193] width 215 height 29
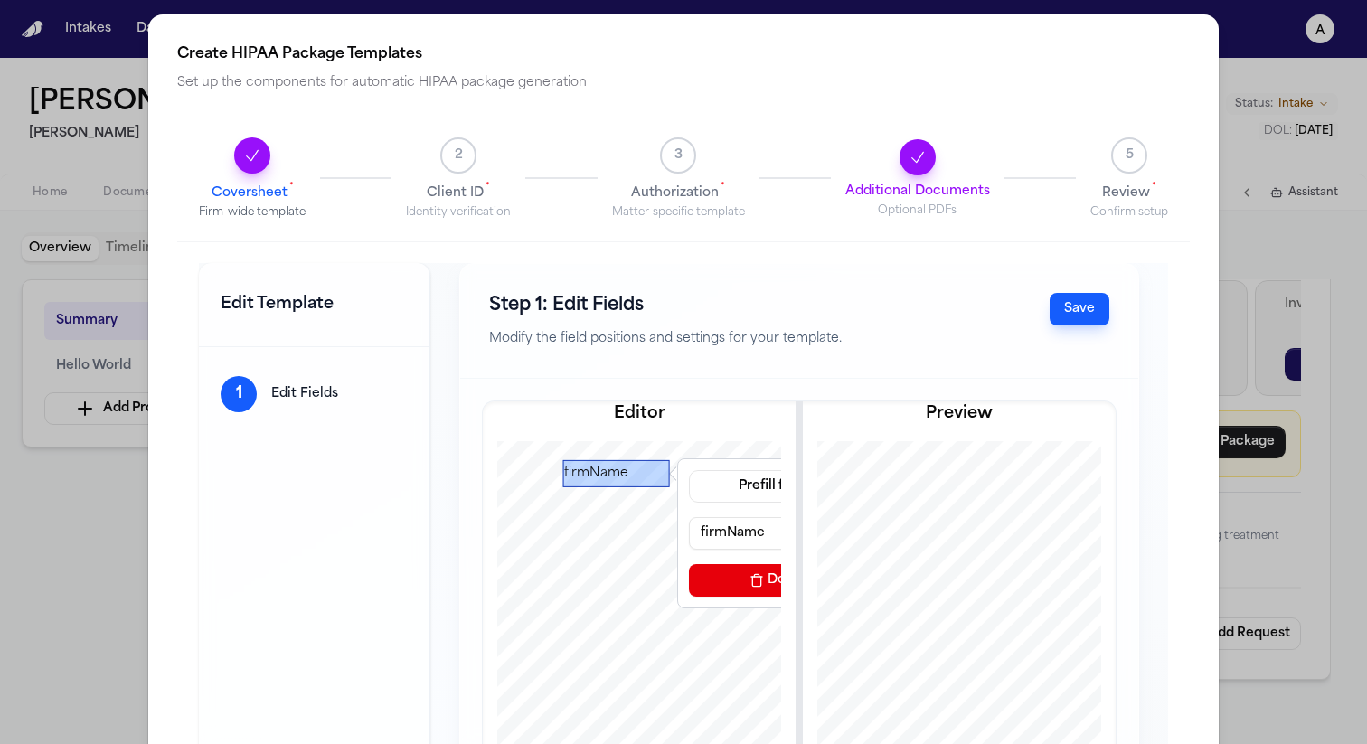
click at [1076, 307] on button "Save" at bounding box center [1079, 309] width 60 height 33
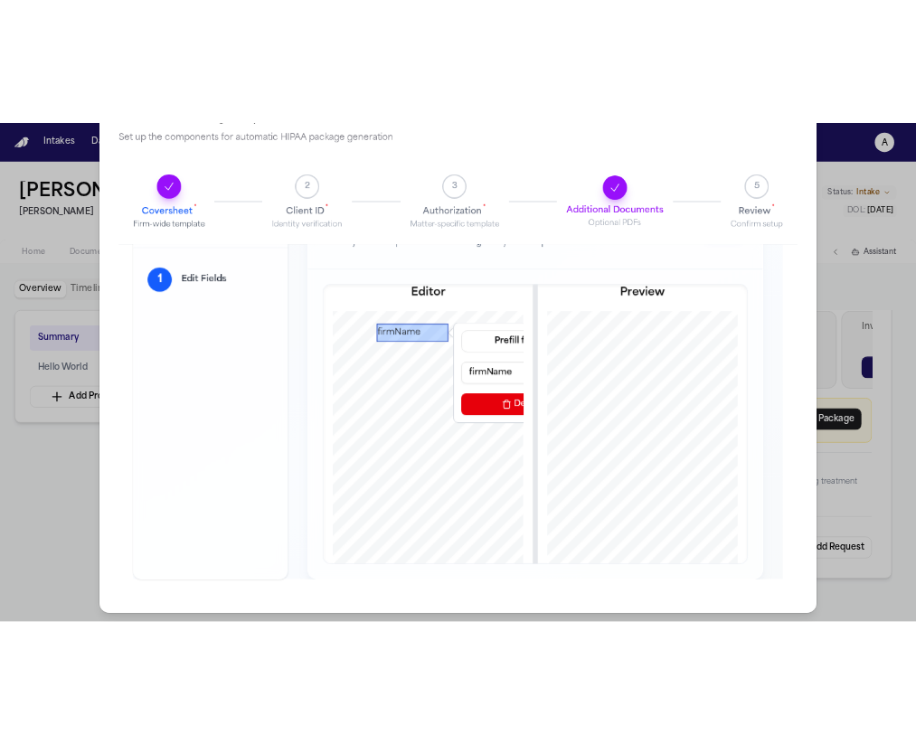
scroll to position [0, 0]
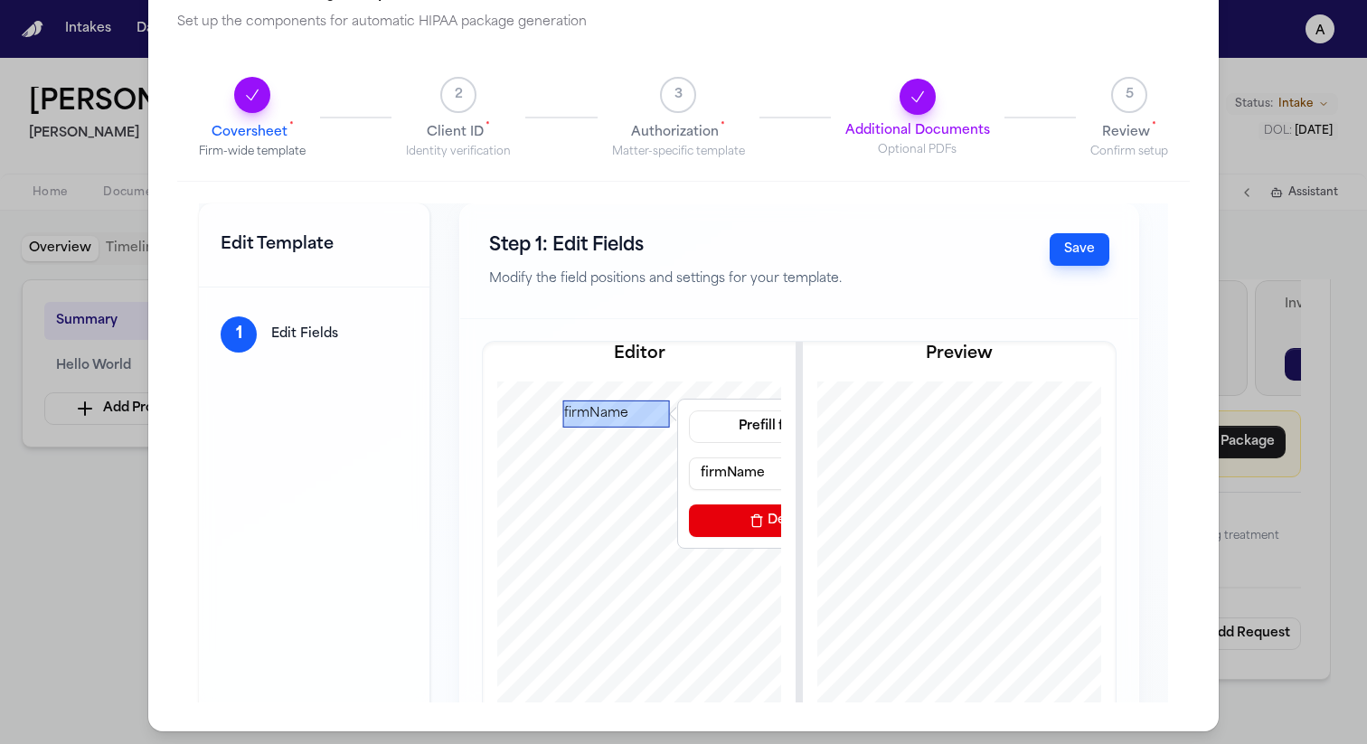
click at [1049, 248] on button "Save" at bounding box center [1079, 249] width 60 height 33
click at [687, 384] on div at bounding box center [639, 577] width 304 height 393
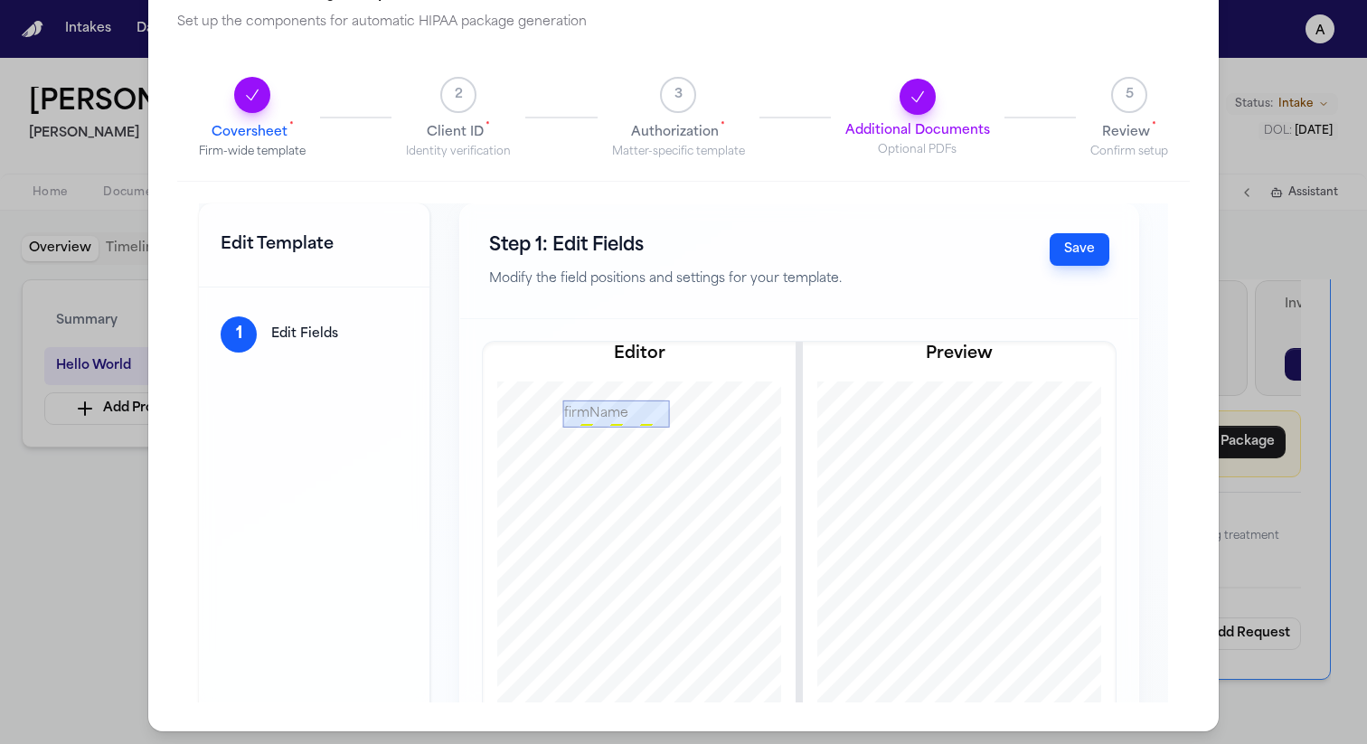
click at [1058, 260] on button "Save" at bounding box center [1079, 249] width 60 height 33
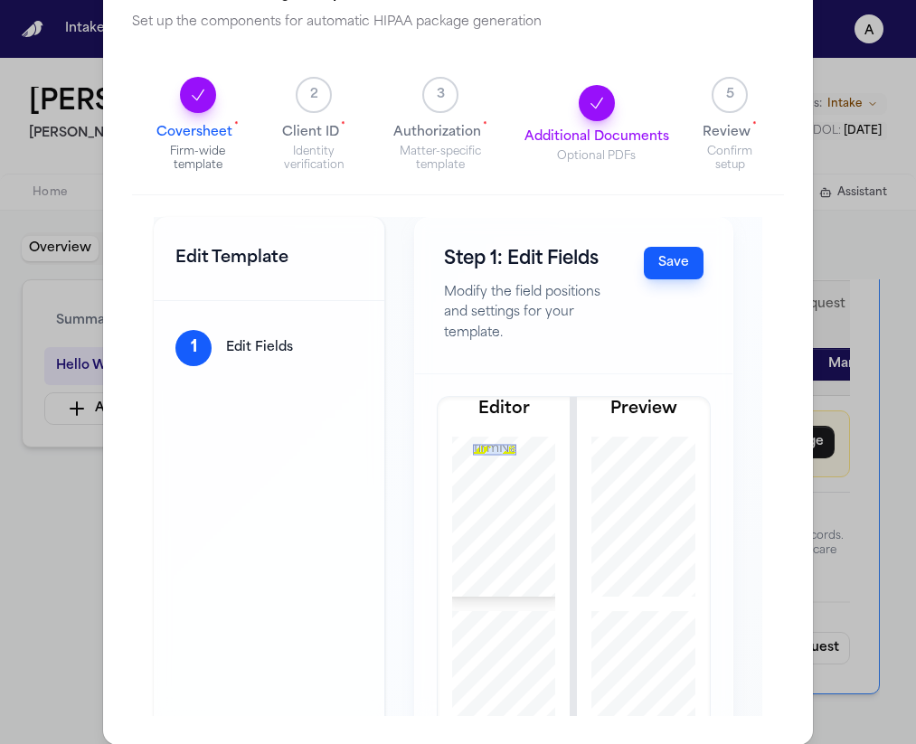
click at [658, 258] on button "Save" at bounding box center [673, 263] width 60 height 33
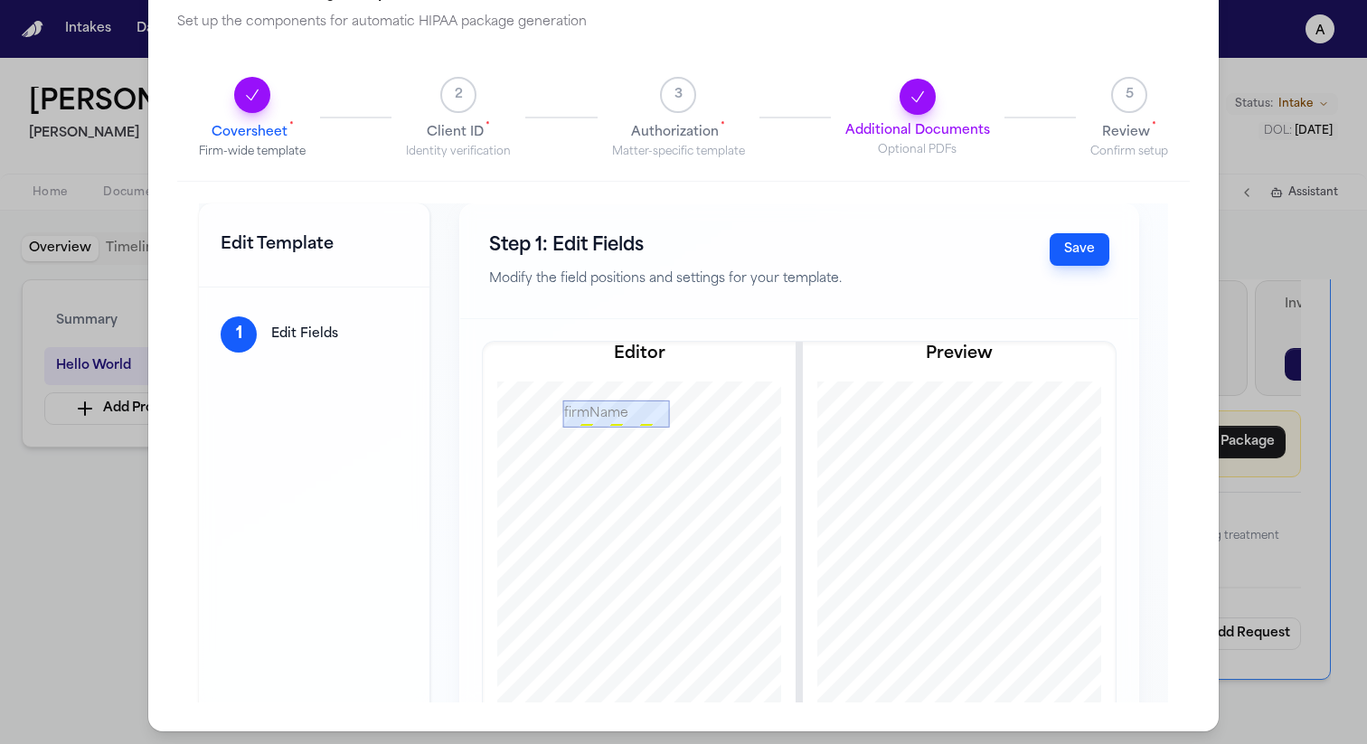
click at [1125, 99] on span "5" at bounding box center [1129, 95] width 8 height 18
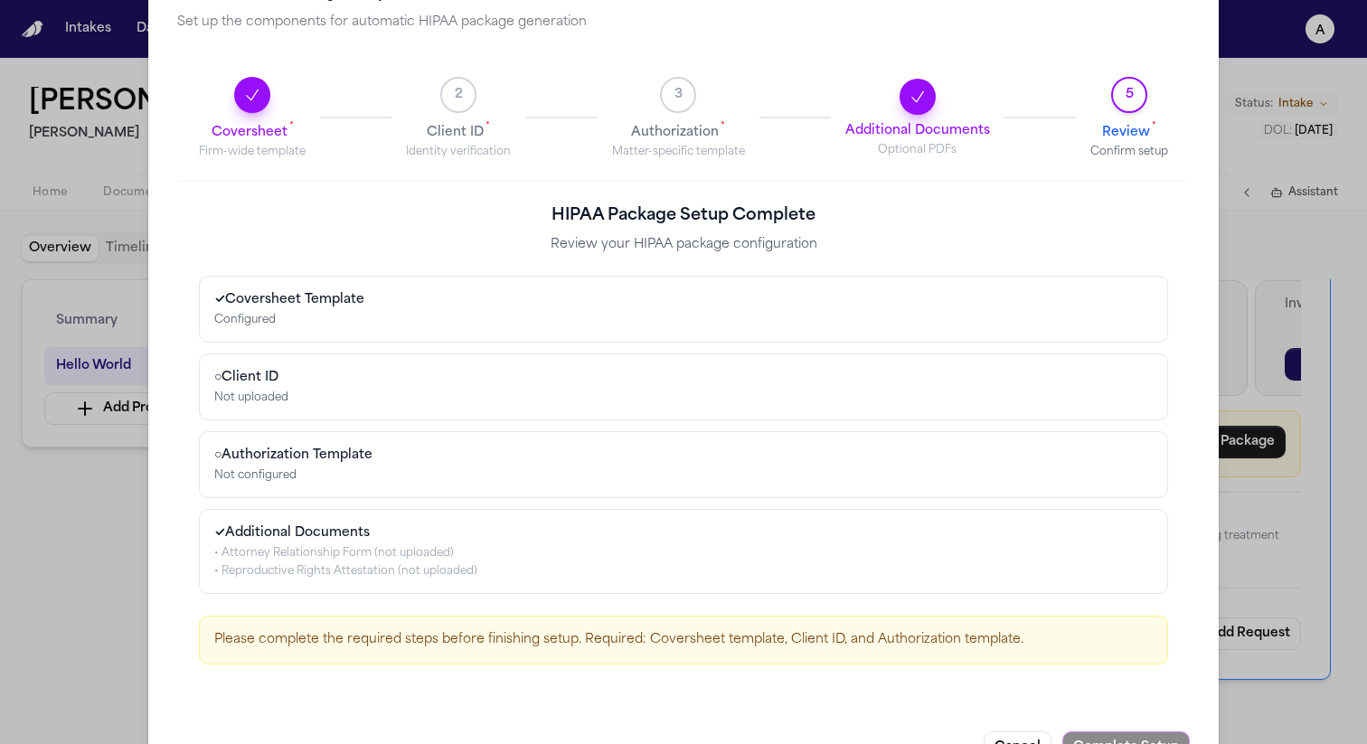
click at [699, 374] on h4 "○ Client ID" at bounding box center [683, 378] width 938 height 18
click at [449, 89] on span "2" at bounding box center [458, 95] width 36 height 36
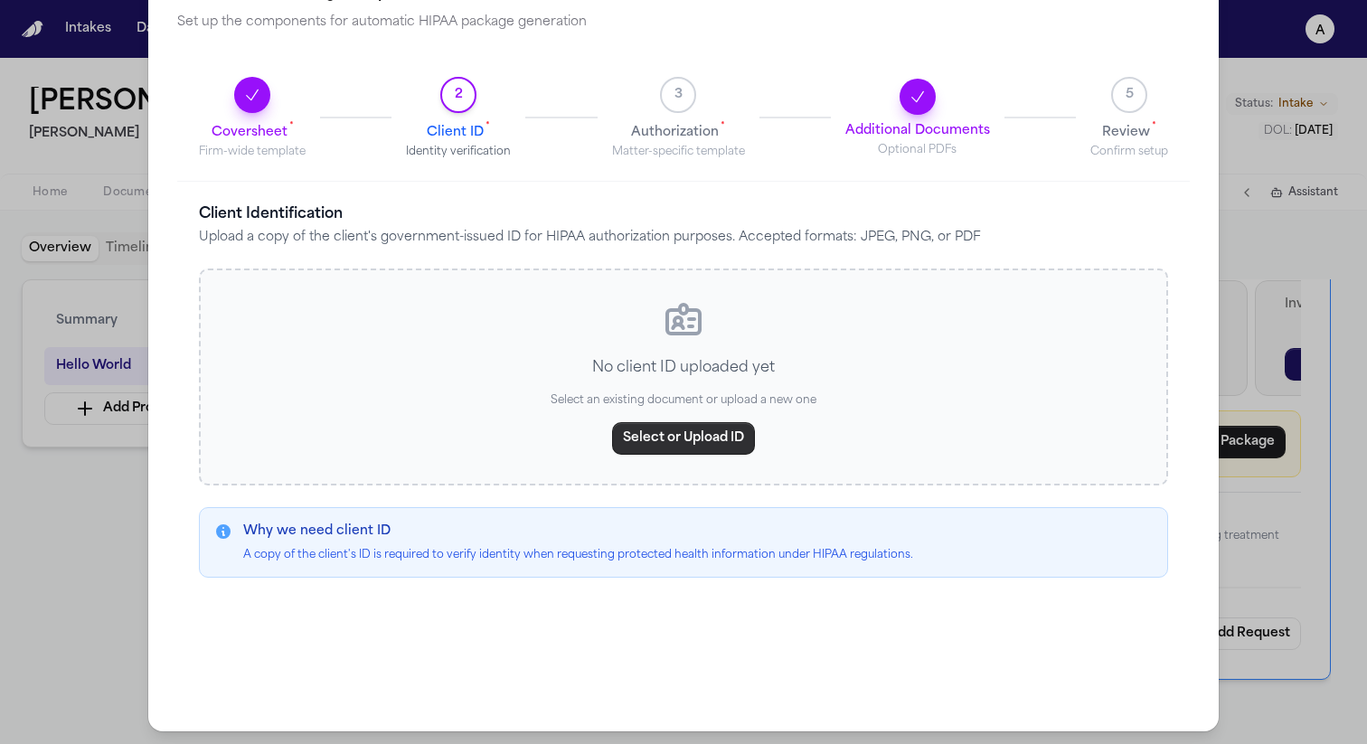
click at [667, 422] on button "Select or Upload ID" at bounding box center [683, 438] width 143 height 33
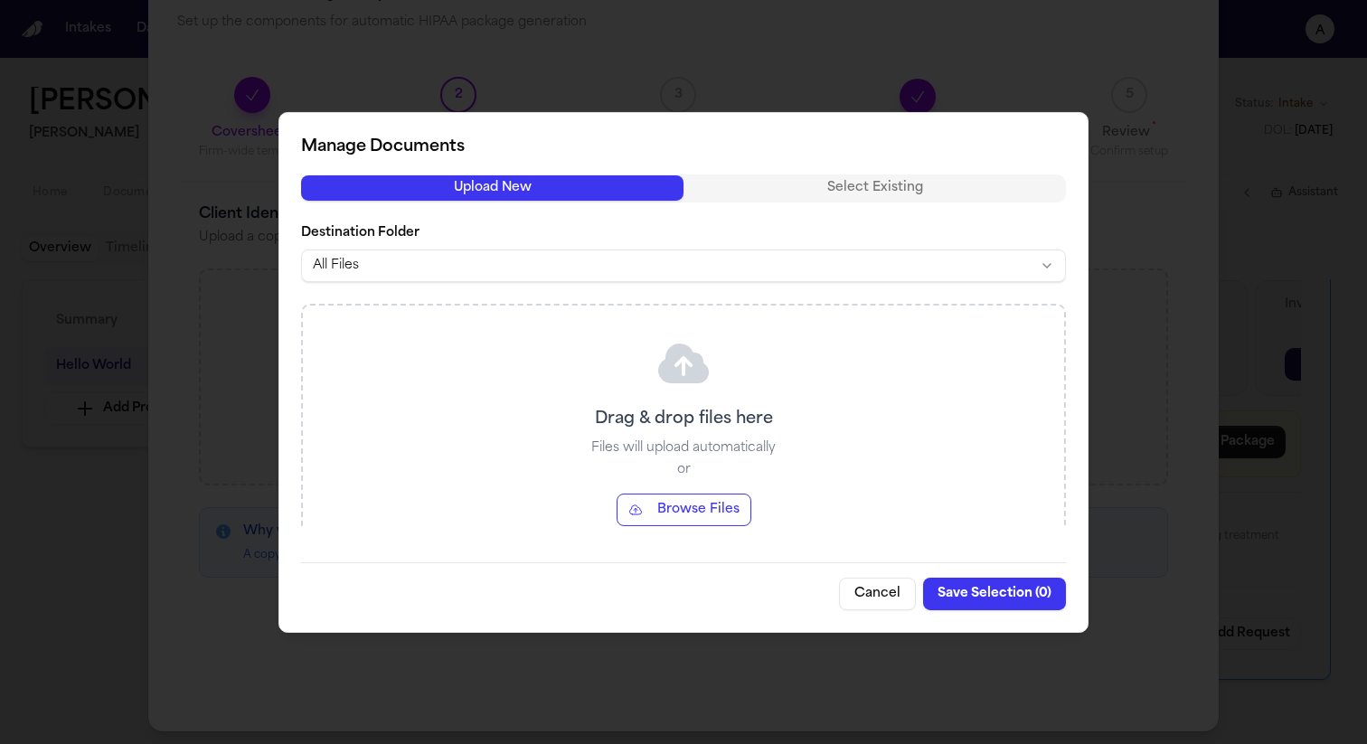
click at [690, 516] on button "Browse Files" at bounding box center [683, 509] width 135 height 33
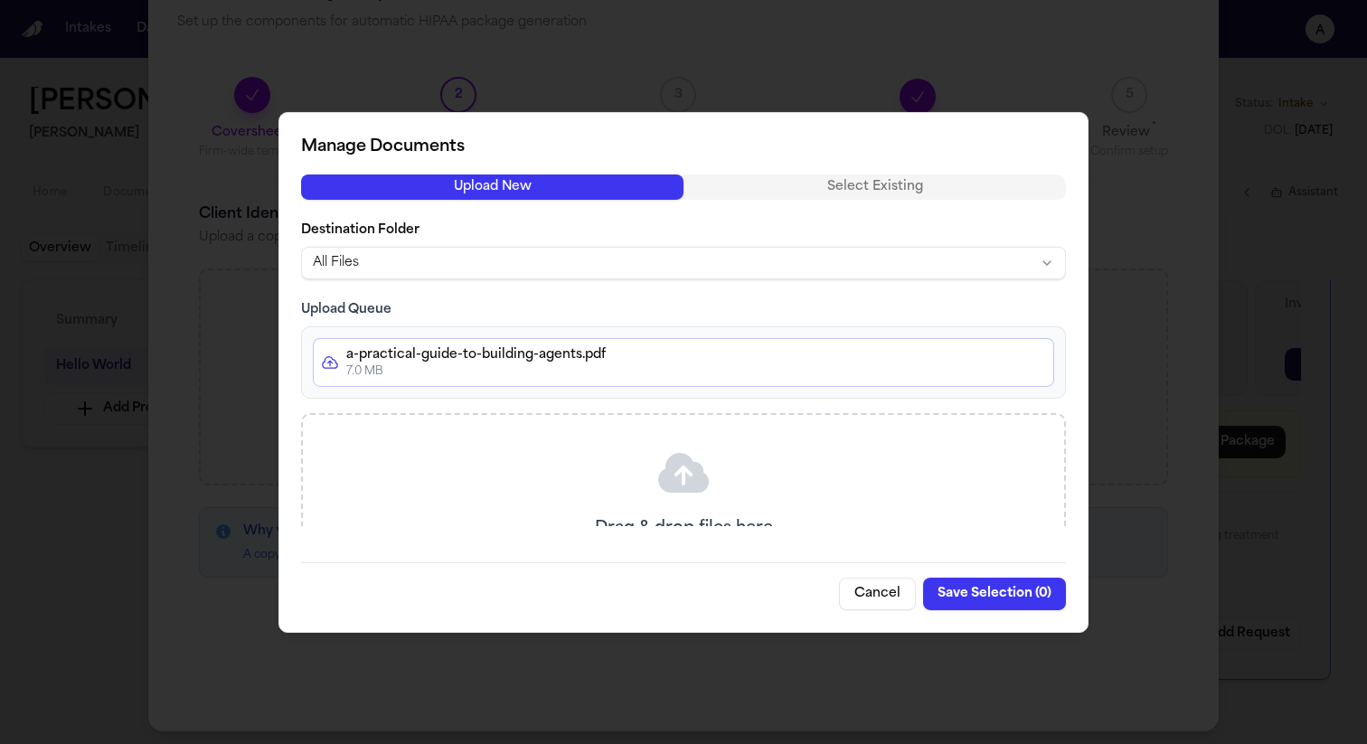
click at [964, 581] on button "Save Selection ( 0 )" at bounding box center [994, 594] width 143 height 33
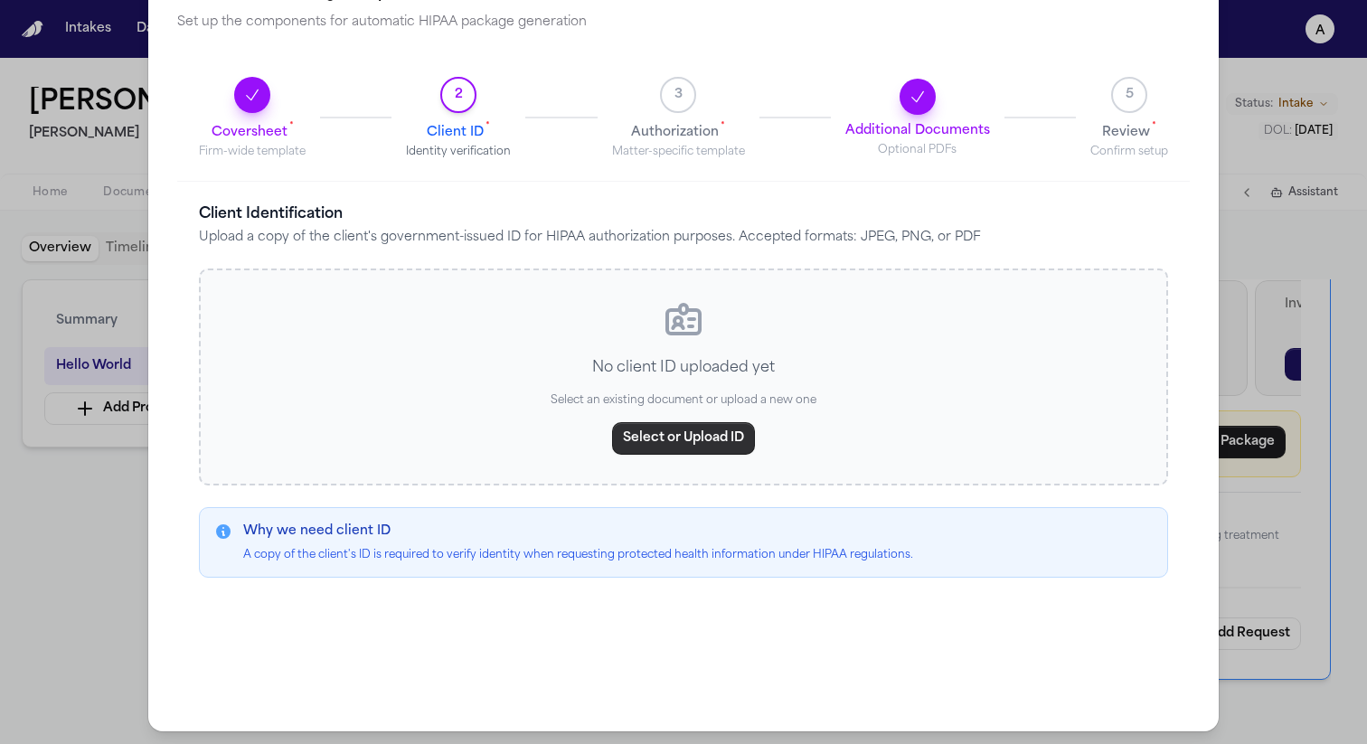
click at [709, 440] on button "Select or Upload ID" at bounding box center [683, 438] width 143 height 33
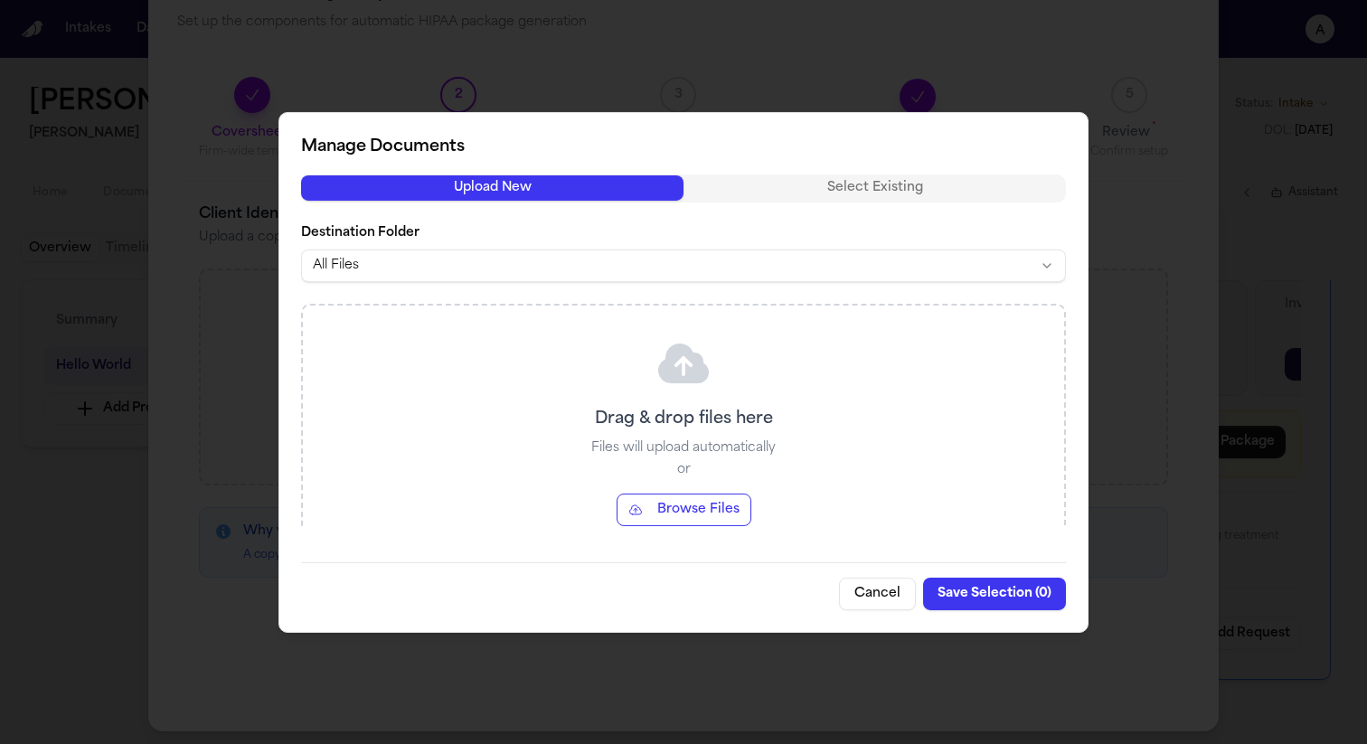
click at [856, 184] on div "Manage Documents Upload New Select Existing Destination Folder All Files Drag &…" at bounding box center [683, 371] width 810 height 521
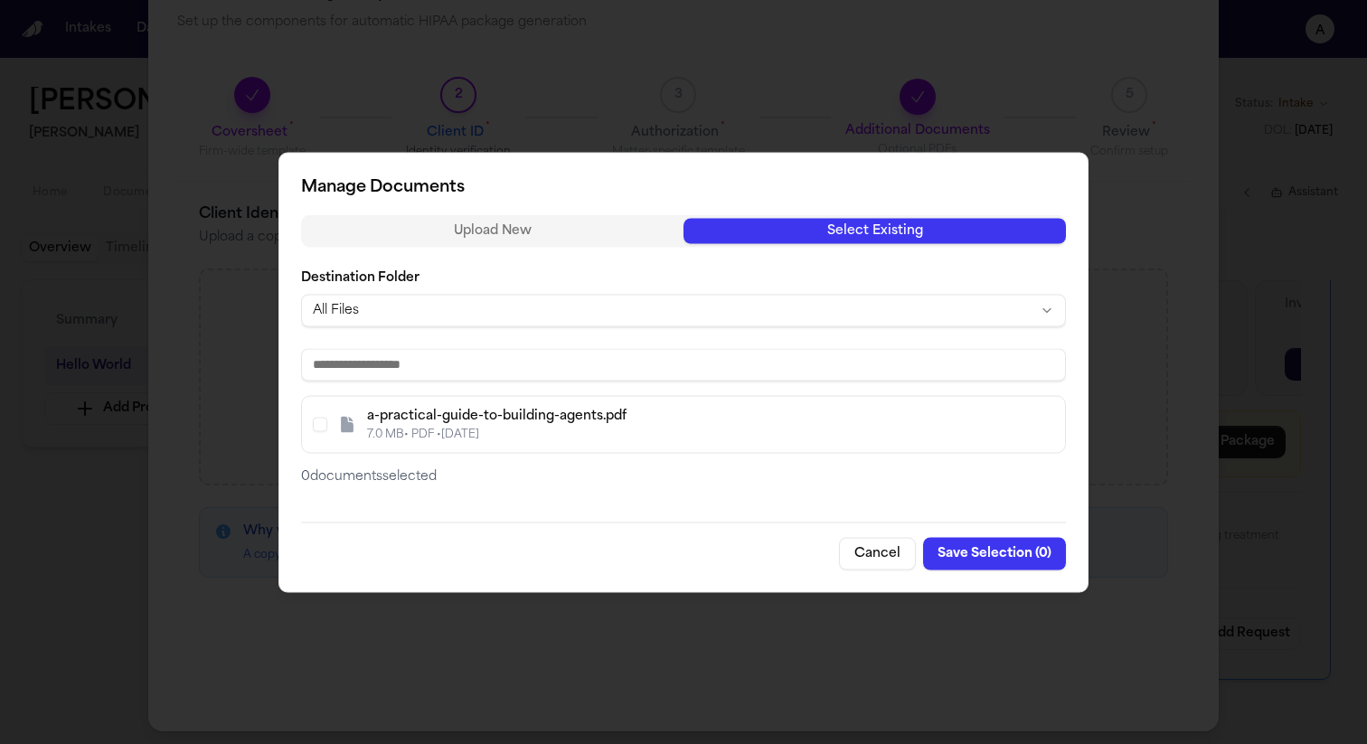
click at [648, 418] on div "a-practical-guide-to-building-agents.pdf" at bounding box center [710, 416] width 687 height 18
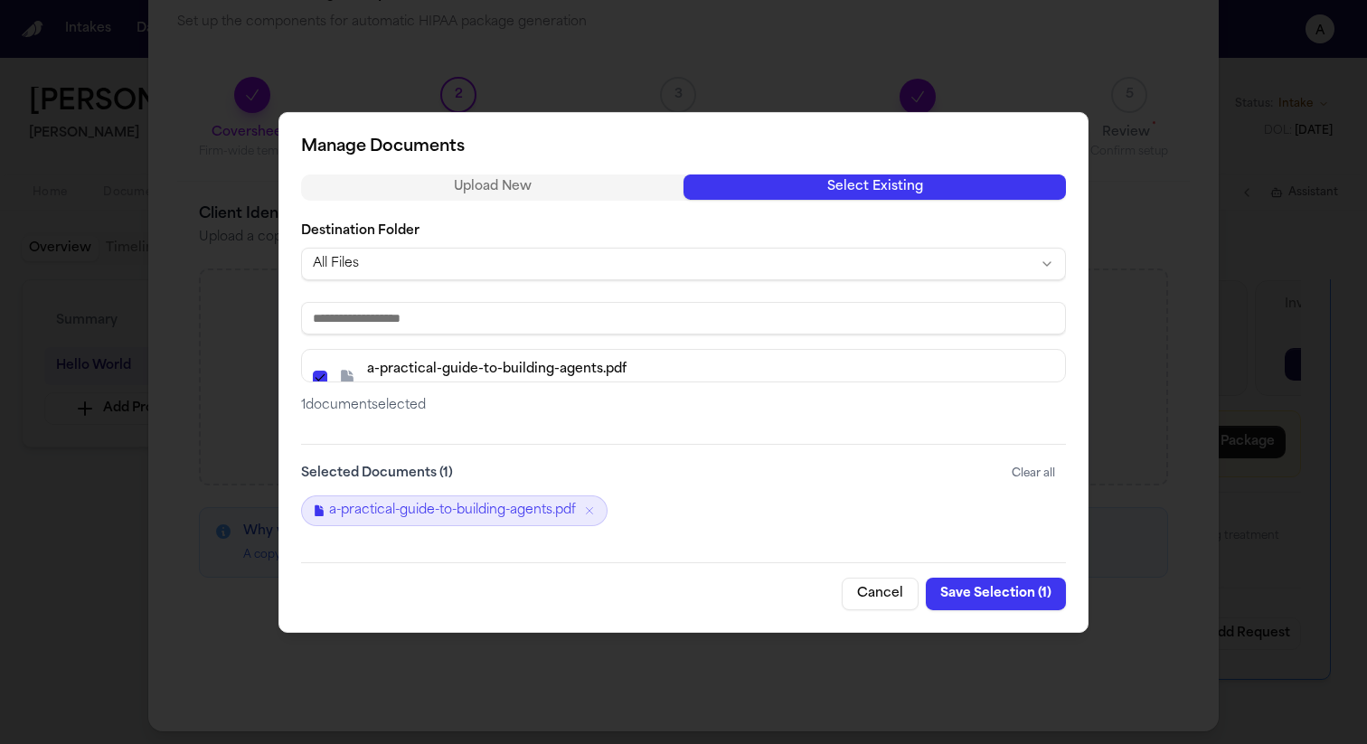
click at [974, 595] on button "Save Selection ( 1 )" at bounding box center [995, 594] width 140 height 33
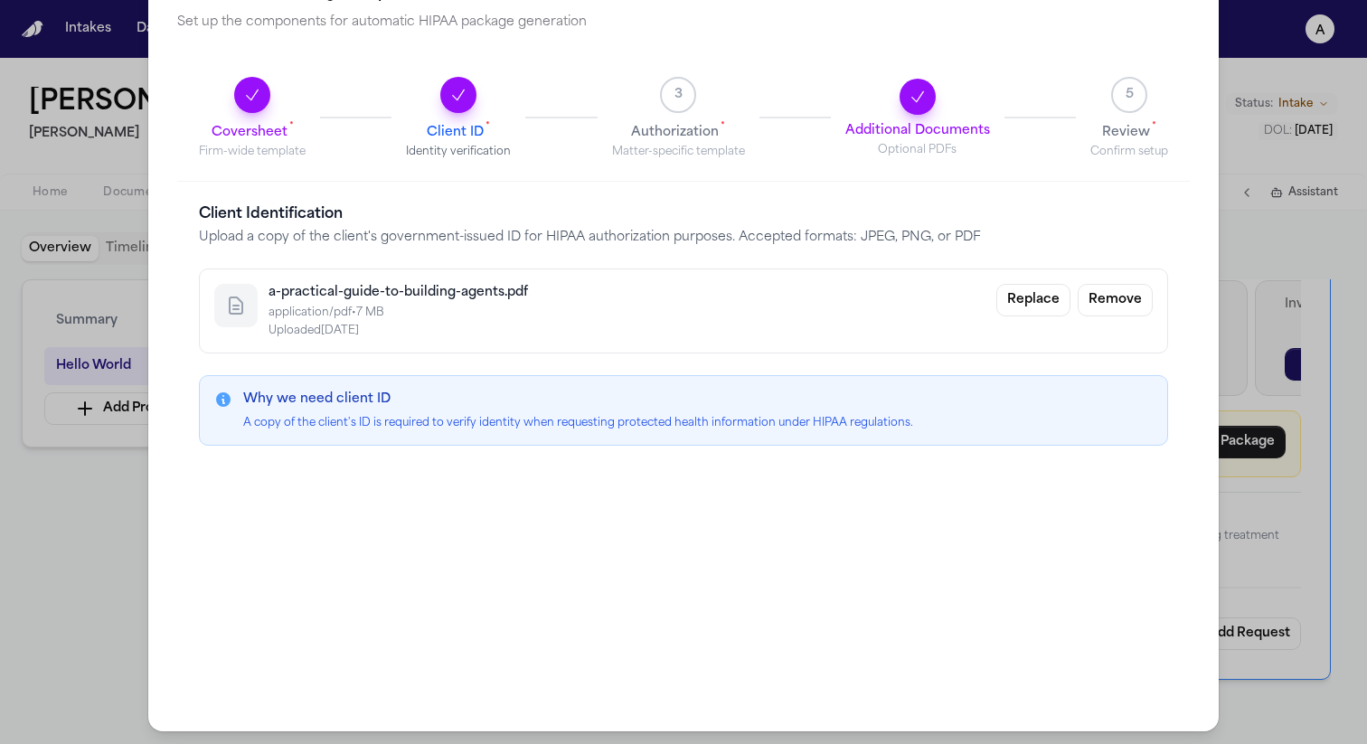
click at [674, 93] on span "3" at bounding box center [678, 95] width 8 height 18
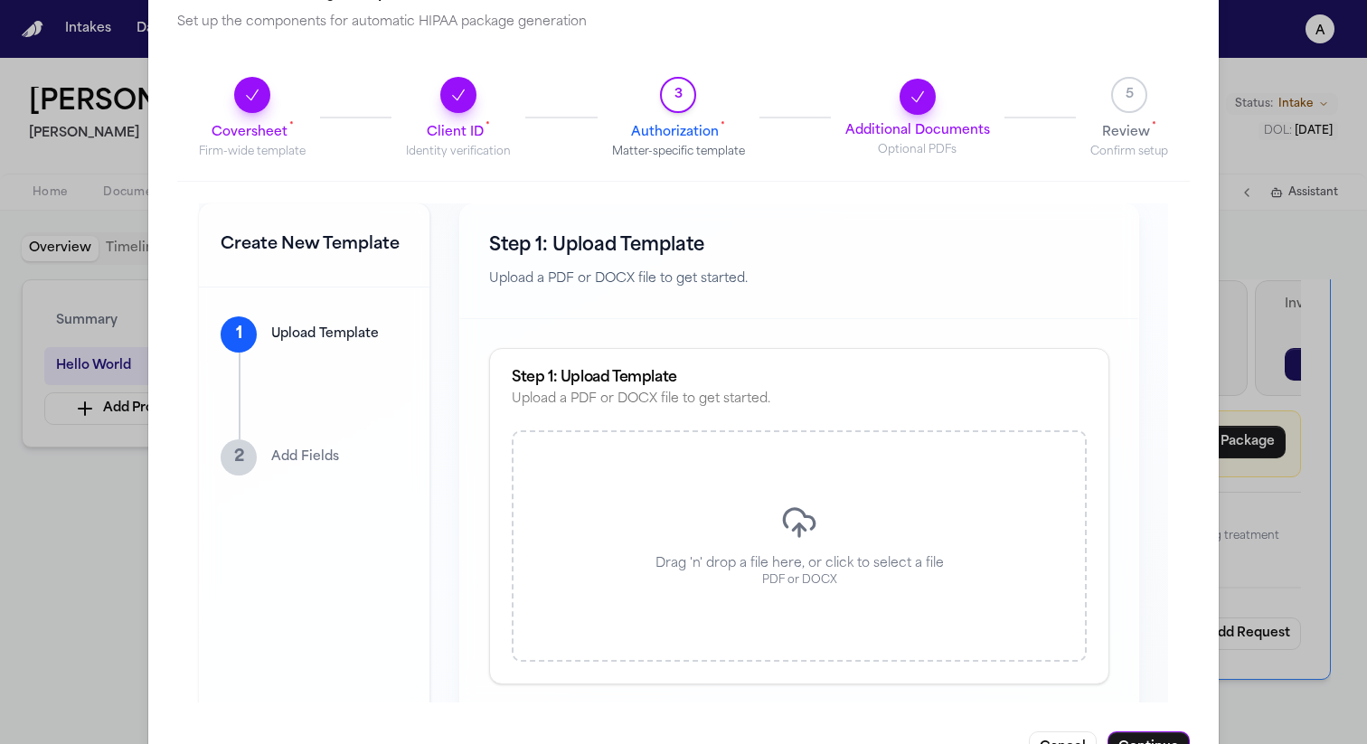
click at [763, 550] on div "Drag 'n' drop a file here, or click to select a file PDF or DOCX" at bounding box center [799, 545] width 575 height 231
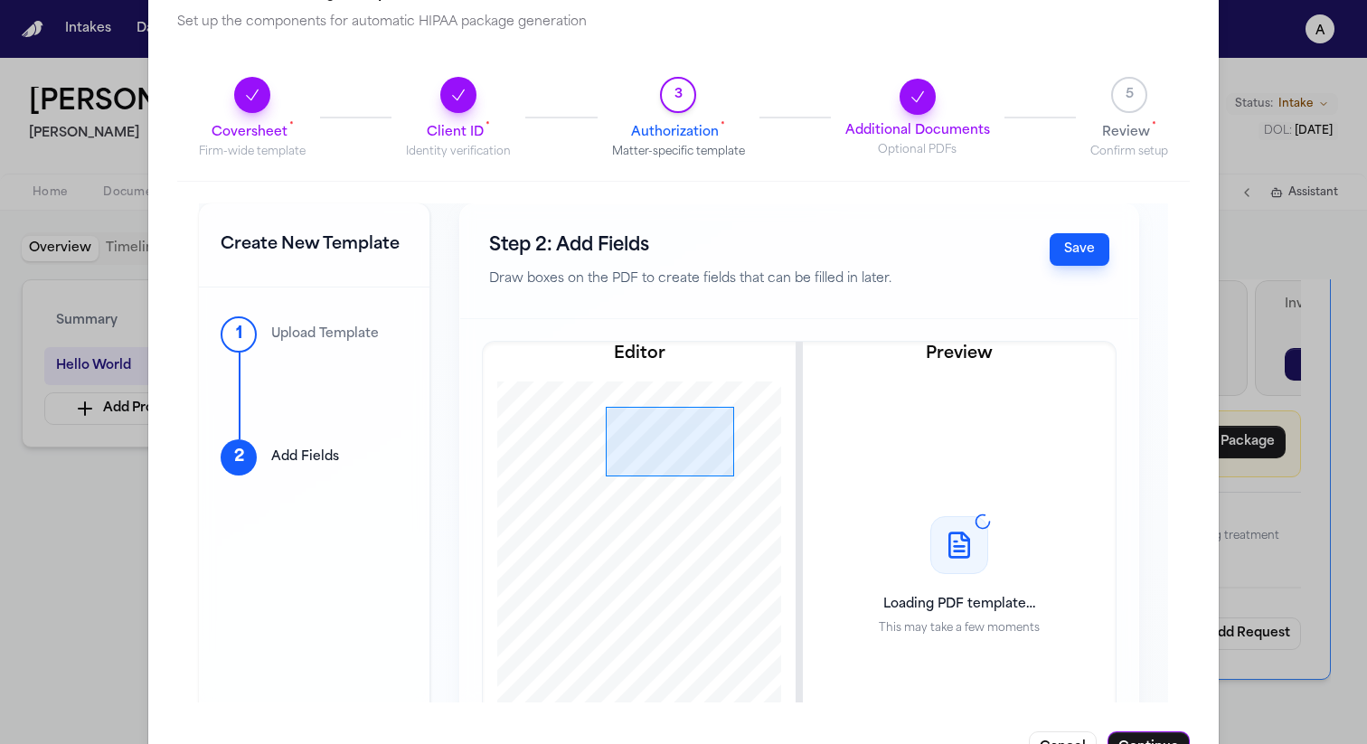
drag, startPoint x: 590, startPoint y: 405, endPoint x: 719, endPoint y: 474, distance: 145.6
click at [719, 474] on div at bounding box center [639, 577] width 304 height 393
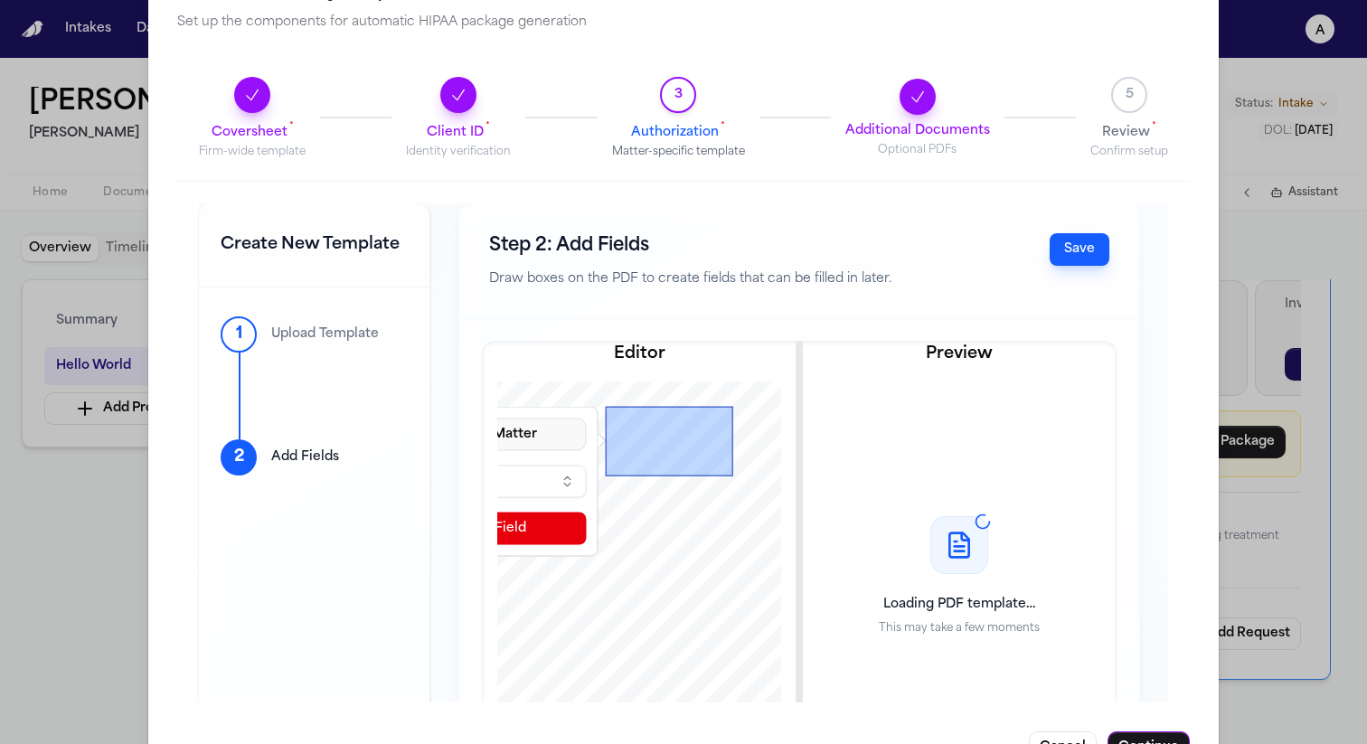
click at [521, 437] on button "Prefill from Matter" at bounding box center [478, 434] width 217 height 33
click at [567, 488] on div "Prefill from Matter Select a variable... Delete Field" at bounding box center [477, 481] width 231 height 141
click at [550, 477] on button "Select a variable..." at bounding box center [478, 481] width 217 height 33
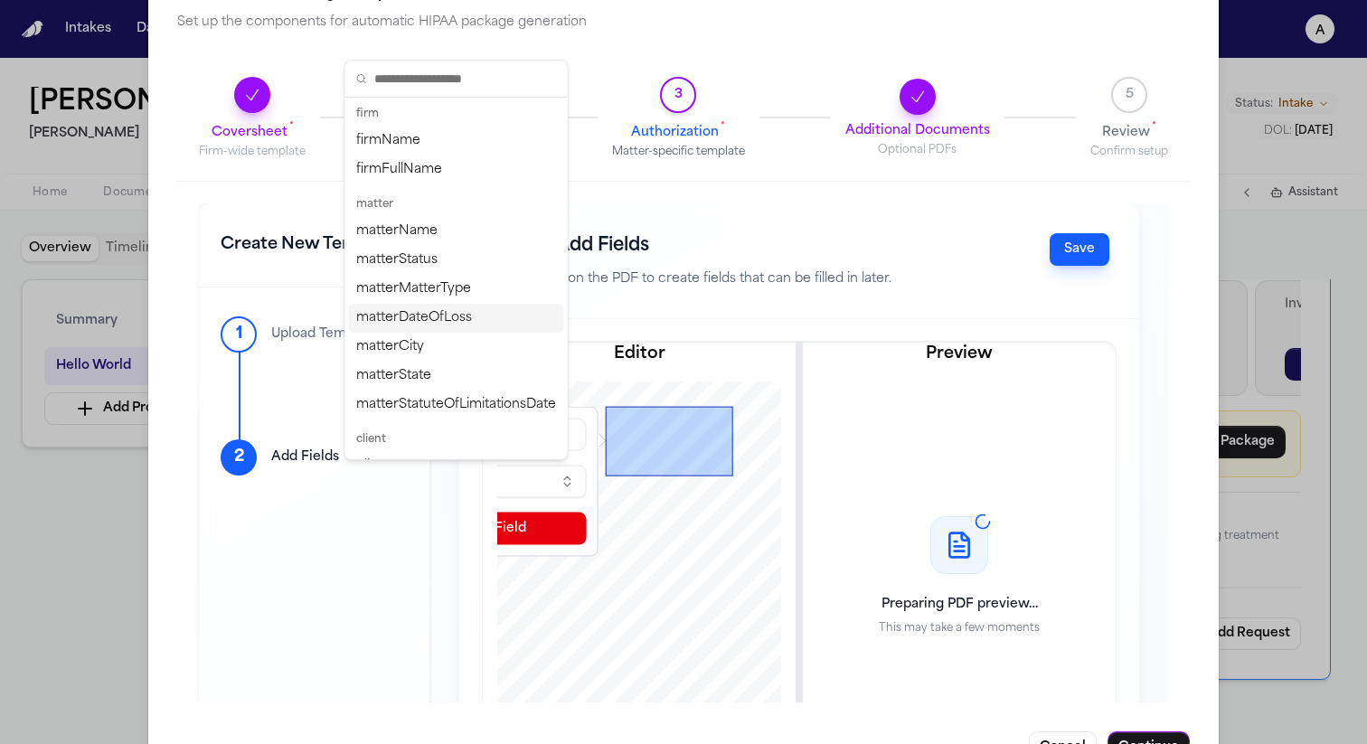
click at [516, 331] on div "matterDateOfLoss" at bounding box center [456, 318] width 215 height 29
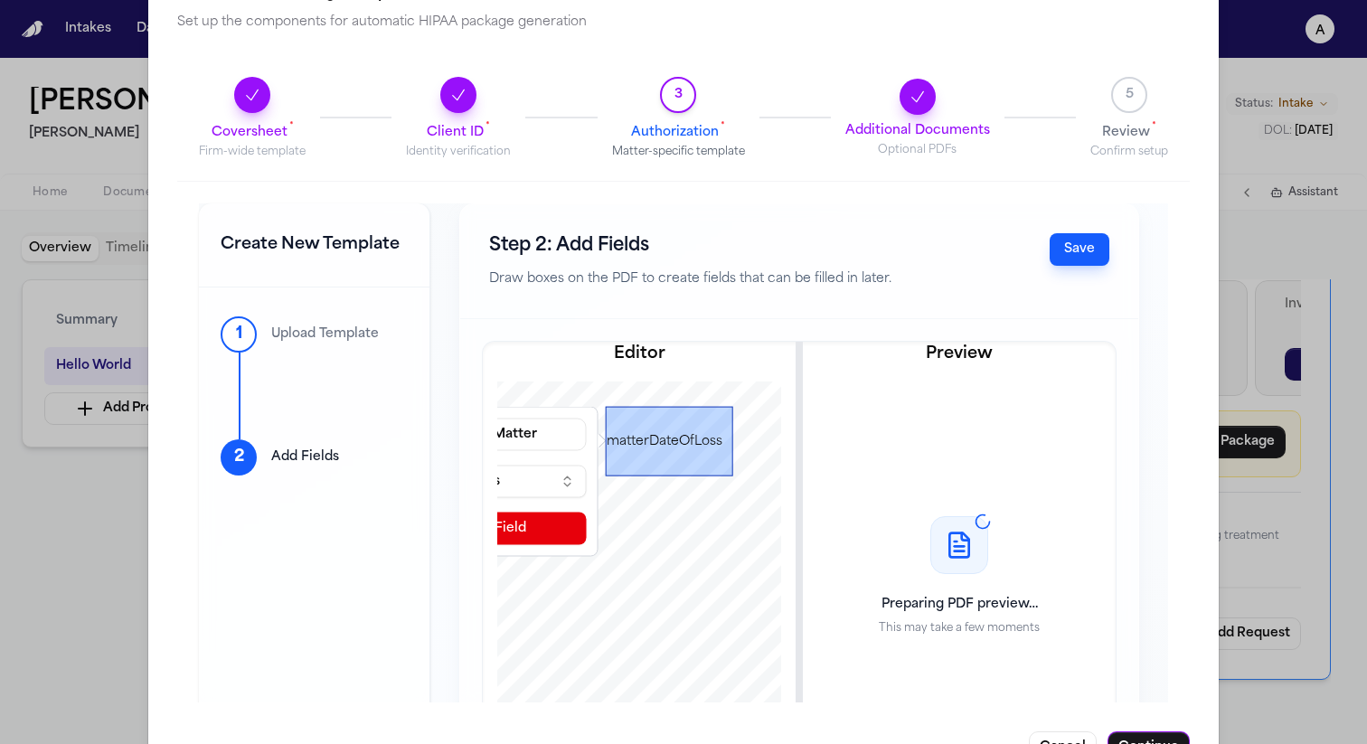
click at [701, 518] on div at bounding box center [639, 577] width 304 height 393
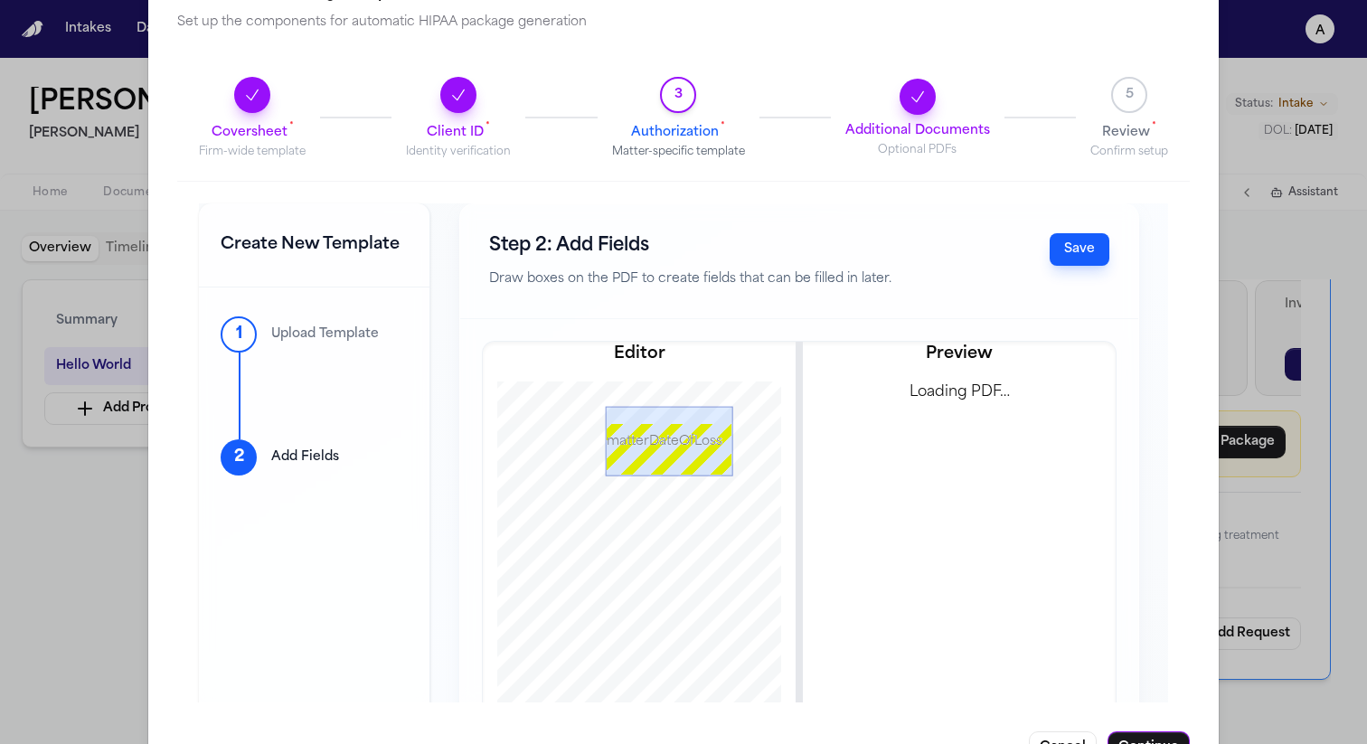
click at [1066, 243] on button "Save" at bounding box center [1079, 249] width 60 height 33
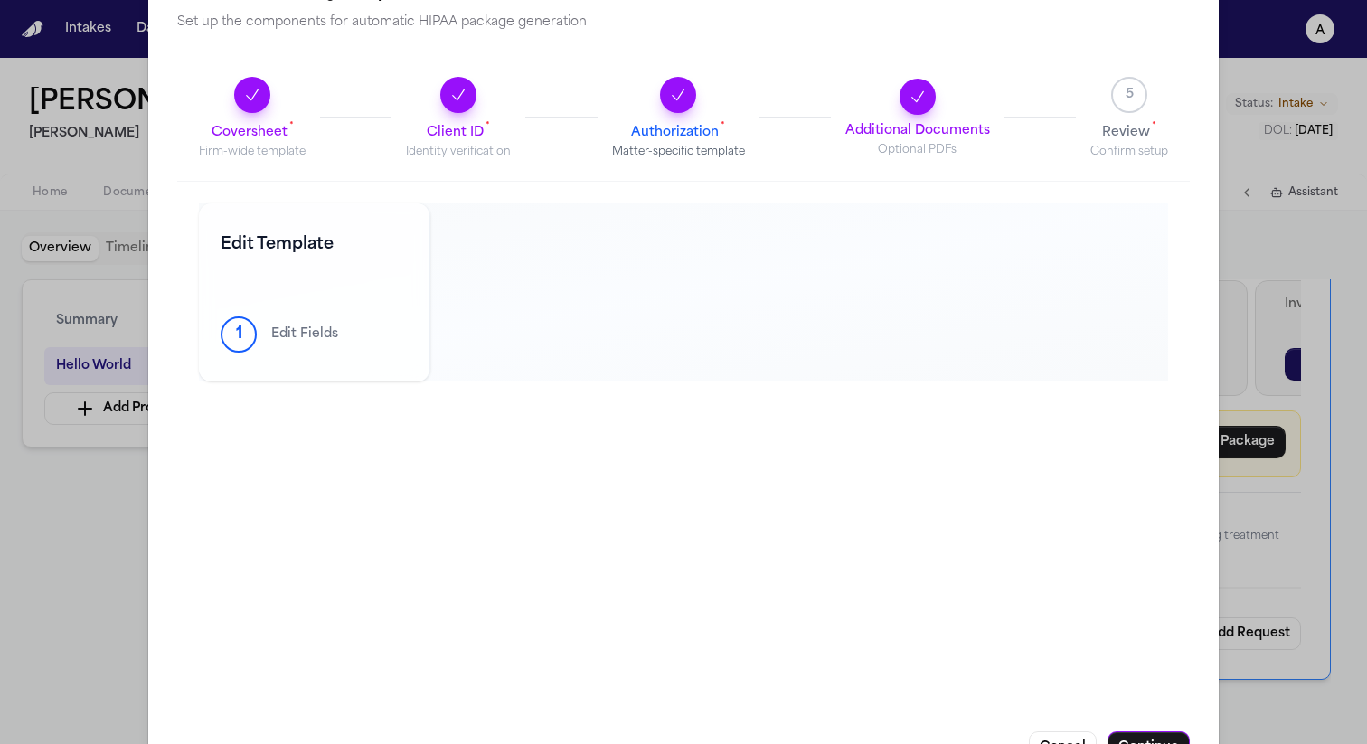
click at [1125, 86] on span "5" at bounding box center [1129, 95] width 8 height 18
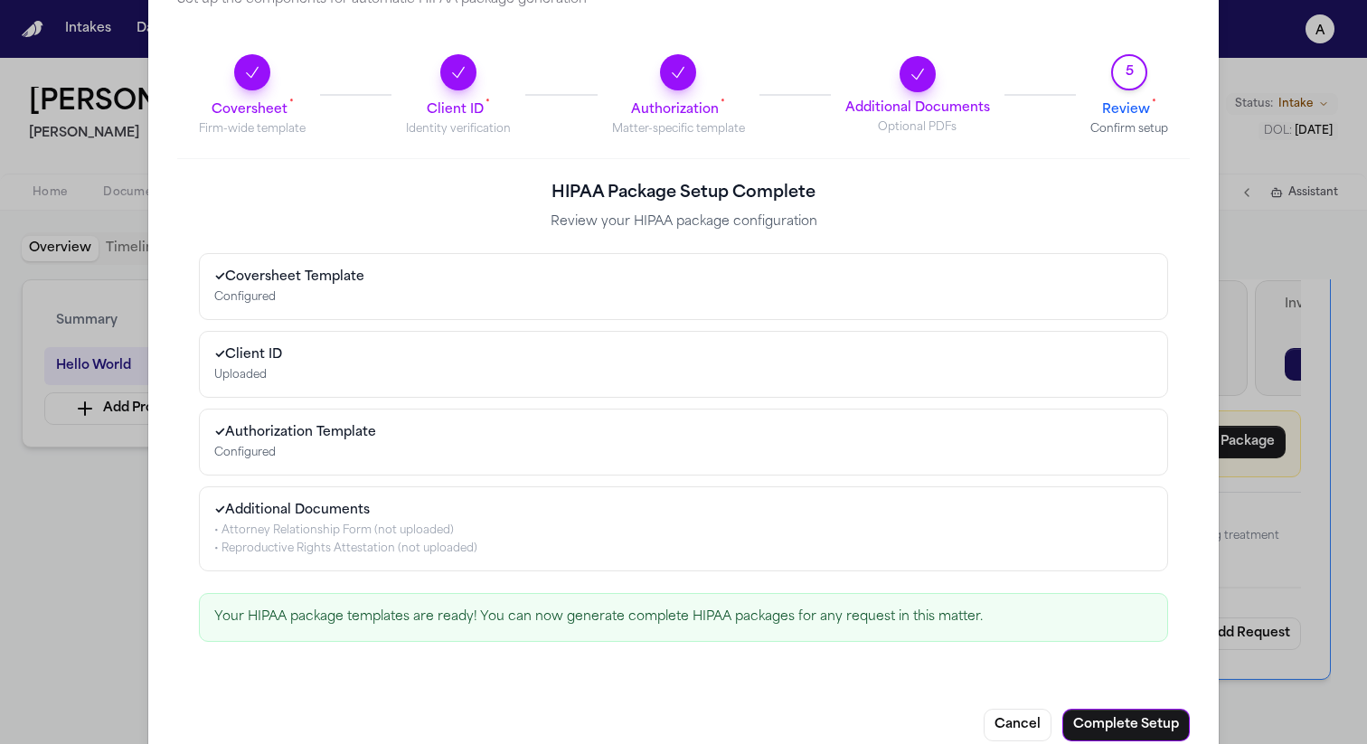
scroll to position [122, 0]
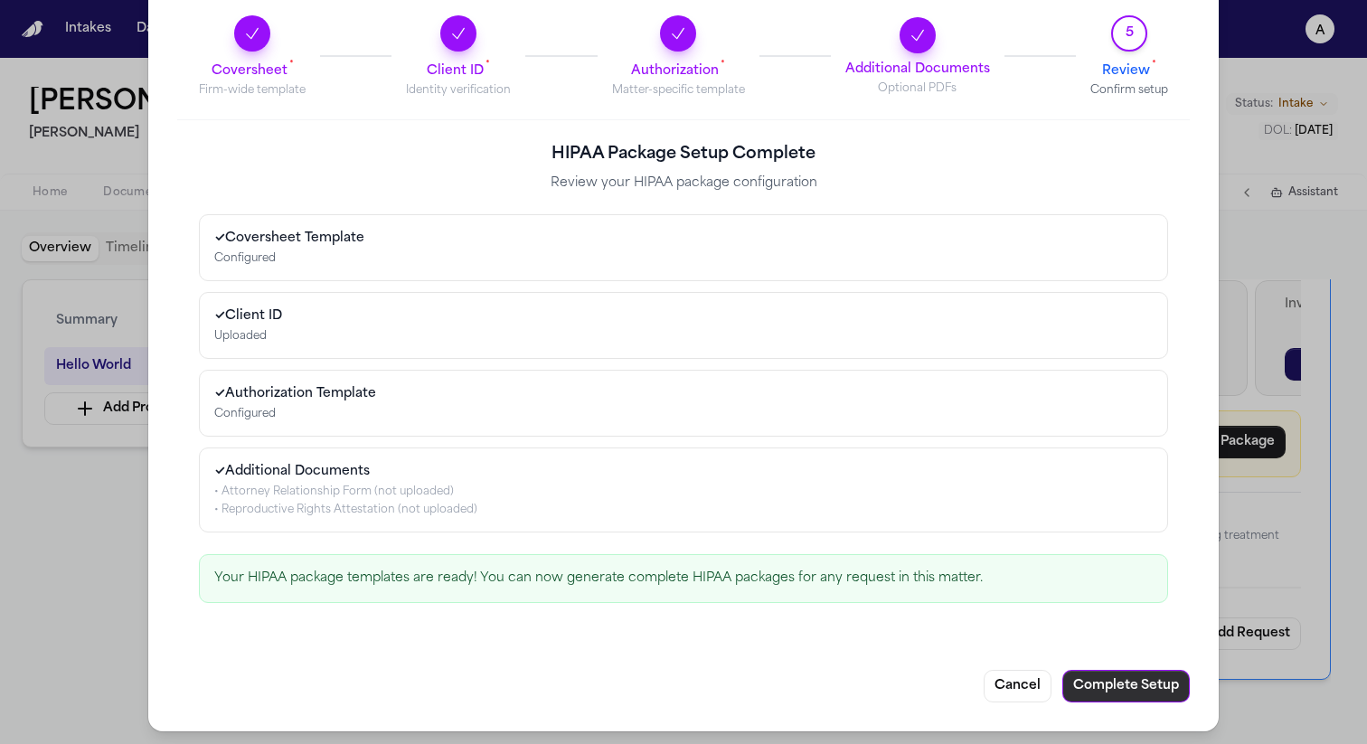
click at [1099, 685] on button "Complete Setup" at bounding box center [1125, 686] width 127 height 33
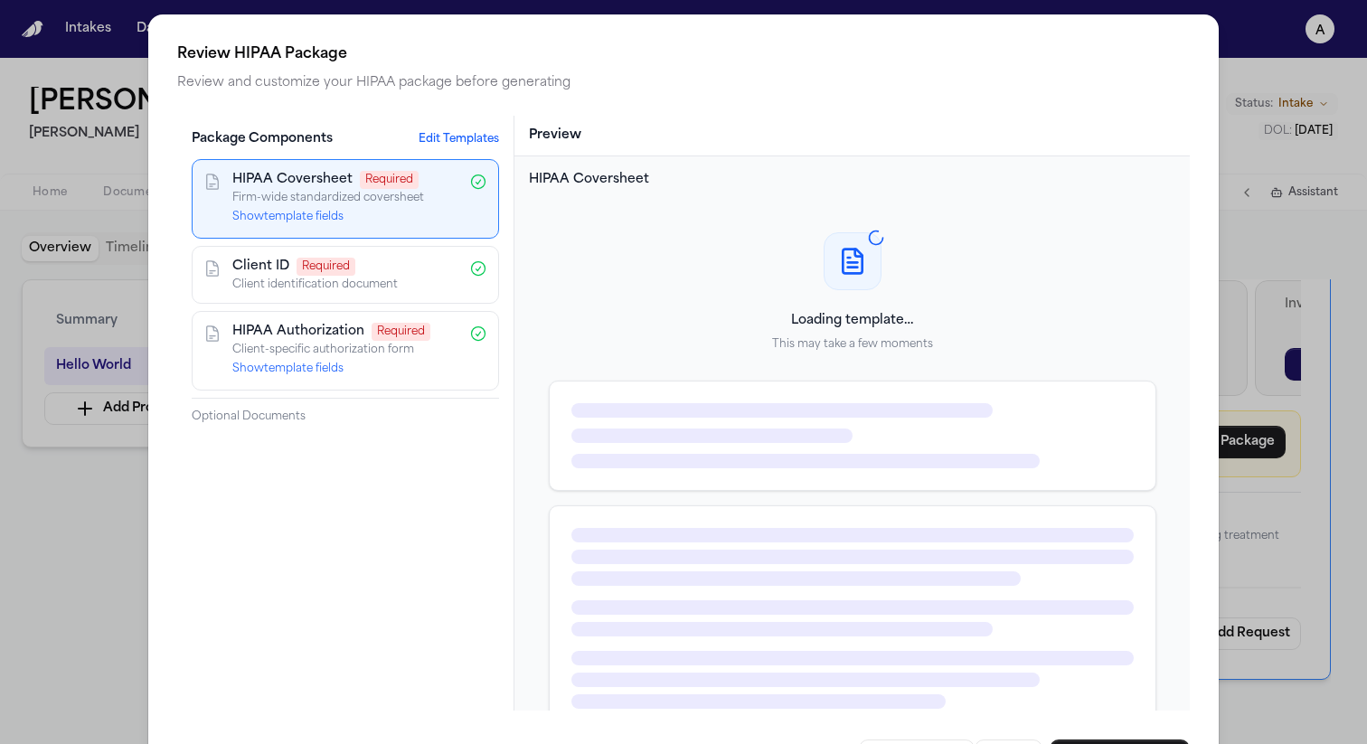
scroll to position [71, 0]
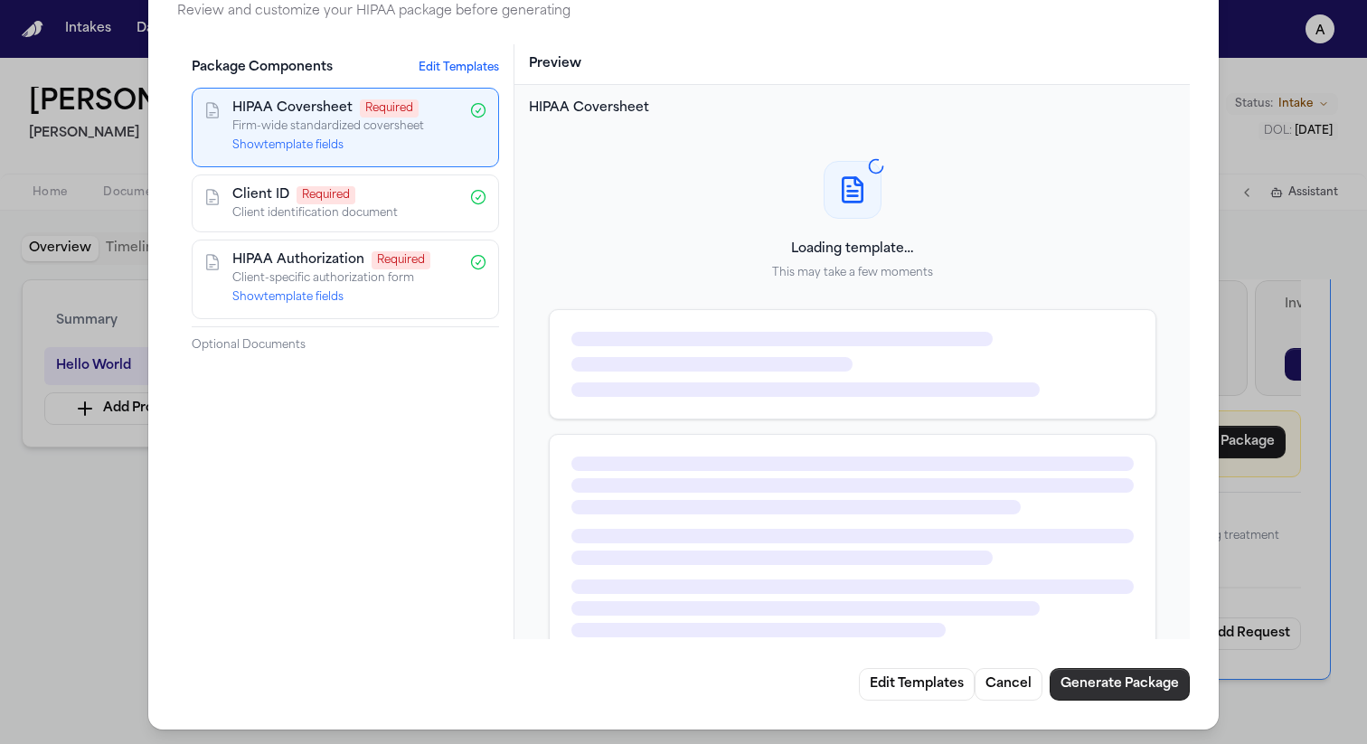
click at [1077, 682] on button "Generate Package" at bounding box center [1119, 684] width 140 height 33
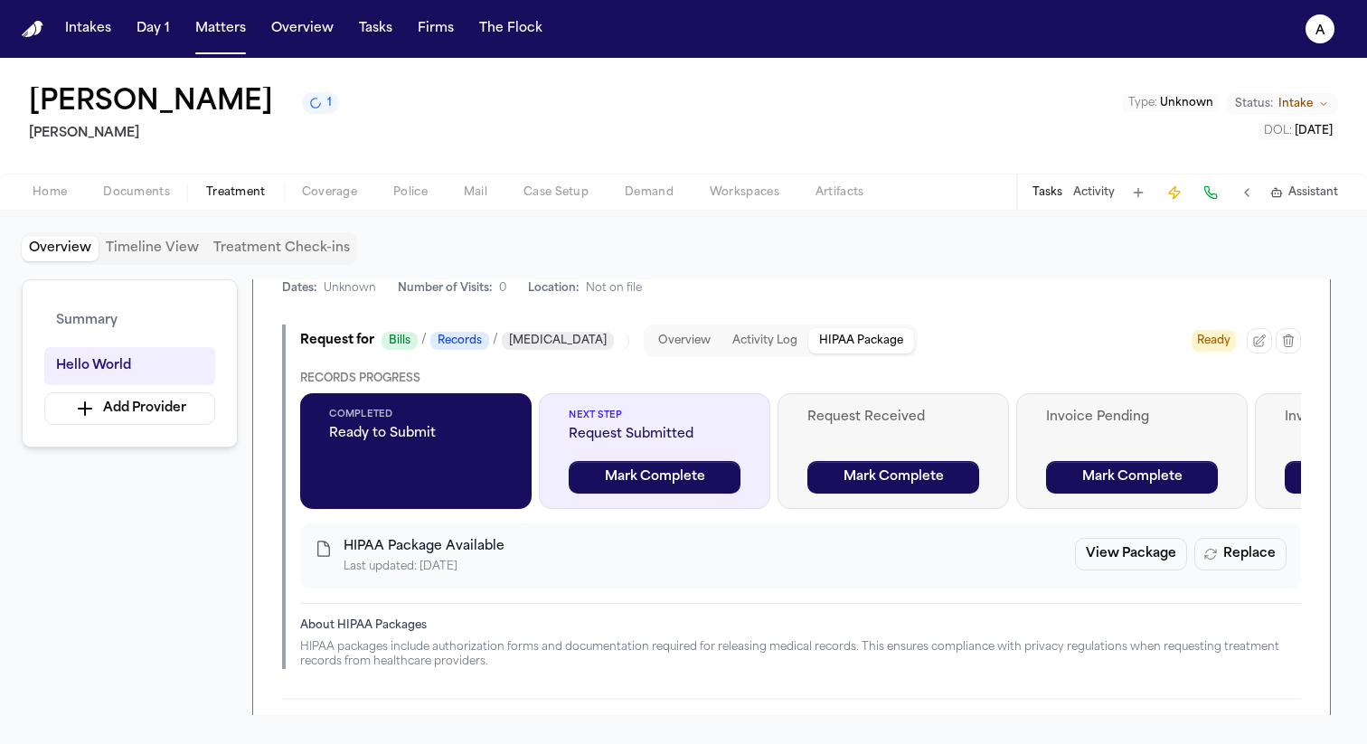
scroll to position [841, 0]
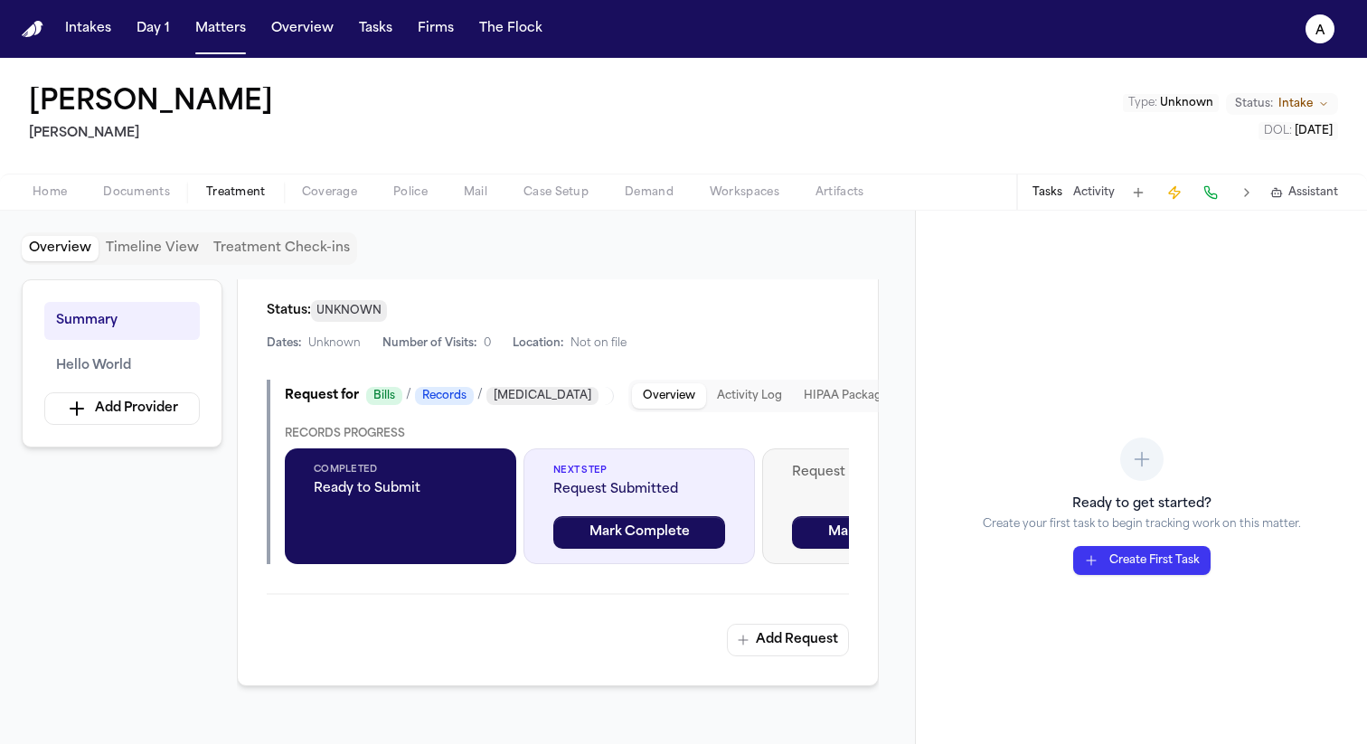
scroll to position [464, 0]
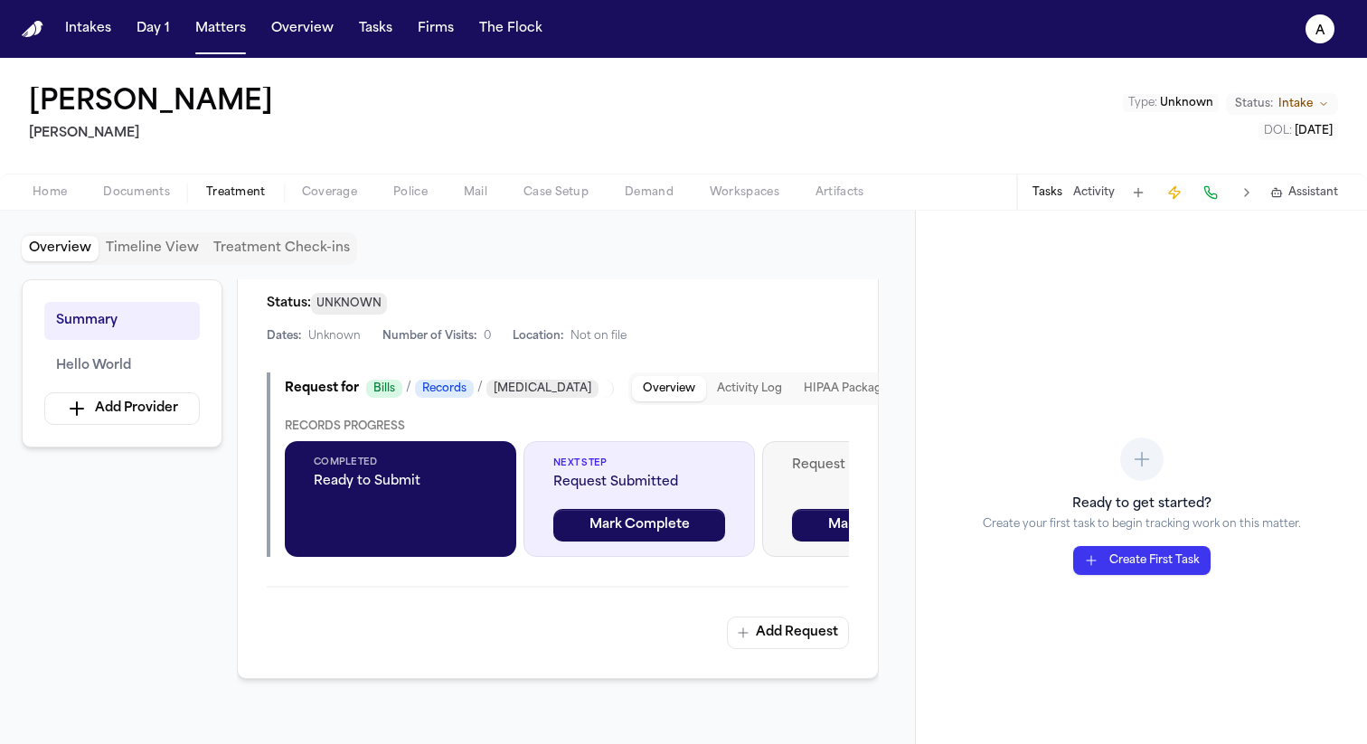
click at [734, 387] on button "Activity Log" at bounding box center [749, 388] width 87 height 25
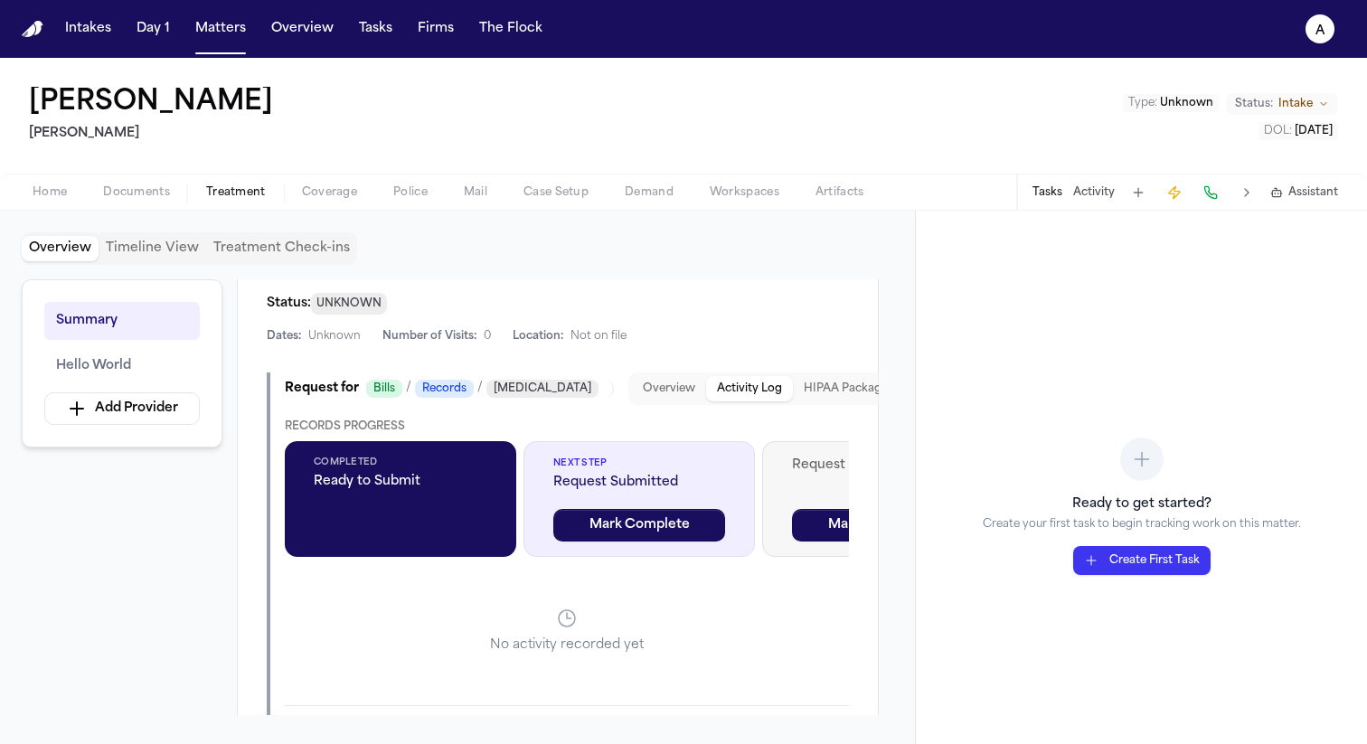
click at [811, 386] on button "HIPAA Package" at bounding box center [846, 388] width 106 height 25
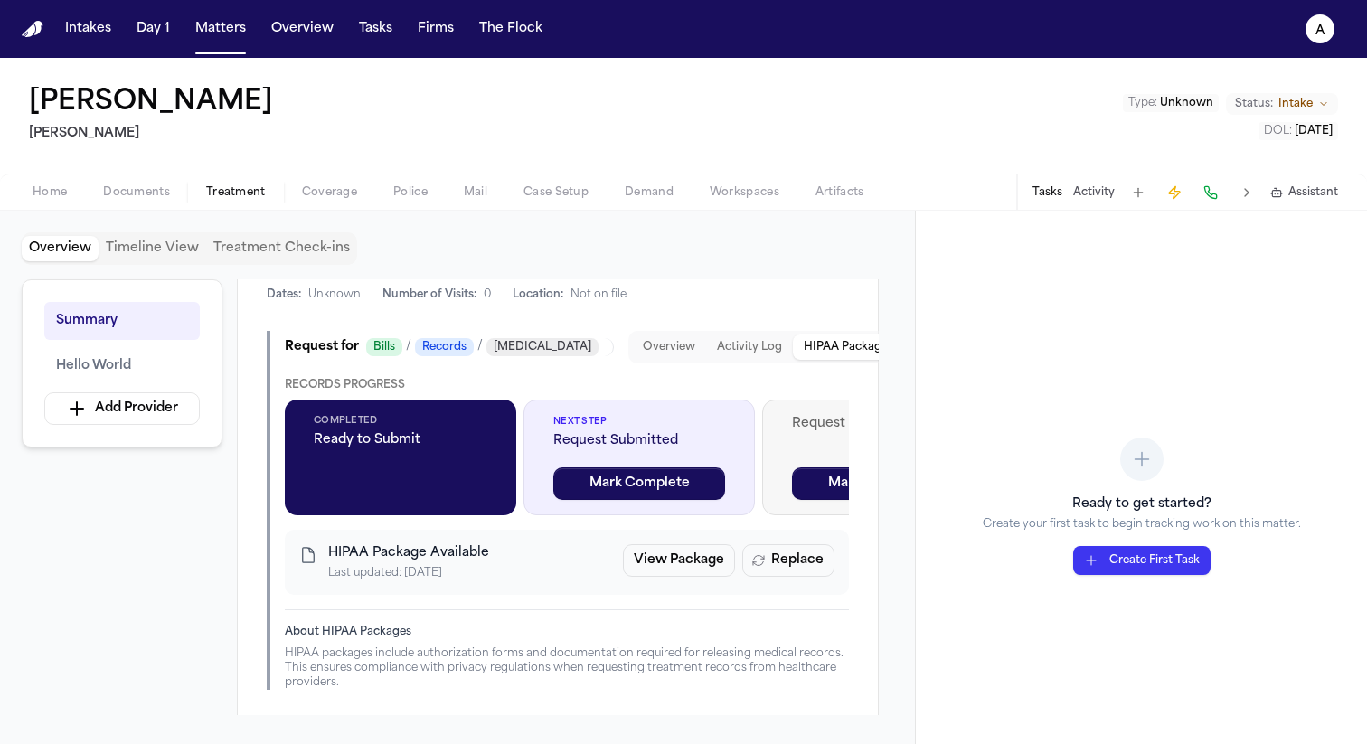
scroll to position [507, 0]
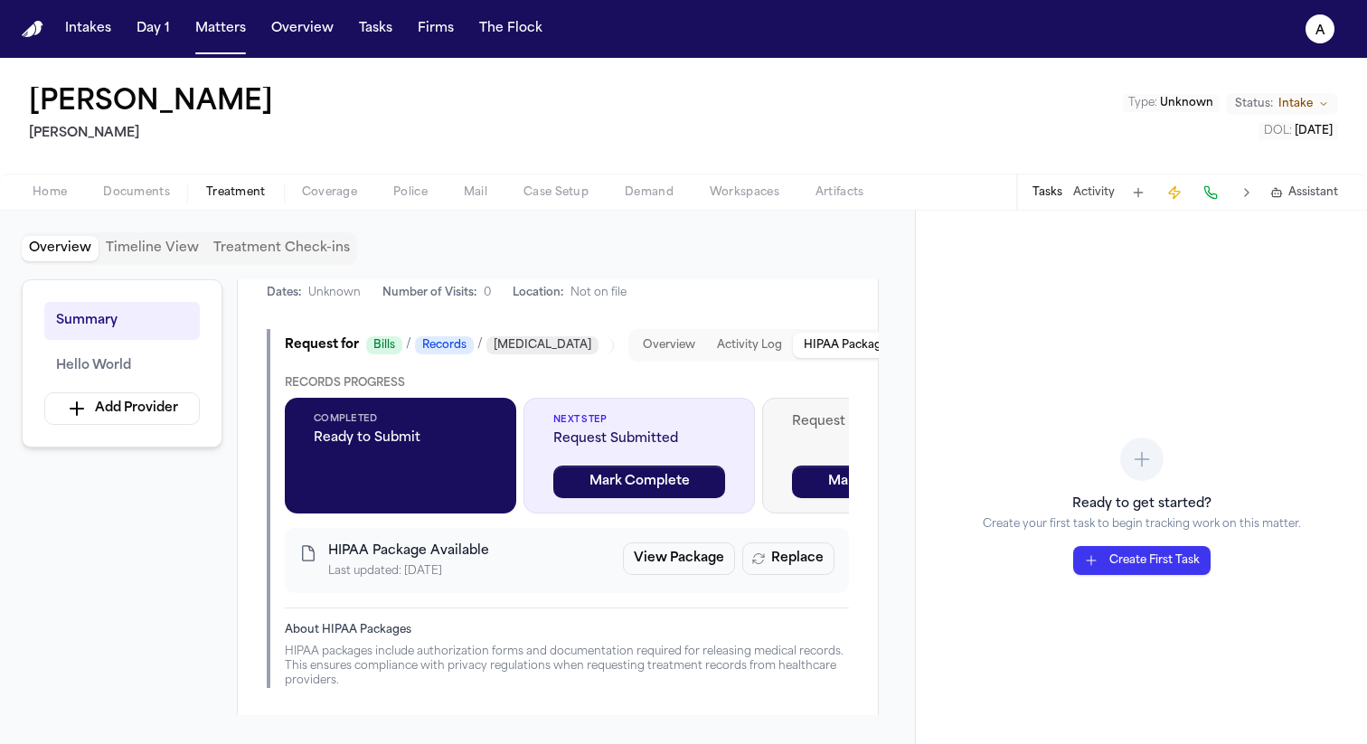
click at [706, 343] on button "Activity Log" at bounding box center [749, 345] width 87 height 25
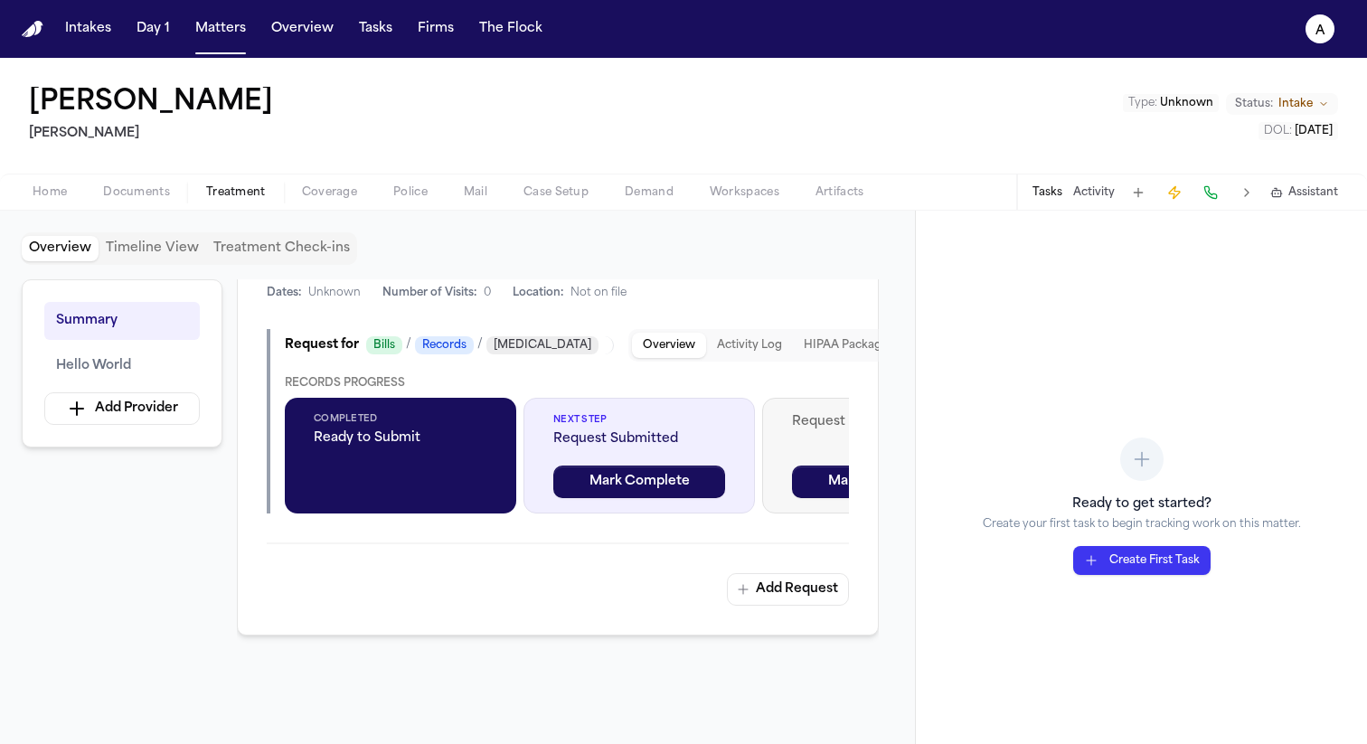
click at [633, 345] on button "Overview" at bounding box center [669, 345] width 74 height 25
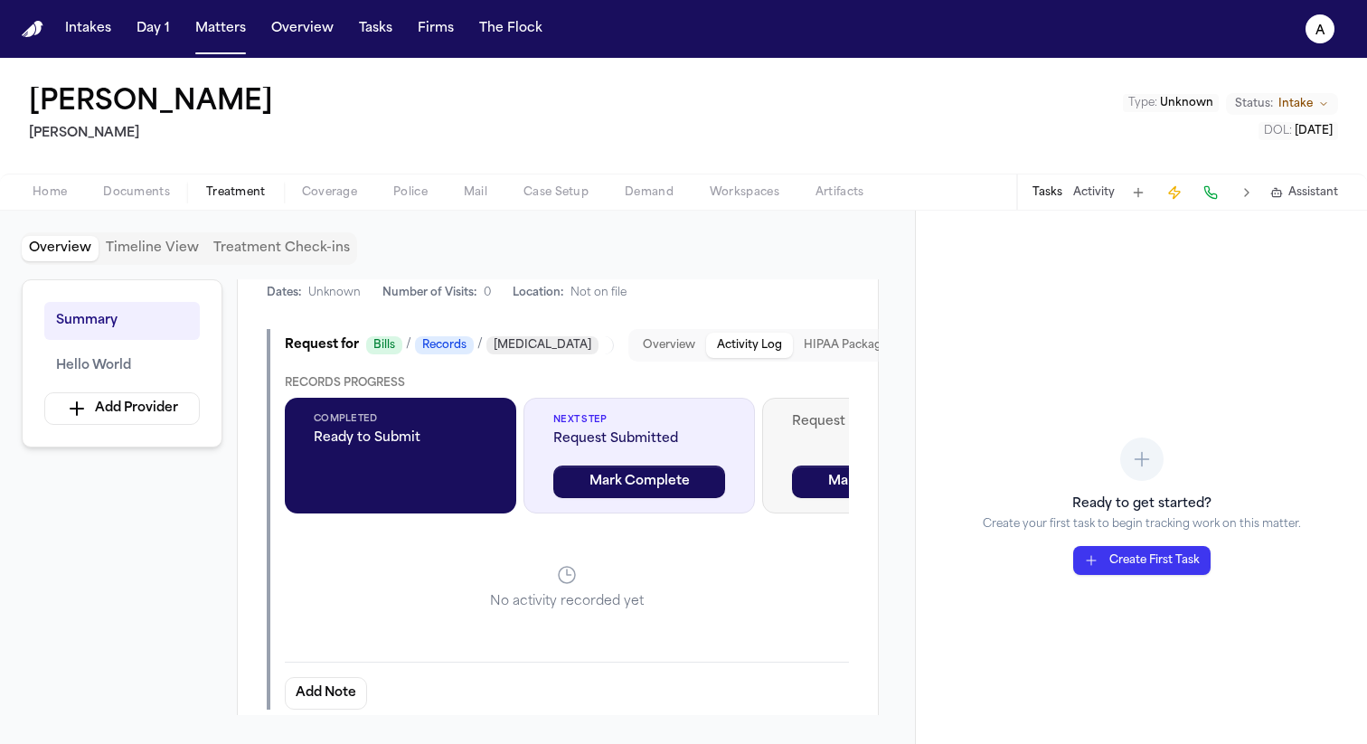
click at [706, 347] on button "Activity Log" at bounding box center [749, 345] width 87 height 25
click at [632, 352] on button "Overview" at bounding box center [669, 345] width 74 height 25
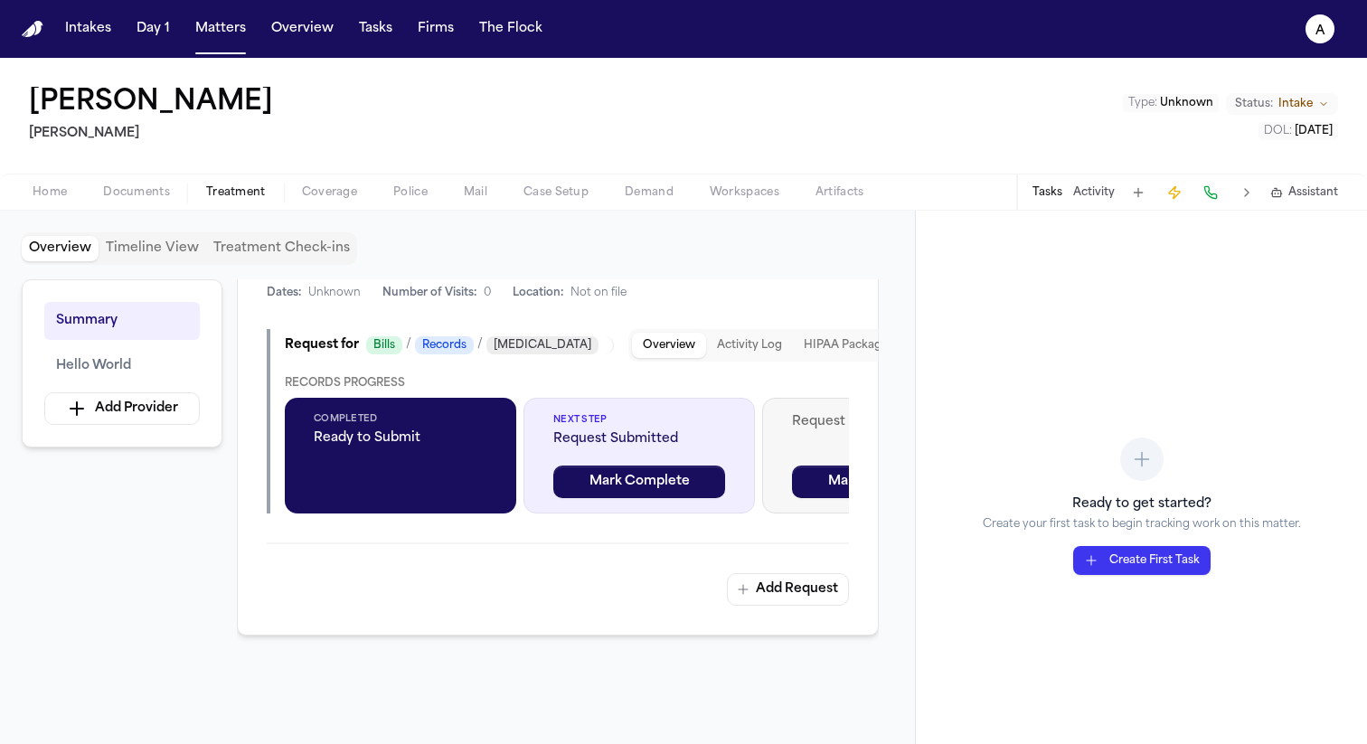
click at [706, 343] on button "Activity Log" at bounding box center [749, 345] width 87 height 25
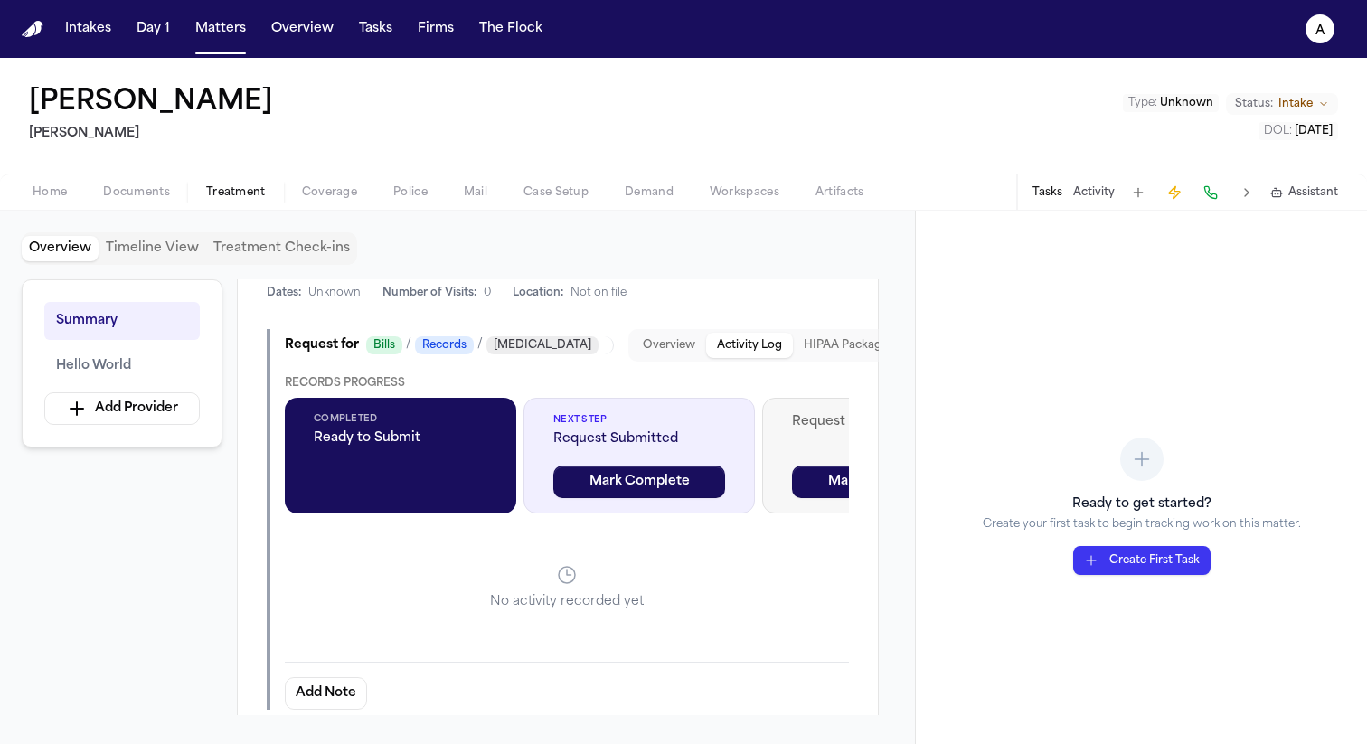
click at [793, 344] on button "HIPAA Package" at bounding box center [846, 345] width 106 height 25
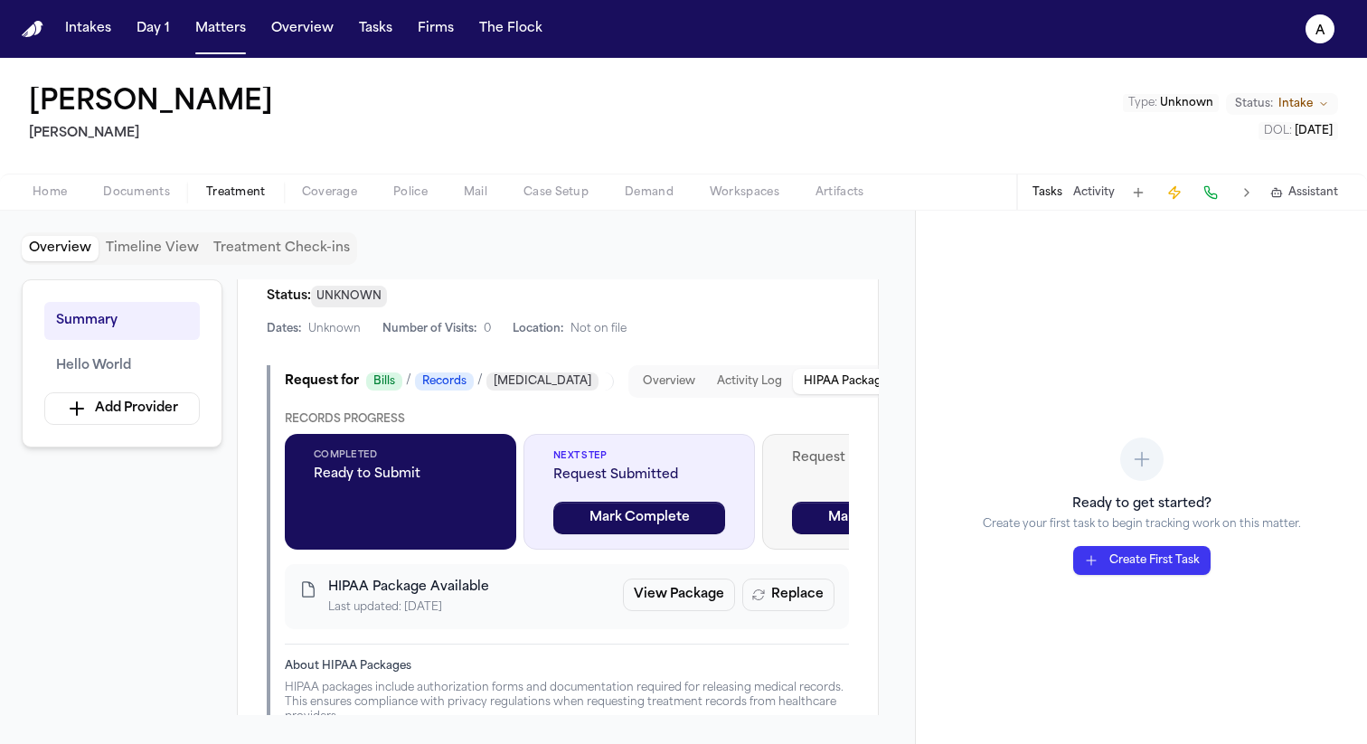
scroll to position [450, 0]
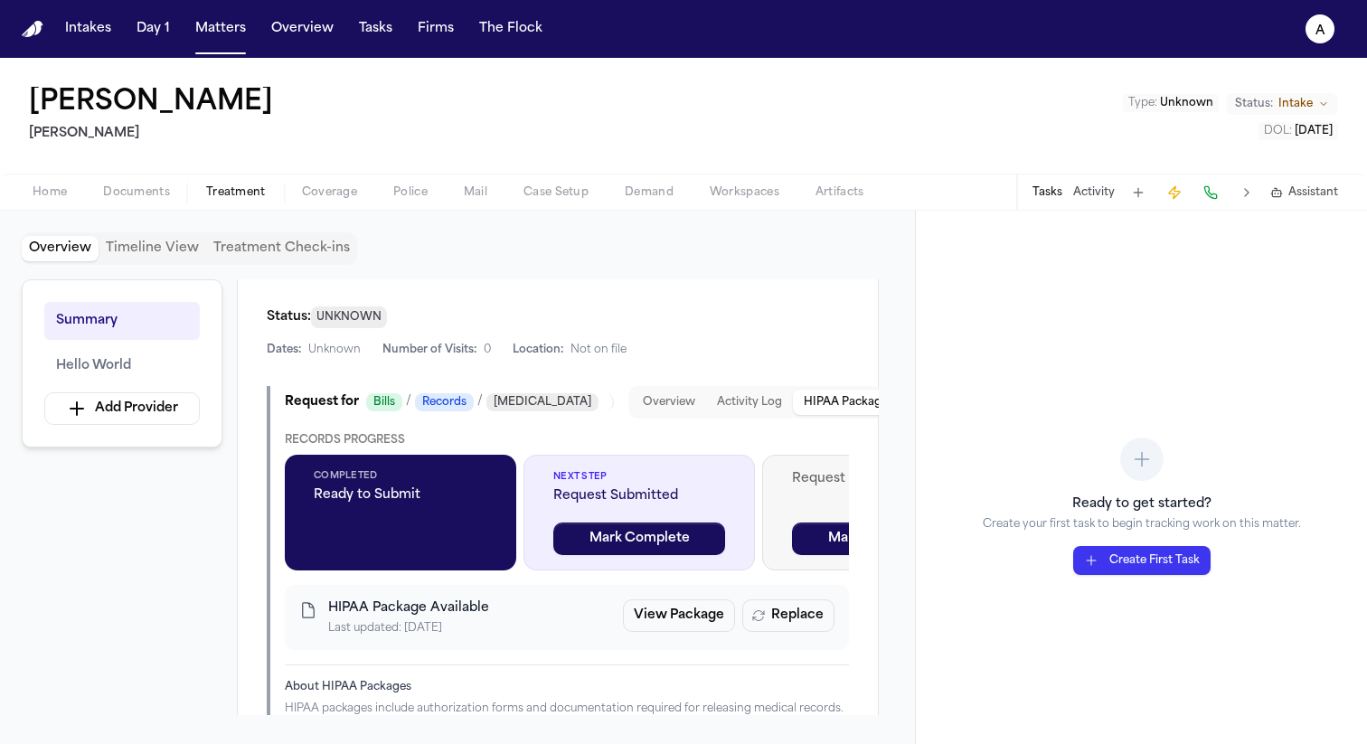
click at [706, 401] on button "Activity Log" at bounding box center [749, 402] width 87 height 25
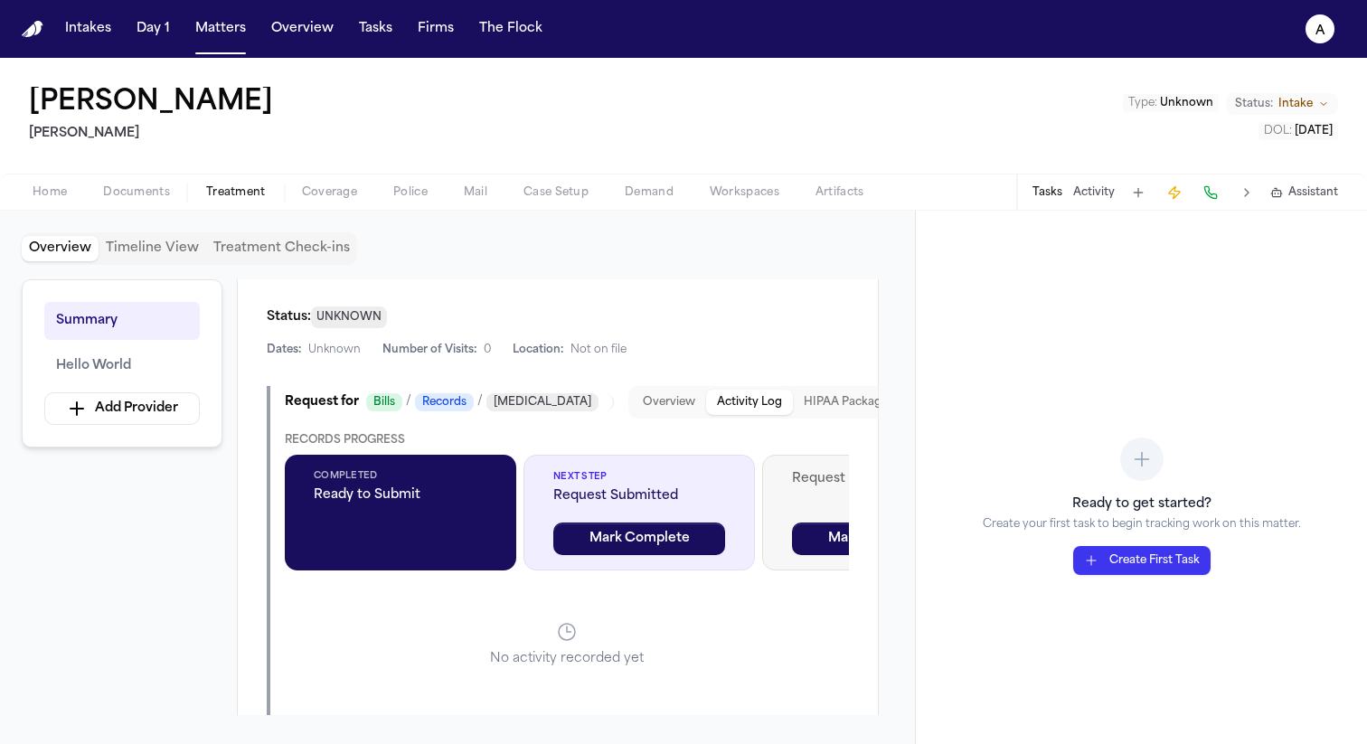
click at [813, 408] on button "HIPAA Package" at bounding box center [846, 402] width 106 height 25
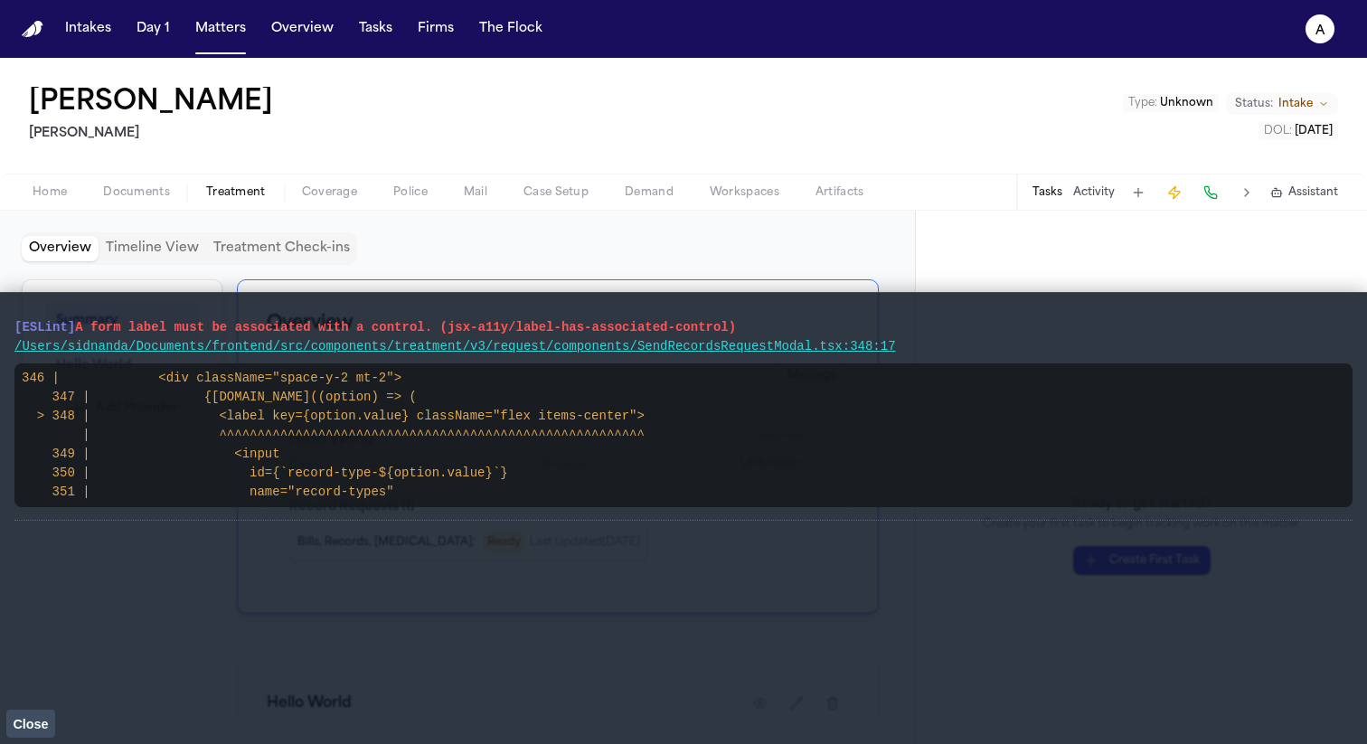
click at [658, 426] on pre "346 | <div className="space-y-2 mt-2"> 347 | {[DOMAIN_NAME]((option) => ( > 348…" at bounding box center [683, 435] width 1338 height 144
drag, startPoint x: 650, startPoint y: 419, endPoint x: 218, endPoint y: 412, distance: 432.1
click at [218, 412] on pre "346 | <div className="space-y-2 mt-2"> 347 | {[DOMAIN_NAME]((option) => ( > 348…" at bounding box center [683, 435] width 1338 height 144
click at [714, 326] on span "A form label must be associated with a control. (jsx-a11y/label-has-associated-…" at bounding box center [405, 327] width 661 height 14
drag, startPoint x: 928, startPoint y: 352, endPoint x: 0, endPoint y: 317, distance: 928.8
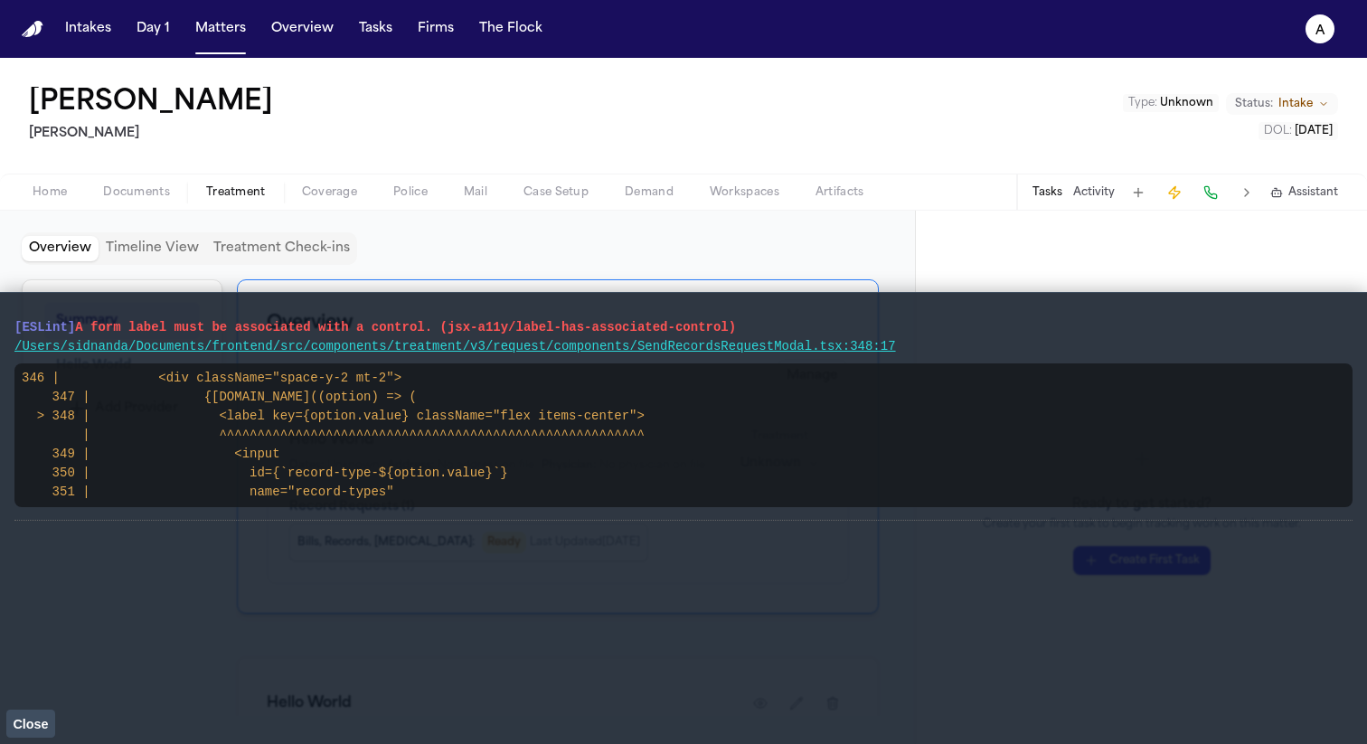
click at [0, 317] on main "[ESLint] A form label must be associated with a control. (jsx-a11y/label-has-as…" at bounding box center [683, 518] width 1367 height 452
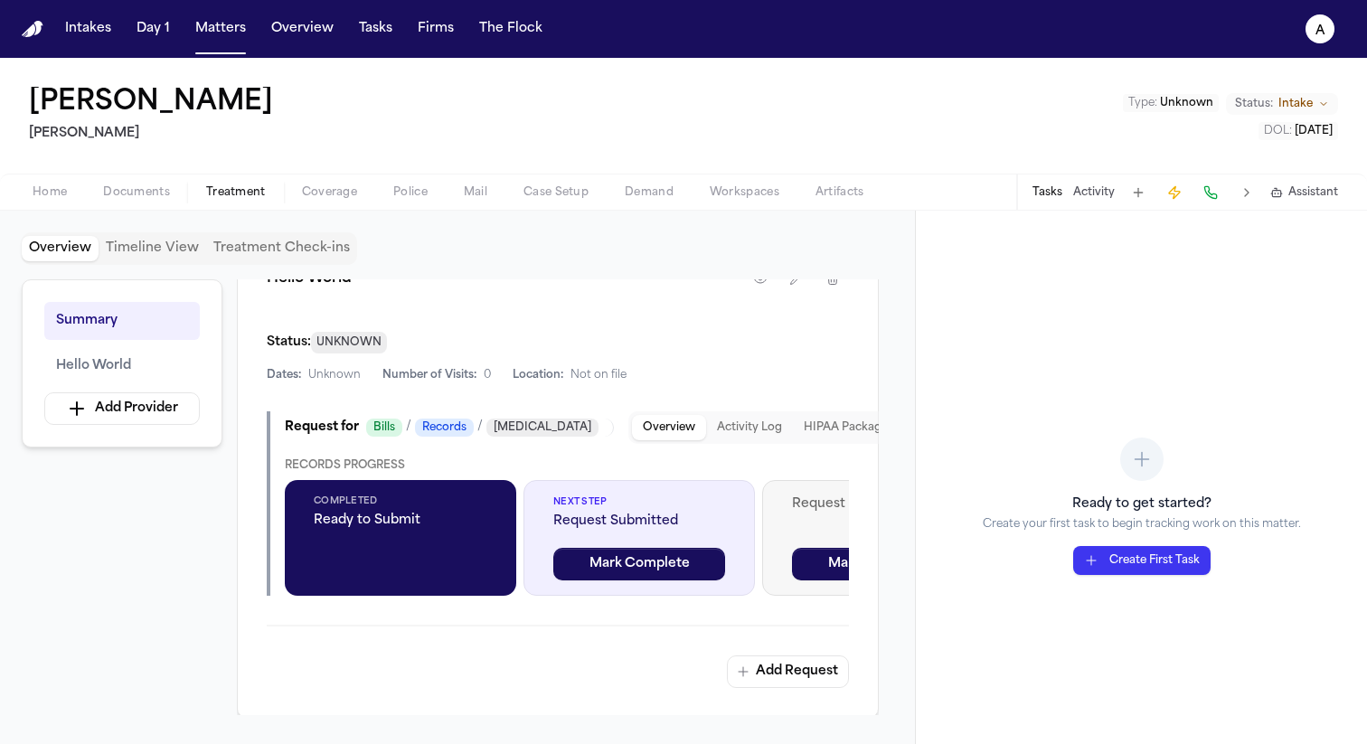
scroll to position [423, 0]
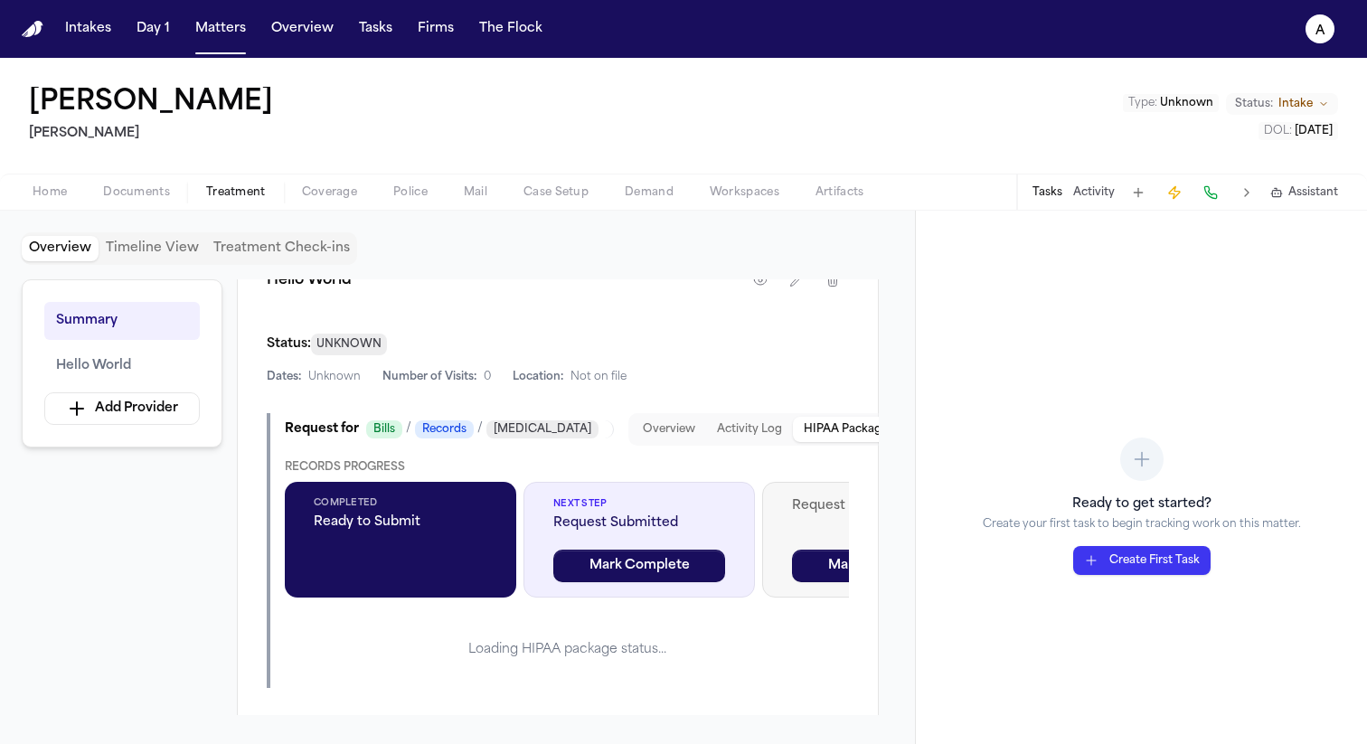
click at [807, 430] on button "HIPAA Package" at bounding box center [846, 429] width 106 height 25
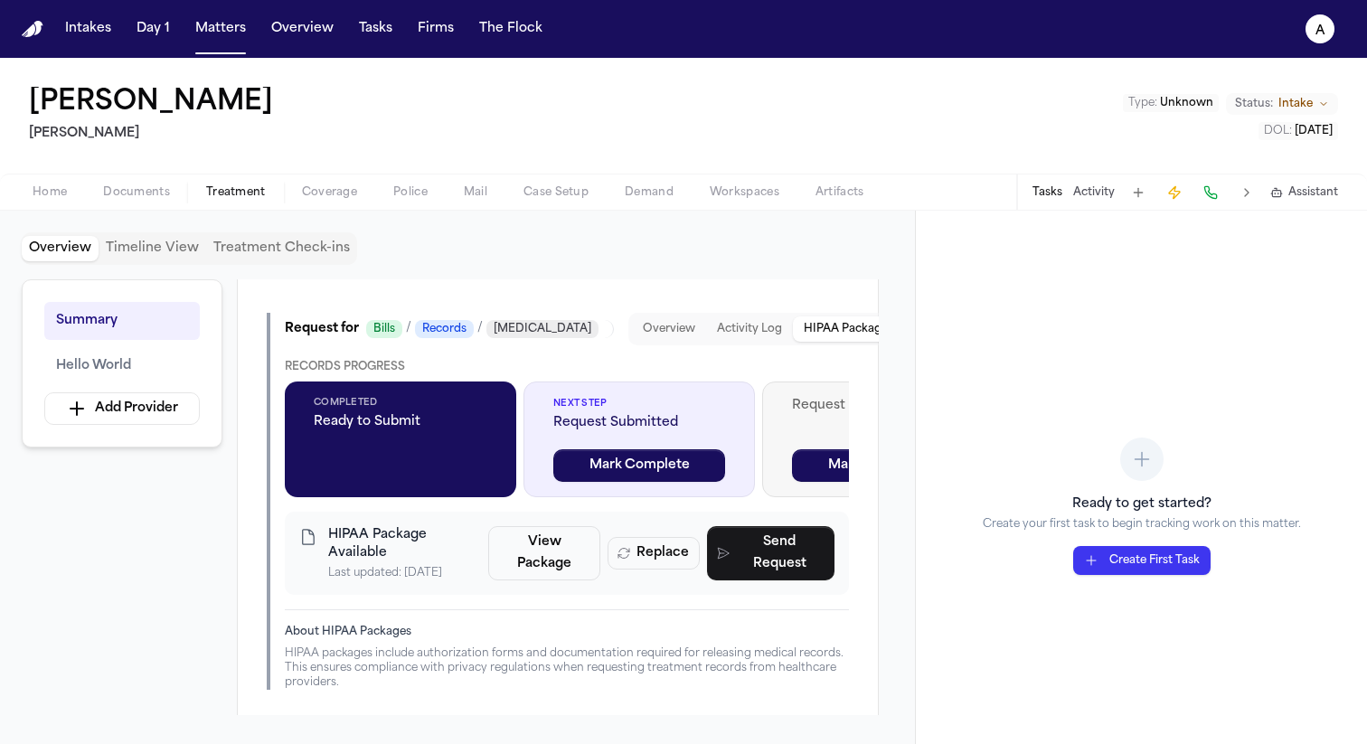
scroll to position [534, 0]
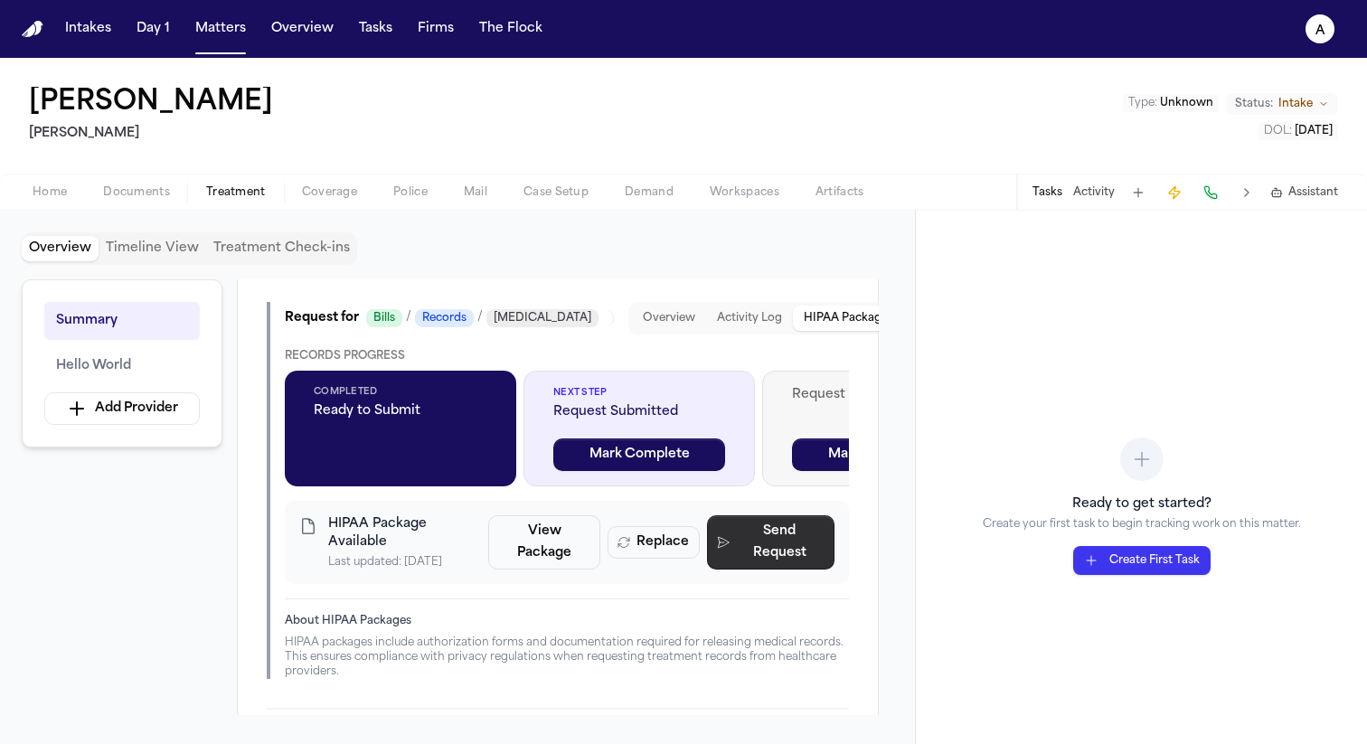
click at [751, 544] on button "Send Request" at bounding box center [770, 542] width 127 height 54
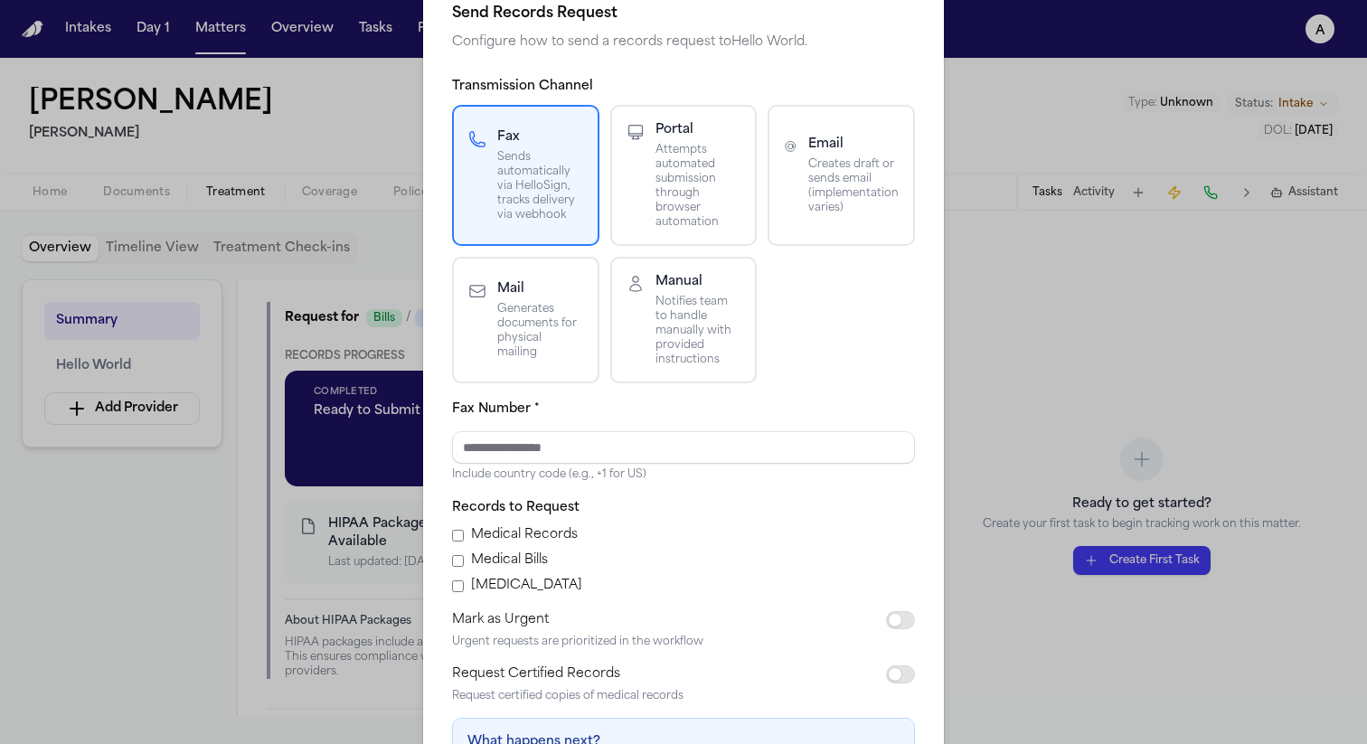
scroll to position [89, 0]
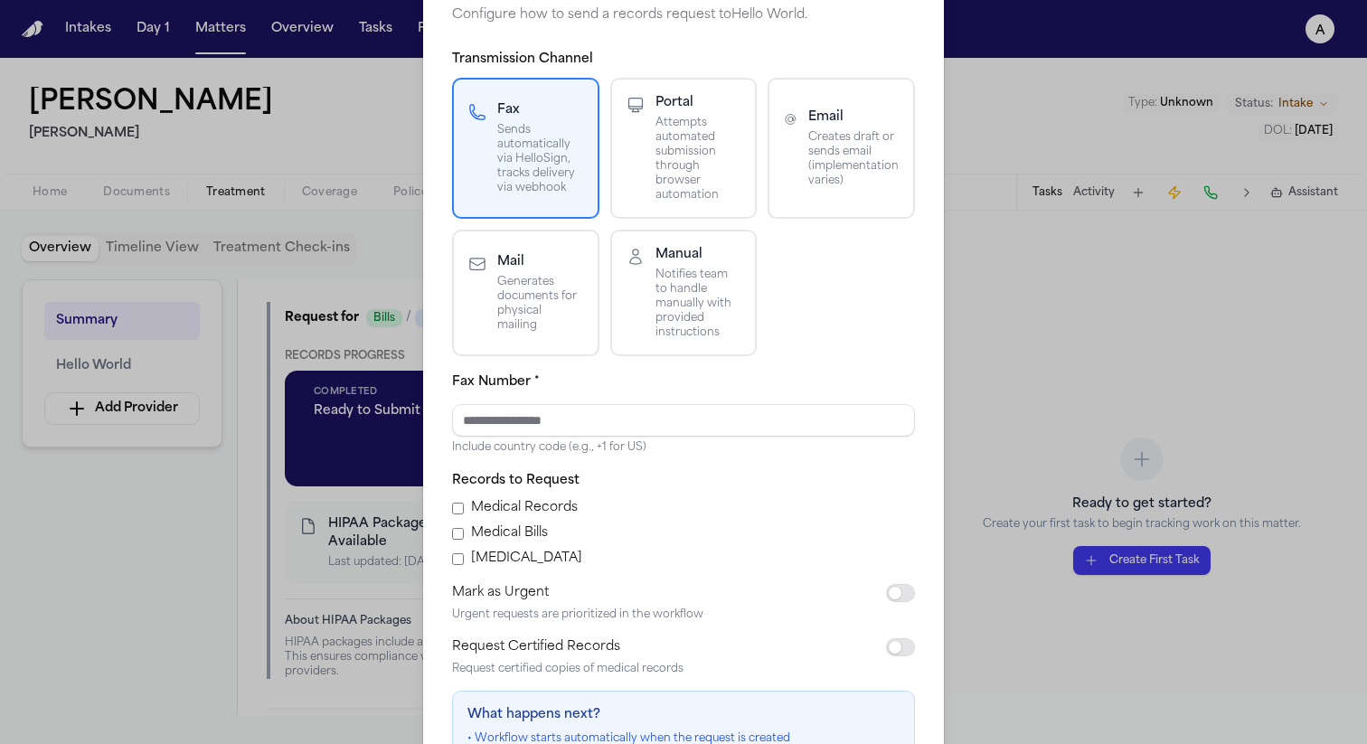
click at [668, 151] on p "Attempts automated submission through browser automation" at bounding box center [698, 159] width 86 height 87
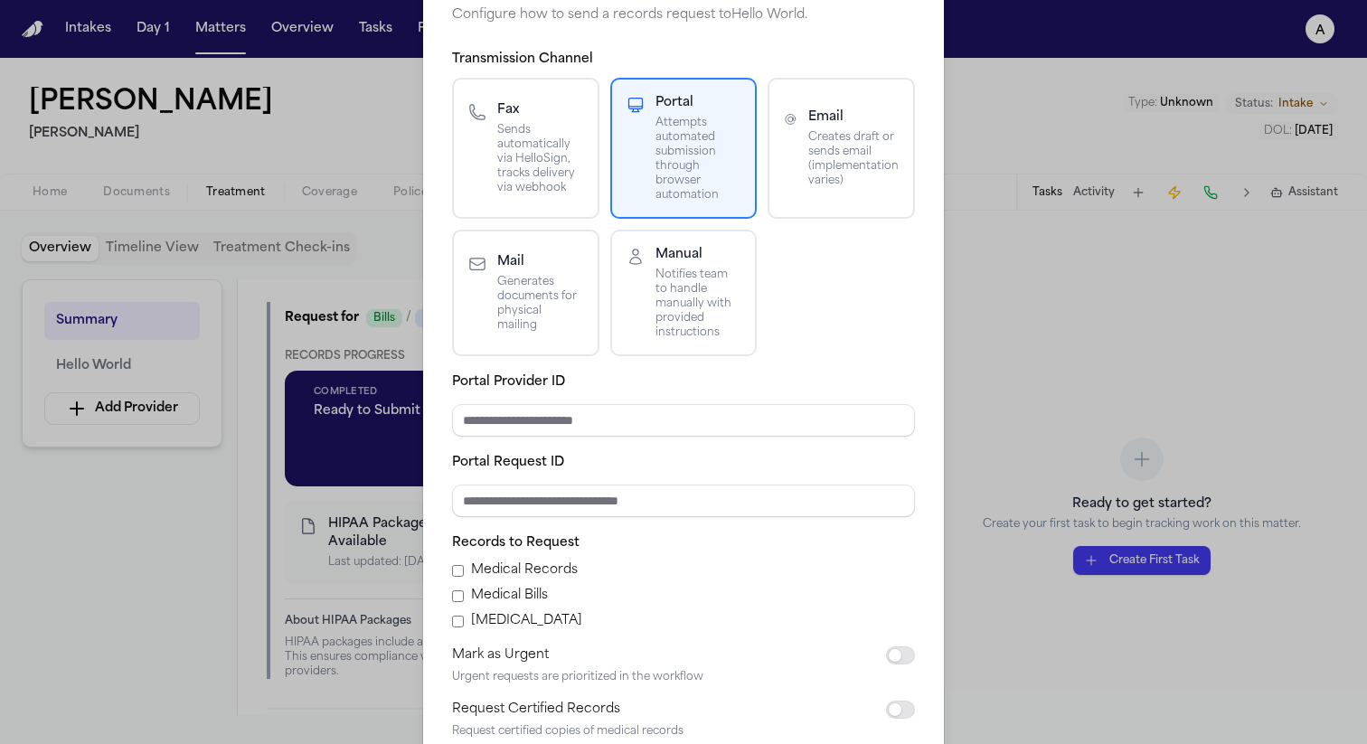
click at [540, 293] on p "Generates documents for physical mailing" at bounding box center [540, 304] width 86 height 58
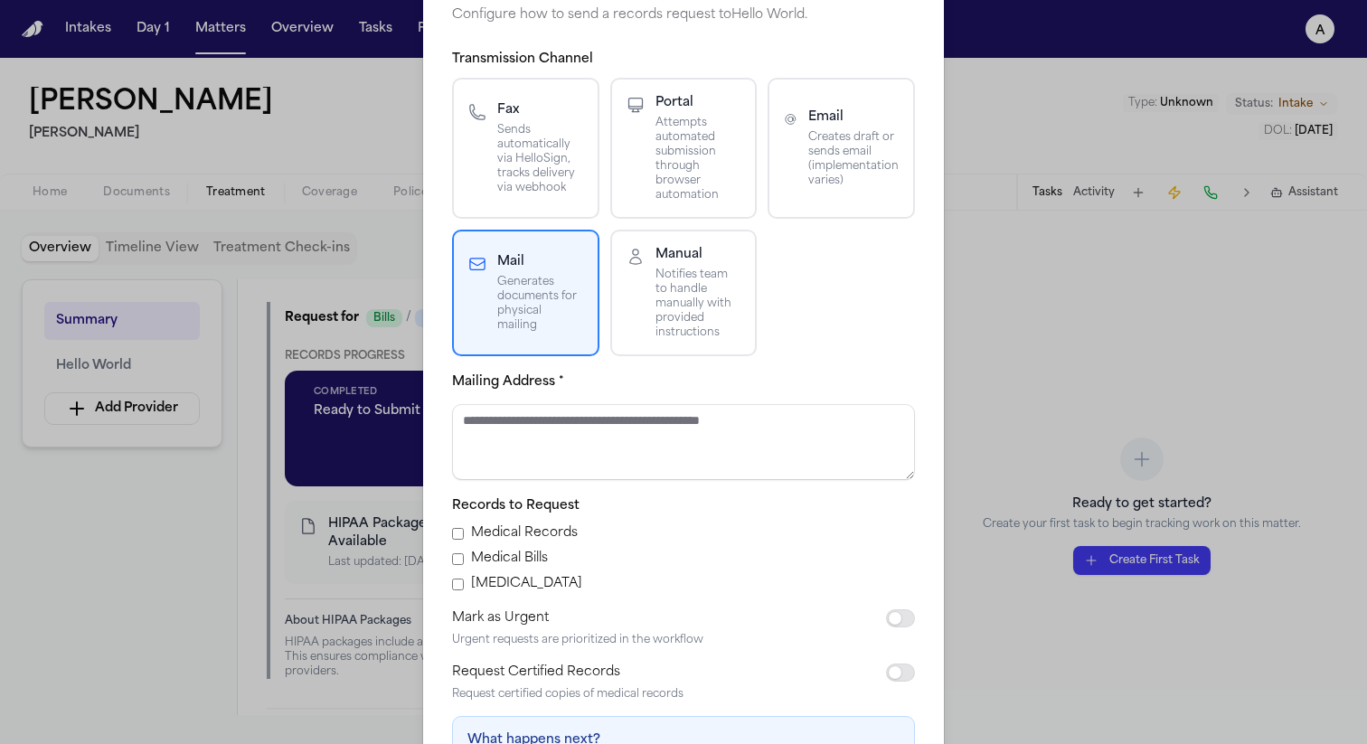
click at [711, 273] on p "Notifies team to handle manually with provided instructions" at bounding box center [698, 304] width 86 height 72
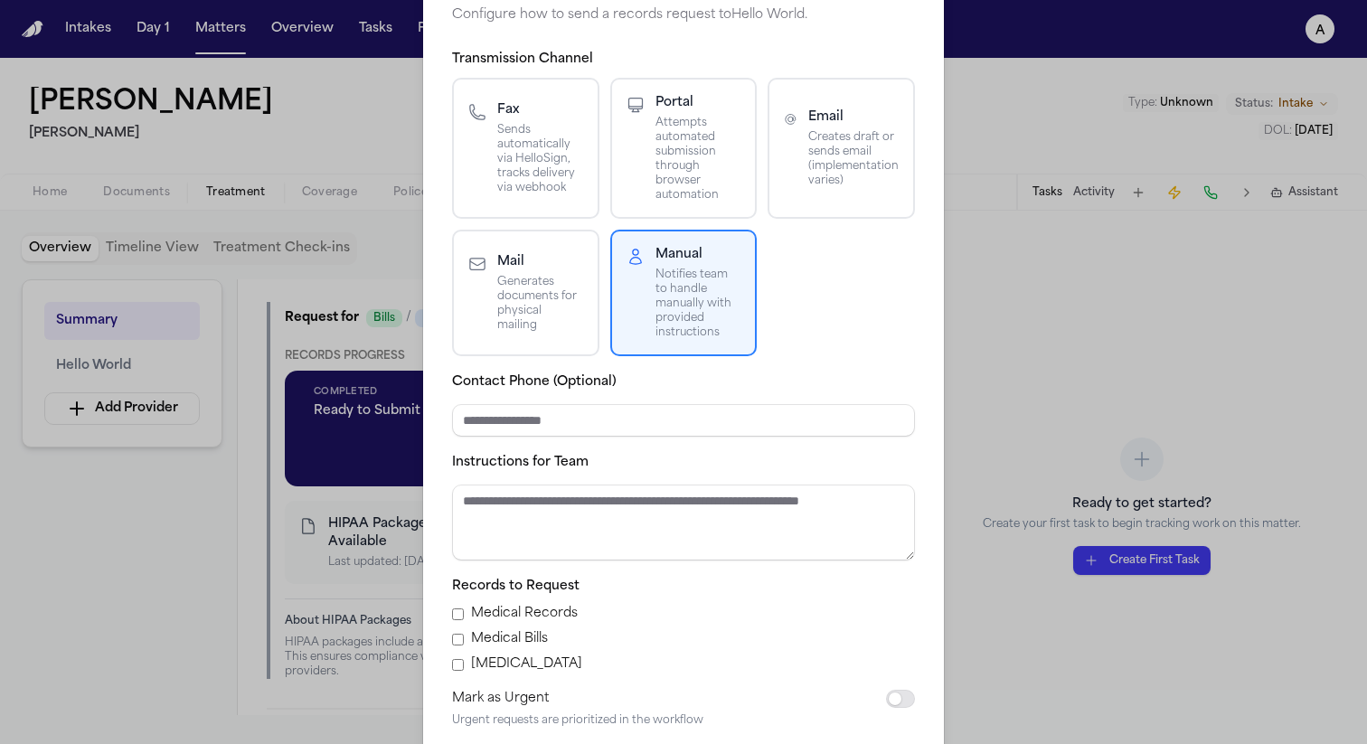
click at [839, 109] on h4 "Email" at bounding box center [853, 117] width 90 height 18
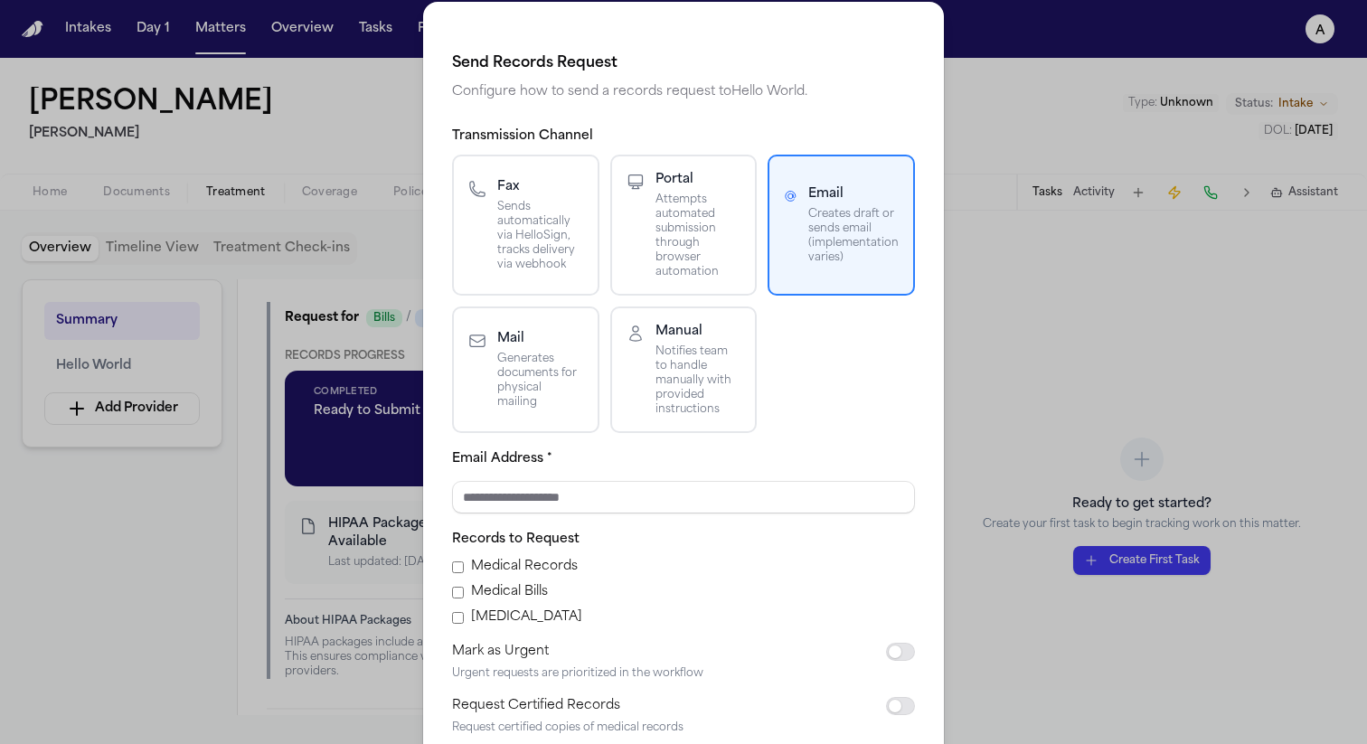
scroll to position [0, 0]
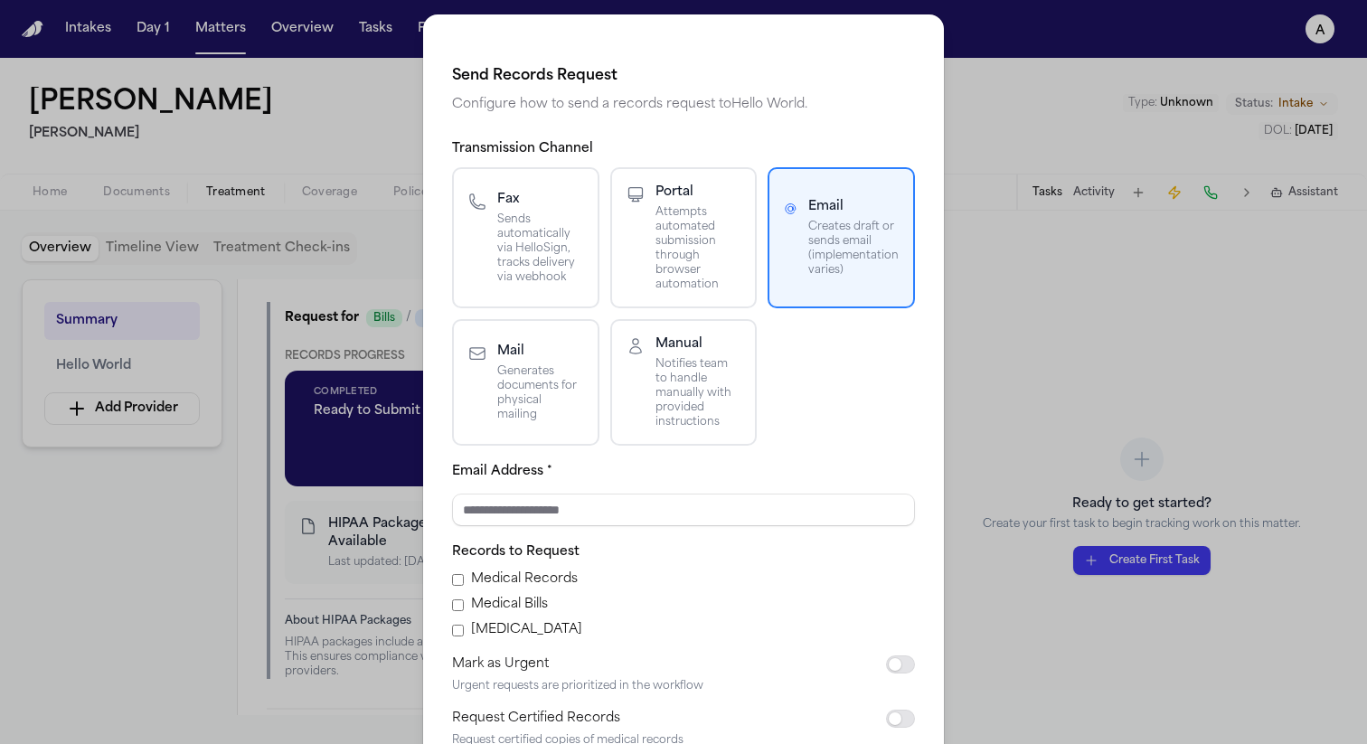
click at [376, 245] on div "Send Records Request Configure how to send a records request to Hello World . T…" at bounding box center [683, 495] width 1367 height 991
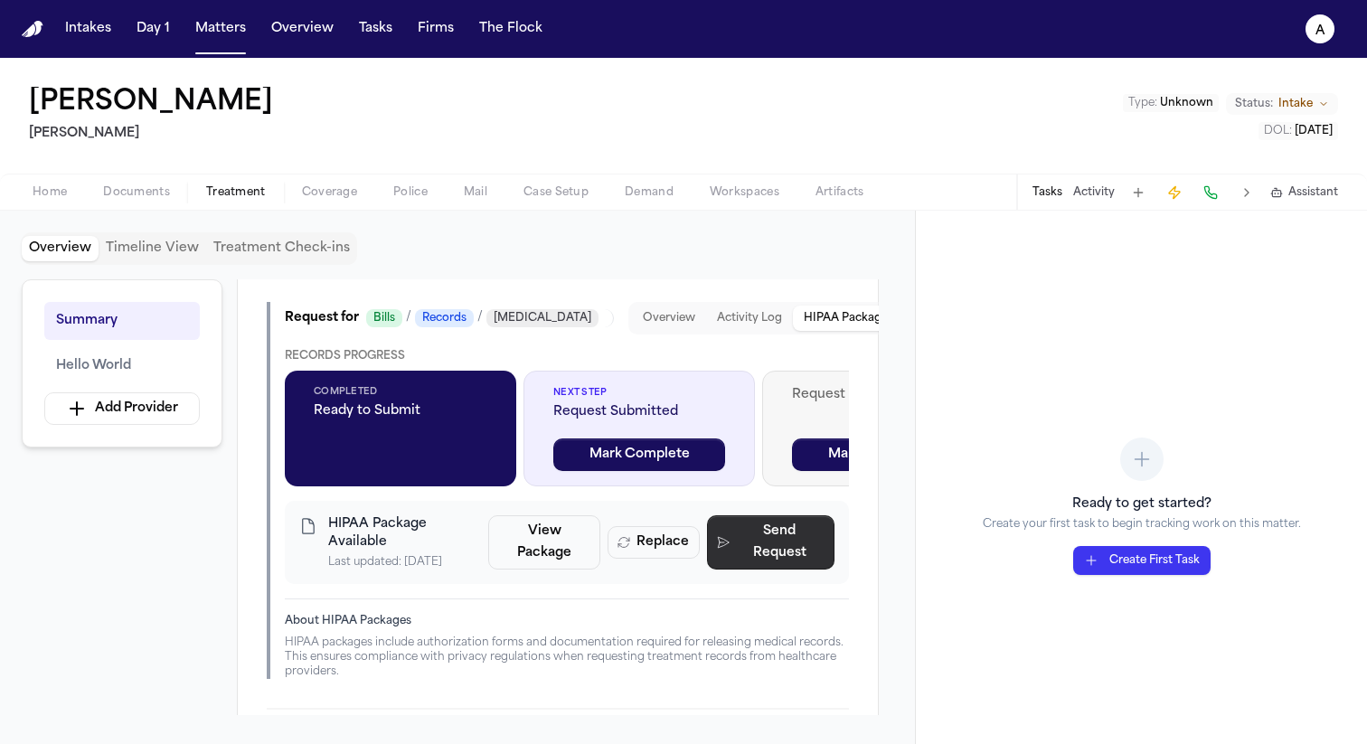
click at [780, 522] on button "Send Request" at bounding box center [770, 542] width 127 height 54
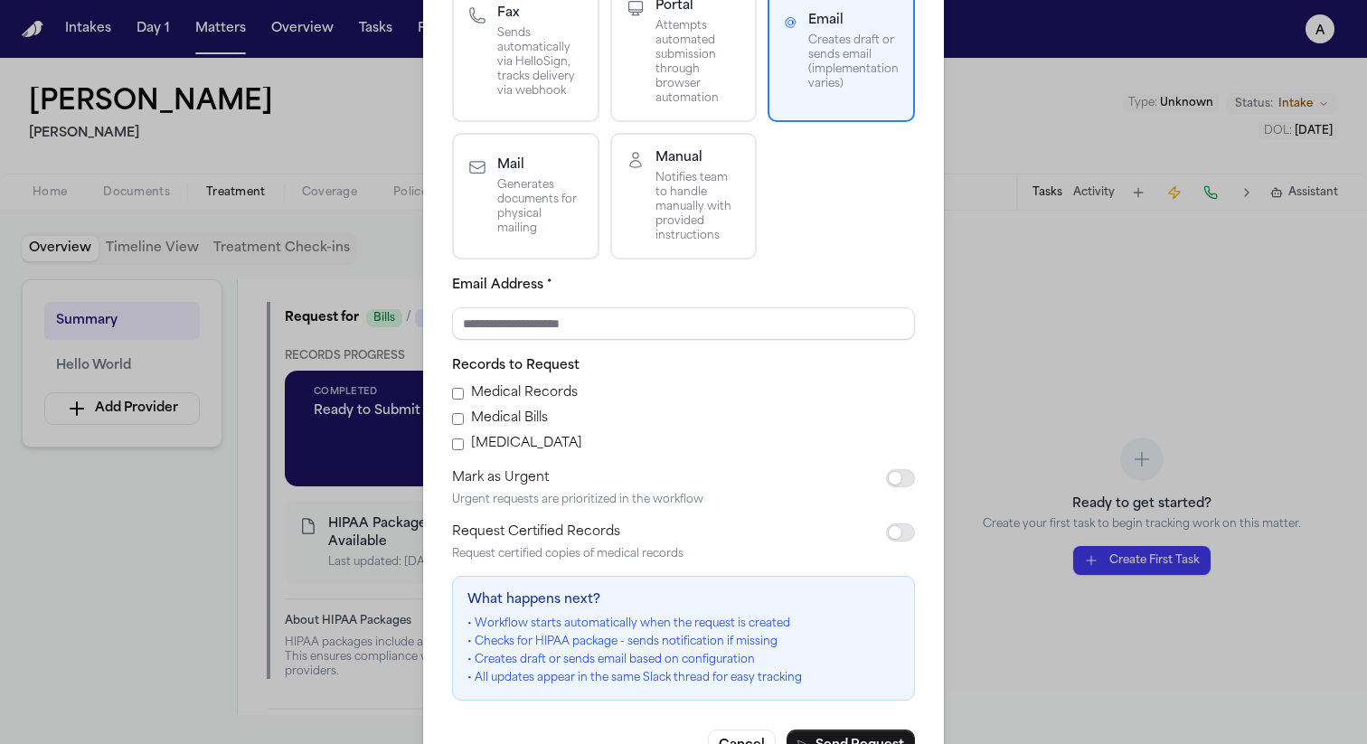
scroll to position [149, 0]
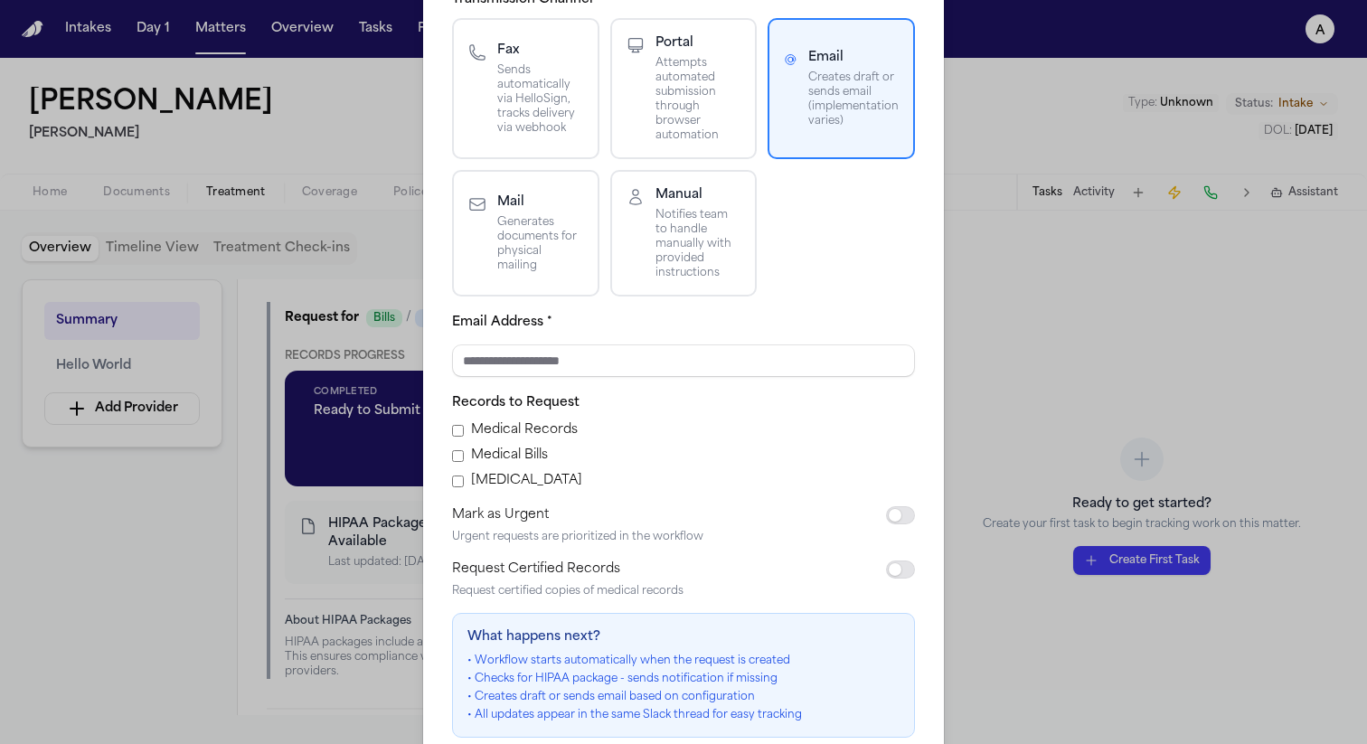
click at [475, 64] on div "Fax Sends automatically via HelloSign, tracks delivery via webhook" at bounding box center [525, 89] width 115 height 94
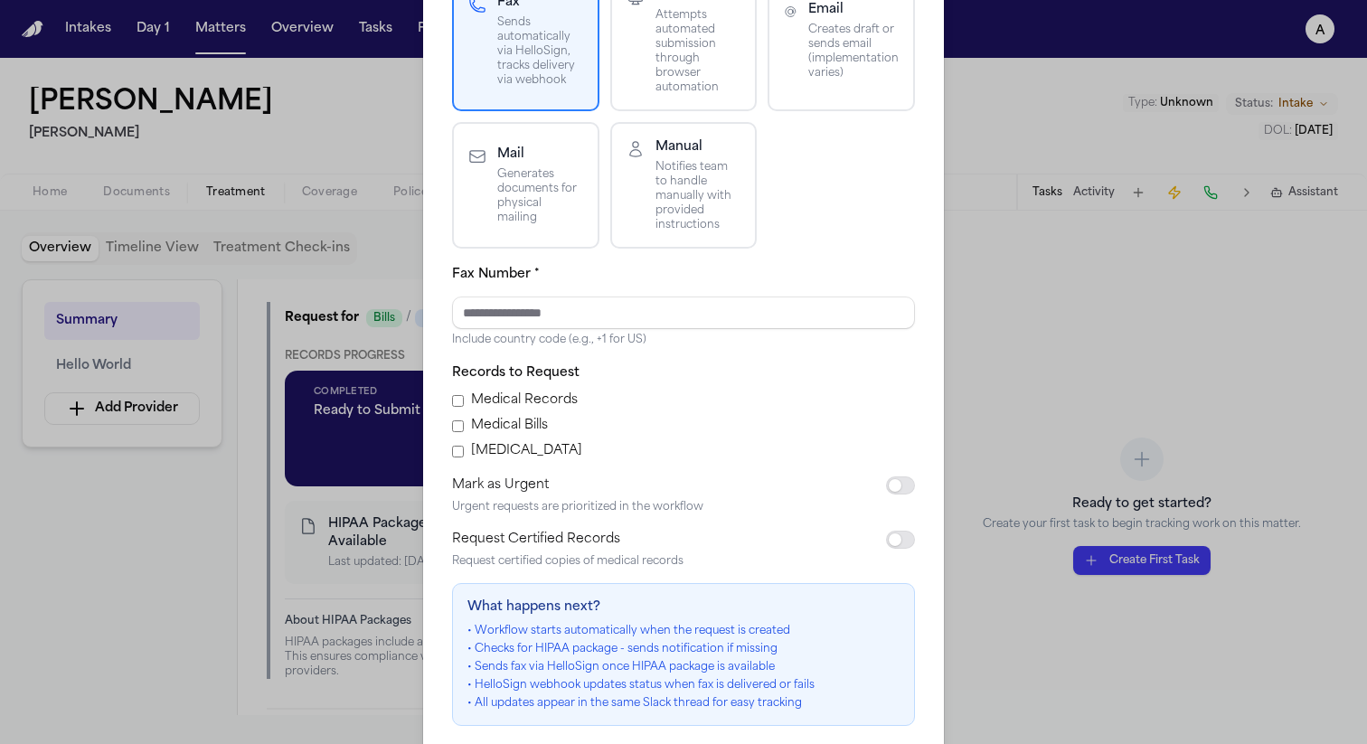
scroll to position [198, 0]
click at [499, 407] on label "Medical Records" at bounding box center [524, 399] width 107 height 18
click at [503, 420] on label "Medical Bills" at bounding box center [509, 425] width 77 height 18
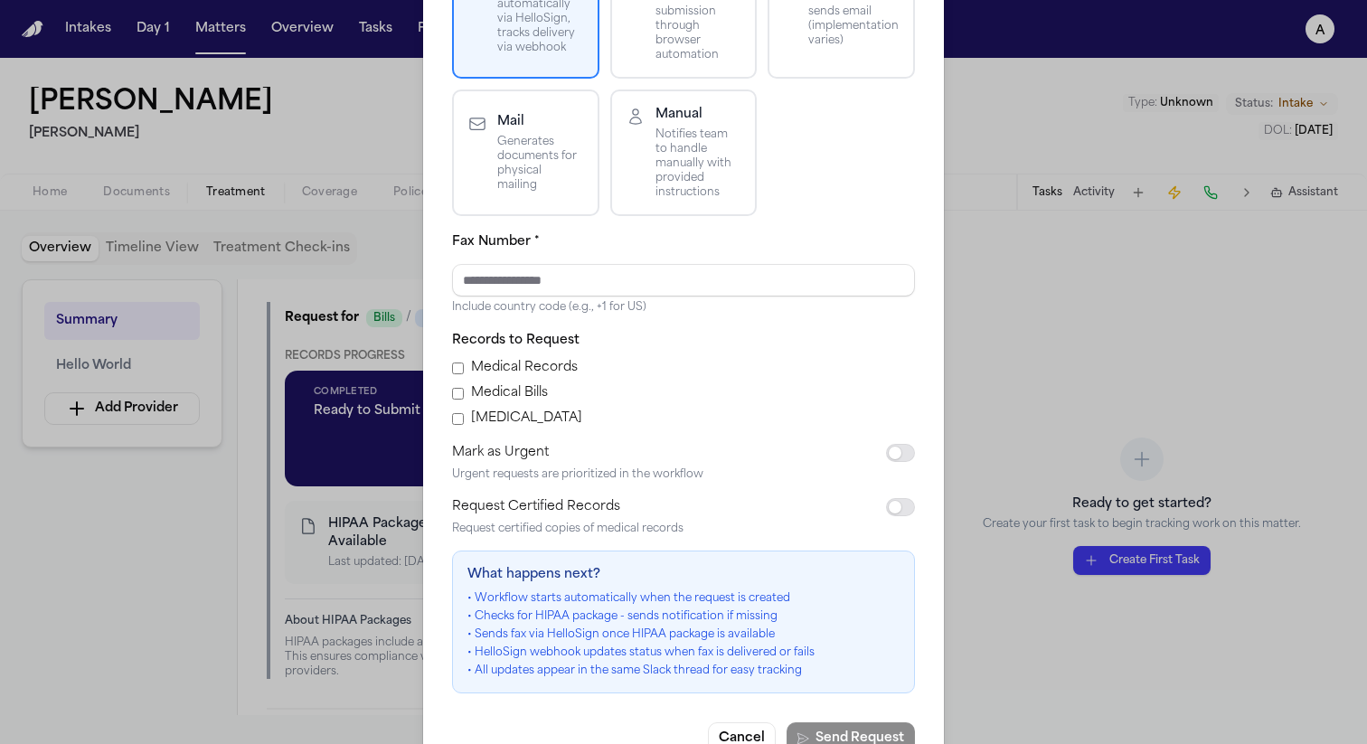
scroll to position [211, 0]
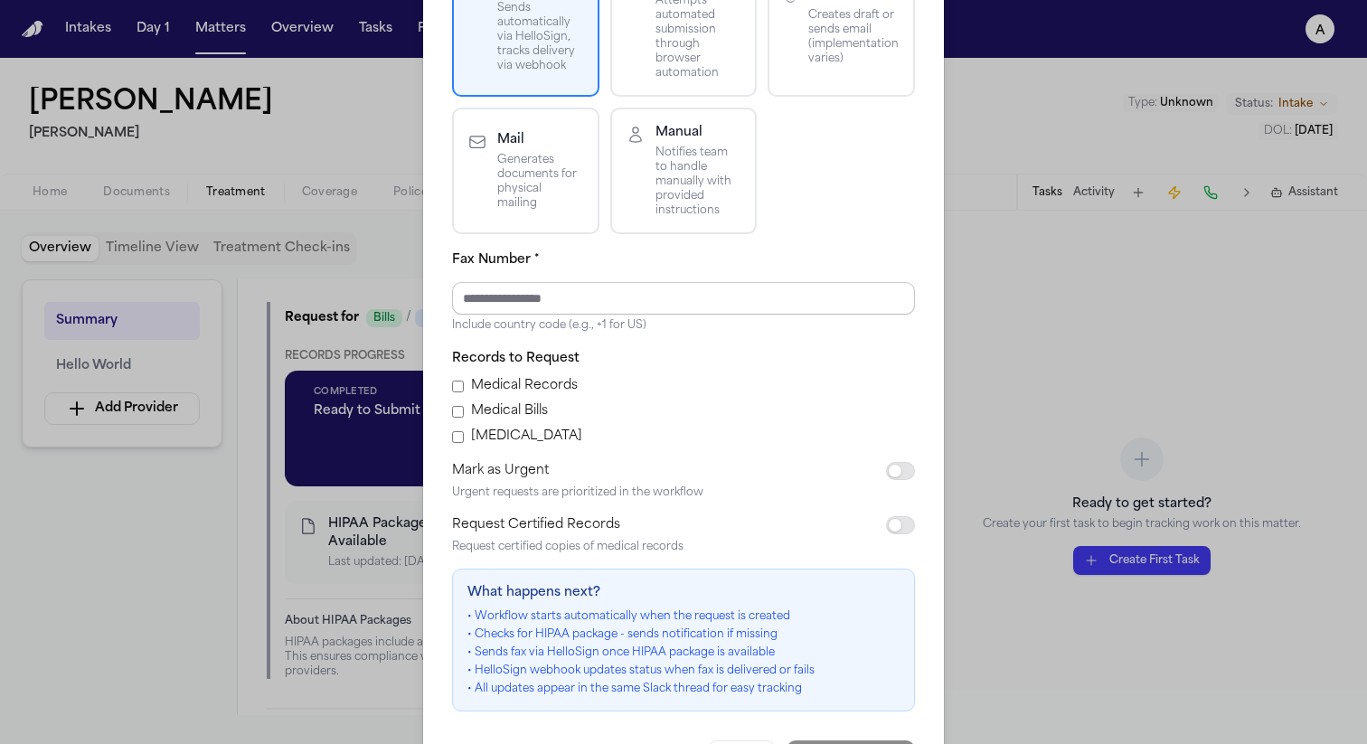
click at [591, 308] on input "Fax Number *" at bounding box center [683, 298] width 463 height 33
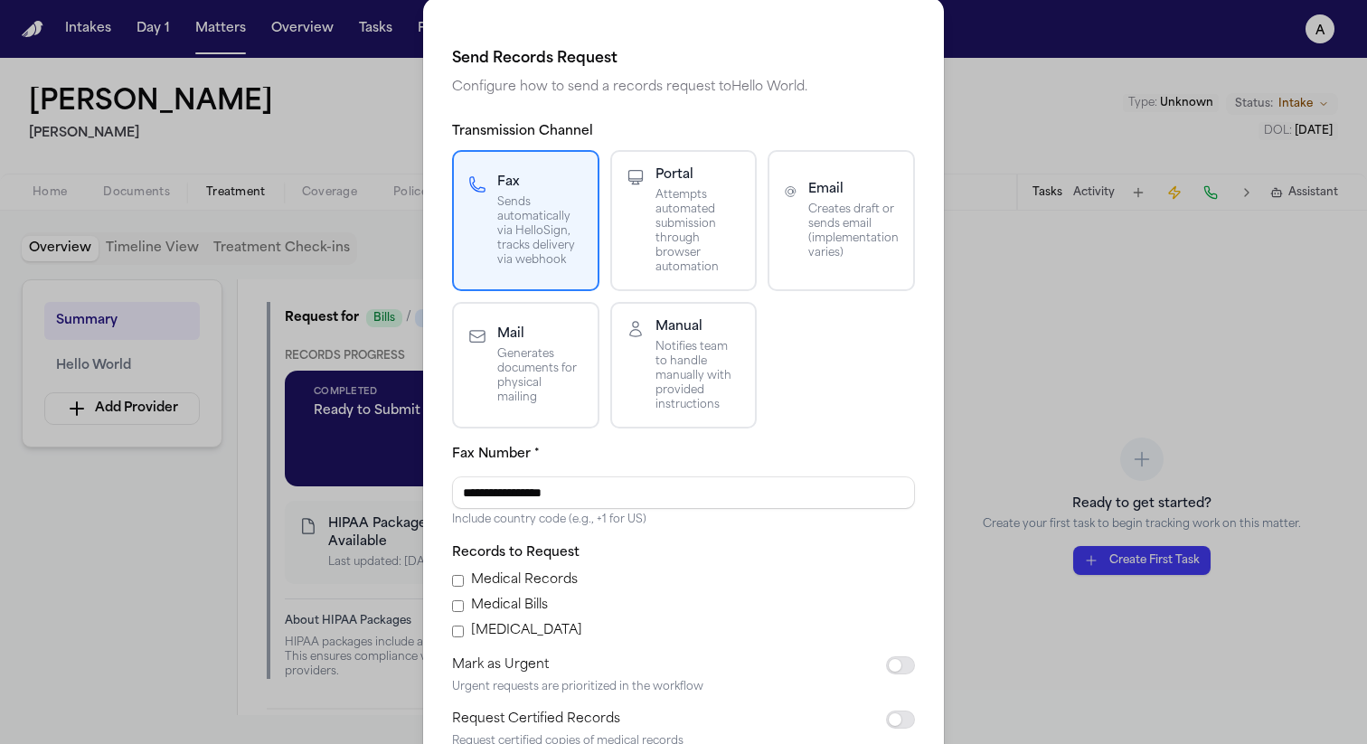
scroll to position [284, 0]
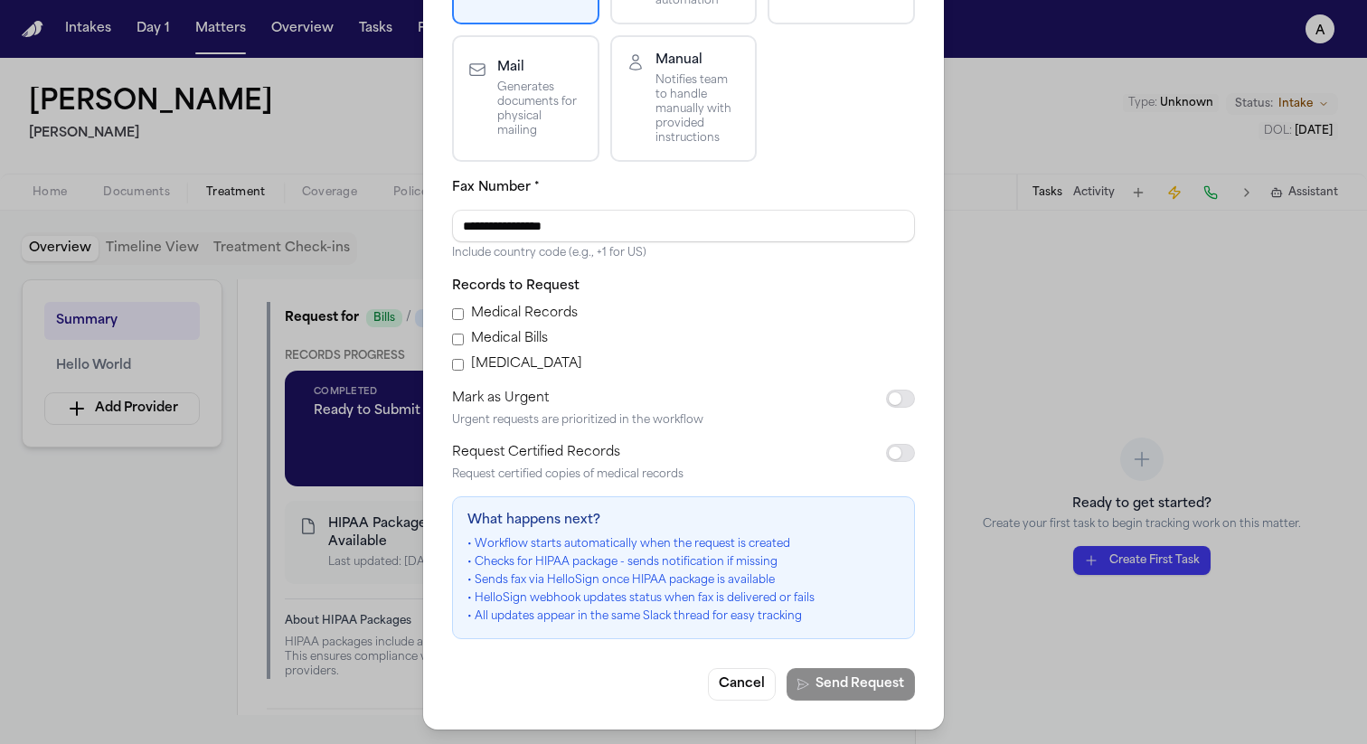
type input "**********"
click at [544, 305] on label "Medical Records" at bounding box center [524, 314] width 107 height 18
click at [526, 341] on label "Medical Bills" at bounding box center [509, 339] width 77 height 18
click at [516, 371] on label "Radiology" at bounding box center [526, 364] width 111 height 18
click at [884, 676] on button "Send Request" at bounding box center [850, 684] width 128 height 33
